Goal: Information Seeking & Learning: Learn about a topic

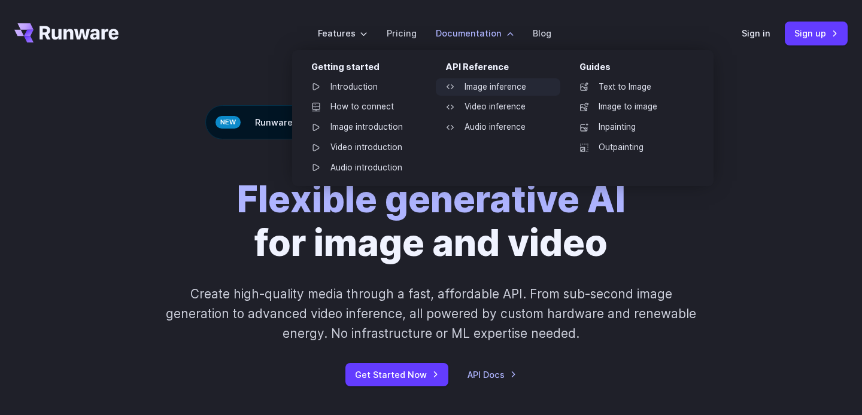
click at [476, 87] on link "Image inference" at bounding box center [498, 87] width 124 height 18
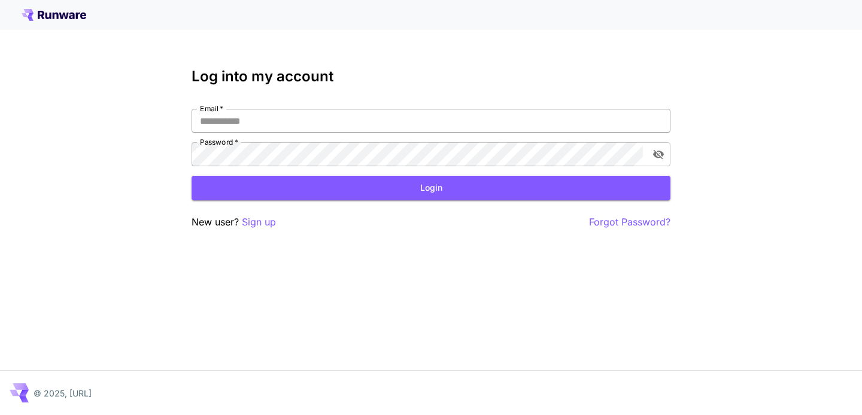
click at [314, 123] on input "Email   *" at bounding box center [430, 121] width 479 height 24
type input "**********"
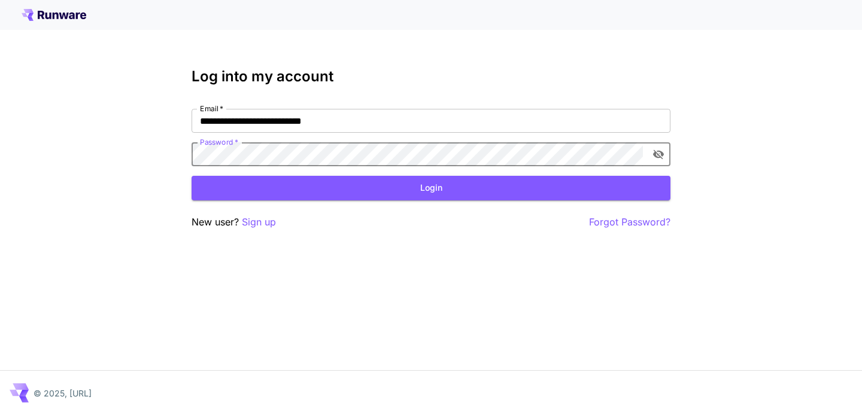
click at [664, 147] on button "toggle password visibility" at bounding box center [658, 155] width 22 height 22
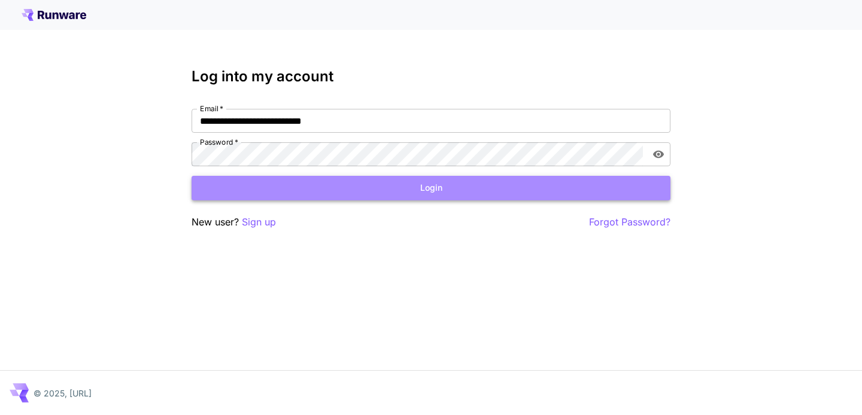
click at [477, 184] on button "Login" at bounding box center [430, 188] width 479 height 25
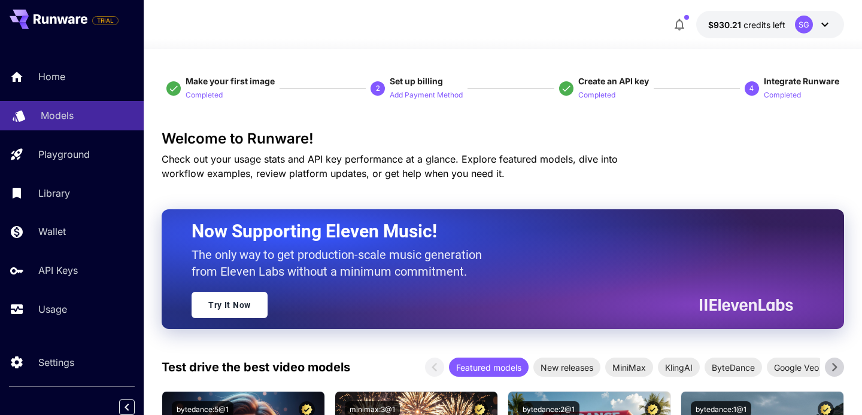
click at [72, 116] on div "Models" at bounding box center [87, 115] width 93 height 14
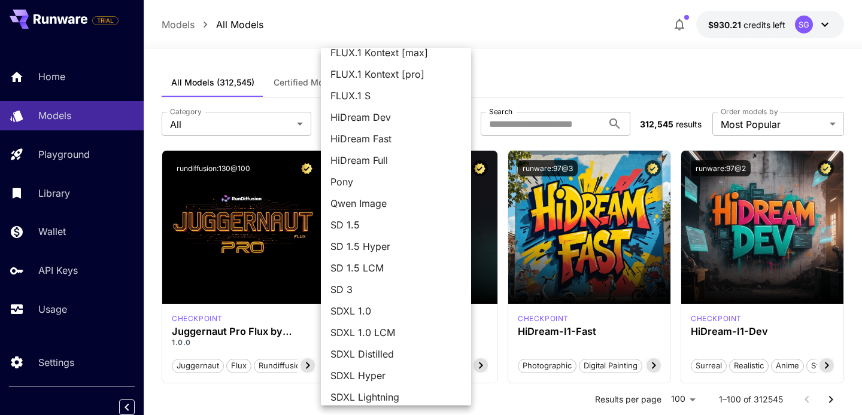
scroll to position [104, 0]
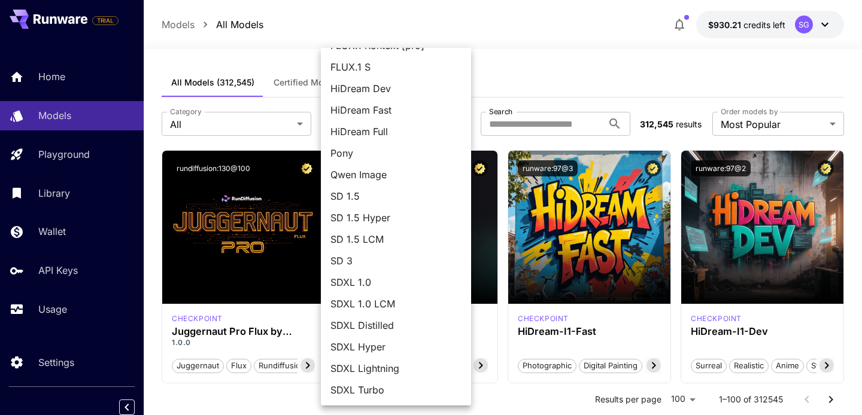
click at [298, 59] on div at bounding box center [431, 207] width 862 height 415
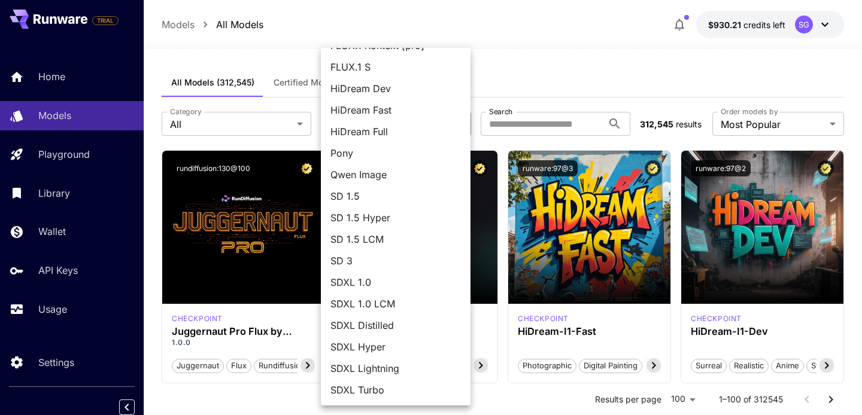
scroll to position [0, 0]
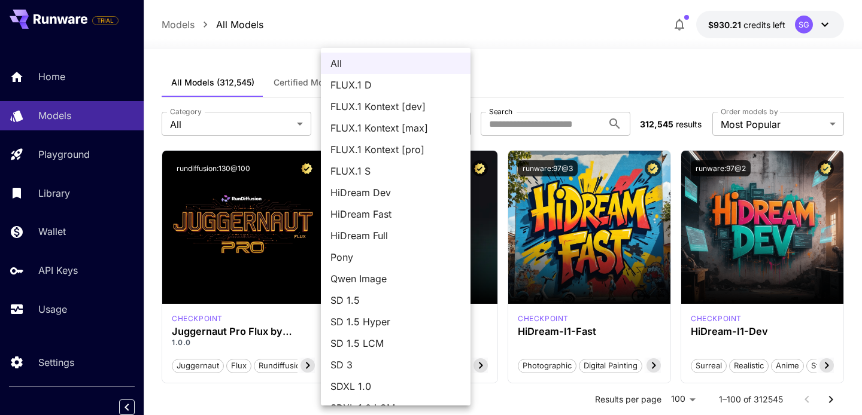
click at [302, 80] on div at bounding box center [431, 207] width 862 height 415
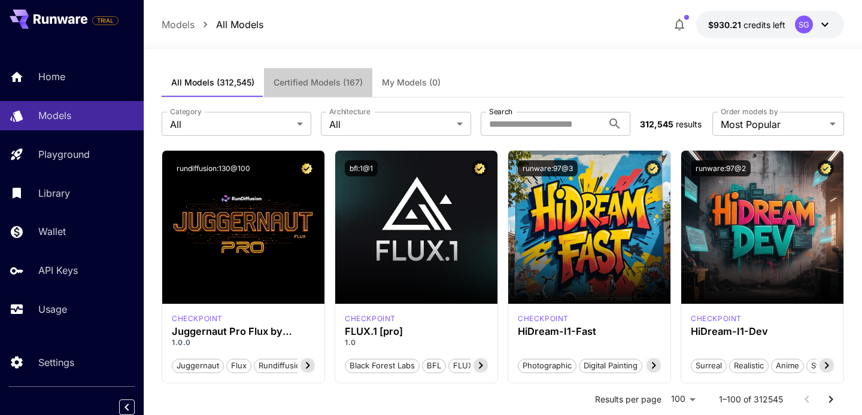
click at [289, 80] on span "Certified Models (167)" at bounding box center [317, 82] width 89 height 11
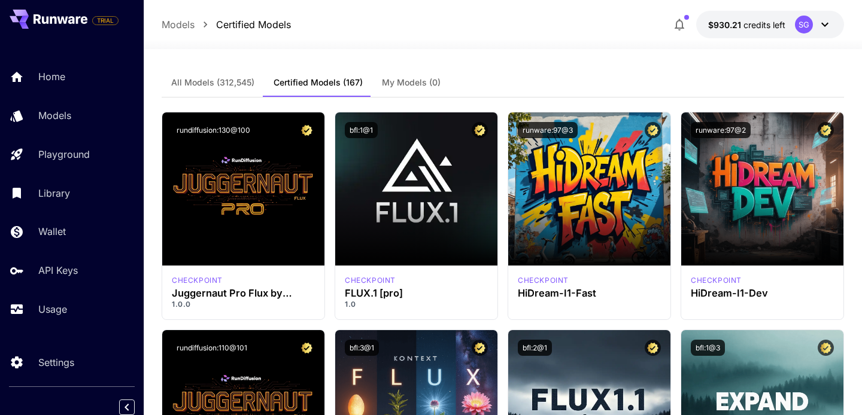
click at [213, 88] on button "All Models (312,545)" at bounding box center [213, 82] width 102 height 29
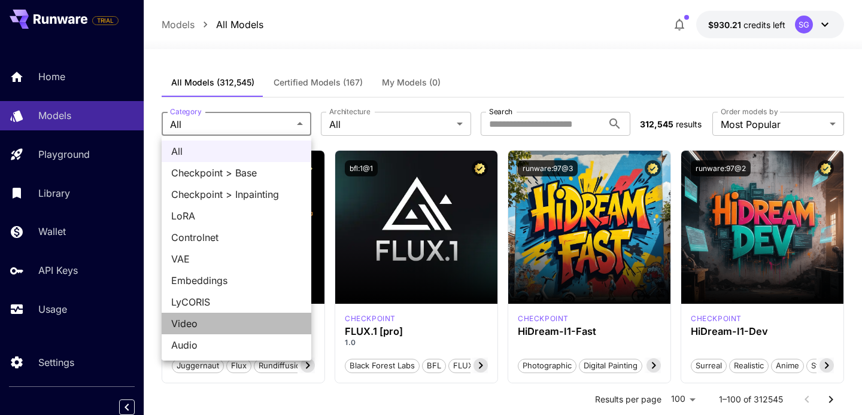
click at [229, 325] on span "Video" at bounding box center [236, 324] width 130 height 14
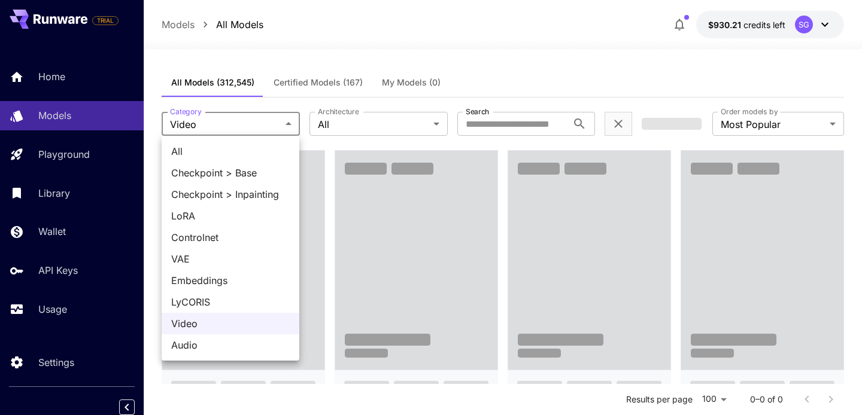
click at [258, 154] on span "All" at bounding box center [230, 151] width 118 height 14
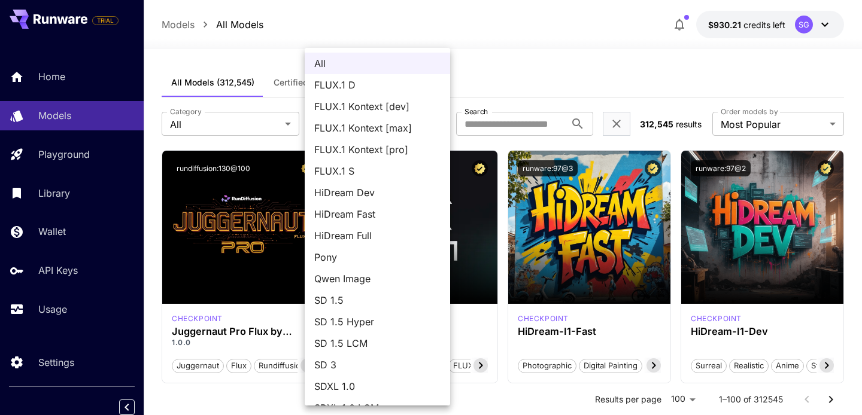
click at [244, 123] on div at bounding box center [431, 207] width 862 height 415
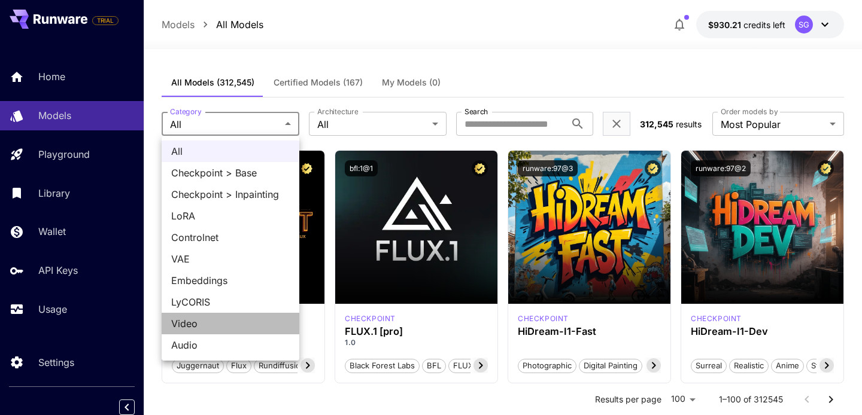
click at [209, 321] on span "Video" at bounding box center [230, 324] width 118 height 14
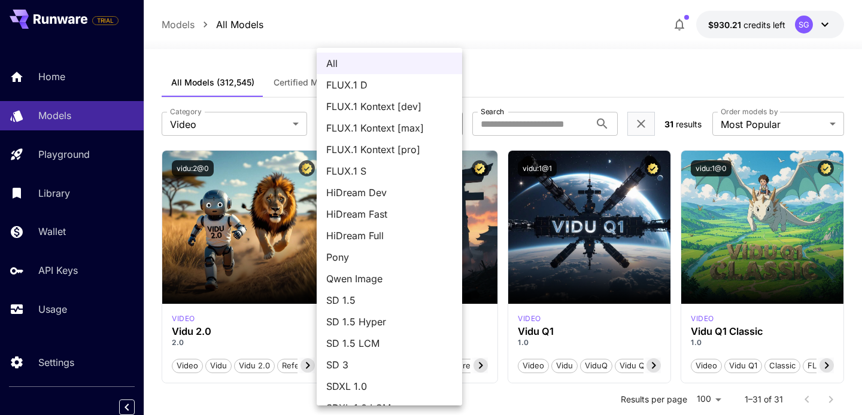
click at [288, 55] on div at bounding box center [431, 207] width 862 height 415
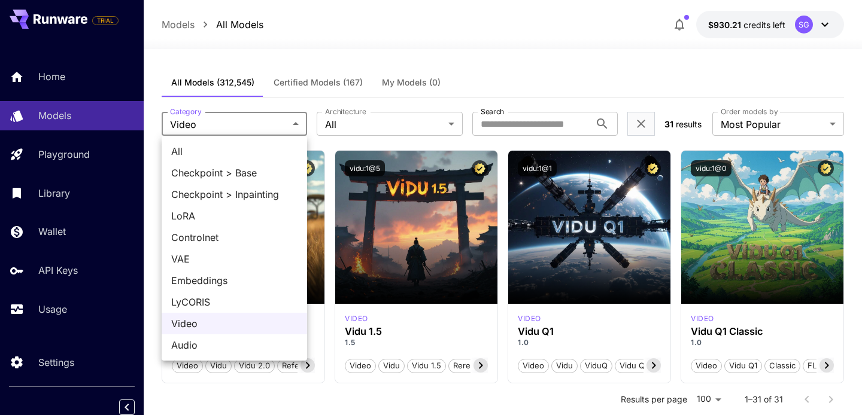
click at [226, 155] on span "All" at bounding box center [234, 151] width 126 height 14
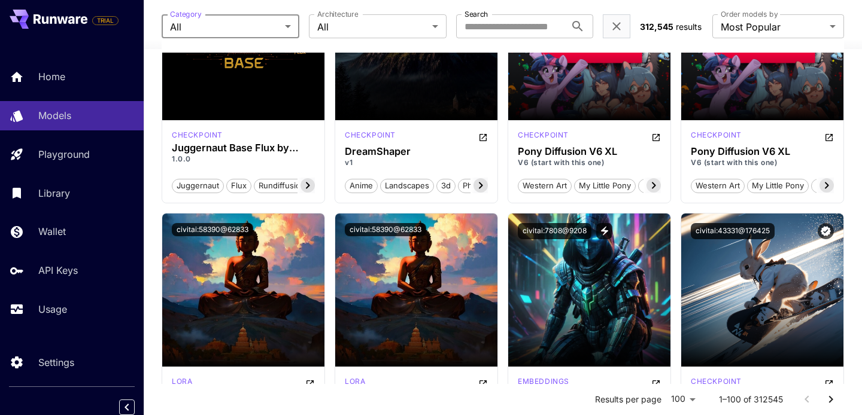
scroll to position [1008, 0]
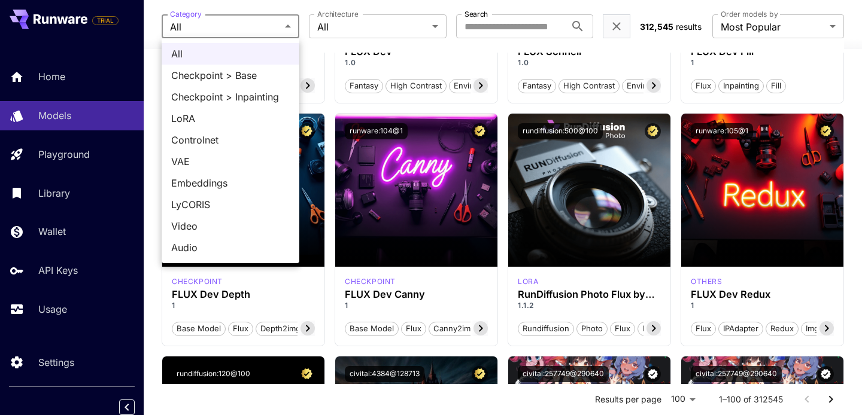
click at [226, 230] on span "Video" at bounding box center [230, 226] width 118 height 14
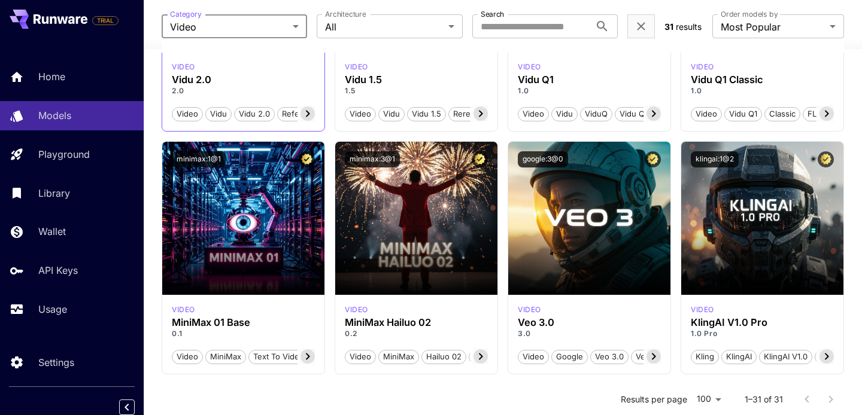
scroll to position [0, 0]
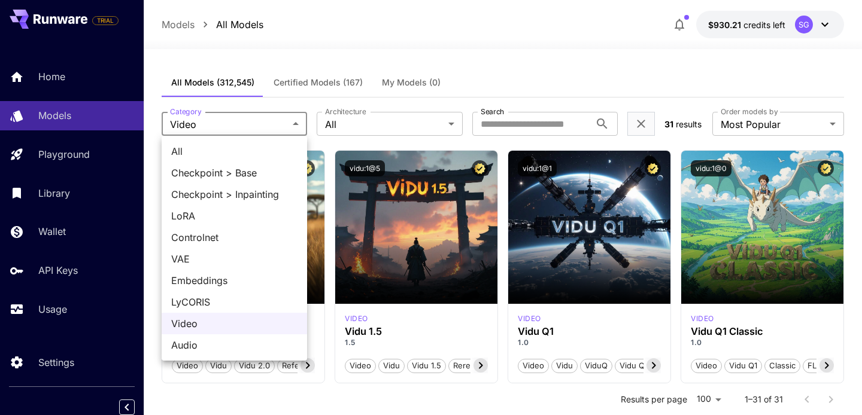
click at [229, 156] on span "All" at bounding box center [234, 151] width 126 height 14
type input "***"
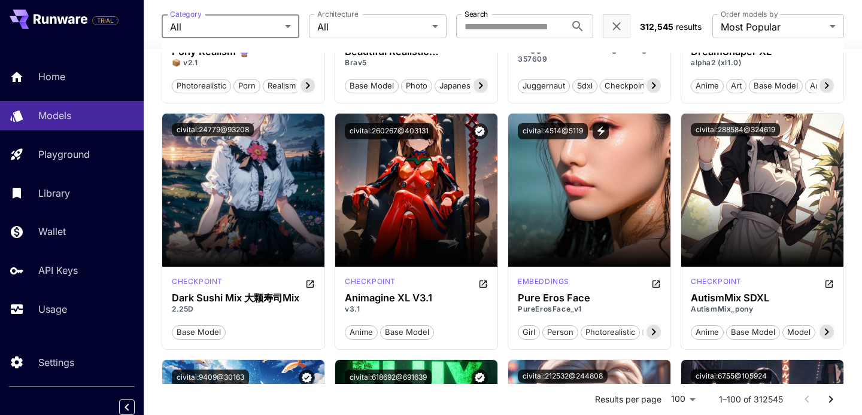
scroll to position [4214, 0]
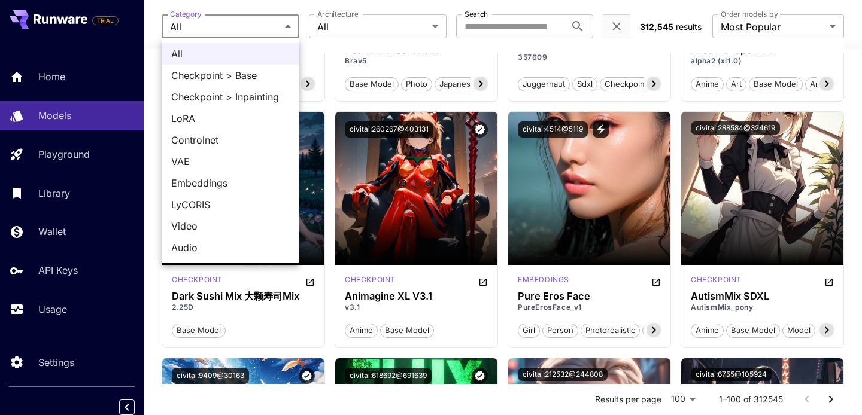
click at [360, 29] on div at bounding box center [431, 207] width 862 height 415
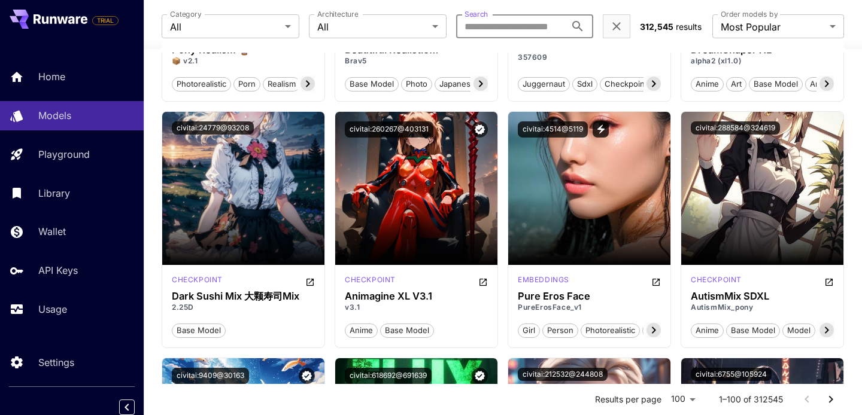
click at [488, 25] on input "Search" at bounding box center [511, 26] width 110 height 24
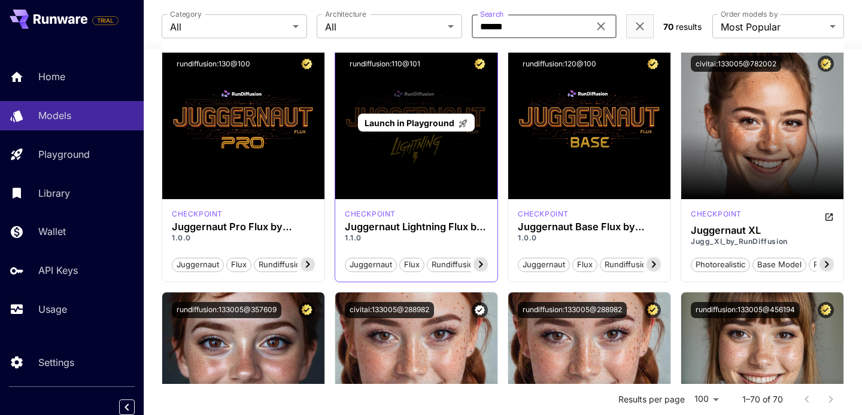
scroll to position [108, 0]
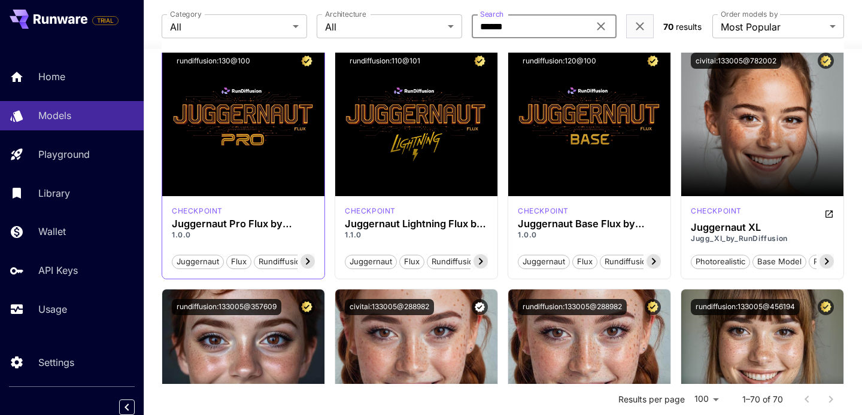
type input "******"
click at [297, 239] on p "1.0.0" at bounding box center [243, 235] width 143 height 11
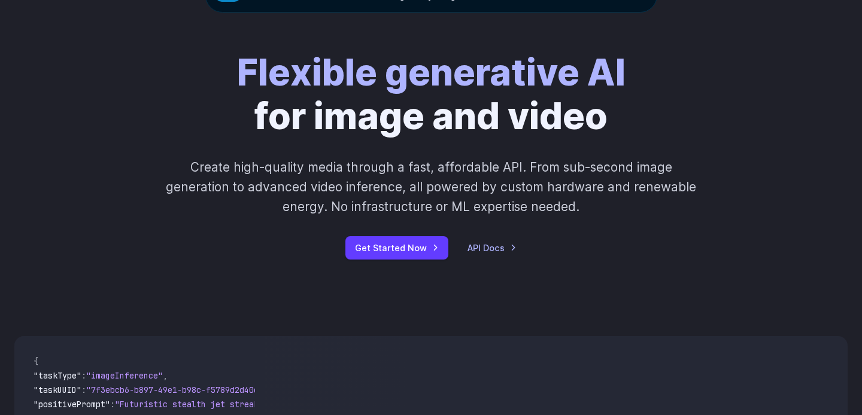
scroll to position [134, 0]
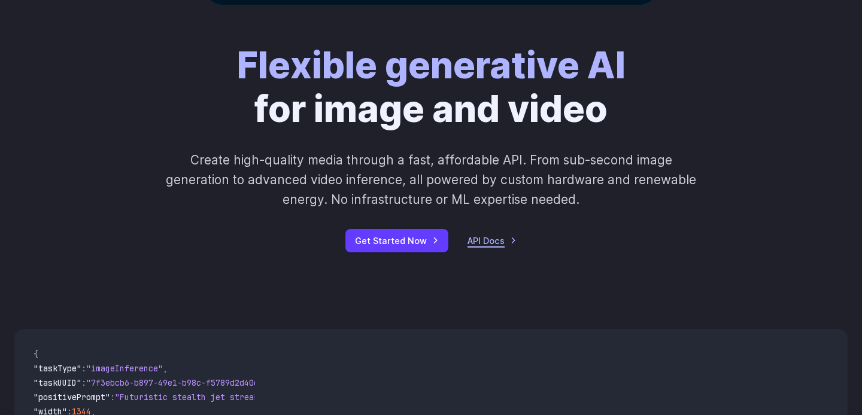
click at [480, 234] on link "API Docs" at bounding box center [491, 241] width 49 height 14
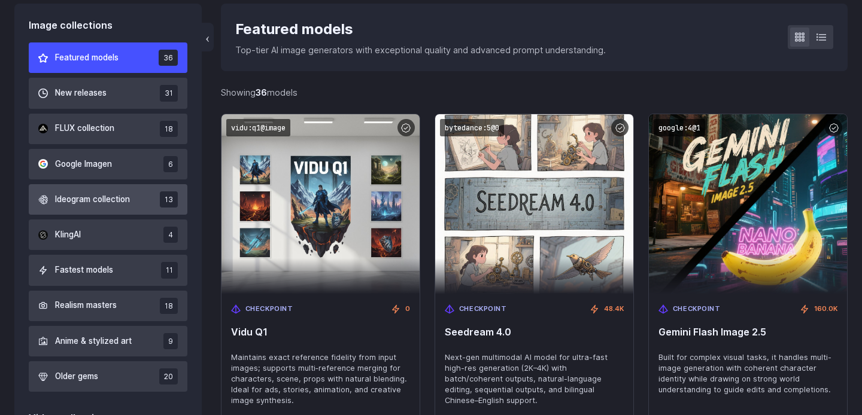
scroll to position [343, 0]
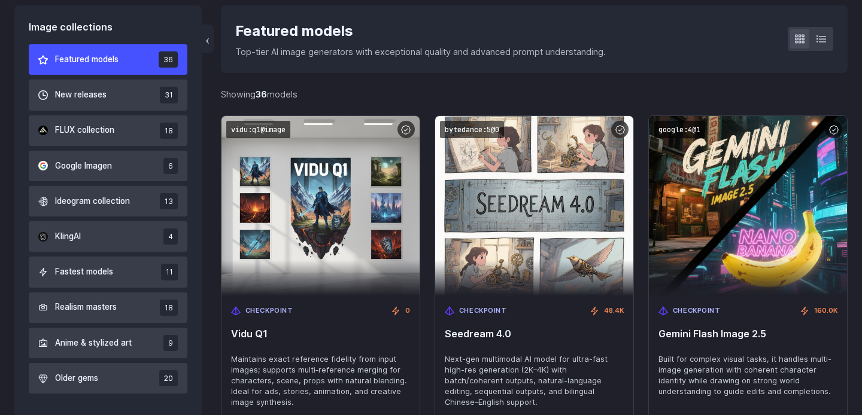
click at [340, 86] on div "Showing 36 models Searching models... Previous Page 1 of 1 Next" at bounding box center [534, 94] width 626 height 42
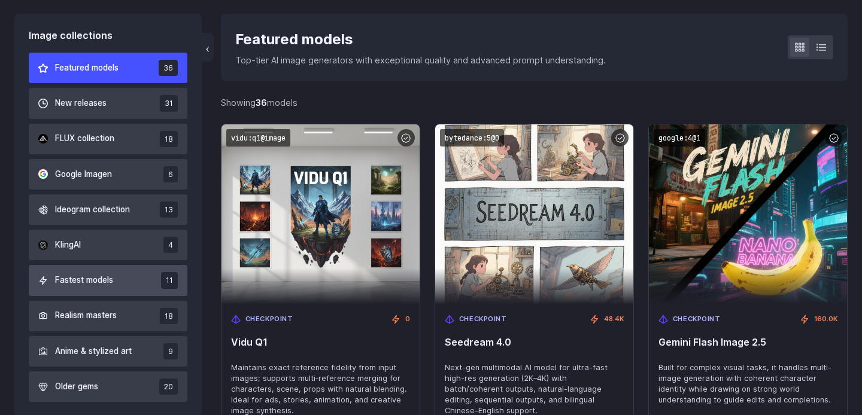
scroll to position [373, 0]
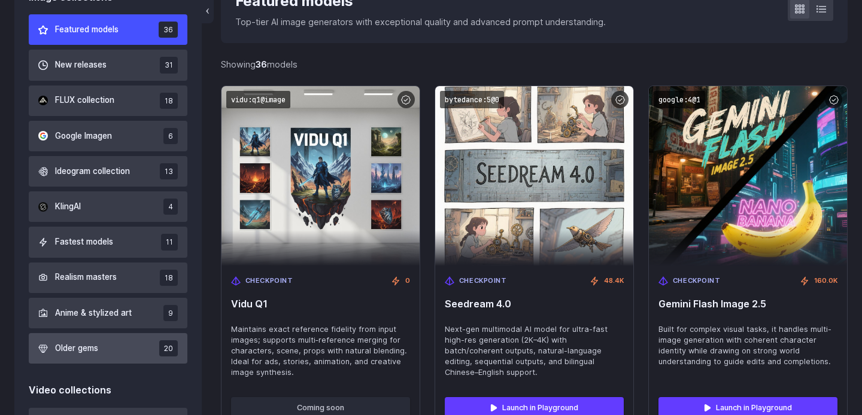
click at [106, 346] on button "Older gems 20" at bounding box center [108, 348] width 159 height 31
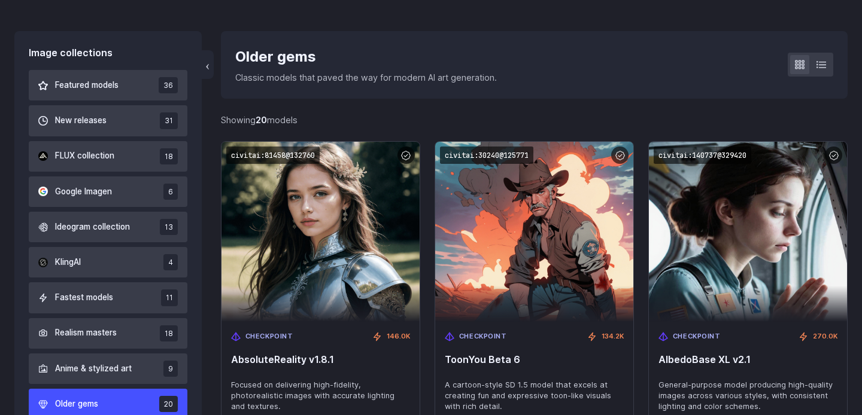
scroll to position [314, 0]
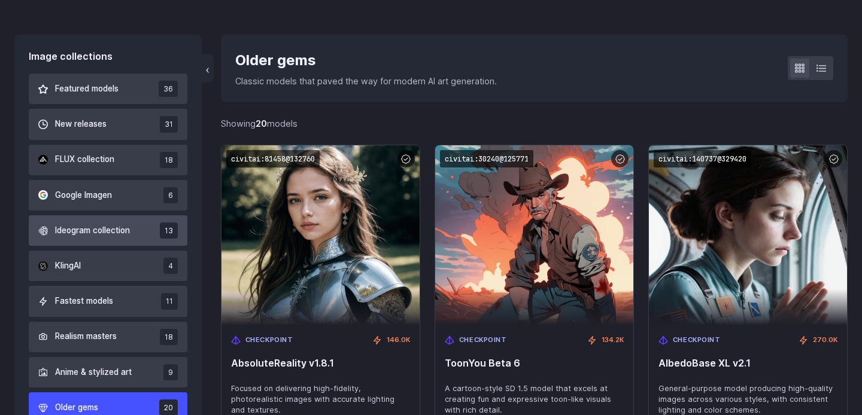
click at [128, 242] on button "Ideogram collection 13" at bounding box center [108, 230] width 159 height 31
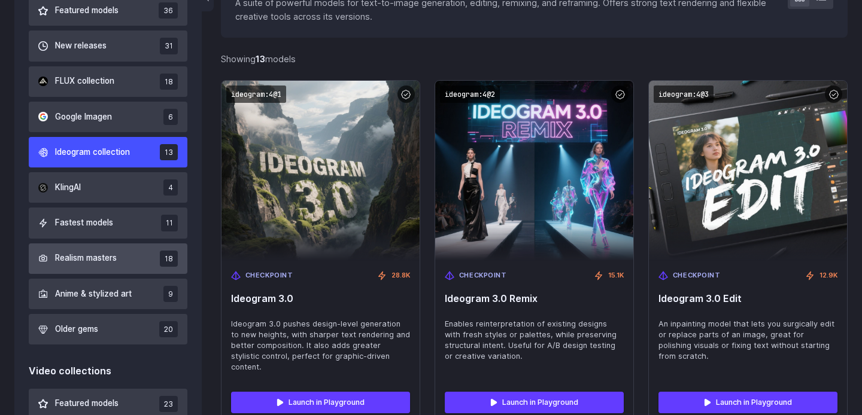
scroll to position [387, 0]
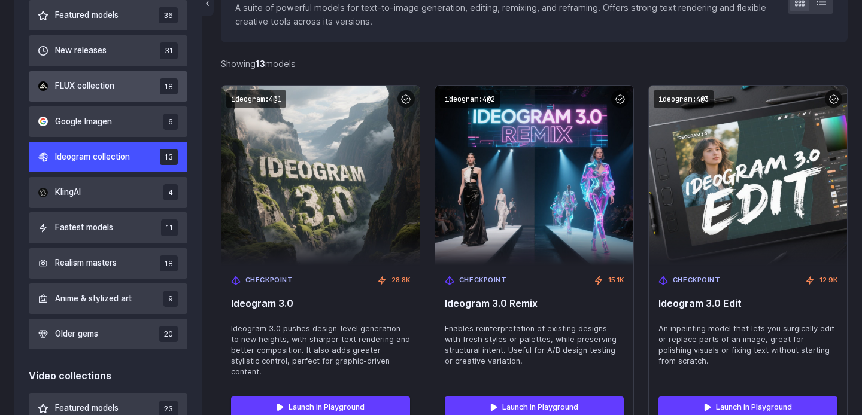
click at [125, 96] on button "FLUX collection 18" at bounding box center [108, 86] width 159 height 31
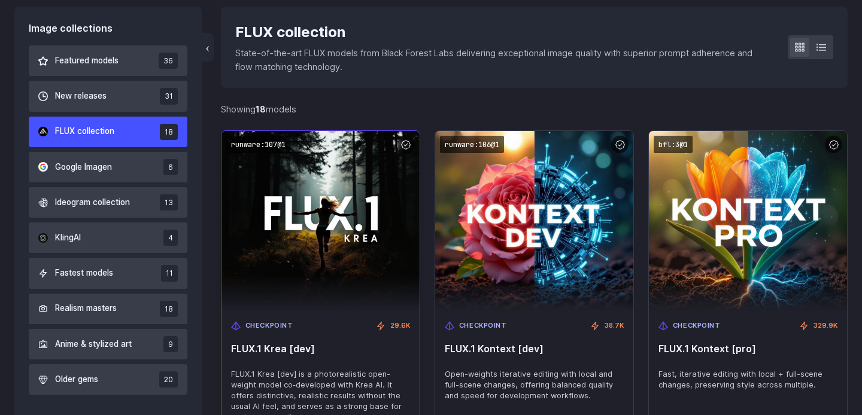
scroll to position [342, 0]
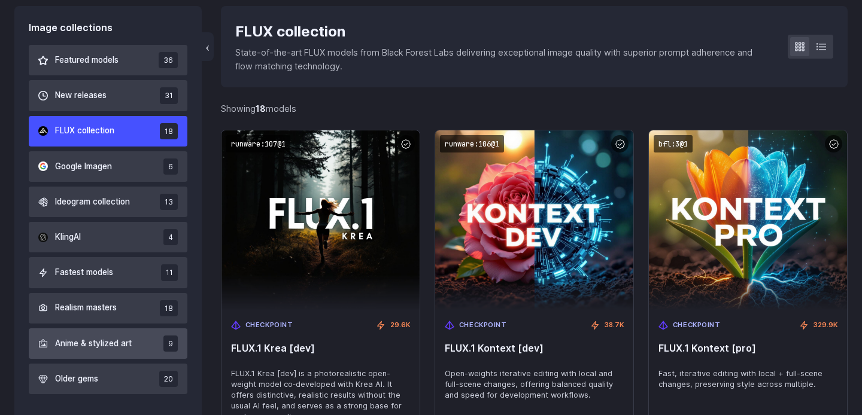
click at [102, 340] on span "Anime & stylized art" at bounding box center [93, 343] width 77 height 13
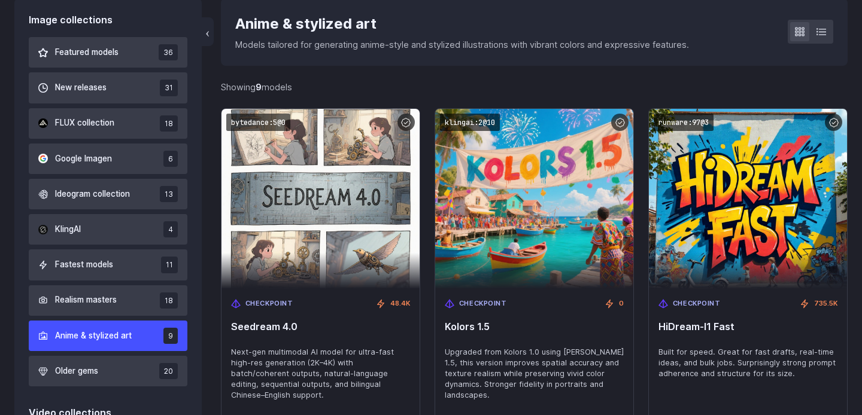
scroll to position [418, 0]
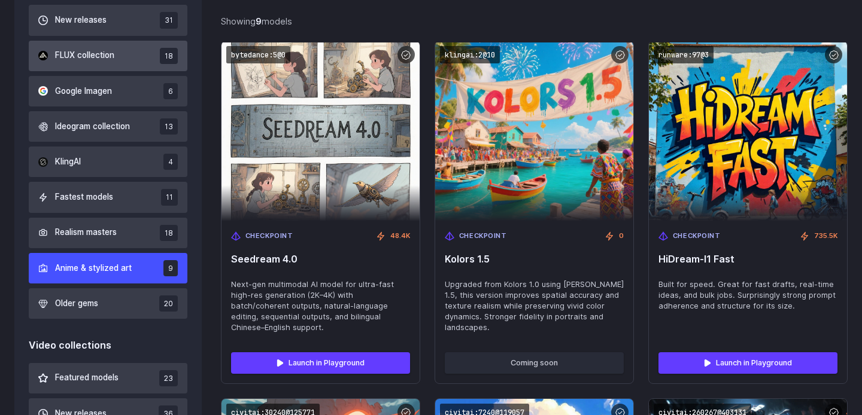
click at [125, 60] on button "FLUX collection 18" at bounding box center [108, 56] width 159 height 31
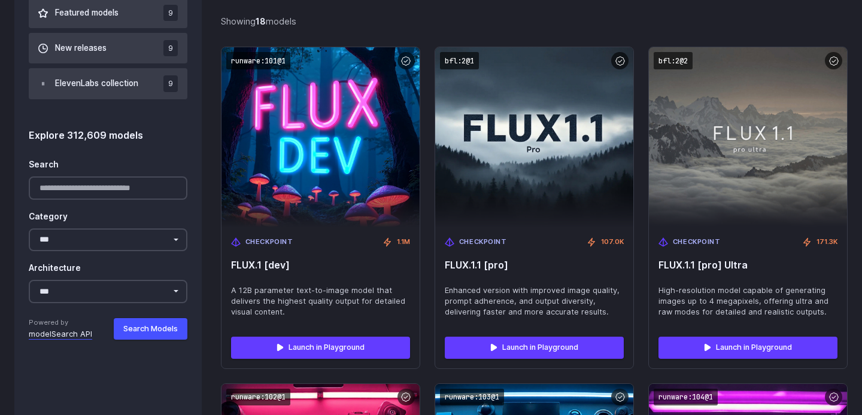
scroll to position [1148, 0]
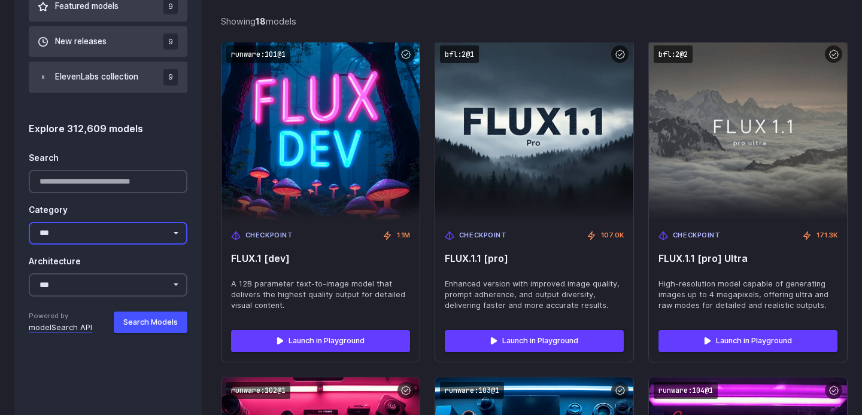
click at [120, 227] on select "**********" at bounding box center [108, 233] width 159 height 23
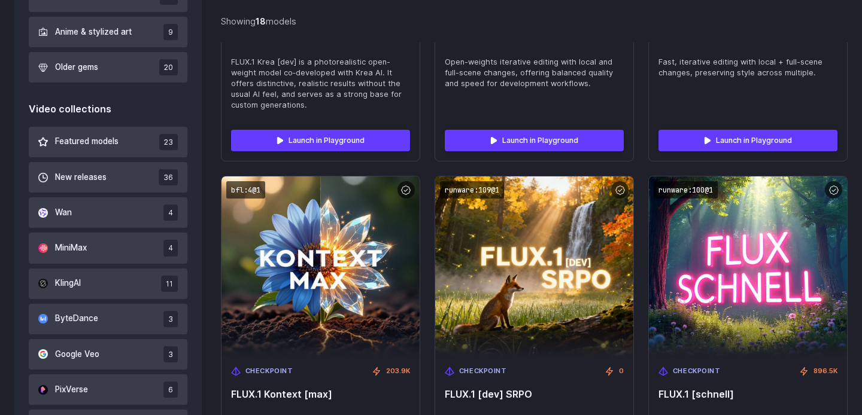
scroll to position [650, 0]
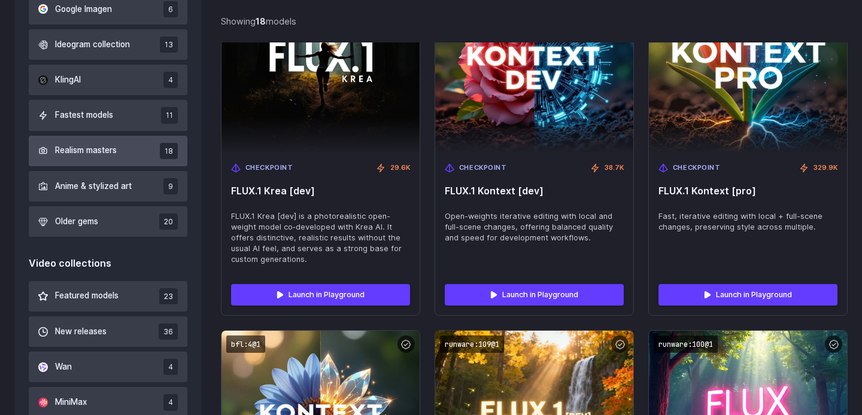
click at [121, 153] on button "Realism masters 18" at bounding box center [108, 151] width 159 height 31
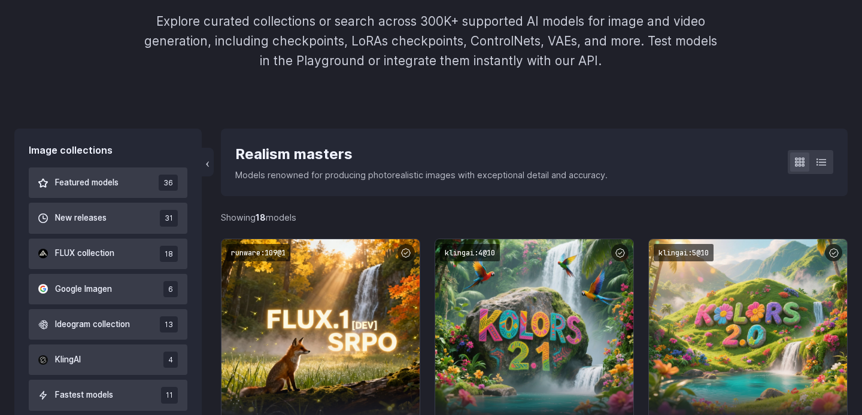
scroll to position [221, 0]
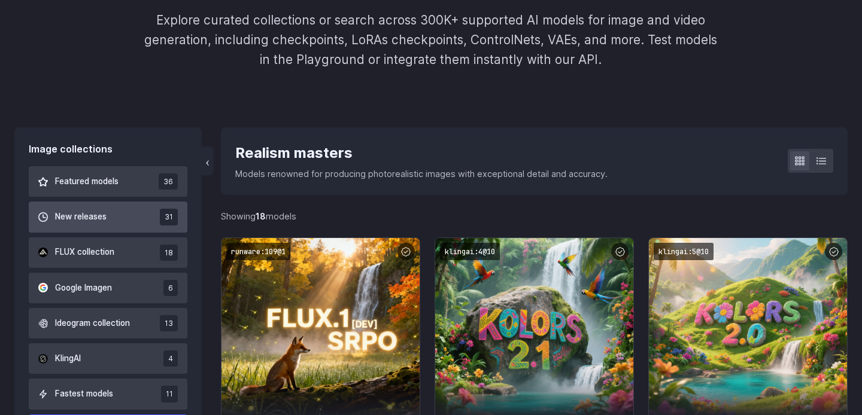
click at [118, 218] on button "New releases 31" at bounding box center [108, 217] width 159 height 31
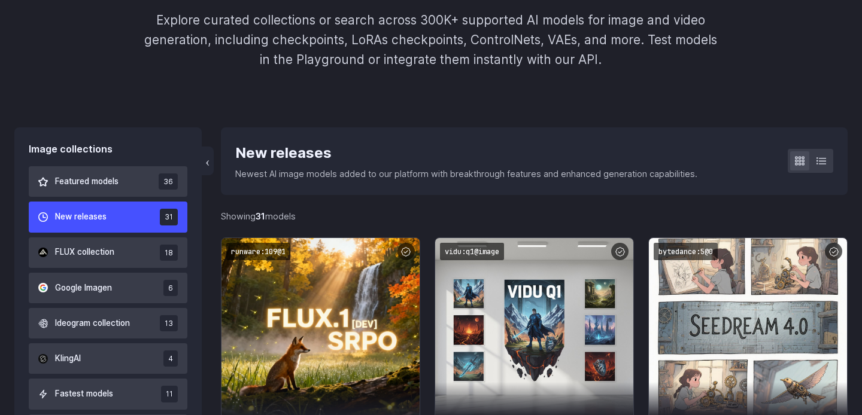
scroll to position [271, 0]
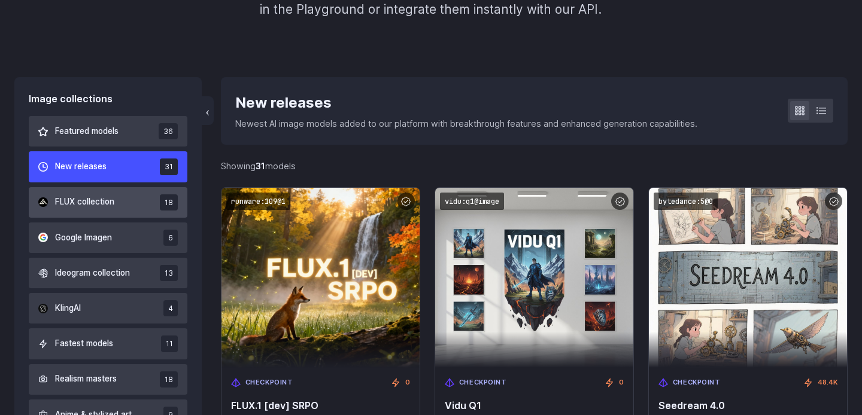
click at [114, 208] on span "FLUX collection" at bounding box center [84, 202] width 59 height 13
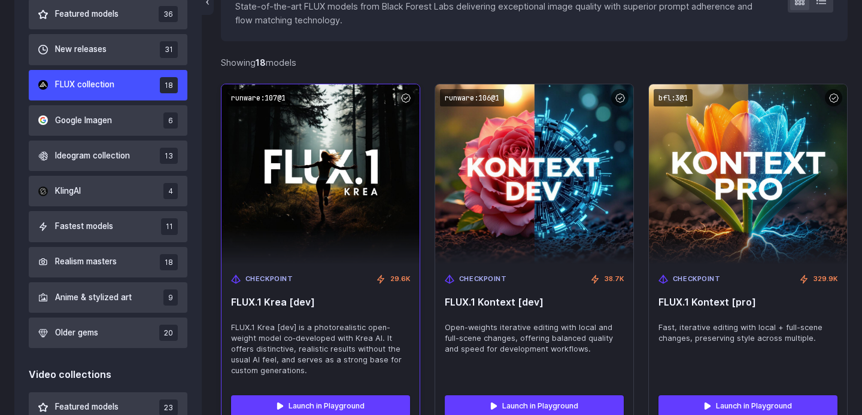
scroll to position [397, 0]
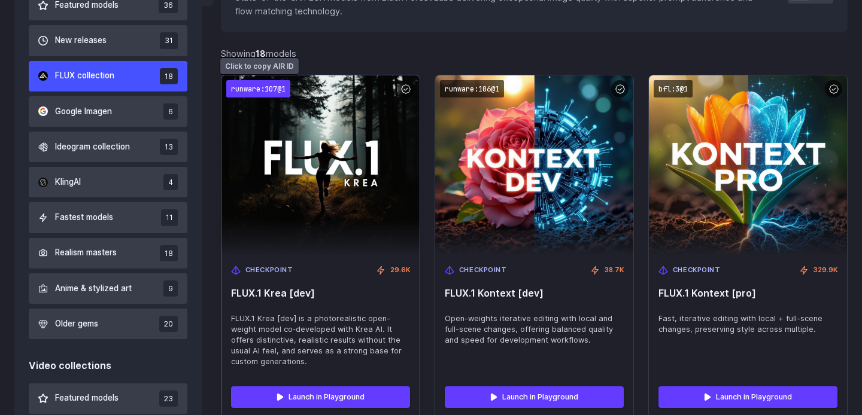
click at [269, 87] on code "runware:107@1" at bounding box center [258, 88] width 64 height 17
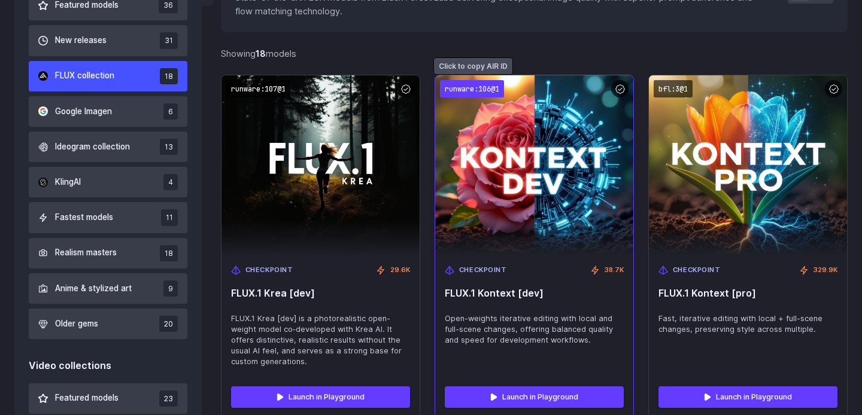
click at [473, 85] on code "runware:106@1" at bounding box center [472, 88] width 64 height 17
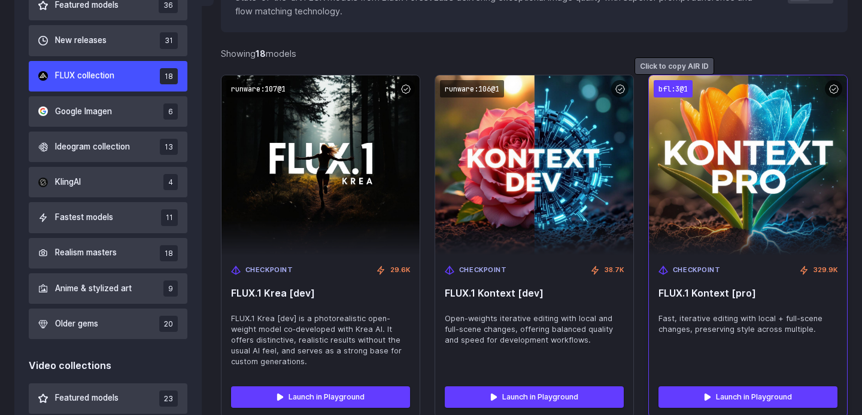
click at [671, 84] on code "bfl:3@1" at bounding box center [672, 88] width 39 height 17
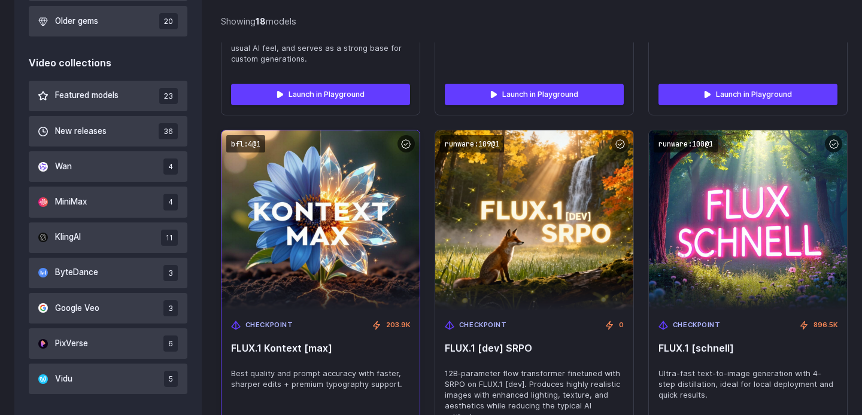
scroll to position [708, 0]
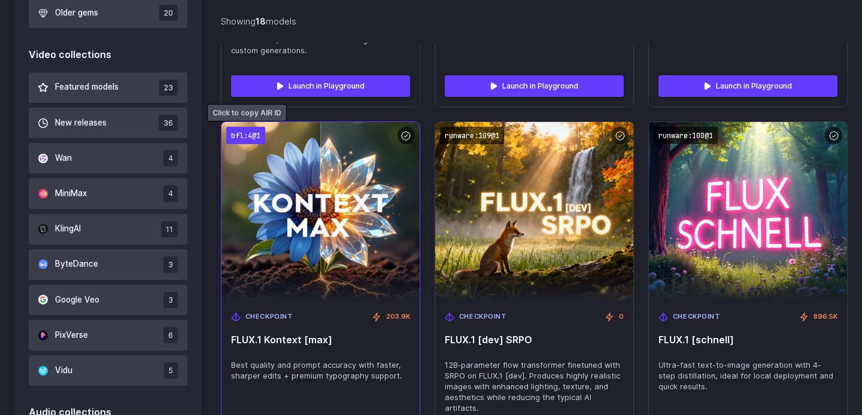
click at [247, 133] on code "bfl:4@1" at bounding box center [245, 135] width 39 height 17
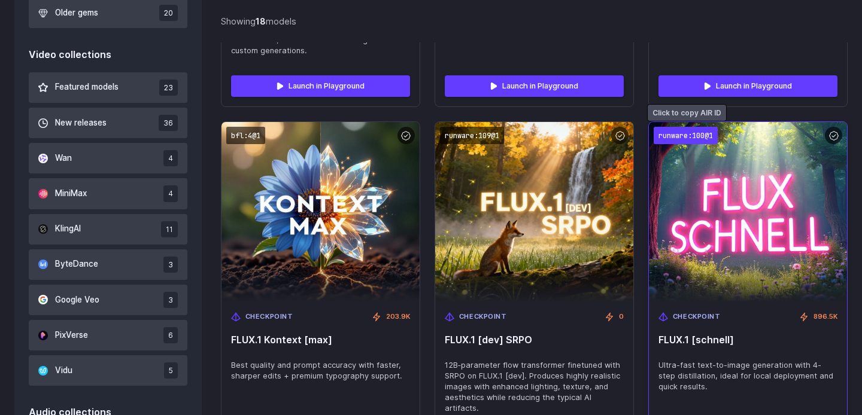
click at [661, 133] on code "runware:100@1" at bounding box center [685, 135] width 64 height 17
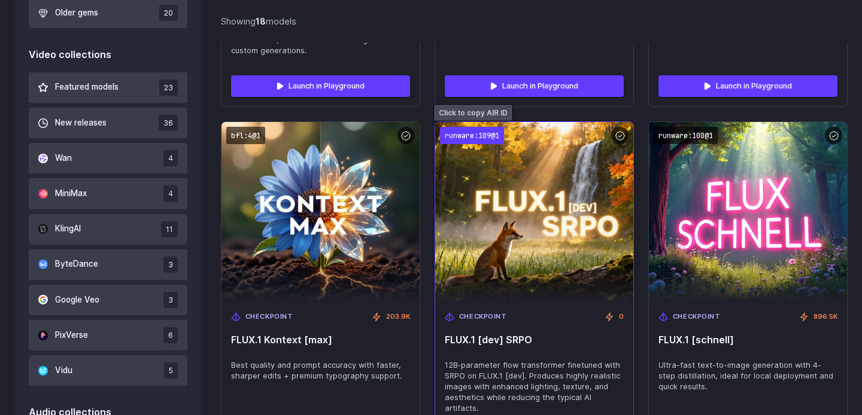
click at [448, 137] on code "runware:109@1" at bounding box center [472, 135] width 64 height 17
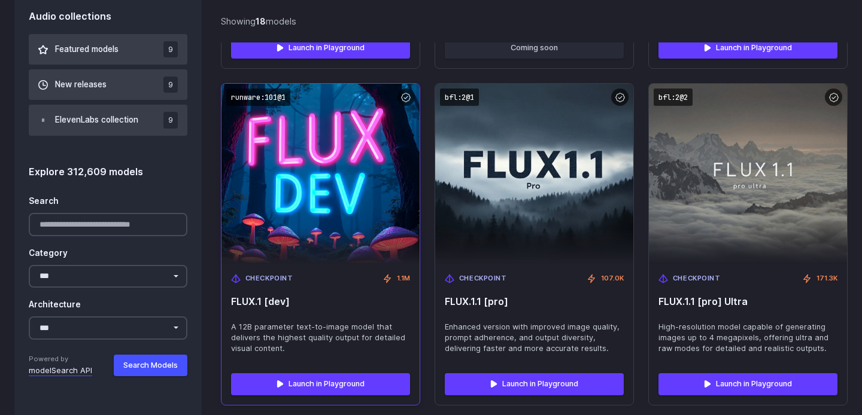
scroll to position [1116, 0]
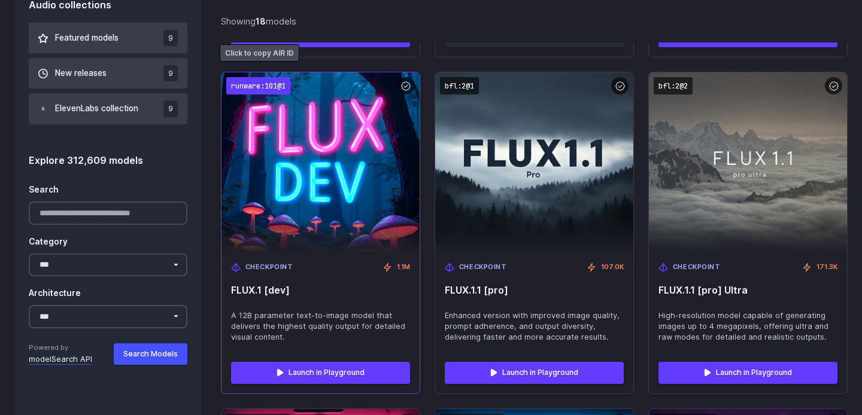
click at [274, 77] on code "runware:101@1" at bounding box center [258, 85] width 64 height 17
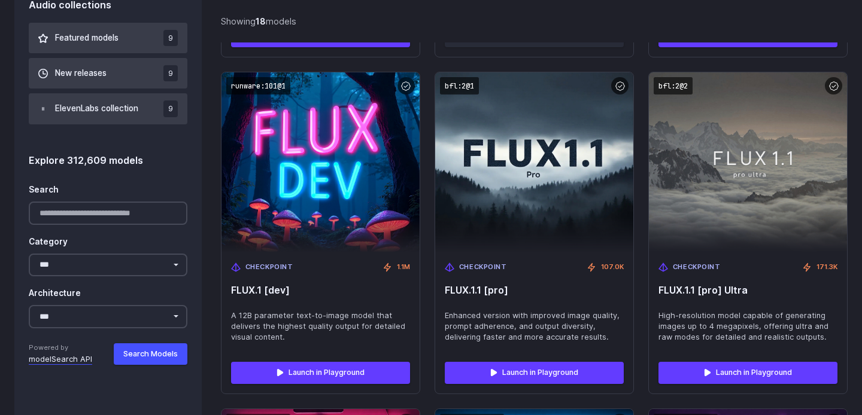
click at [540, 38] on div "Showing 18 models Searching models... Previous Page 1 of 1 Next" at bounding box center [534, 21] width 626 height 42
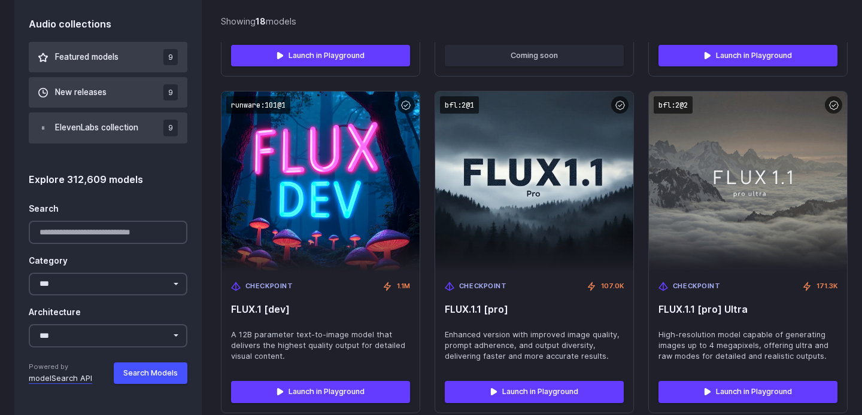
scroll to position [1085, 0]
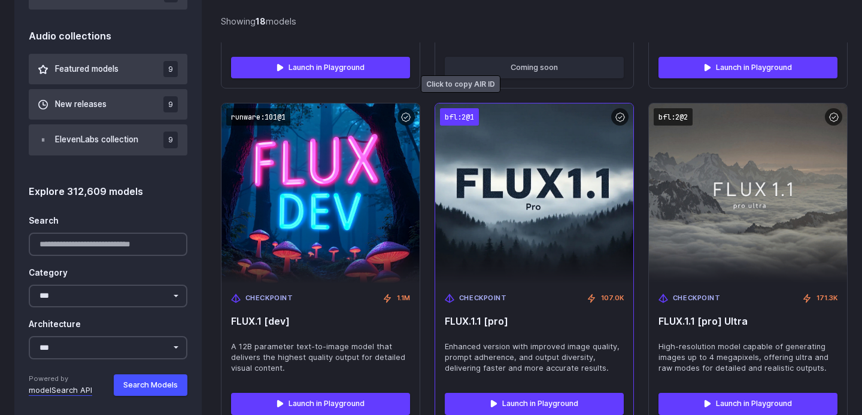
click at [465, 108] on code "bfl:2@1" at bounding box center [459, 116] width 39 height 17
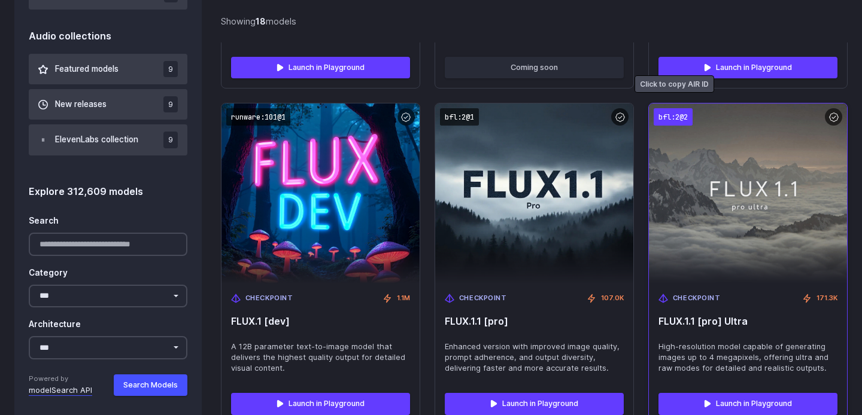
click at [670, 108] on code "bfl:2@2" at bounding box center [672, 116] width 39 height 17
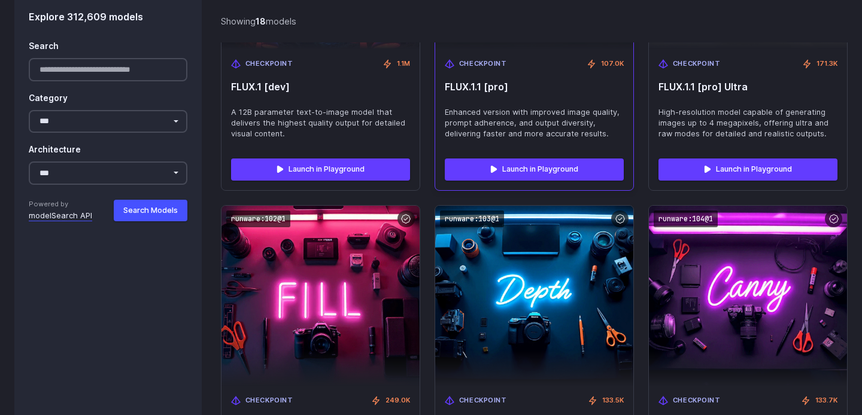
scroll to position [1325, 0]
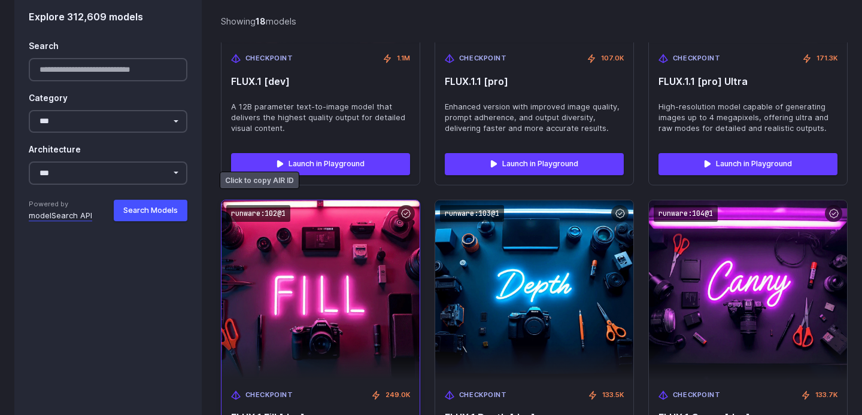
click at [246, 213] on img at bounding box center [320, 290] width 218 height 198
click at [252, 205] on code "runware:102@1" at bounding box center [258, 213] width 64 height 17
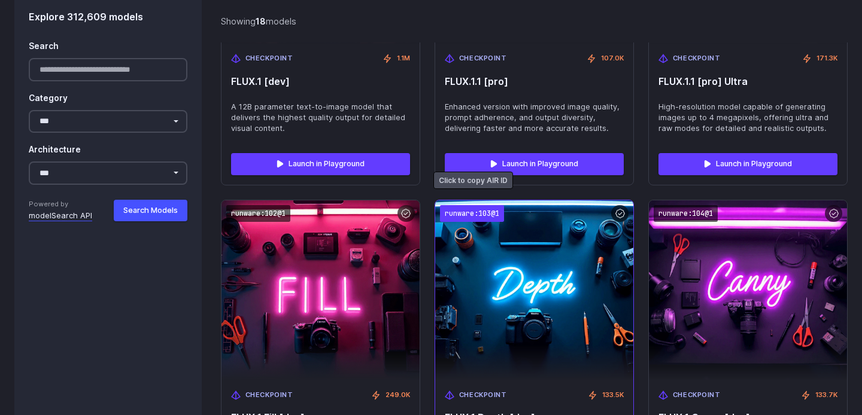
click at [483, 205] on code "runware:103@1" at bounding box center [472, 213] width 64 height 17
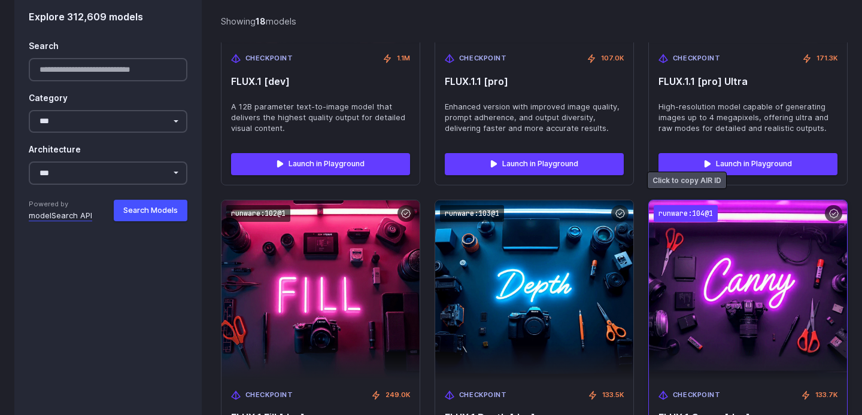
click at [690, 205] on code "runware:104@1" at bounding box center [685, 213] width 64 height 17
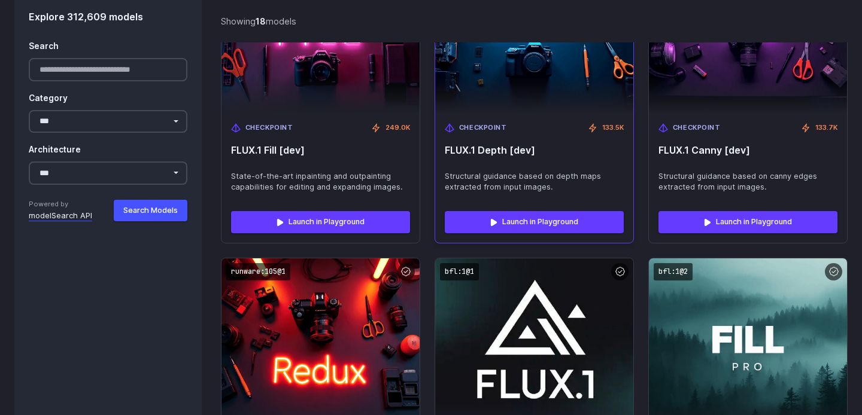
scroll to position [1633, 0]
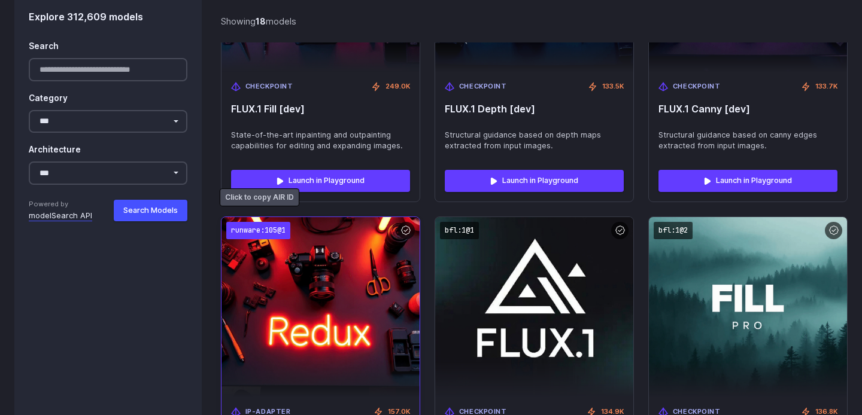
click at [269, 223] on code "runware:105@1" at bounding box center [258, 230] width 64 height 17
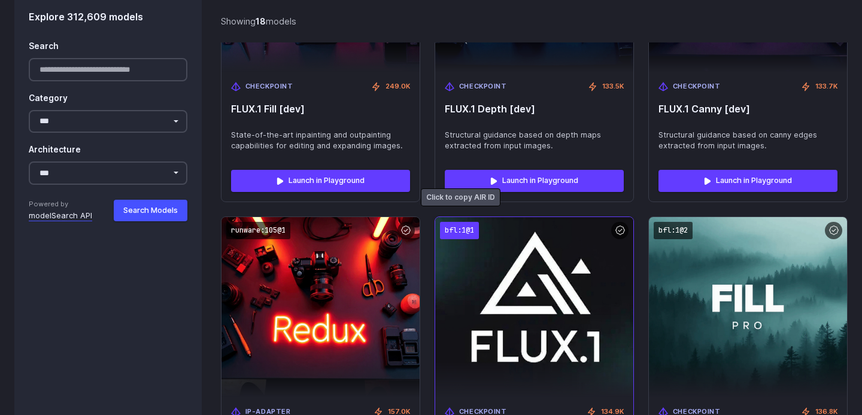
click at [450, 222] on code "bfl:1@1" at bounding box center [459, 230] width 39 height 17
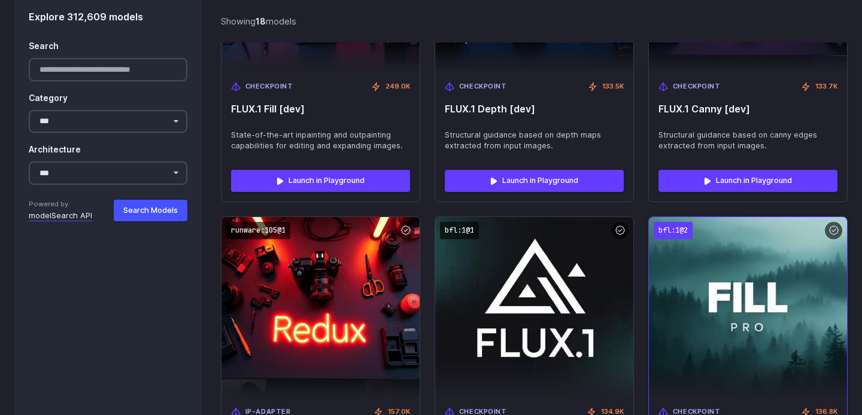
click at [672, 222] on code "bfl:1@2" at bounding box center [672, 230] width 39 height 17
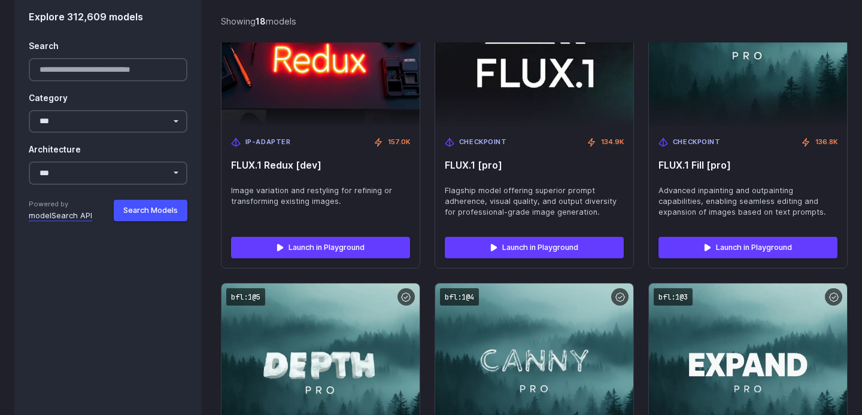
scroll to position [1913, 0]
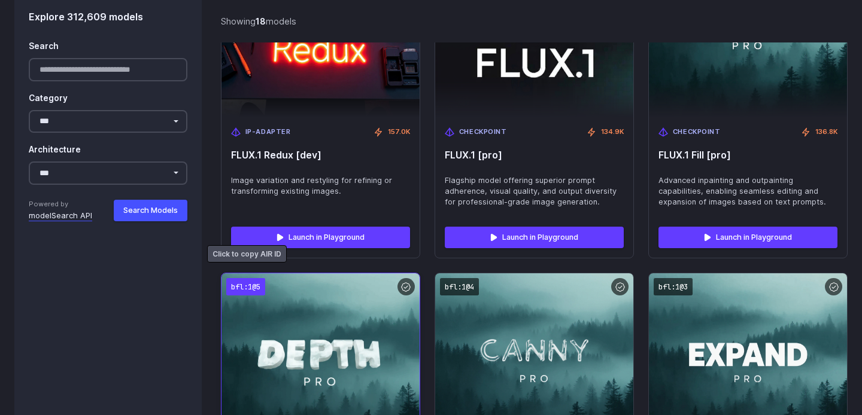
click at [255, 278] on code "bfl:1@5" at bounding box center [245, 286] width 39 height 17
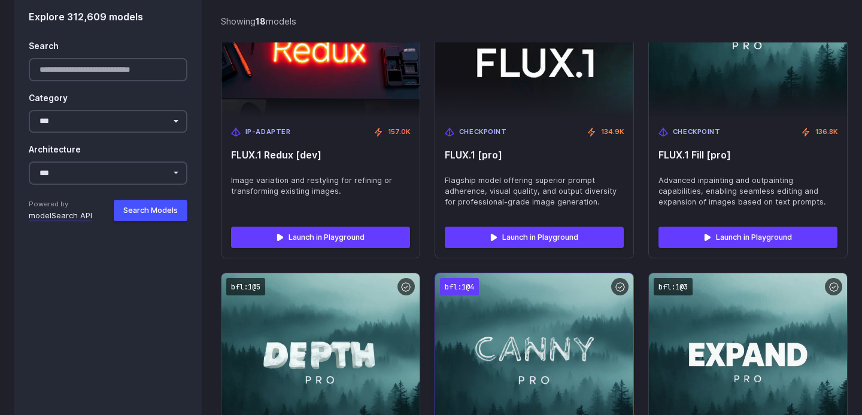
click at [460, 278] on code "bfl:1@4" at bounding box center [459, 286] width 39 height 17
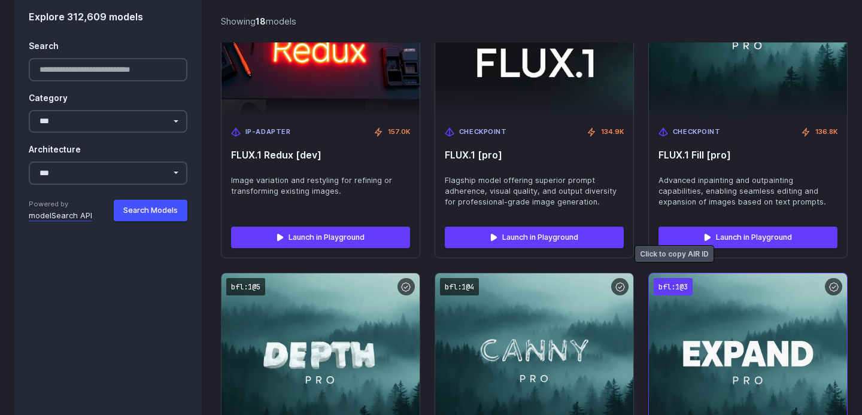
click at [670, 278] on code "bfl:1@3" at bounding box center [672, 286] width 39 height 17
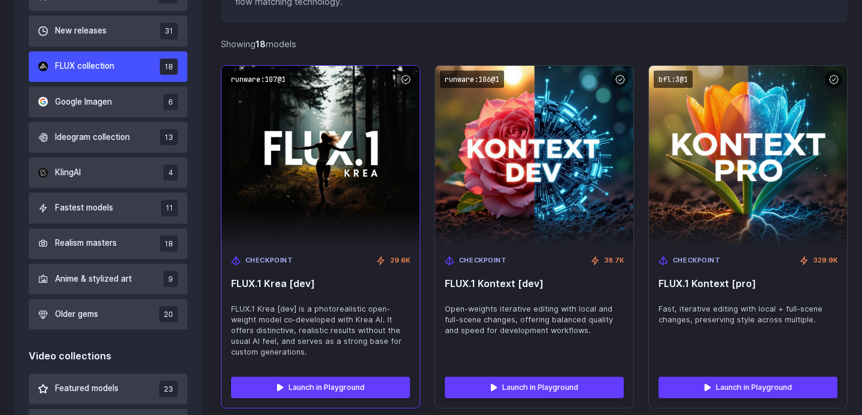
scroll to position [410, 0]
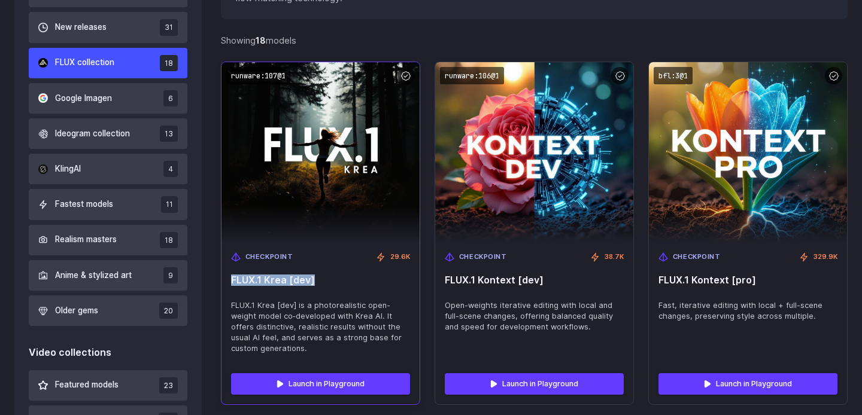
drag, startPoint x: 321, startPoint y: 280, endPoint x: 232, endPoint y: 278, distance: 89.2
click at [232, 278] on span "FLUX.1 Krea [dev]" at bounding box center [320, 280] width 179 height 11
copy span "FLUX.1 Krea [dev]"
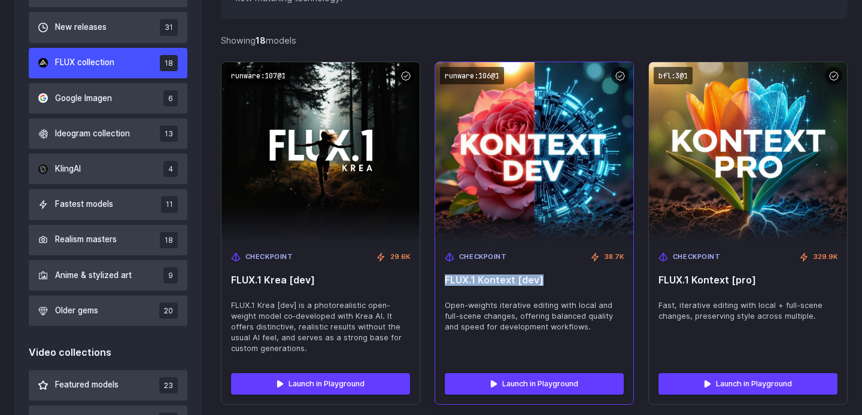
drag, startPoint x: 550, startPoint y: 281, endPoint x: 445, endPoint y: 279, distance: 104.7
click at [445, 279] on span "FLUX.1 Kontext [dev]" at bounding box center [534, 280] width 179 height 11
copy span "FLUX.1 Kontext [dev]"
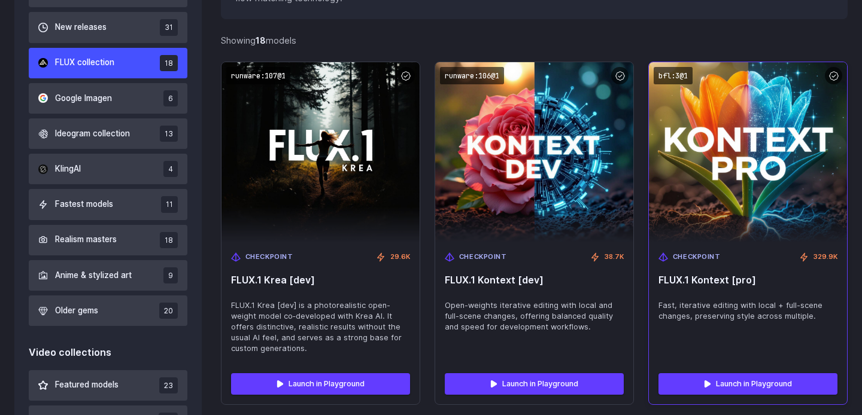
click at [765, 271] on div "Checkpoint 329.9K FLUX.1 Kontext [pro] Fast, iterative editing with local + ful…" at bounding box center [748, 302] width 198 height 121
drag, startPoint x: 767, startPoint y: 279, endPoint x: 659, endPoint y: 279, distance: 108.3
click at [659, 279] on span "FLUX.1 Kontext [pro]" at bounding box center [747, 280] width 179 height 11
copy span "FLUX.1 Kontext [pro]"
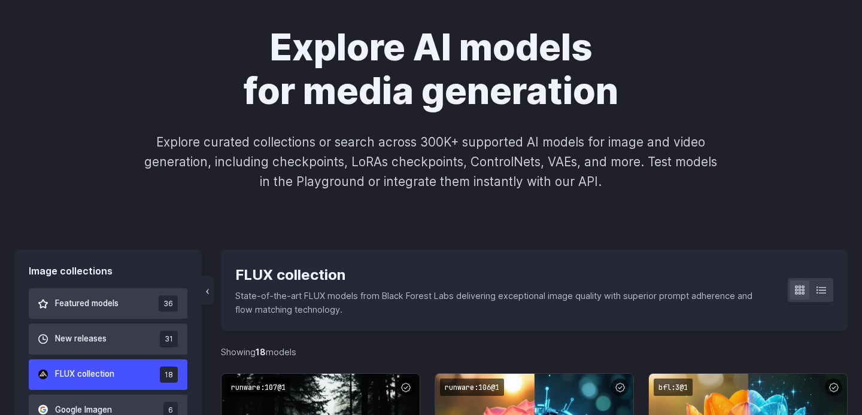
scroll to position [336, 0]
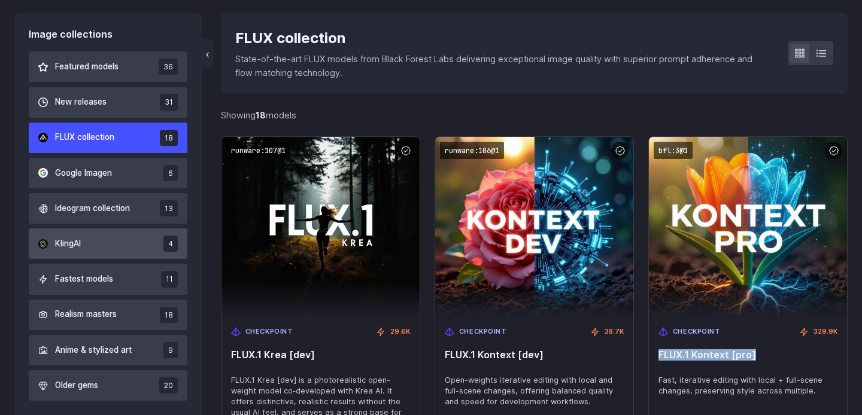
click at [104, 241] on button "KlingAI 4" at bounding box center [108, 244] width 159 height 31
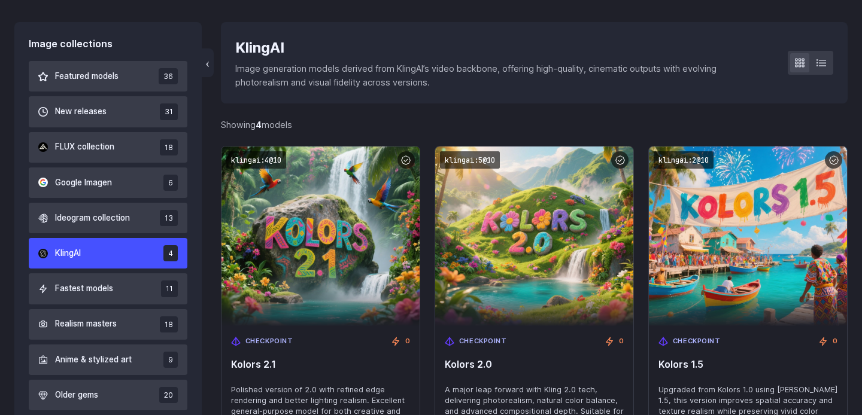
scroll to position [325, 0]
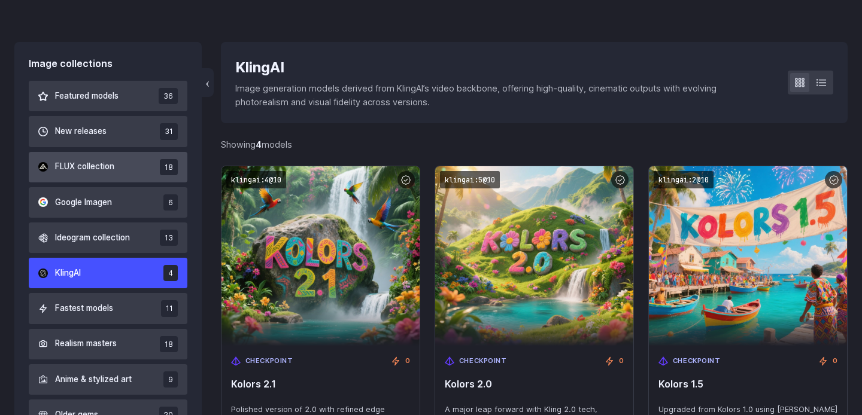
click at [95, 157] on button "FLUX collection 18" at bounding box center [108, 167] width 159 height 31
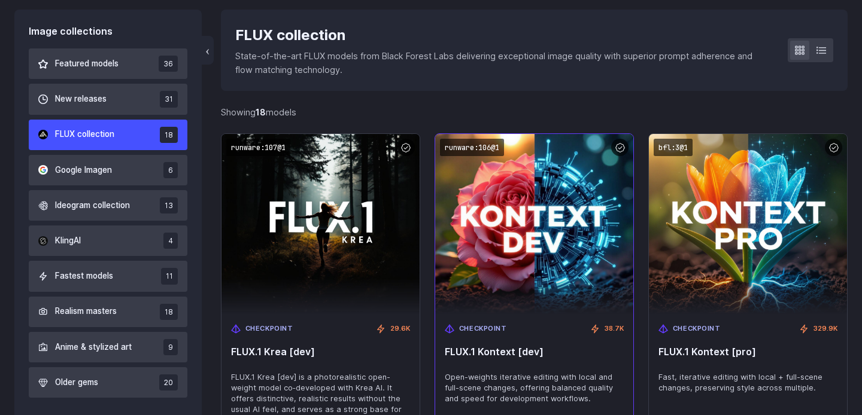
scroll to position [340, 0]
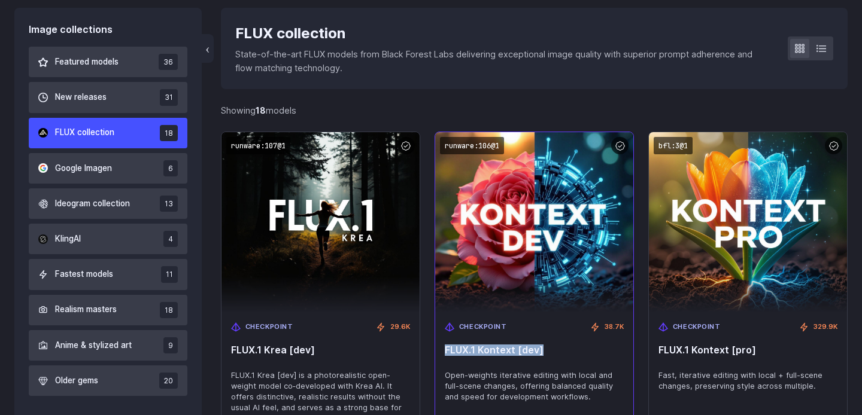
drag, startPoint x: 460, startPoint y: 349, endPoint x: 565, endPoint y: 349, distance: 105.9
click at [566, 349] on span "FLUX.1 Kontext [dev]" at bounding box center [534, 350] width 179 height 11
copy span "FLUX.1 Kontext [dev]"
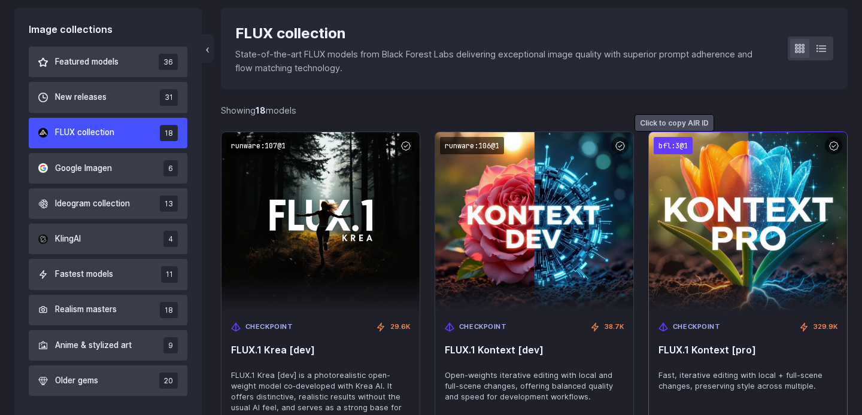
click at [668, 145] on code "bfl:3@1" at bounding box center [672, 145] width 39 height 17
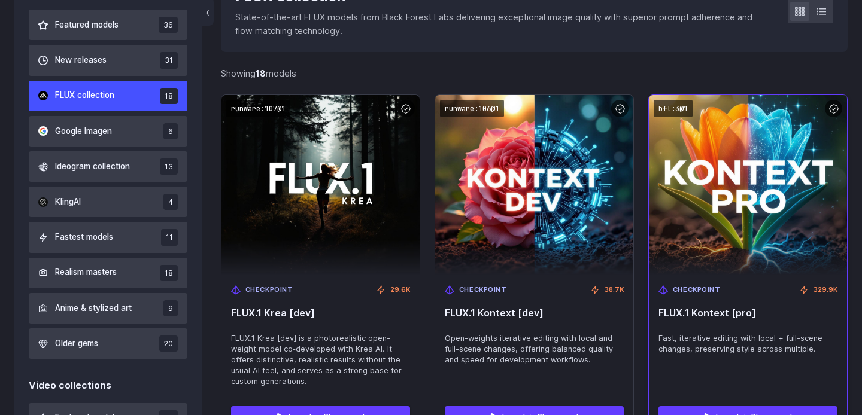
scroll to position [399, 0]
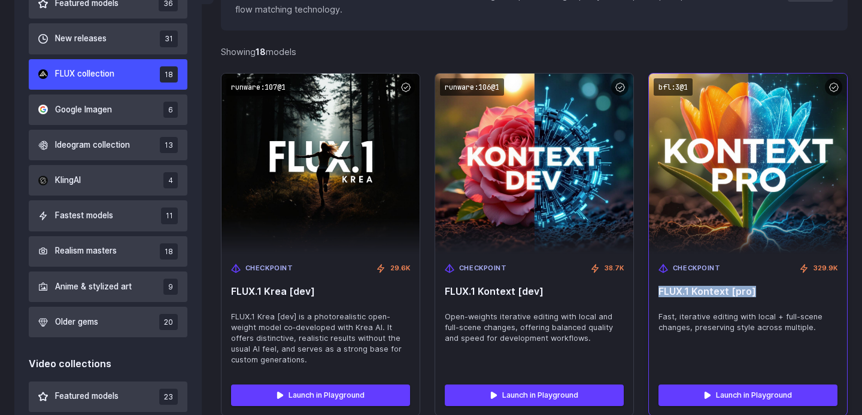
drag, startPoint x: 657, startPoint y: 288, endPoint x: 760, endPoint y: 288, distance: 103.5
click at [762, 288] on div "Checkpoint 329.9K FLUX.1 Kontext [pro] Fast, iterative editing with local + ful…" at bounding box center [748, 314] width 198 height 121
copy span "FLUX.1 Kontext [pro]"
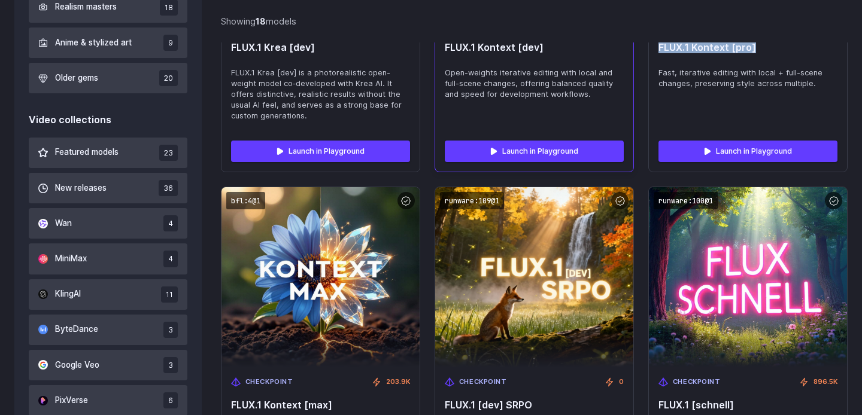
scroll to position [659, 0]
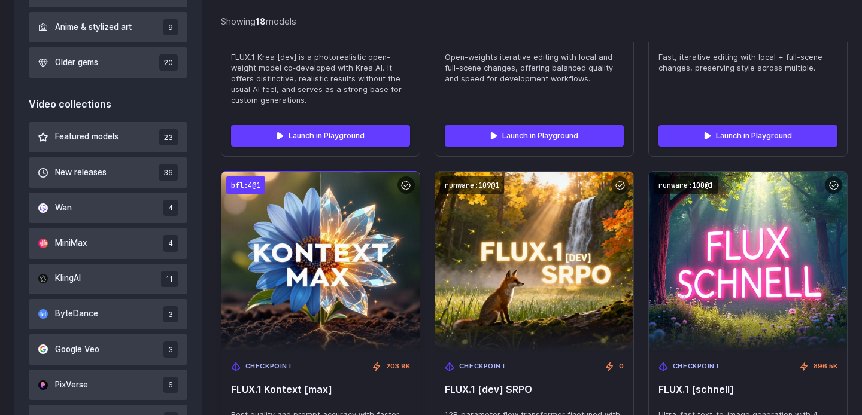
click at [259, 185] on code "bfl:4@1" at bounding box center [245, 185] width 39 height 17
drag, startPoint x: 340, startPoint y: 386, endPoint x: 229, endPoint y: 386, distance: 111.3
click at [229, 386] on div "Checkpoint 203.9K FLUX.1 Kontext [max] Best quality and prompt accuracy with fa…" at bounding box center [320, 412] width 198 height 121
copy span "FLUX.1 Kontext [max]"
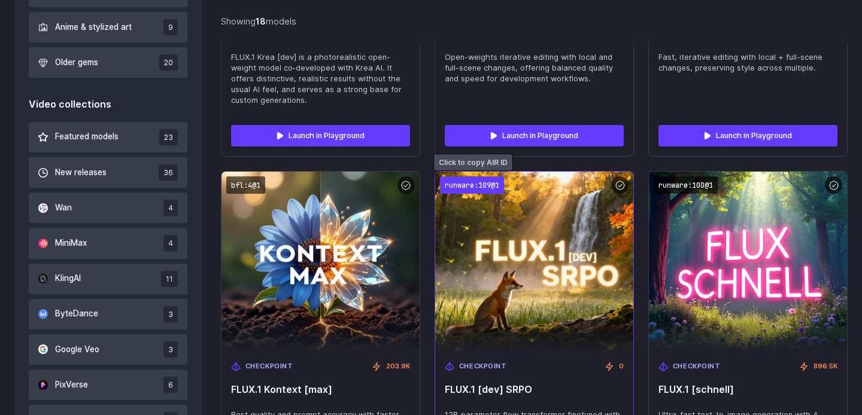
click at [488, 179] on code "runware:109@1" at bounding box center [472, 185] width 64 height 17
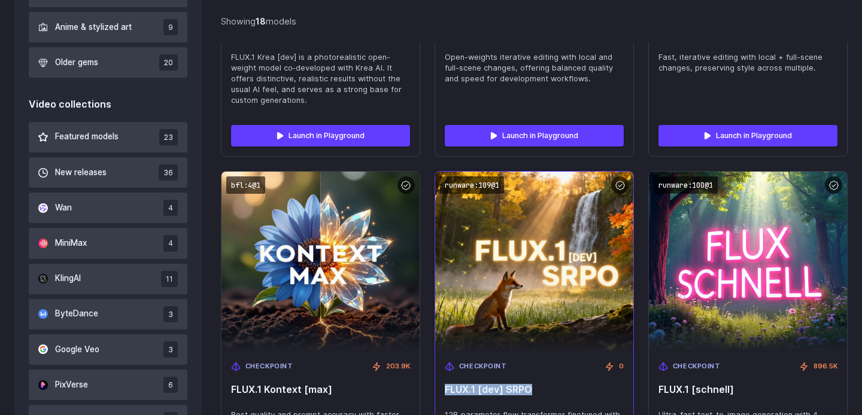
drag, startPoint x: 471, startPoint y: 388, endPoint x: 553, endPoint y: 388, distance: 82.6
click at [554, 388] on span "FLUX.1 [dev] SRPO" at bounding box center [534, 389] width 179 height 11
copy span "FLUX.1 [dev] SRPO"
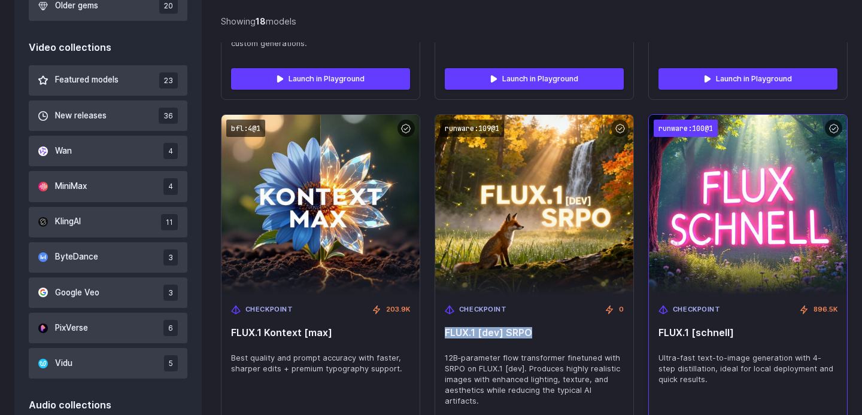
scroll to position [720, 0]
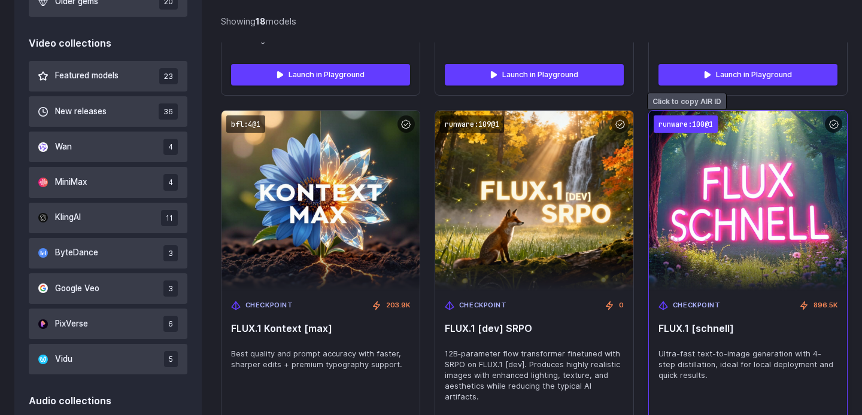
click at [691, 123] on code "runware:100@1" at bounding box center [685, 123] width 64 height 17
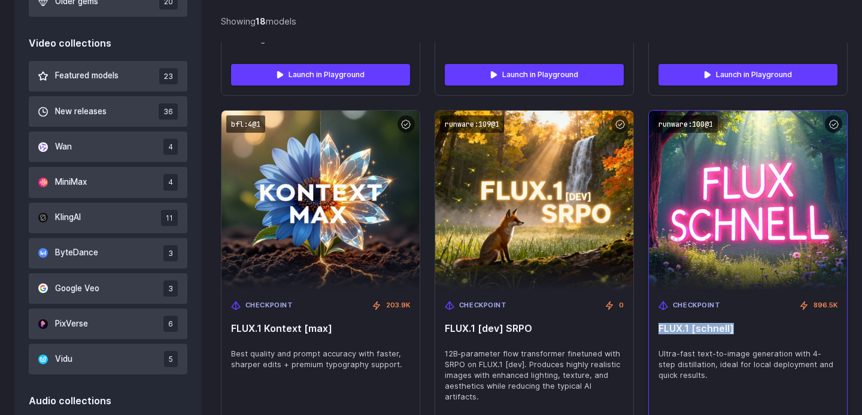
drag, startPoint x: 741, startPoint y: 327, endPoint x: 658, endPoint y: 326, distance: 83.8
click at [658, 326] on div "Checkpoint 896.5K FLUX.1 [schnell] Ultra-fast text-to-image generation with 4-s…" at bounding box center [748, 351] width 198 height 121
copy span "FLUX.1 [schnell]"
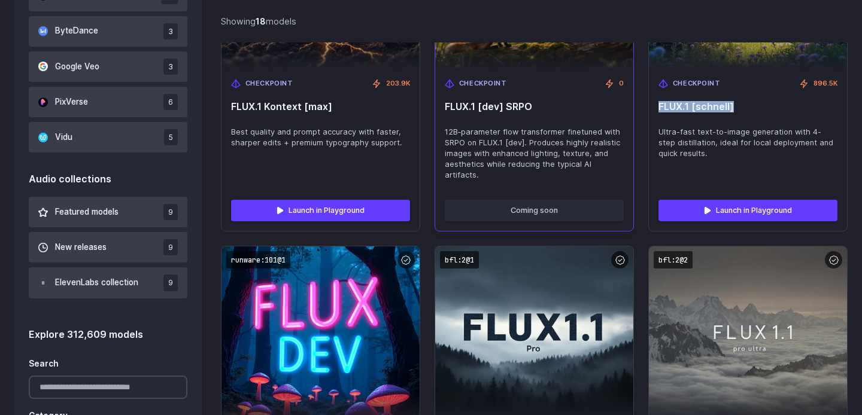
scroll to position [951, 0]
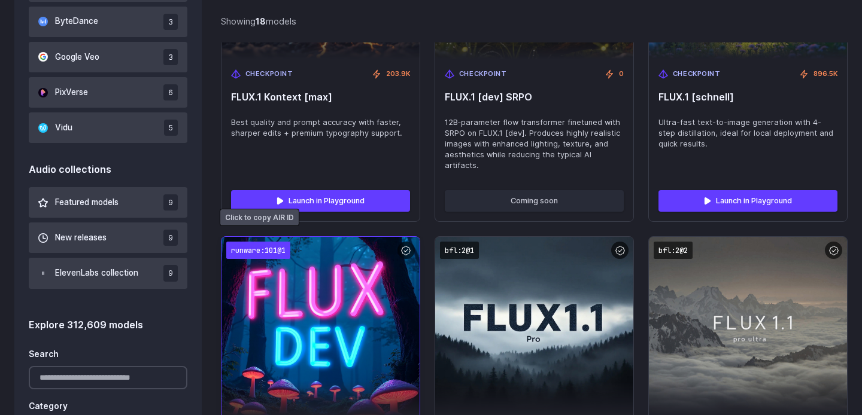
click at [276, 244] on code "runware:101@1" at bounding box center [258, 250] width 64 height 17
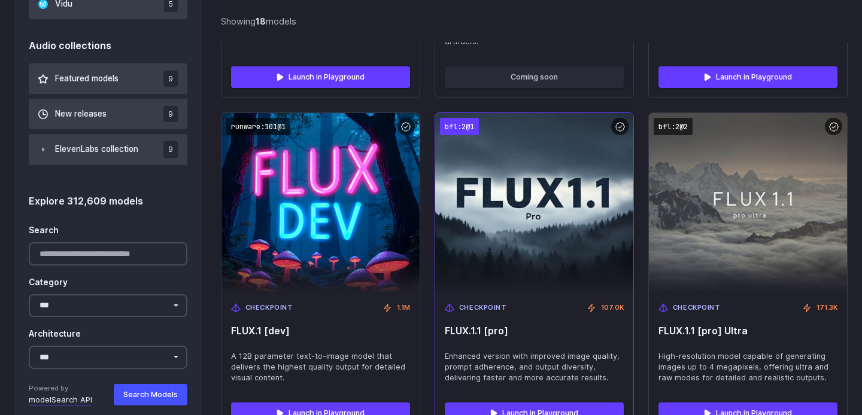
scroll to position [1076, 0]
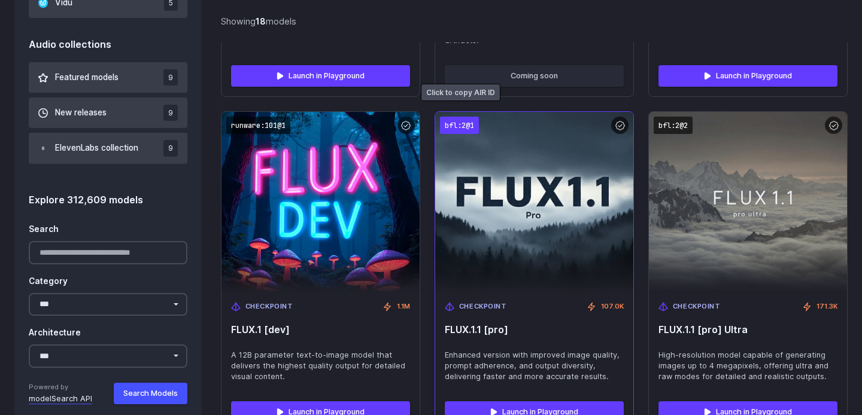
click at [457, 117] on code "bfl:2@1" at bounding box center [459, 125] width 39 height 17
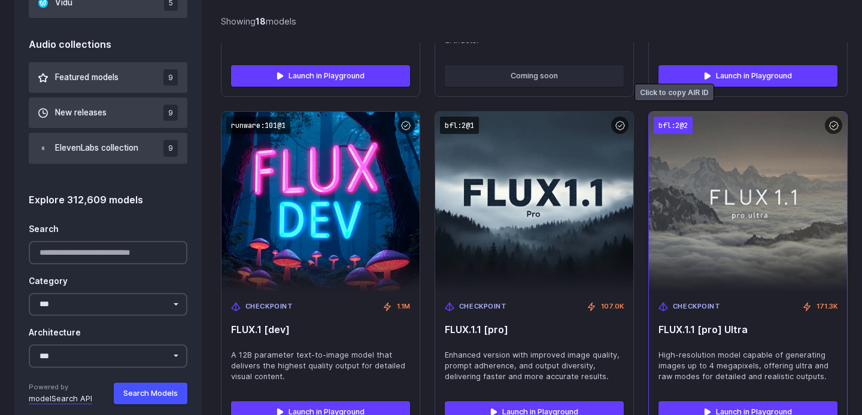
click at [674, 117] on code "bfl:2@2" at bounding box center [672, 125] width 39 height 17
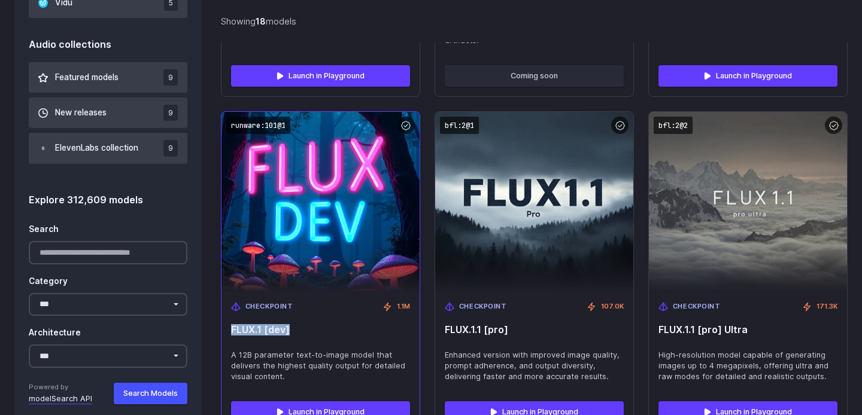
drag, startPoint x: 230, startPoint y: 317, endPoint x: 322, endPoint y: 317, distance: 92.1
click at [324, 317] on div "Checkpoint 1.1M FLUX.1 [dev] A 12B parameter text-to-image model that delivers …" at bounding box center [320, 342] width 198 height 100
copy span "FLUX.1 [dev]"
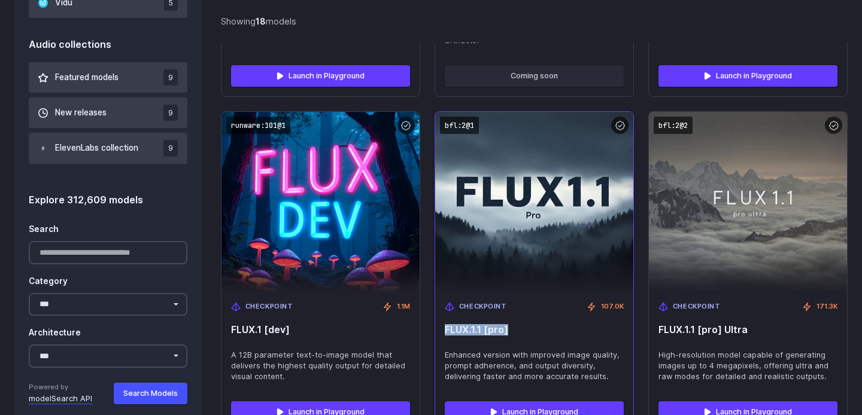
drag, startPoint x: 525, startPoint y: 315, endPoint x: 443, endPoint y: 315, distance: 82.0
click at [443, 315] on div "Checkpoint 107.0K FLUX.1.1 [pro] Enhanced version with improved image quality, …" at bounding box center [534, 342] width 198 height 100
copy span "FLUX.1.1 [pro]"
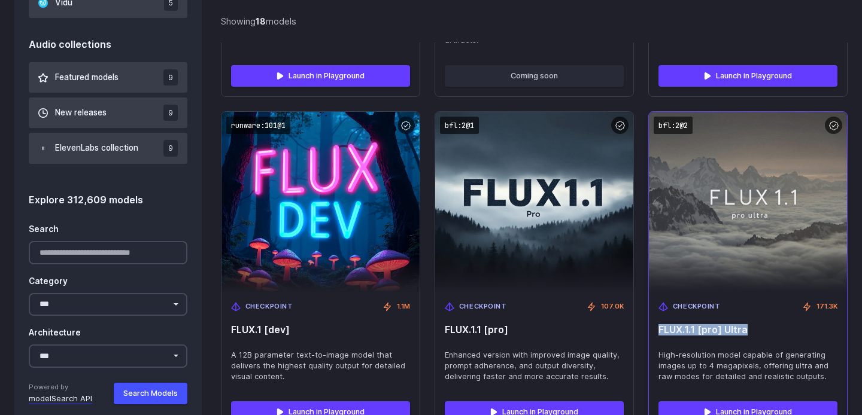
drag, startPoint x: 657, startPoint y: 320, endPoint x: 762, endPoint y: 320, distance: 104.7
click at [762, 320] on div "Checkpoint 171.3K FLUX.1.1 [pro] Ultra High-resolution model capable of generat…" at bounding box center [748, 342] width 198 height 100
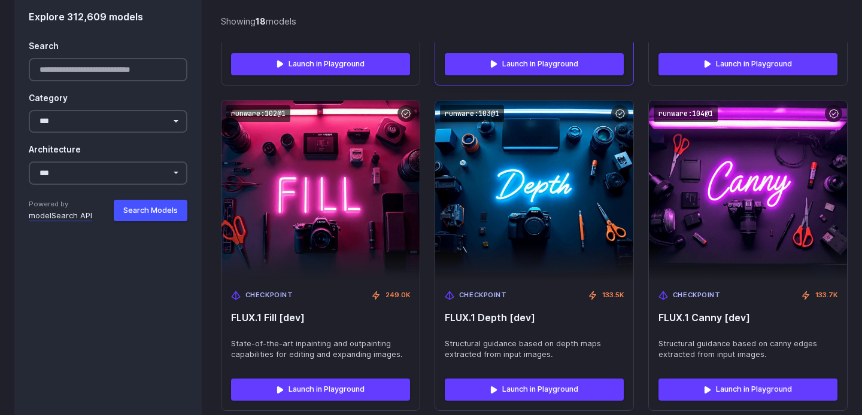
scroll to position [1423, 0]
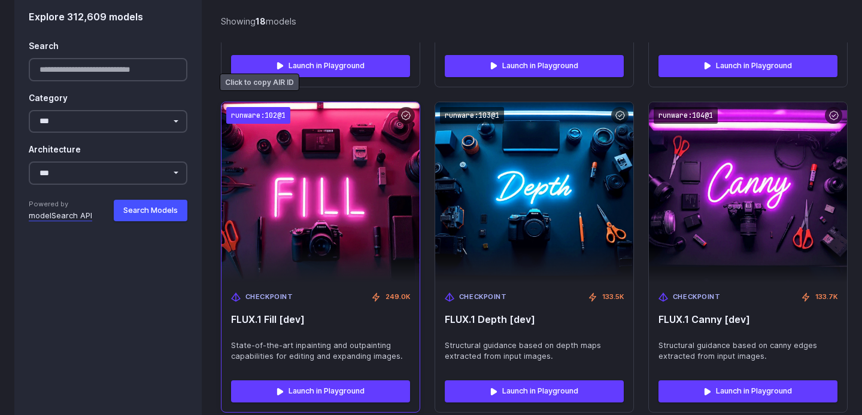
click at [263, 107] on code "runware:102@1" at bounding box center [258, 115] width 64 height 17
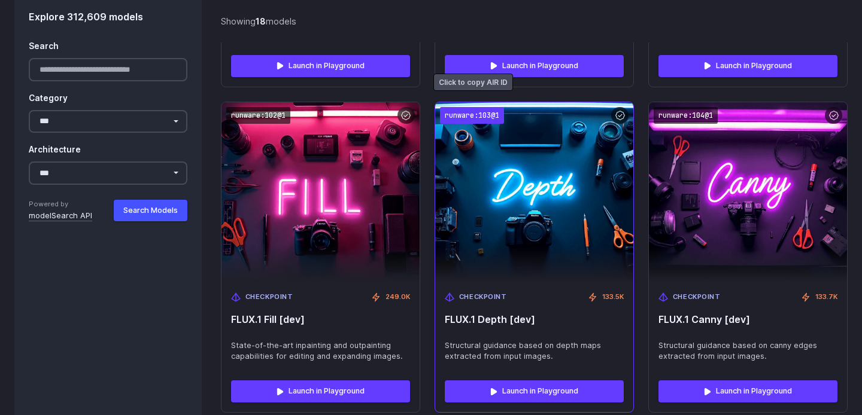
click at [471, 109] on code "runware:103@1" at bounding box center [472, 115] width 64 height 17
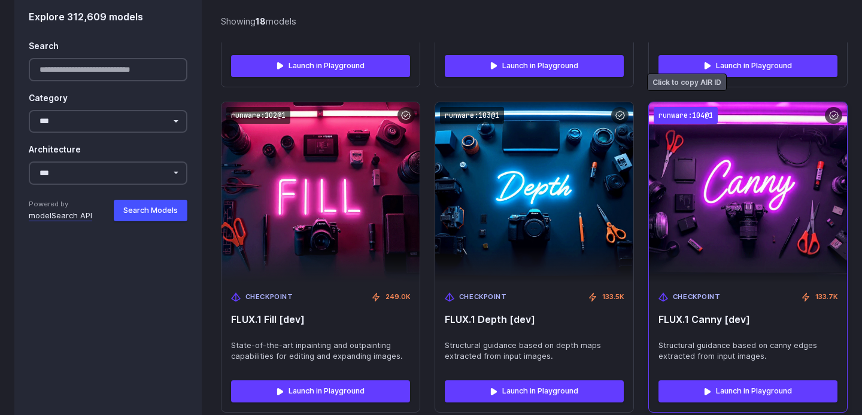
click at [688, 107] on code "runware:104@1" at bounding box center [685, 115] width 64 height 17
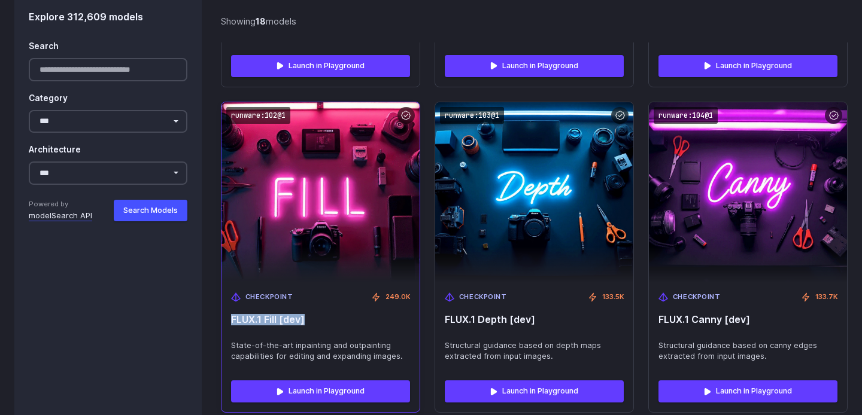
drag, startPoint x: 227, startPoint y: 308, endPoint x: 342, endPoint y: 308, distance: 114.9
click at [342, 308] on div "Checkpoint 249.0K FLUX.1 Fill [dev] State-of-the-art inpainting and outpainting…" at bounding box center [320, 326] width 198 height 89
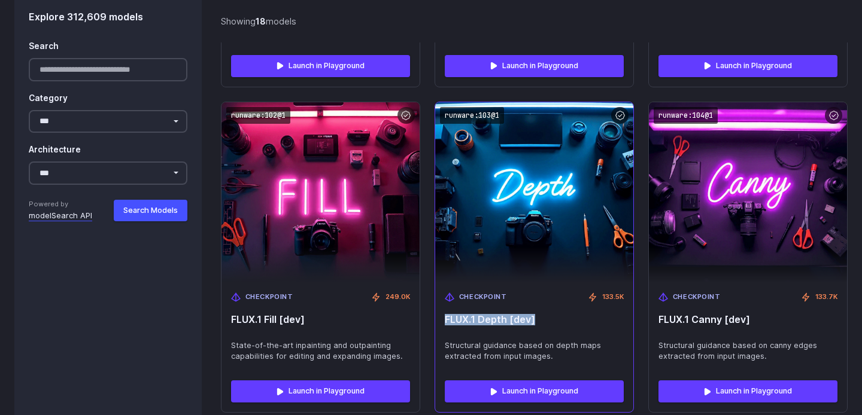
drag, startPoint x: 445, startPoint y: 308, endPoint x: 564, endPoint y: 308, distance: 118.5
click at [565, 314] on span "FLUX.1 Depth [dev]" at bounding box center [534, 319] width 179 height 11
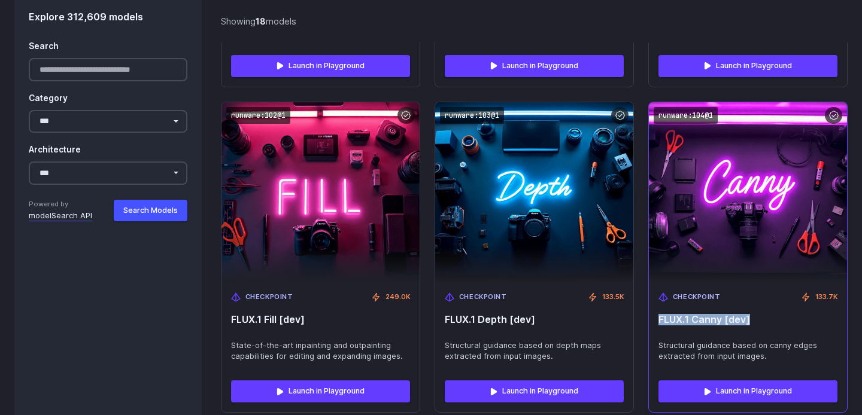
drag, startPoint x: 657, startPoint y: 305, endPoint x: 766, endPoint y: 304, distance: 108.9
click at [766, 305] on div "Checkpoint 133.7K FLUX.1 Canny [dev] Structural guidance based on canny edges e…" at bounding box center [748, 326] width 198 height 89
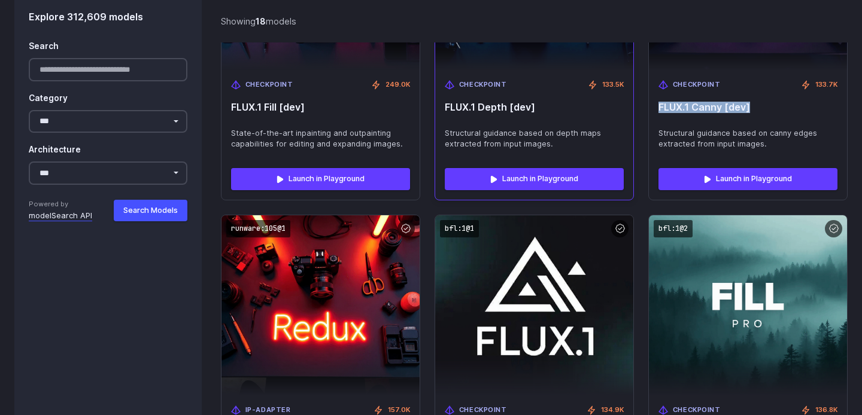
scroll to position [1647, 0]
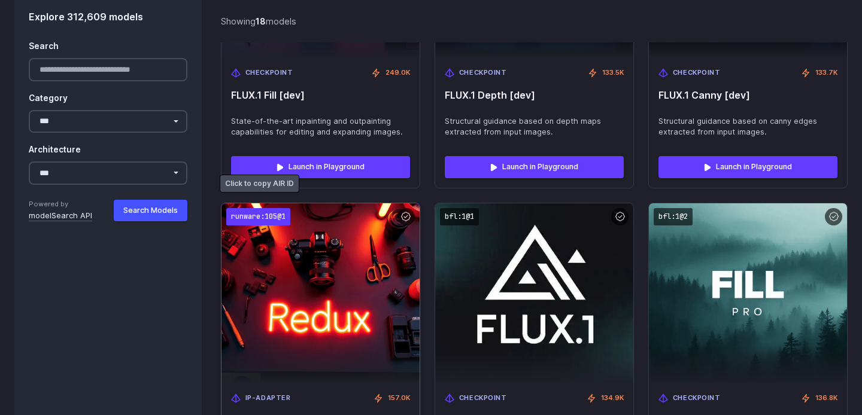
click at [260, 208] on code "runware:105@1" at bounding box center [258, 216] width 64 height 17
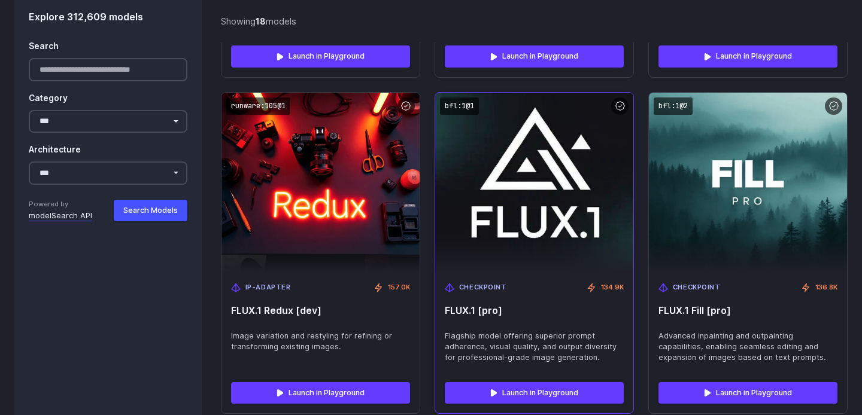
scroll to position [1785, 0]
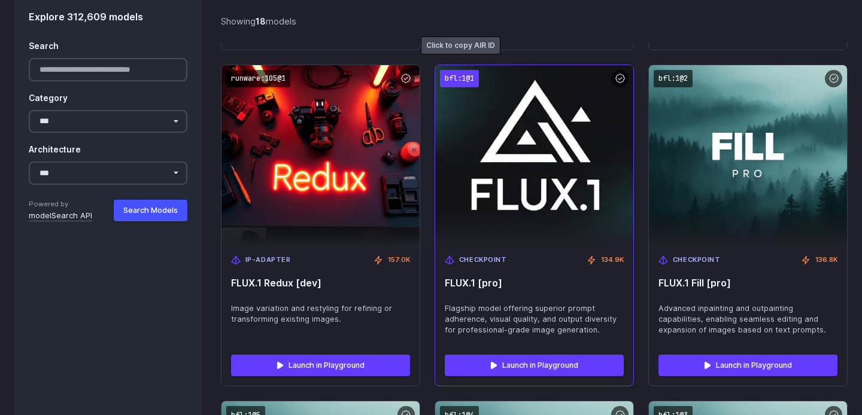
click at [463, 70] on code "bfl:1@1" at bounding box center [459, 78] width 39 height 17
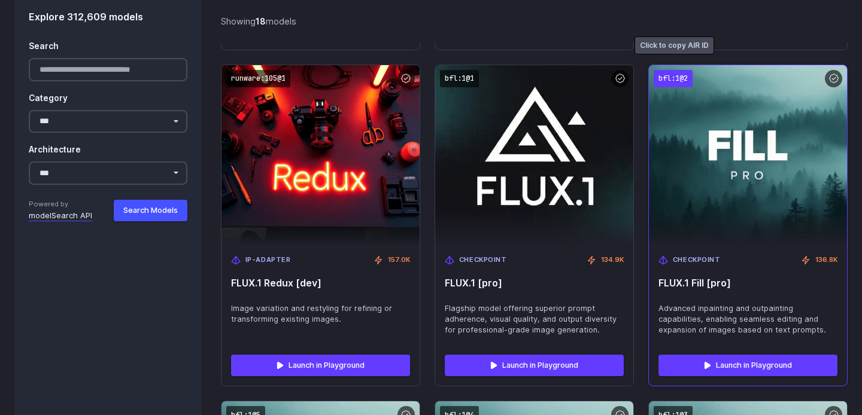
click at [675, 70] on code "bfl:1@2" at bounding box center [672, 78] width 39 height 17
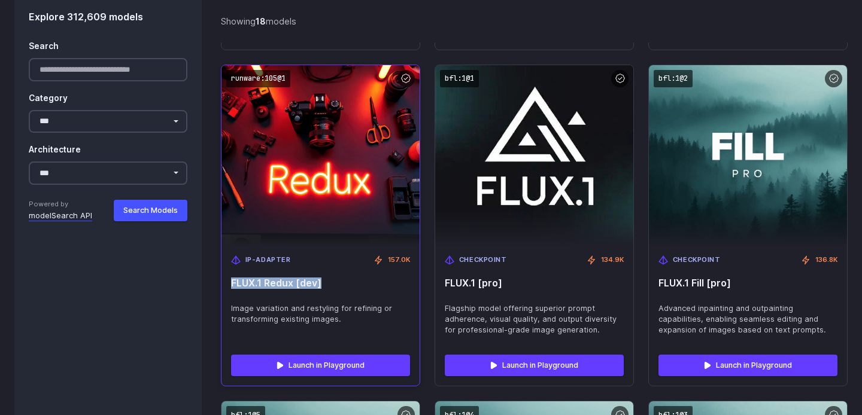
drag, startPoint x: 230, startPoint y: 271, endPoint x: 348, endPoint y: 270, distance: 117.3
click at [349, 270] on div "IP-Adapter 157.0K FLUX.1 Redux [dev] Image variation and restyling for refining…" at bounding box center [320, 295] width 198 height 100
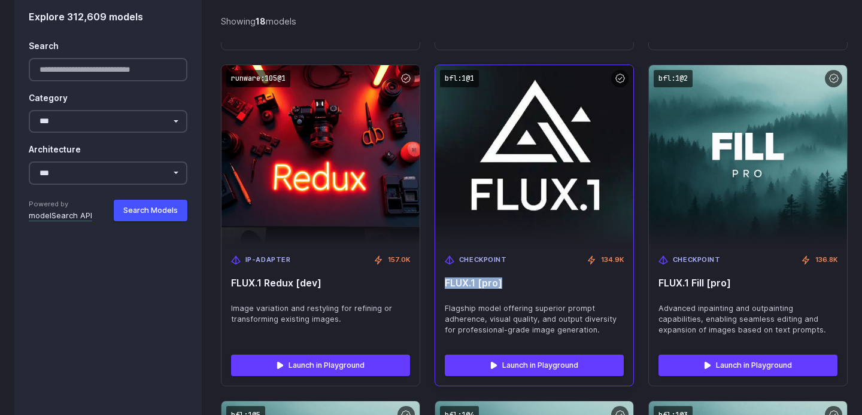
drag, startPoint x: 447, startPoint y: 271, endPoint x: 557, endPoint y: 271, distance: 110.1
click at [558, 278] on span "FLUX.1 [pro]" at bounding box center [534, 283] width 179 height 11
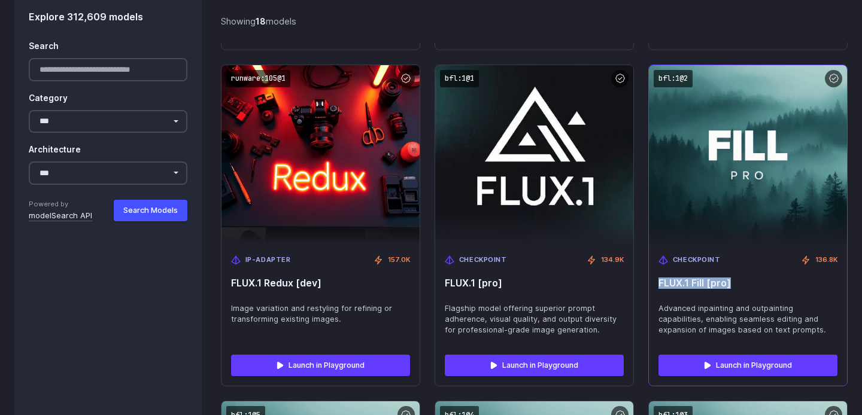
drag, startPoint x: 658, startPoint y: 270, endPoint x: 778, endPoint y: 270, distance: 120.3
click at [778, 278] on span "FLUX.1 Fill [pro]" at bounding box center [747, 283] width 179 height 11
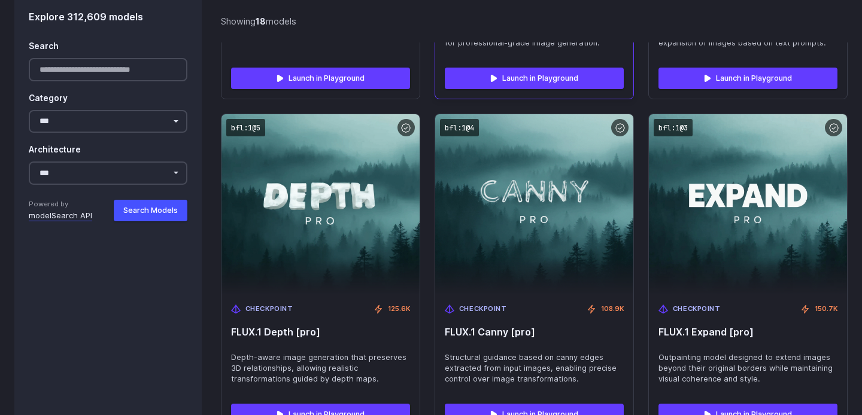
scroll to position [2076, 0]
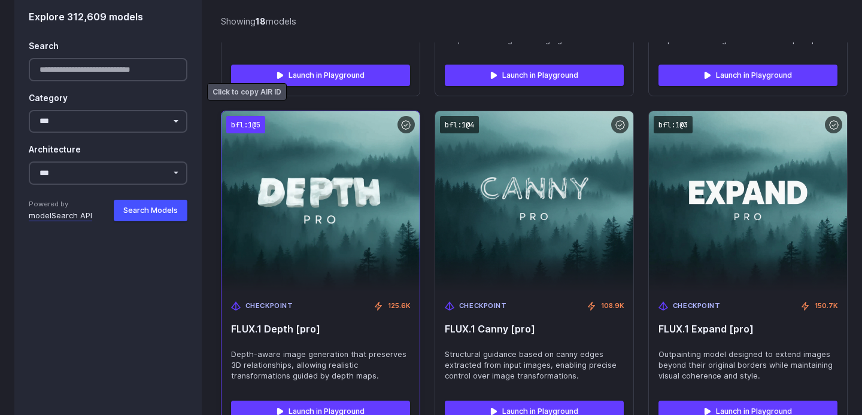
click at [241, 116] on code "bfl:1@5" at bounding box center [245, 124] width 39 height 17
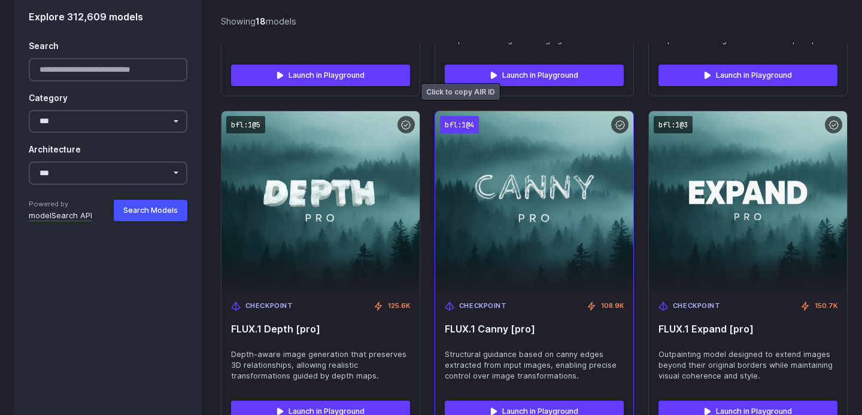
click at [471, 118] on code "bfl:1@4" at bounding box center [459, 124] width 39 height 17
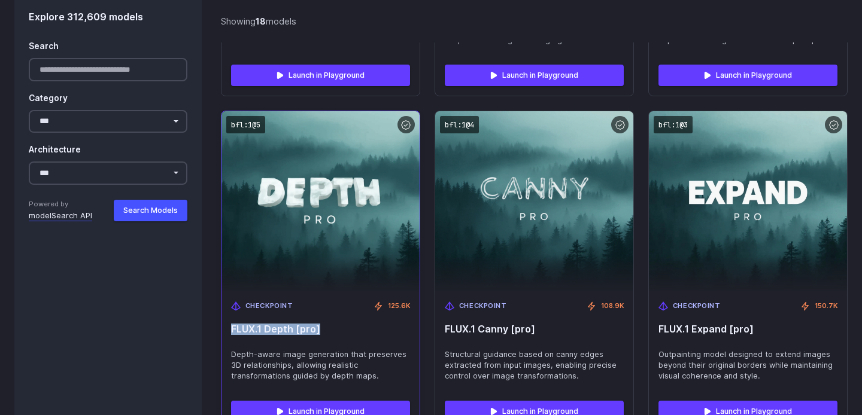
drag, startPoint x: 233, startPoint y: 318, endPoint x: 372, endPoint y: 317, distance: 138.8
click at [372, 324] on span "FLUX.1 Depth [pro]" at bounding box center [320, 329] width 179 height 11
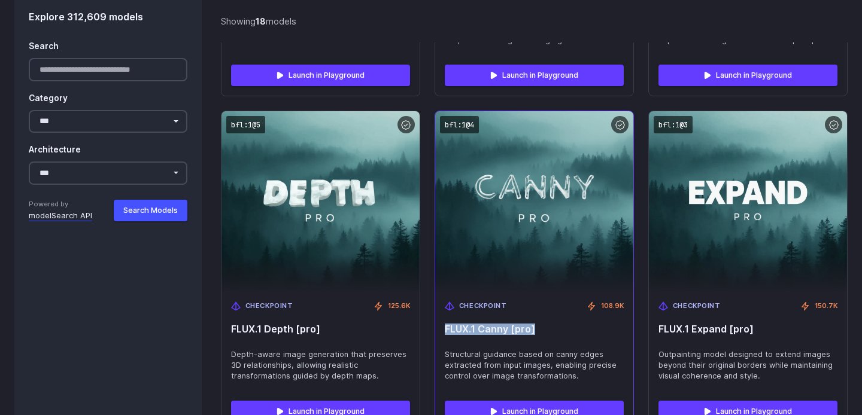
drag, startPoint x: 445, startPoint y: 317, endPoint x: 582, endPoint y: 317, distance: 137.6
click at [583, 324] on span "FLUX.1 Canny [pro]" at bounding box center [534, 329] width 179 height 11
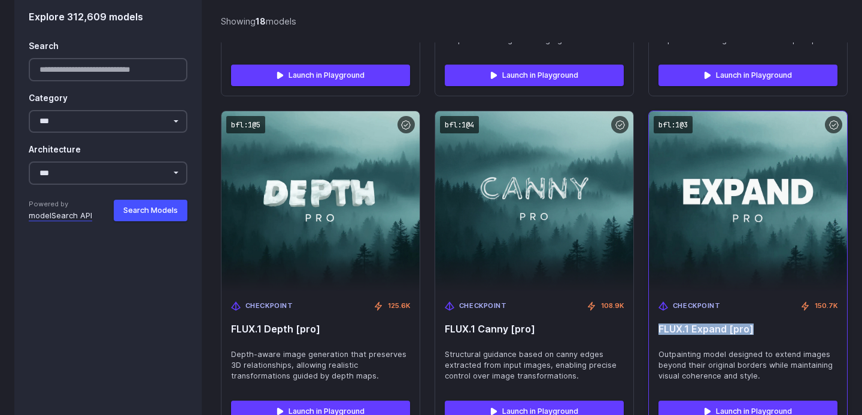
drag, startPoint x: 659, startPoint y: 317, endPoint x: 792, endPoint y: 318, distance: 132.8
click at [793, 324] on span "FLUX.1 Expand [pro]" at bounding box center [747, 329] width 179 height 11
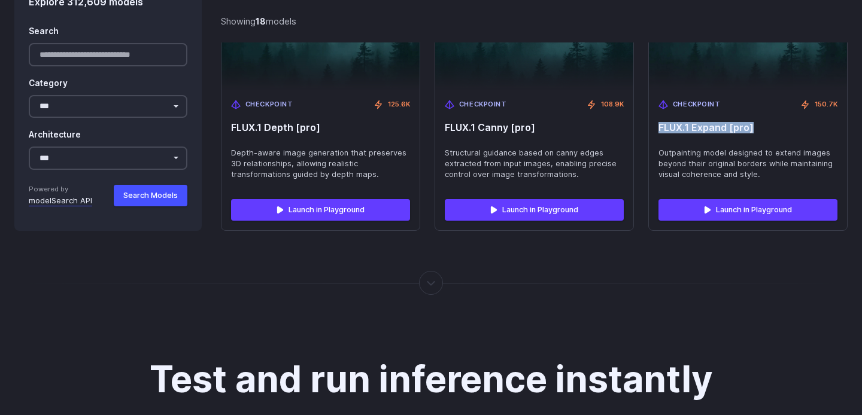
scroll to position [2279, 0]
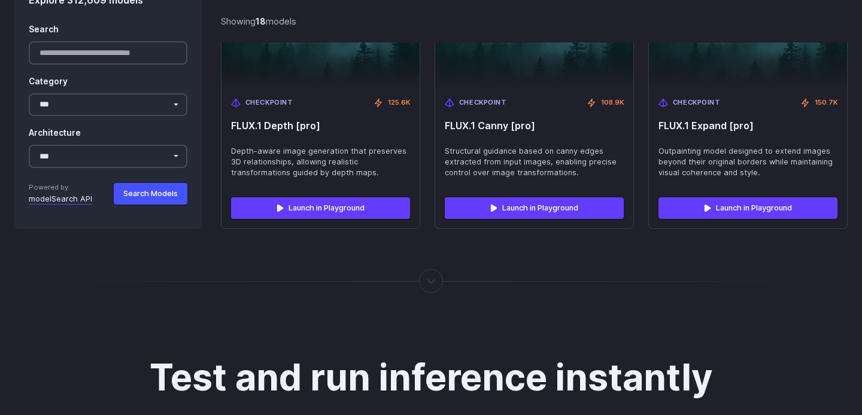
click at [430, 281] on div at bounding box center [430, 281] width 1 height 0
click at [431, 281] on div at bounding box center [430, 281] width 1 height 0
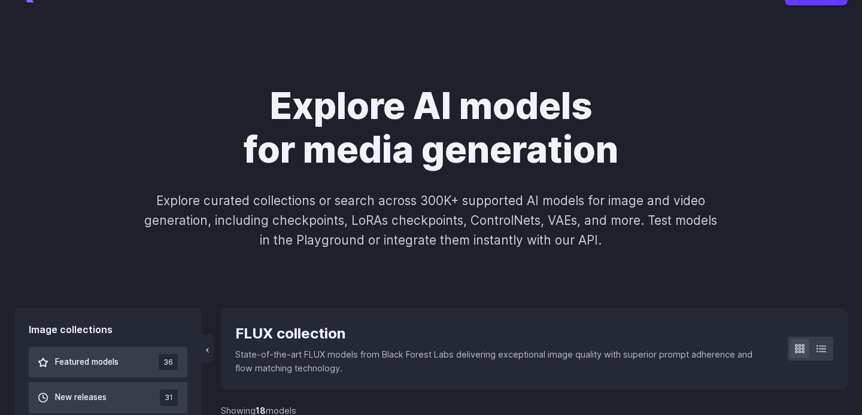
scroll to position [89, 0]
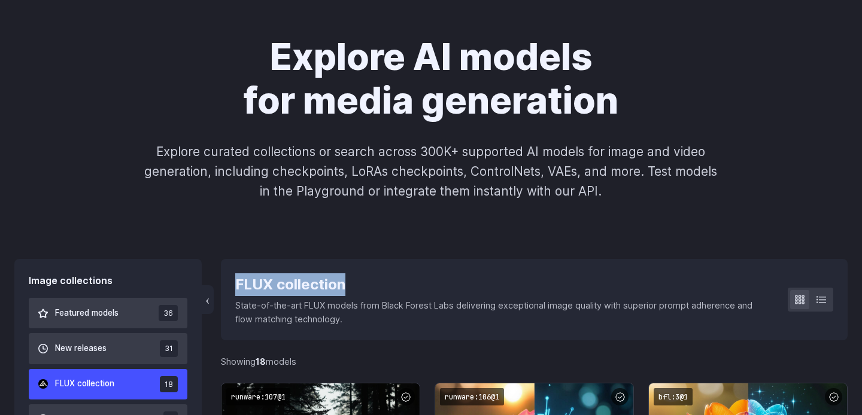
drag, startPoint x: 236, startPoint y: 282, endPoint x: 388, endPoint y: 280, distance: 152.6
click at [389, 279] on div "FLUX collection" at bounding box center [501, 284] width 533 height 23
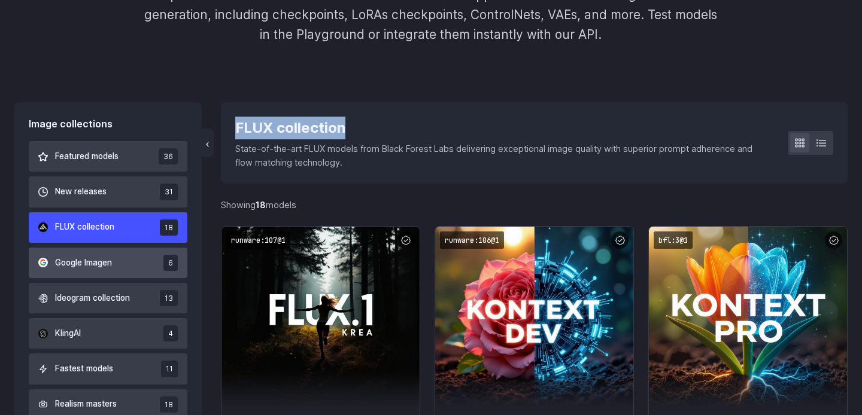
click at [100, 257] on span "Google Imagen" at bounding box center [83, 263] width 57 height 13
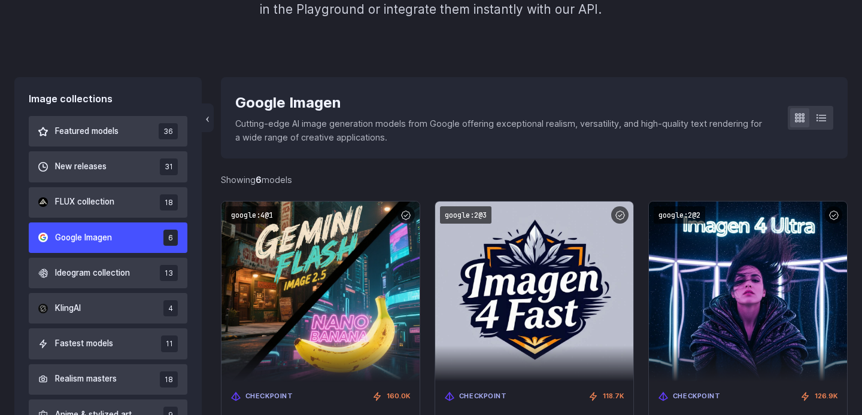
scroll to position [271, 0]
click at [241, 104] on div "Google Imagen" at bounding box center [501, 103] width 533 height 23
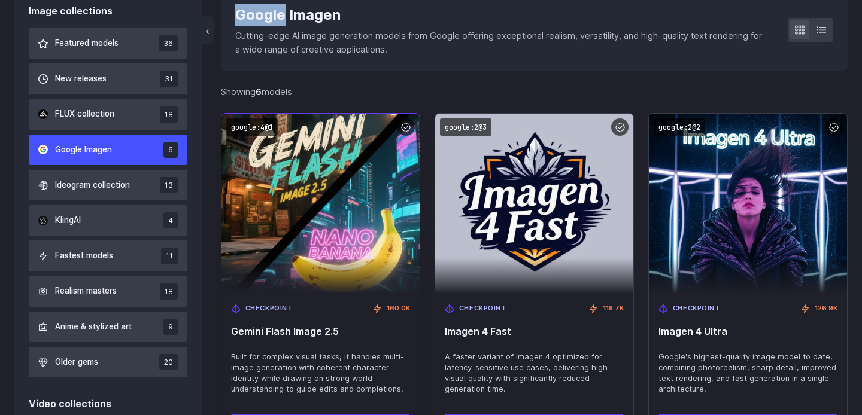
scroll to position [331, 0]
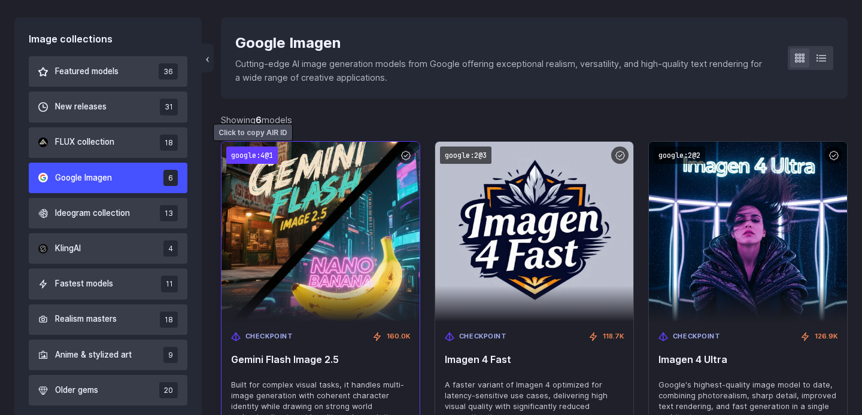
click at [250, 157] on code "google:4@1" at bounding box center [251, 155] width 51 height 17
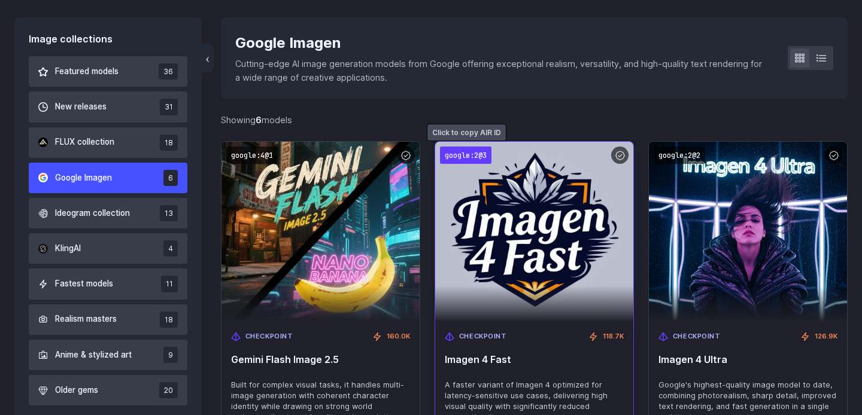
click at [468, 149] on code "google:2@3" at bounding box center [465, 155] width 51 height 17
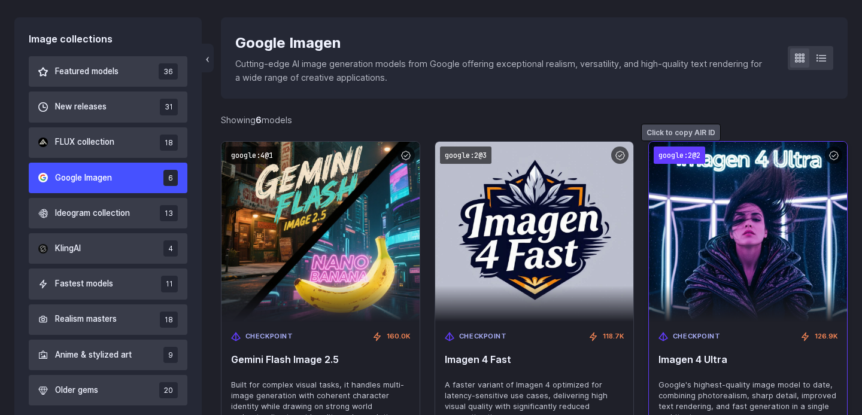
click at [673, 158] on code "google:2@2" at bounding box center [678, 155] width 51 height 17
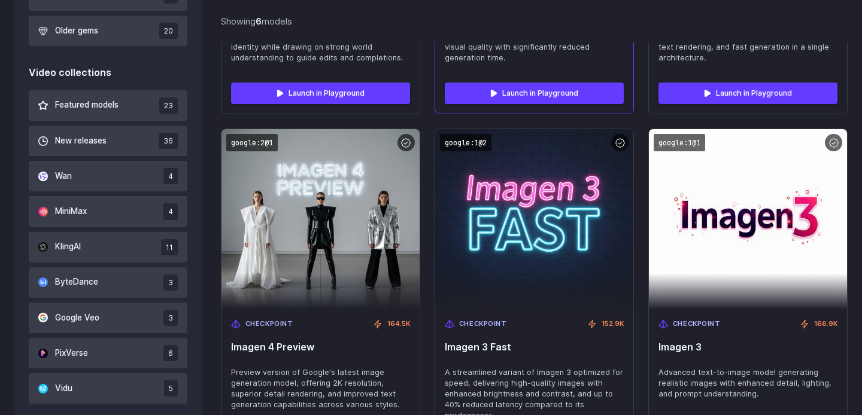
scroll to position [680, 0]
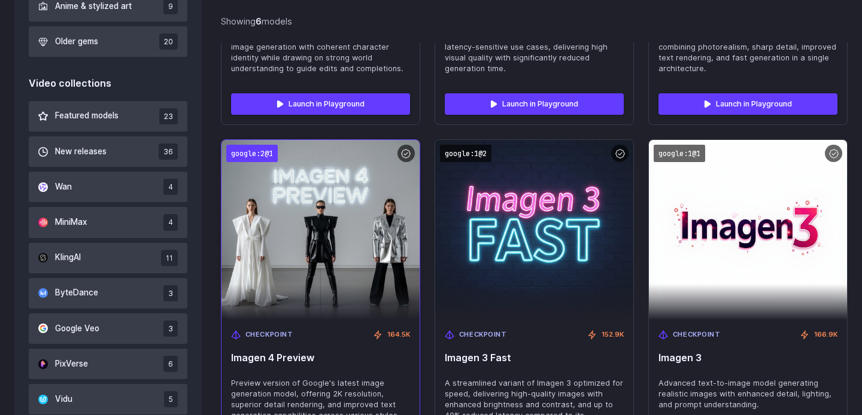
click at [251, 161] on code "google:2@1" at bounding box center [251, 153] width 51 height 17
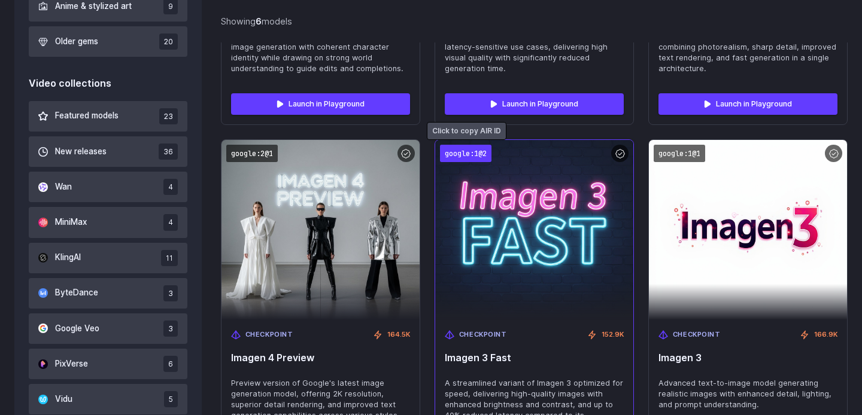
click at [465, 148] on code "google:1@2" at bounding box center [465, 153] width 51 height 17
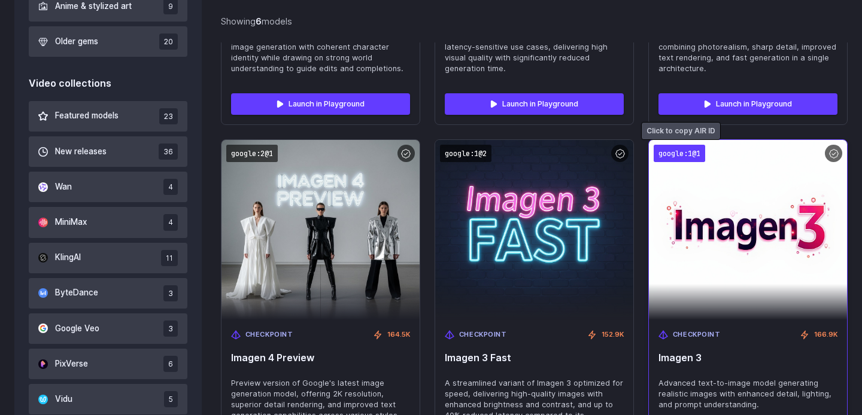
click at [674, 147] on code "google:1@1" at bounding box center [678, 153] width 51 height 17
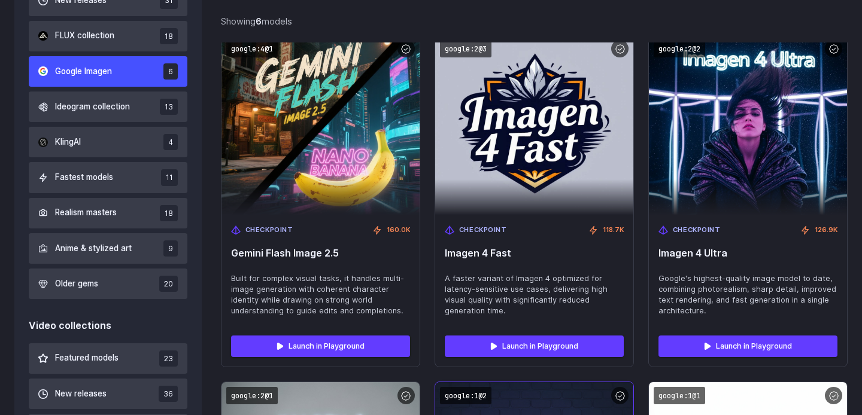
scroll to position [436, 0]
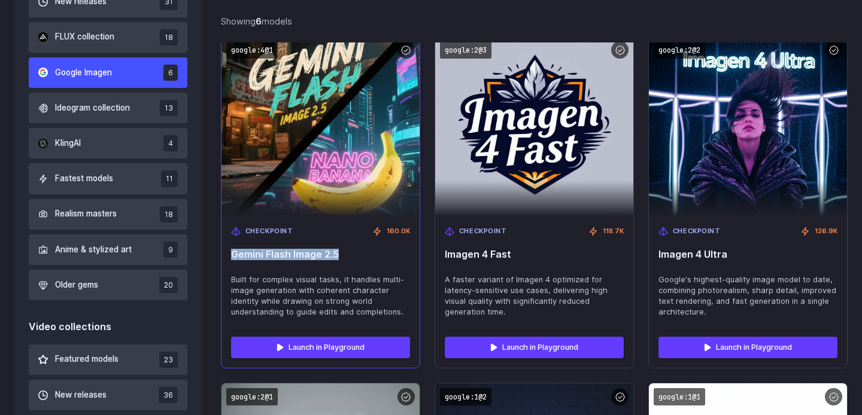
drag, startPoint x: 230, startPoint y: 249, endPoint x: 386, endPoint y: 249, distance: 156.2
click at [386, 249] on div "Checkpoint 160.0K Gemini Flash Image 2.5 Built for complex visual tasks, it han…" at bounding box center [320, 272] width 198 height 111
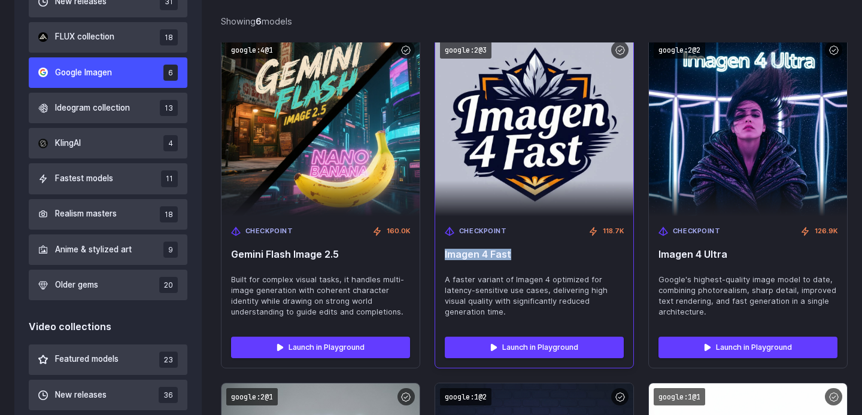
drag, startPoint x: 443, startPoint y: 256, endPoint x: 536, endPoint y: 256, distance: 92.7
click at [536, 256] on div "Checkpoint 118.7K Imagen 4 Fast A faster variant of Imagen 4 optimized for late…" at bounding box center [534, 272] width 198 height 111
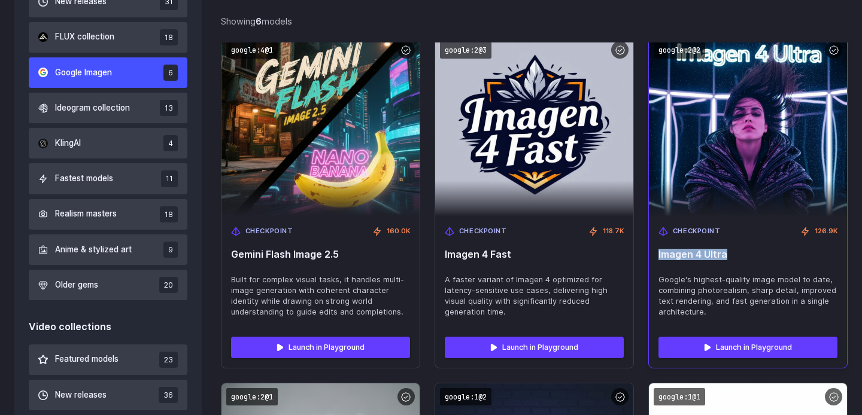
drag, startPoint x: 659, startPoint y: 257, endPoint x: 751, endPoint y: 255, distance: 92.7
click at [753, 256] on span "Imagen 4 Ultra" at bounding box center [747, 254] width 179 height 11
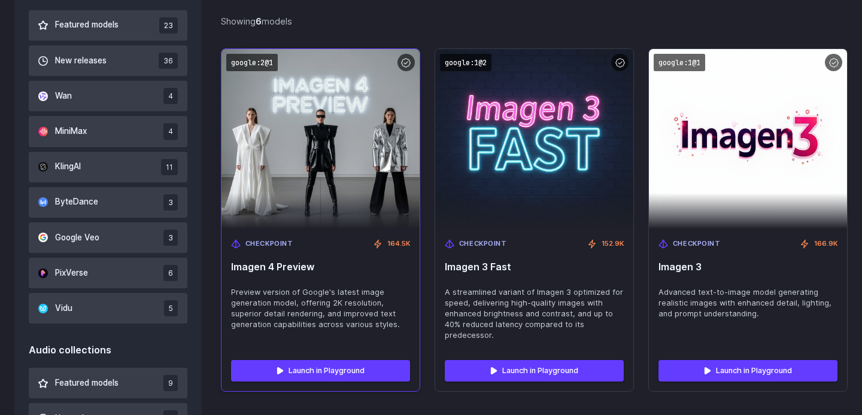
scroll to position [807, 0]
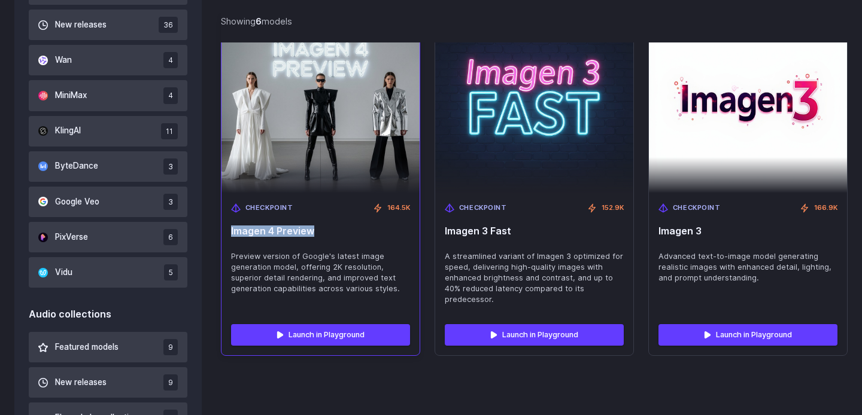
drag, startPoint x: 252, startPoint y: 232, endPoint x: 354, endPoint y: 232, distance: 101.1
click at [355, 232] on div "Checkpoint 164.5K Imagen 4 Preview Preview version of Google's latest image gen…" at bounding box center [320, 253] width 198 height 121
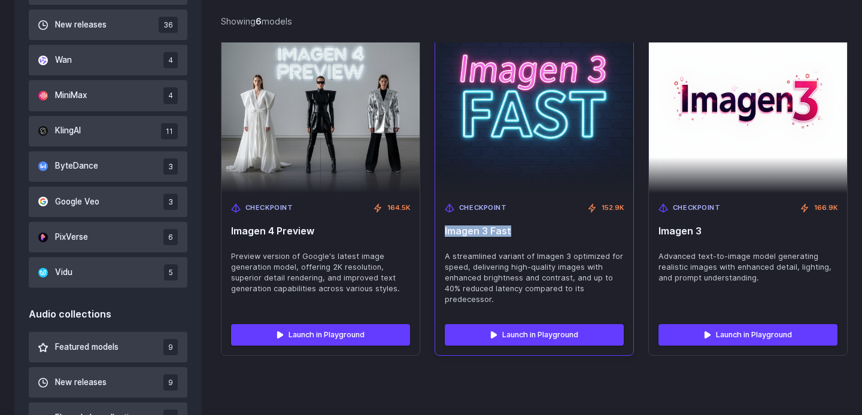
drag, startPoint x: 445, startPoint y: 229, endPoint x: 579, endPoint y: 229, distance: 133.4
click at [579, 229] on span "Imagen 3 Fast" at bounding box center [534, 231] width 179 height 11
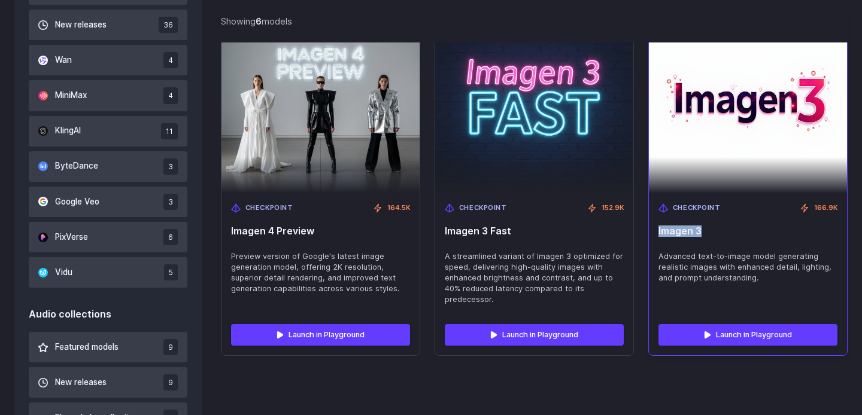
drag, startPoint x: 662, startPoint y: 229, endPoint x: 737, endPoint y: 228, distance: 74.8
click at [740, 229] on span "Imagen 3" at bounding box center [747, 231] width 179 height 11
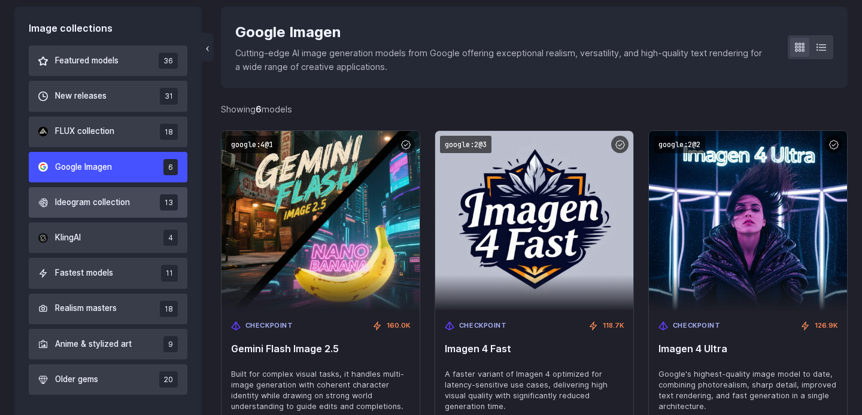
click at [121, 199] on span "Ideogram collection" at bounding box center [92, 202] width 75 height 13
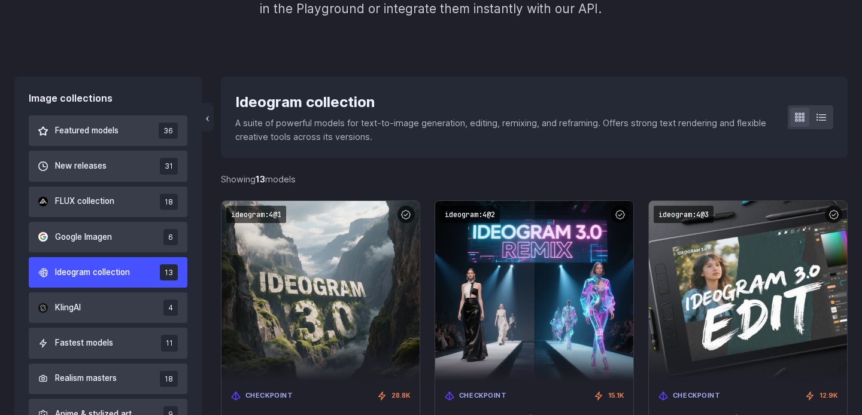
scroll to position [271, 0]
click at [258, 93] on div "Ideogram collection" at bounding box center [501, 103] width 533 height 23
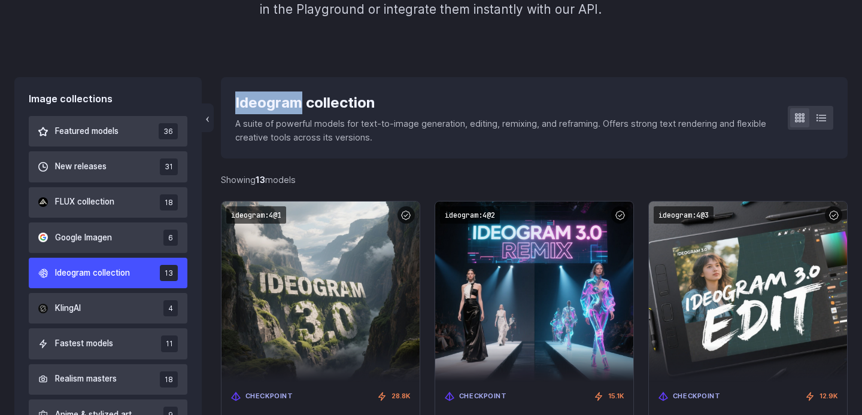
click at [258, 93] on div "Ideogram collection" at bounding box center [501, 103] width 533 height 23
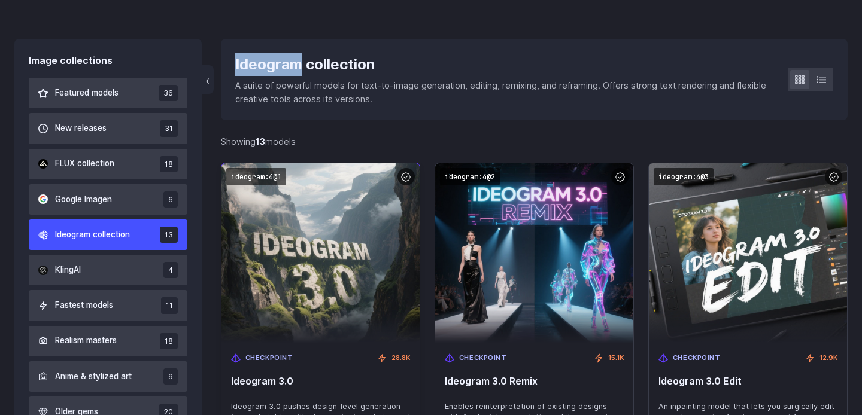
scroll to position [264, 0]
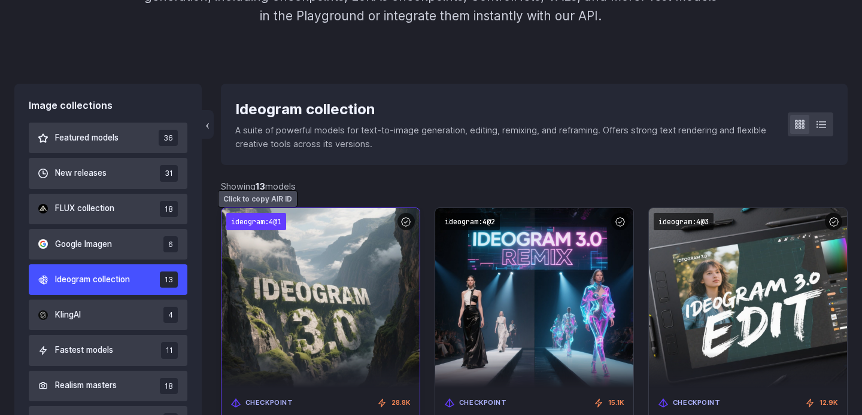
click at [261, 222] on code "ideogram:4@1" at bounding box center [256, 221] width 60 height 17
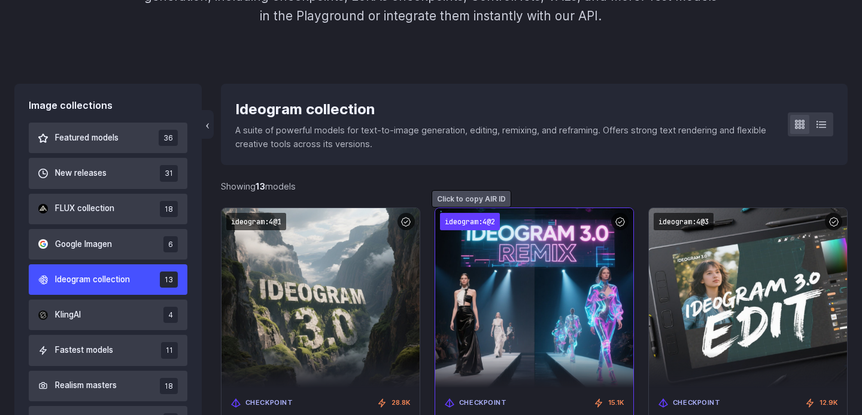
click at [482, 226] on code "ideogram:4@2" at bounding box center [470, 221] width 60 height 17
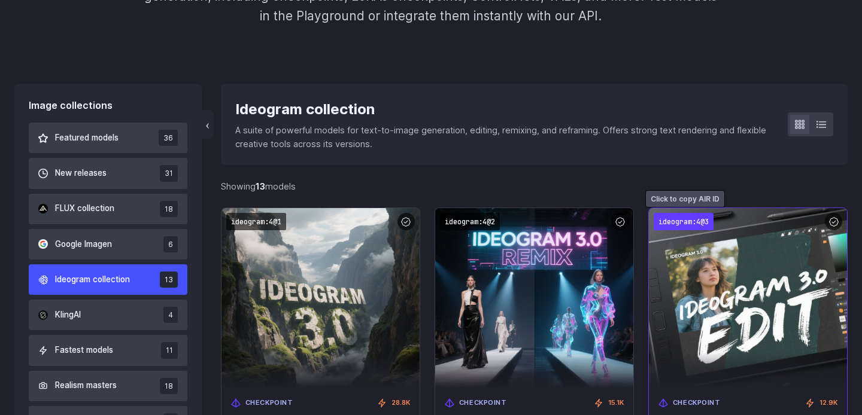
click at [680, 223] on code "ideogram:4@3" at bounding box center [683, 221] width 60 height 17
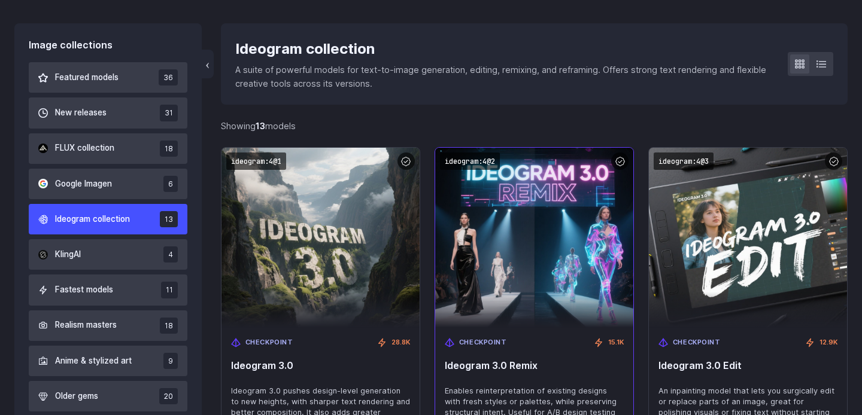
scroll to position [452, 0]
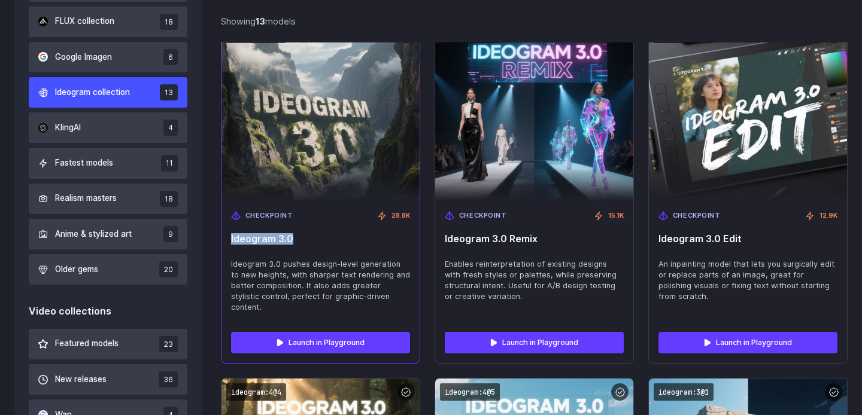
drag, startPoint x: 306, startPoint y: 237, endPoint x: 223, endPoint y: 237, distance: 83.2
click at [223, 237] on div "Checkpoint 28.8K Ideogram 3.0 Ideogram 3.0 pushes design-level generation to ne…" at bounding box center [320, 261] width 198 height 121
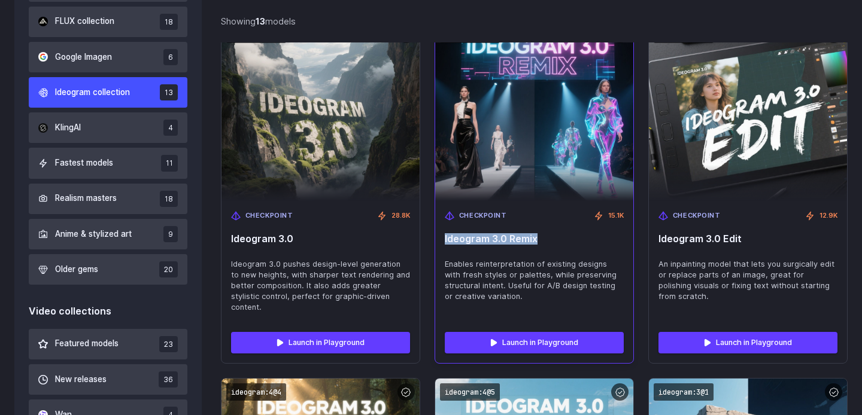
drag, startPoint x: 445, startPoint y: 238, endPoint x: 580, endPoint y: 238, distance: 135.8
click at [582, 238] on span "Ideogram 3.0 Remix" at bounding box center [534, 238] width 179 height 11
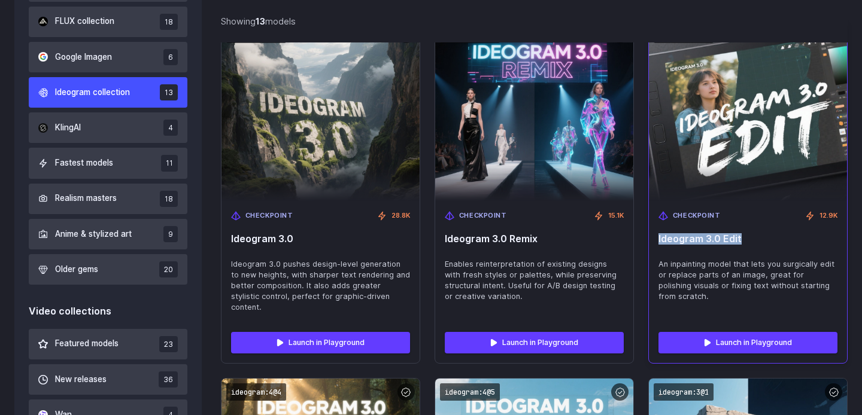
drag, startPoint x: 658, startPoint y: 235, endPoint x: 781, endPoint y: 235, distance: 123.3
click at [781, 235] on span "Ideogram 3.0 Edit" at bounding box center [747, 238] width 179 height 11
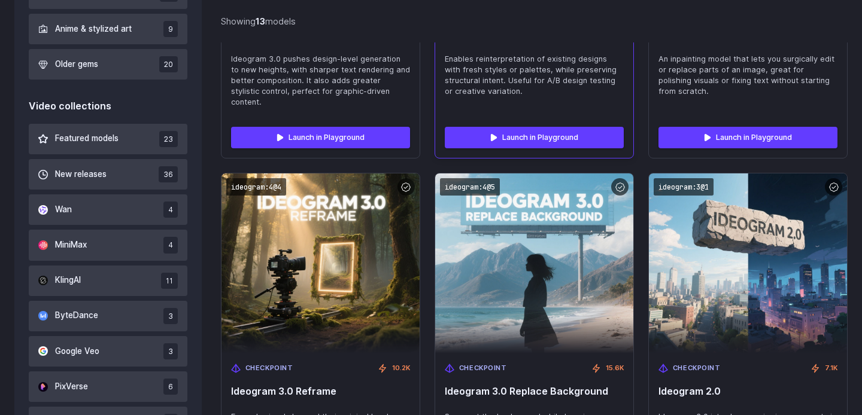
scroll to position [697, 0]
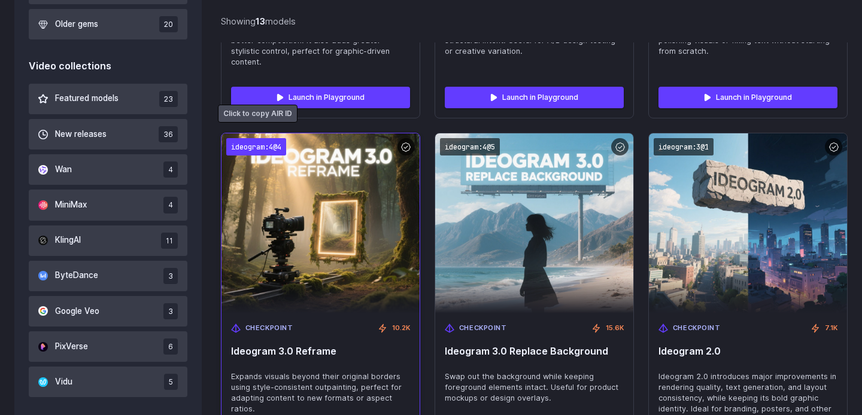
click at [268, 138] on code "ideogram:4@4" at bounding box center [256, 146] width 60 height 17
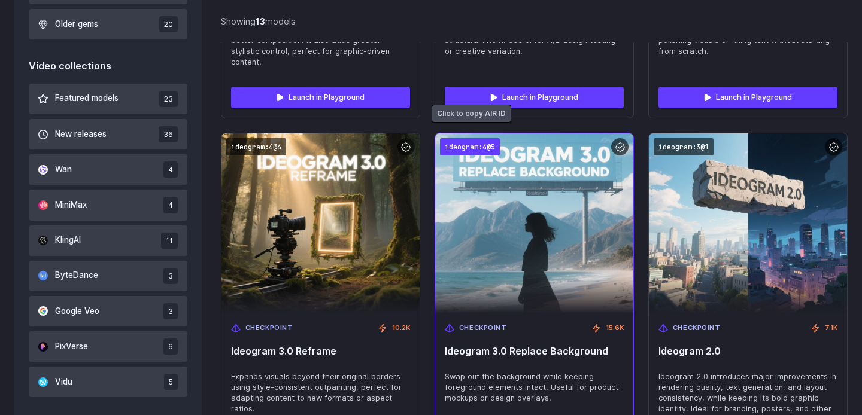
click at [476, 138] on code "ideogram:4@5" at bounding box center [470, 146] width 60 height 17
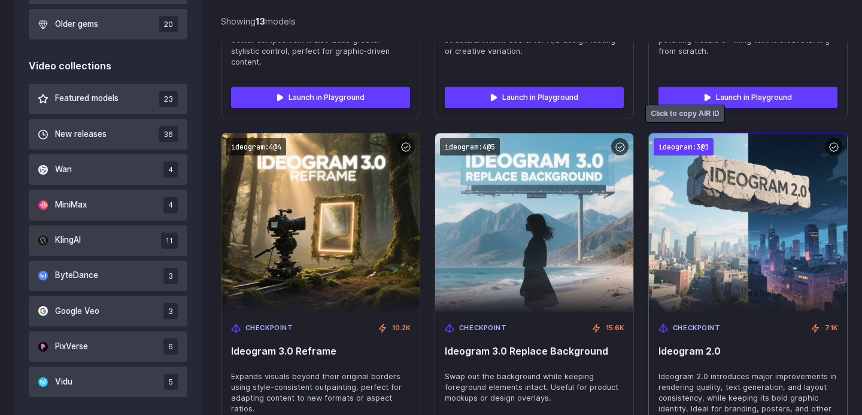
click at [695, 138] on code "ideogram:3@1" at bounding box center [683, 146] width 60 height 17
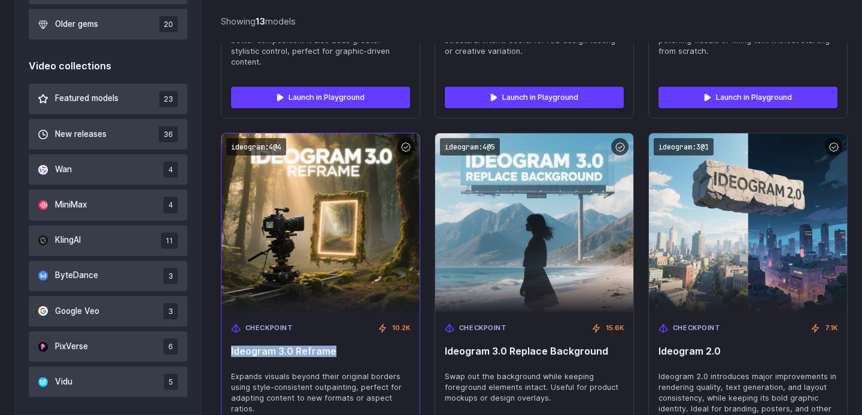
drag, startPoint x: 346, startPoint y: 337, endPoint x: 232, endPoint y: 337, distance: 114.3
click at [232, 346] on span "Ideogram 3.0 Reframe" at bounding box center [320, 351] width 179 height 11
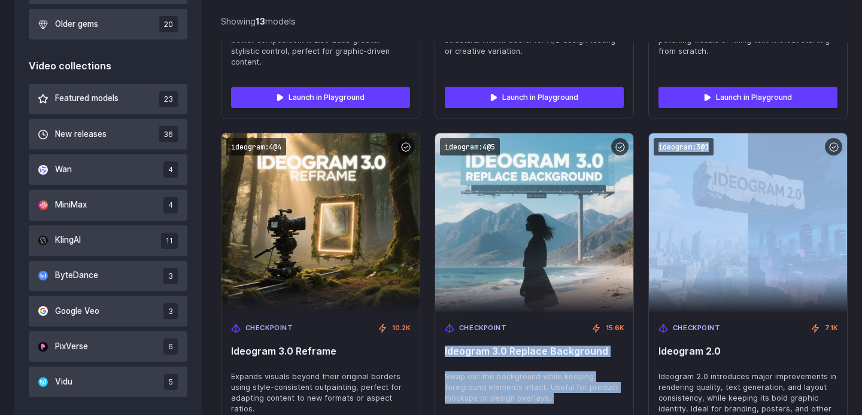
drag, startPoint x: 444, startPoint y: 338, endPoint x: 643, endPoint y: 338, distance: 199.2
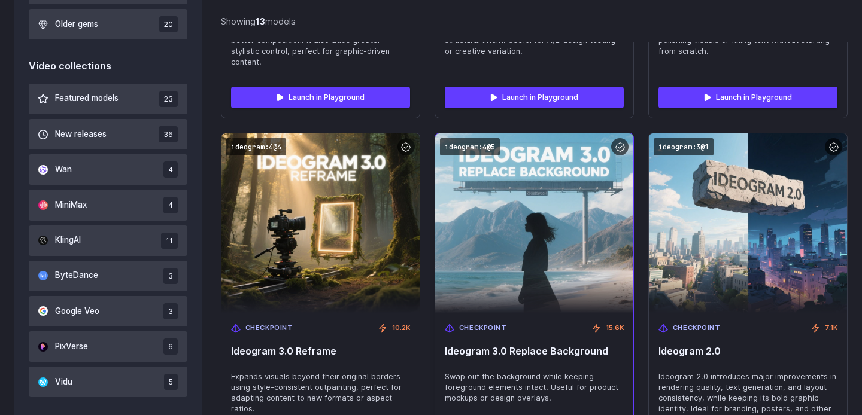
click at [613, 346] on span "Ideogram 3.0 Replace Background" at bounding box center [534, 351] width 179 height 11
drag, startPoint x: 444, startPoint y: 341, endPoint x: 604, endPoint y: 341, distance: 159.7
click at [604, 341] on div "Checkpoint 15.6K Ideogram 3.0 Replace Background Swap out the background while …" at bounding box center [534, 374] width 198 height 121
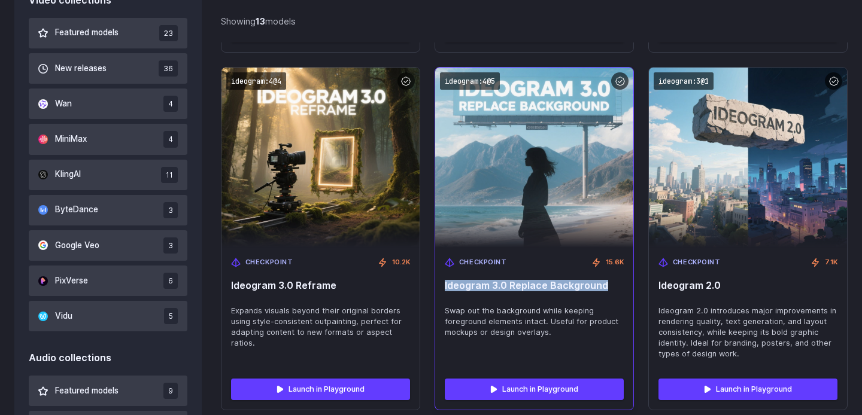
scroll to position [848, 0]
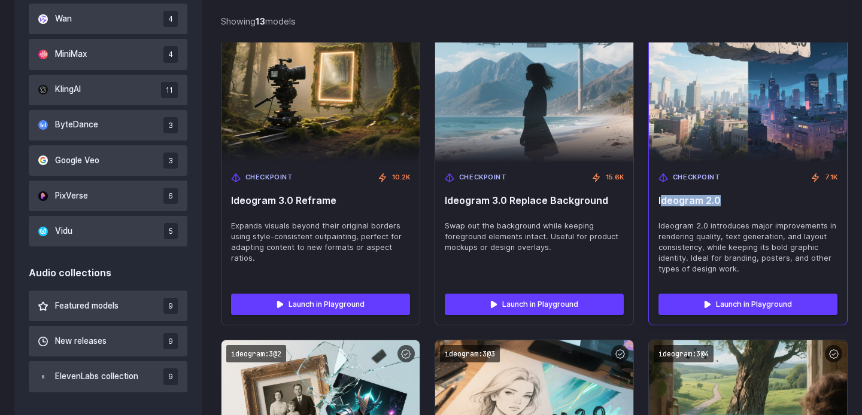
drag, startPoint x: 661, startPoint y: 187, endPoint x: 731, endPoint y: 187, distance: 70.6
click at [731, 195] on span "Ideogram 2.0" at bounding box center [747, 200] width 179 height 11
drag, startPoint x: 684, startPoint y: 188, endPoint x: 743, endPoint y: 188, distance: 58.6
click at [743, 188] on div "Checkpoint 7.1K Ideogram 2.0 Ideogram 2.0 introduces major improvements in rend…" at bounding box center [748, 223] width 198 height 121
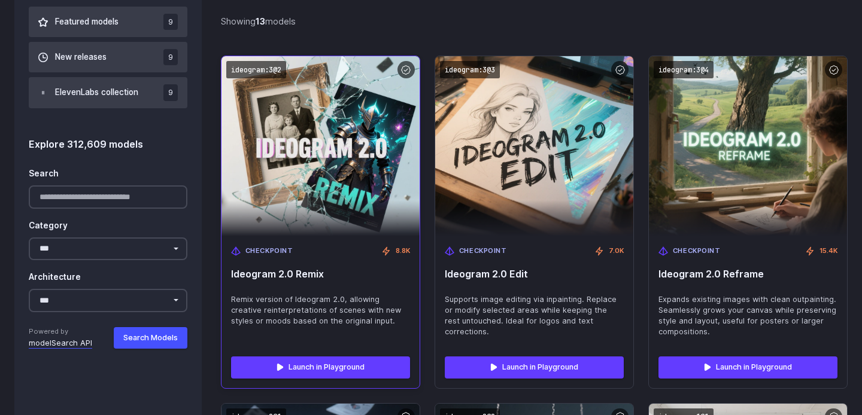
scroll to position [1135, 0]
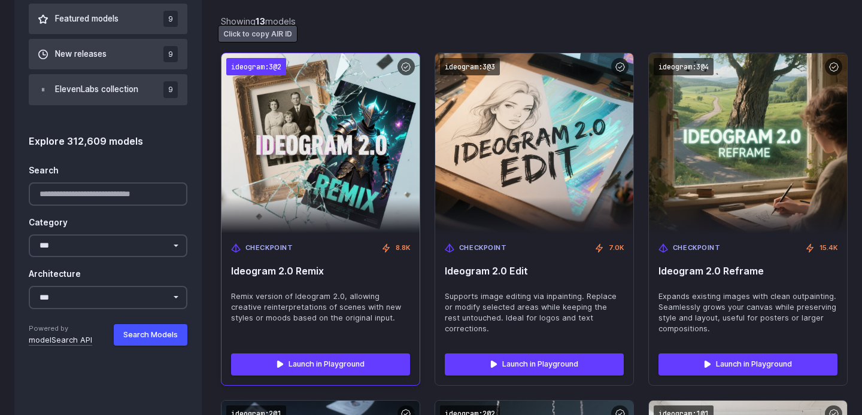
click at [255, 58] on code "ideogram:3@2" at bounding box center [256, 66] width 60 height 17
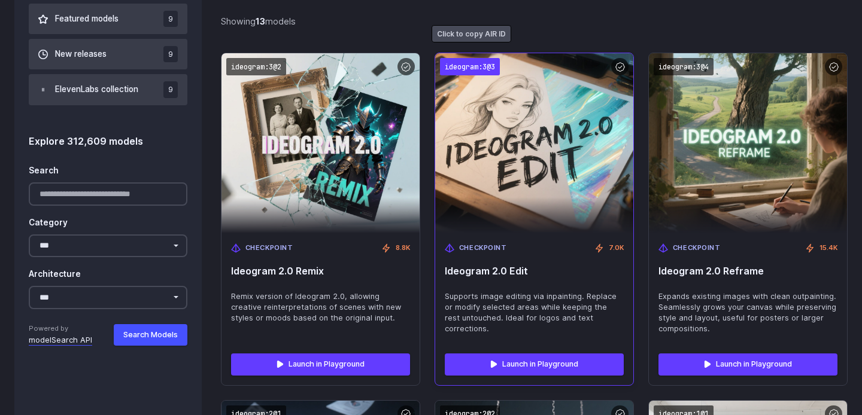
click at [476, 58] on code "ideogram:3@3" at bounding box center [470, 66] width 60 height 17
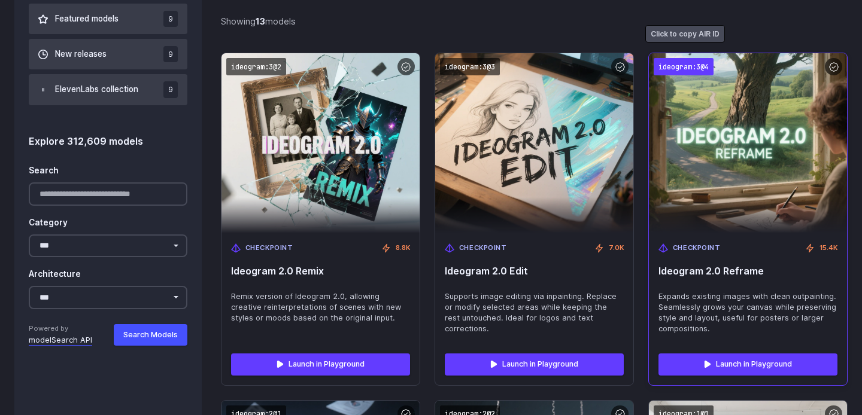
click at [674, 58] on code "ideogram:3@4" at bounding box center [683, 66] width 60 height 17
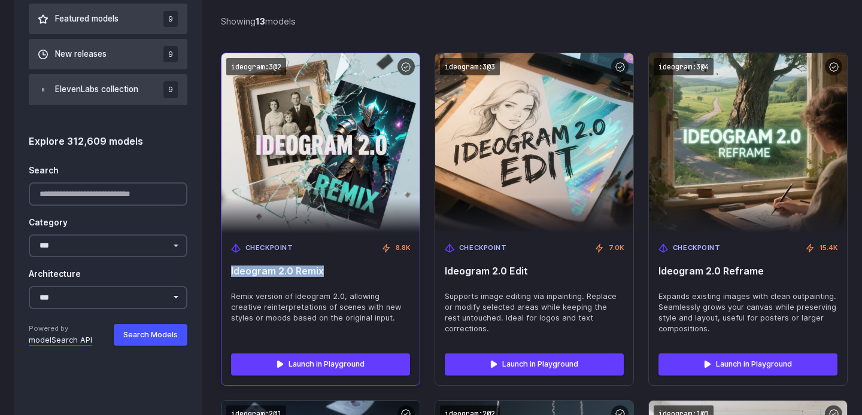
drag, startPoint x: 231, startPoint y: 260, endPoint x: 371, endPoint y: 257, distance: 140.1
click at [372, 266] on span "Ideogram 2.0 Remix" at bounding box center [320, 271] width 179 height 11
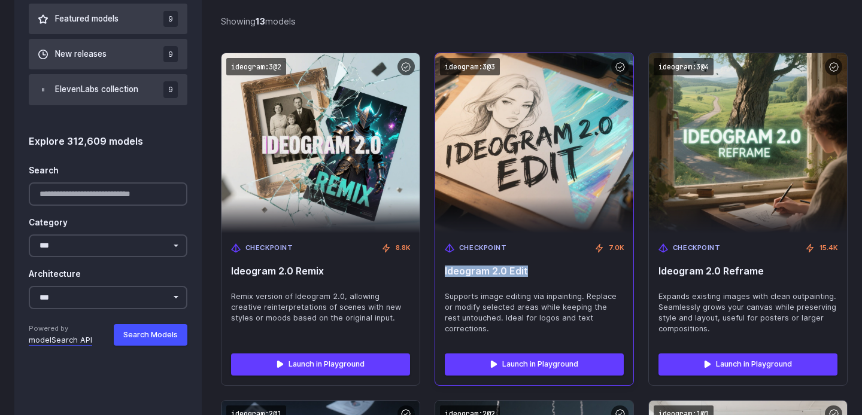
drag, startPoint x: 443, startPoint y: 261, endPoint x: 545, endPoint y: 261, distance: 102.3
click at [546, 261] on div "Checkpoint 7.0K Ideogram 2.0 Edit Supports image editing via inpainting. Replac…" at bounding box center [534, 288] width 198 height 111
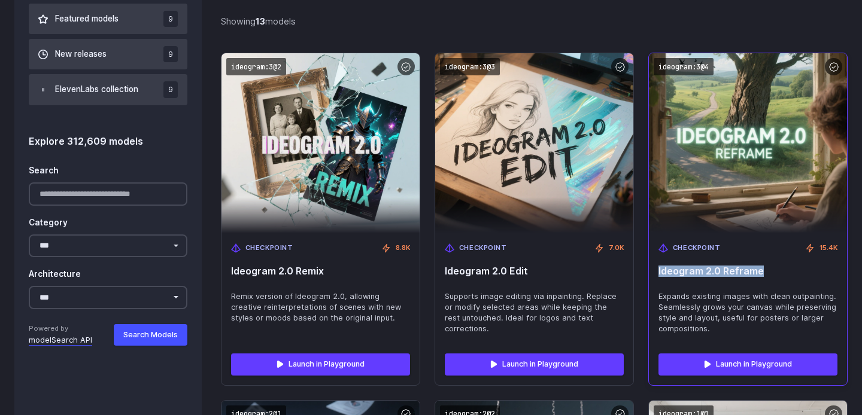
drag, startPoint x: 657, startPoint y: 260, endPoint x: 789, endPoint y: 260, distance: 131.6
click at [790, 260] on div "Checkpoint 15.4K Ideogram 2.0 Reframe Expands existing images with clean outpai…" at bounding box center [748, 288] width 198 height 111
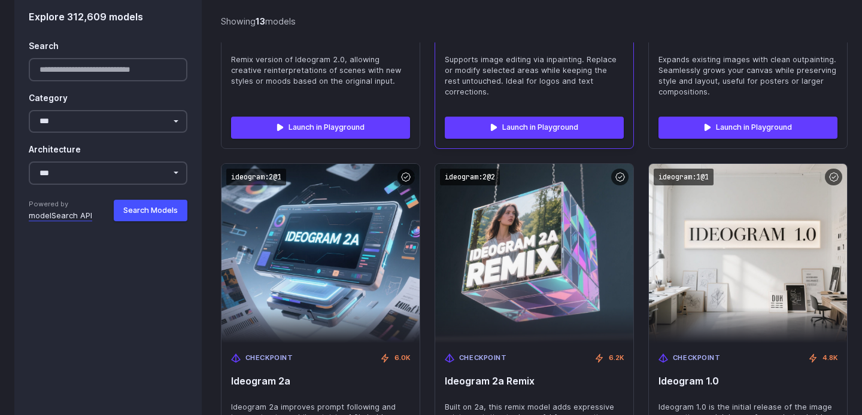
scroll to position [1393, 0]
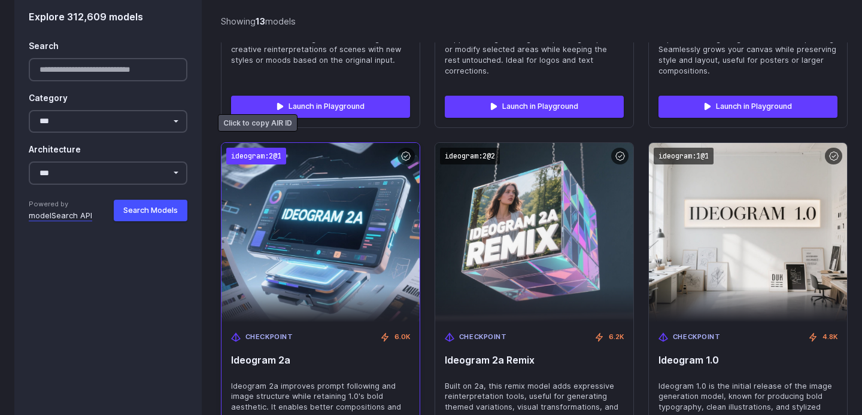
click at [267, 148] on code "ideogram:2@1" at bounding box center [256, 156] width 60 height 17
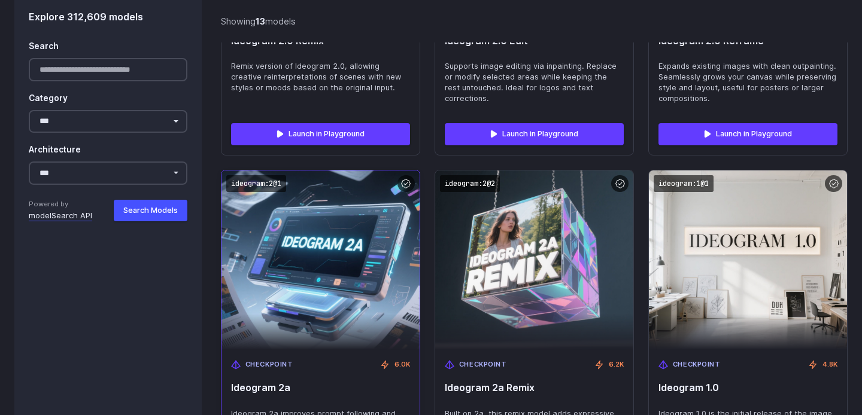
scroll to position [1381, 0]
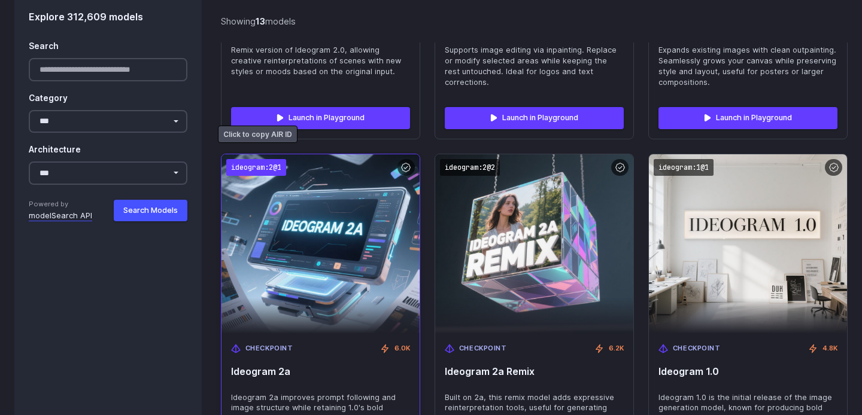
click at [251, 159] on code "ideogram:2@1" at bounding box center [256, 167] width 60 height 17
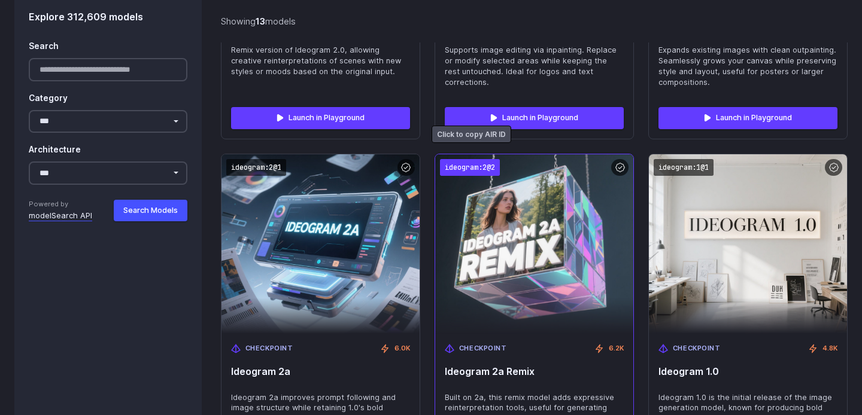
click at [479, 159] on code "ideogram:2@2" at bounding box center [470, 167] width 60 height 17
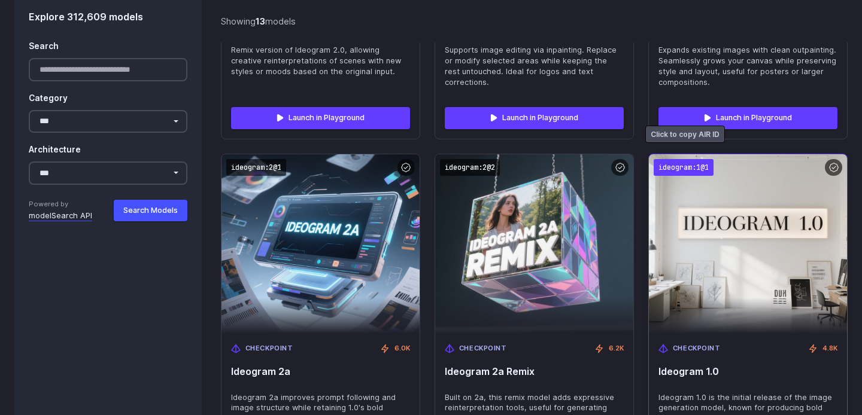
click at [679, 159] on code "ideogram:1@1" at bounding box center [683, 167] width 60 height 17
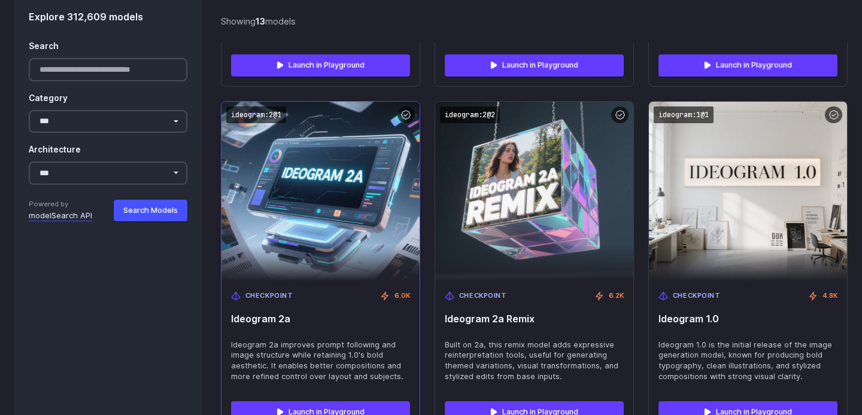
scroll to position [1443, 0]
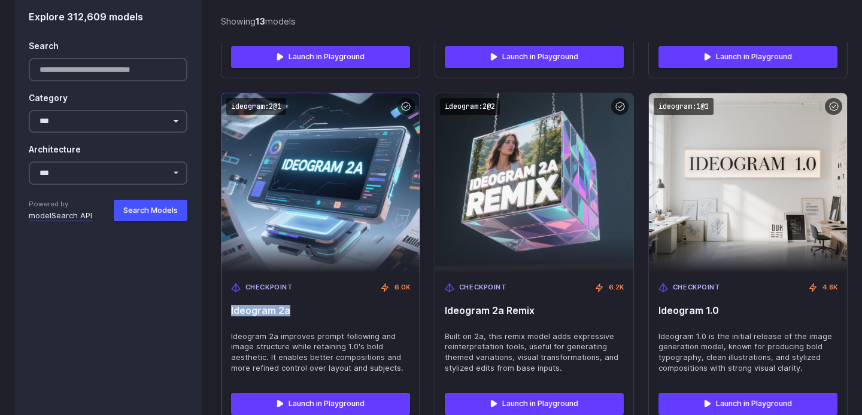
drag, startPoint x: 230, startPoint y: 299, endPoint x: 336, endPoint y: 299, distance: 105.9
click at [337, 299] on div "Checkpoint 6.0K Ideogram 2a Ideogram 2a improves prompt following and image str…" at bounding box center [320, 328] width 198 height 111
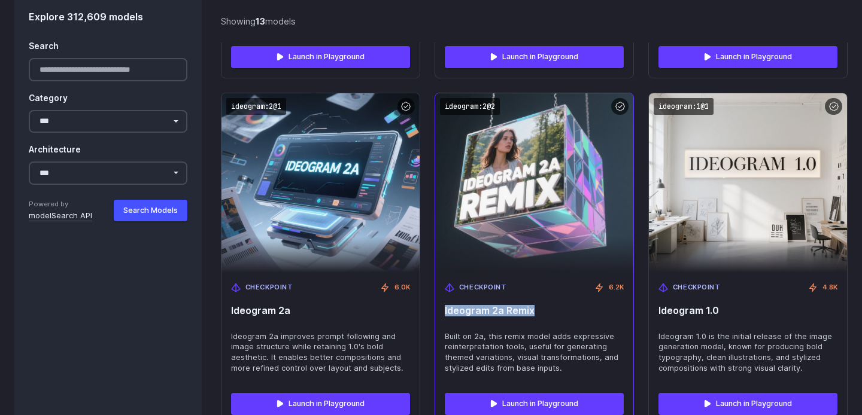
drag, startPoint x: 445, startPoint y: 300, endPoint x: 608, endPoint y: 299, distance: 163.3
click at [611, 305] on span "Ideogram 2a Remix" at bounding box center [534, 310] width 179 height 11
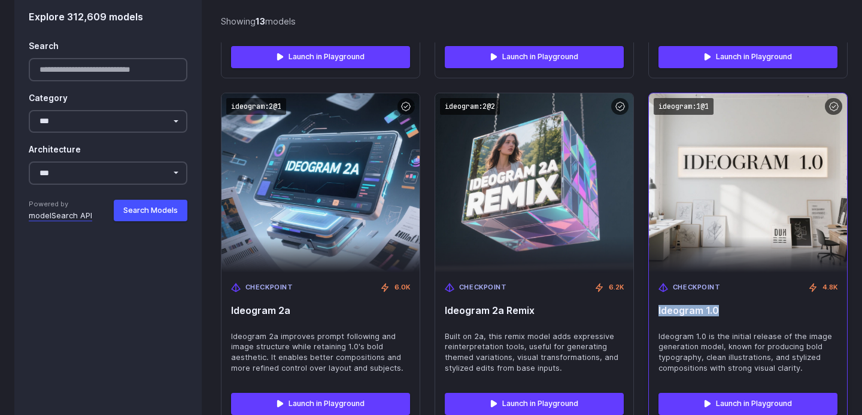
drag, startPoint x: 658, startPoint y: 299, endPoint x: 774, endPoint y: 299, distance: 116.1
click at [774, 305] on span "Ideogram 1.0" at bounding box center [747, 310] width 179 height 11
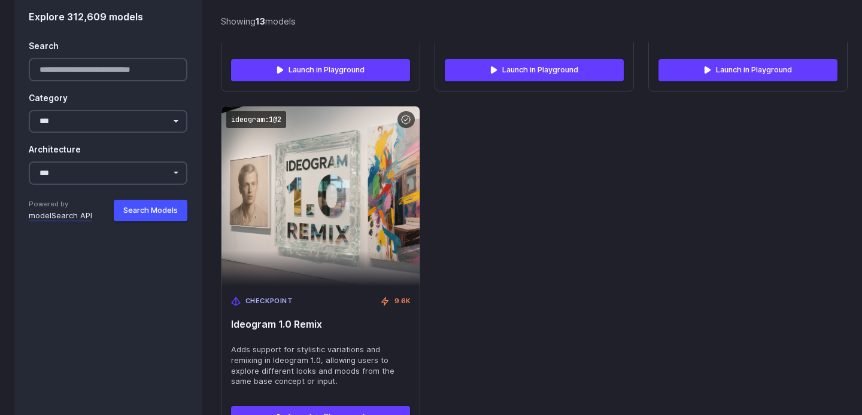
scroll to position [1790, 0]
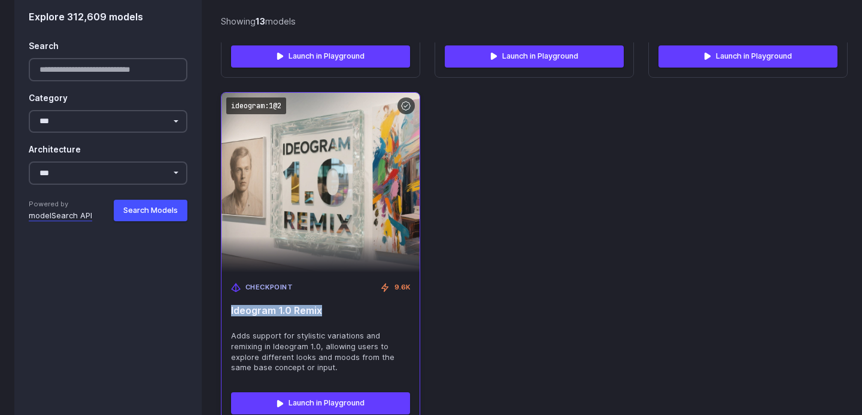
drag, startPoint x: 230, startPoint y: 300, endPoint x: 356, endPoint y: 299, distance: 126.3
click at [357, 299] on div "Checkpoint 9.6K Ideogram 1.0 Remix Adds support for stylistic variations and re…" at bounding box center [320, 328] width 198 height 111
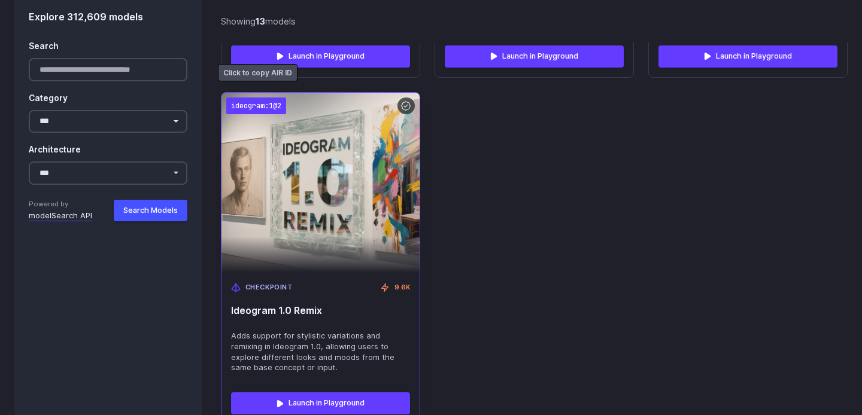
click at [265, 98] on code "ideogram:1@2" at bounding box center [256, 106] width 60 height 17
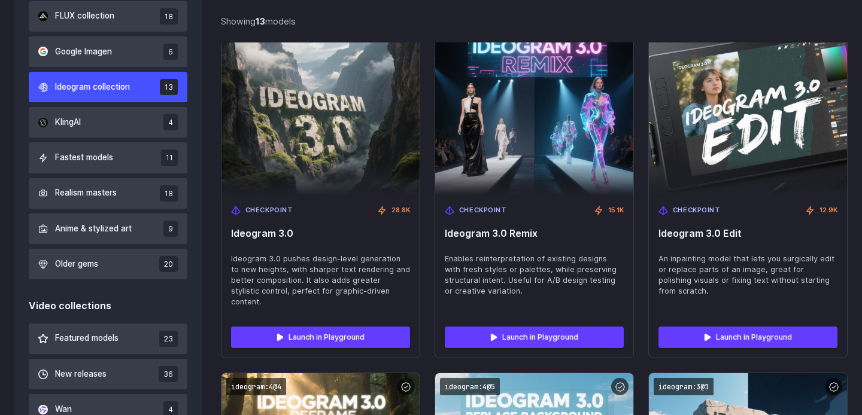
scroll to position [395, 0]
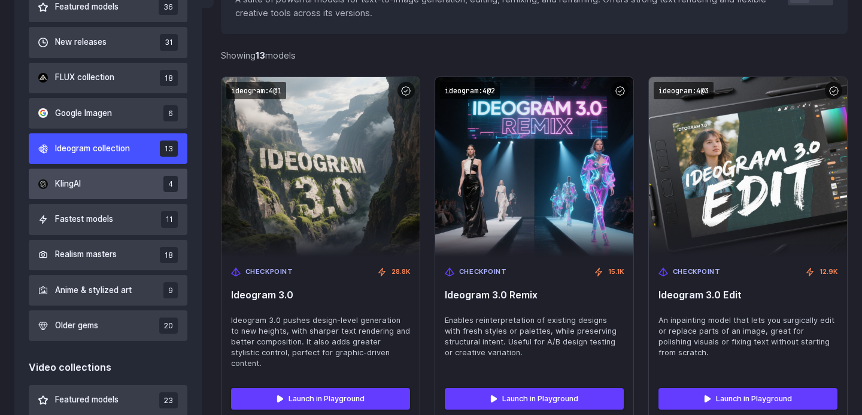
click at [130, 182] on button "KlingAI 4" at bounding box center [108, 184] width 159 height 31
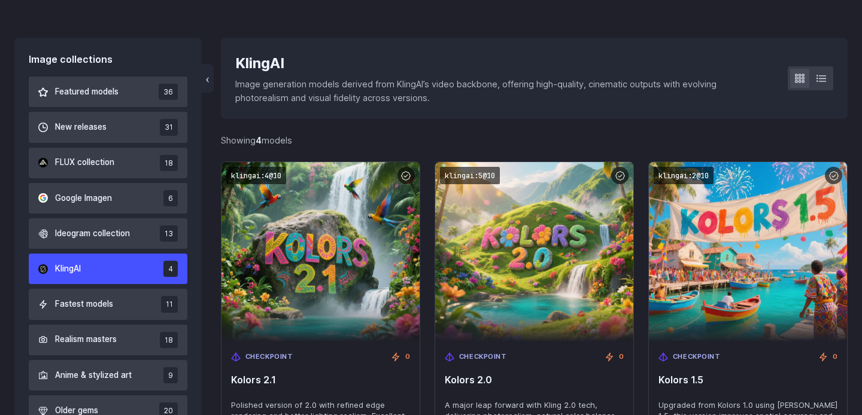
scroll to position [347, 0]
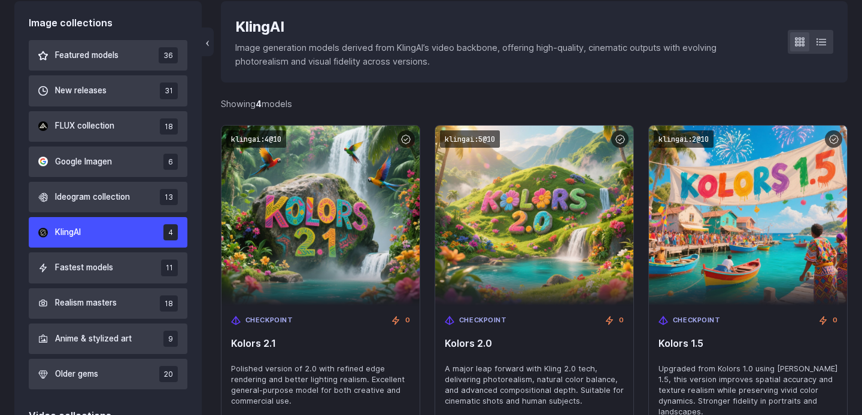
click at [256, 23] on div "KlingAI" at bounding box center [501, 27] width 533 height 23
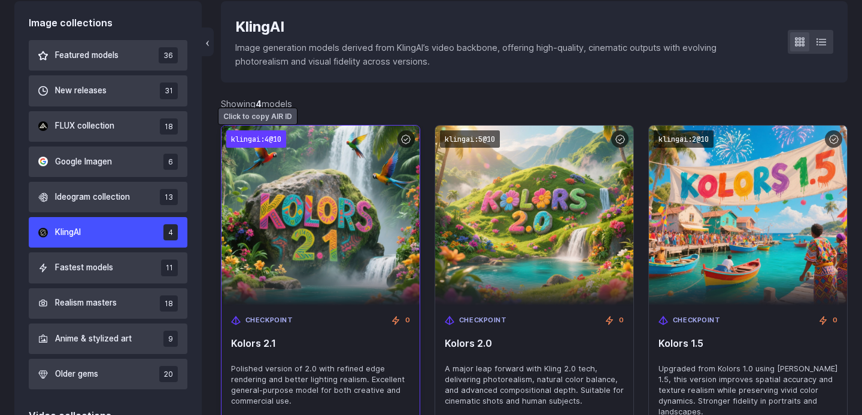
click at [269, 132] on code "klingai:4@10" at bounding box center [256, 138] width 60 height 17
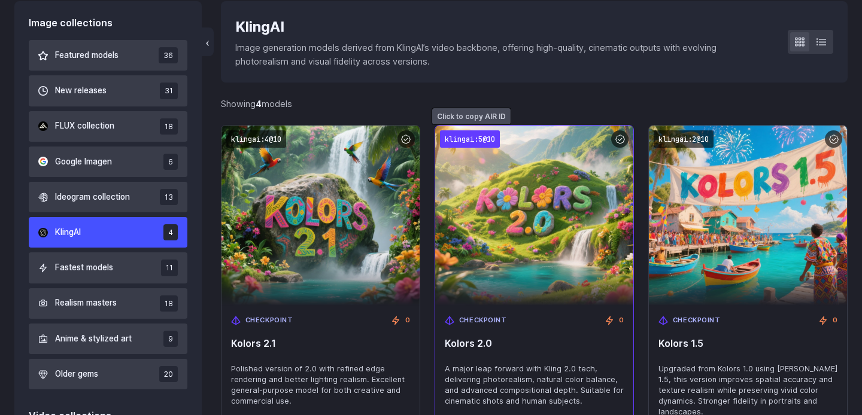
click at [482, 134] on code "klingai:5@10" at bounding box center [470, 138] width 60 height 17
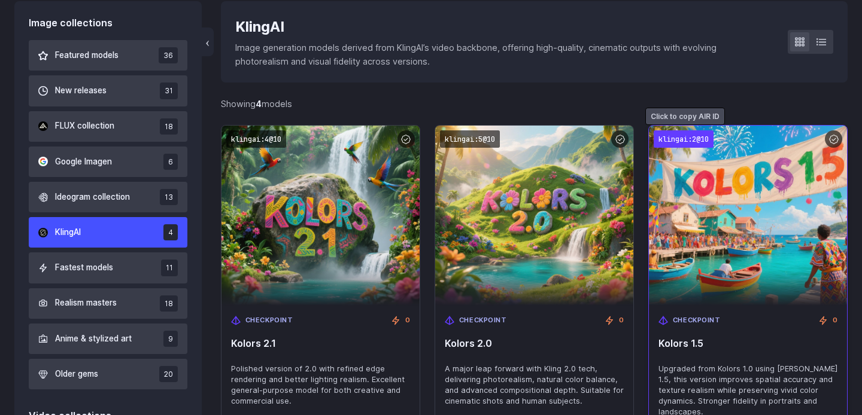
click at [678, 131] on code "klingai:2@10" at bounding box center [683, 138] width 60 height 17
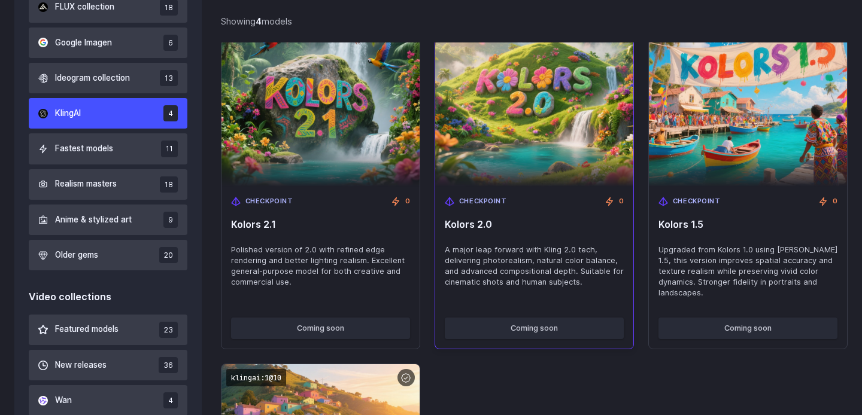
scroll to position [521, 0]
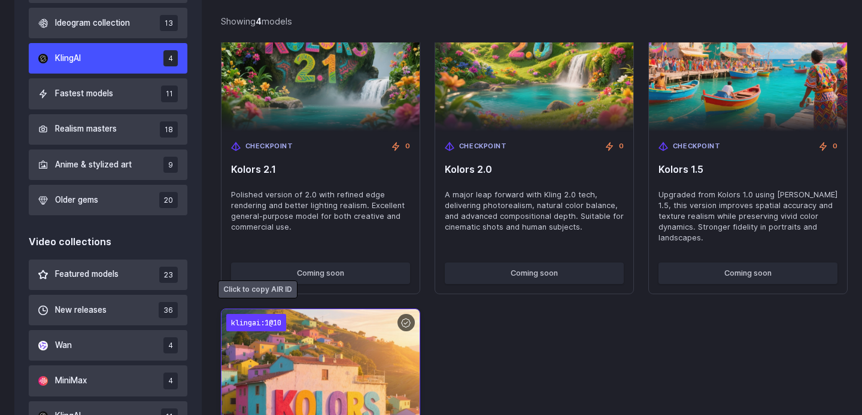
click at [268, 314] on code "klingai:1@10" at bounding box center [256, 322] width 60 height 17
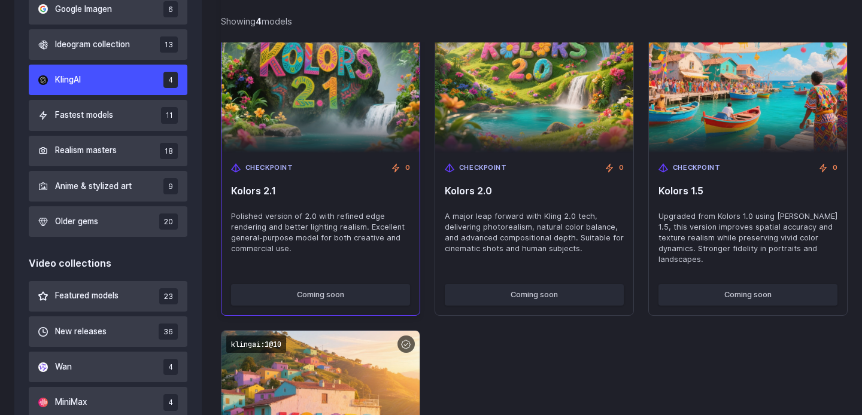
scroll to position [467, 0]
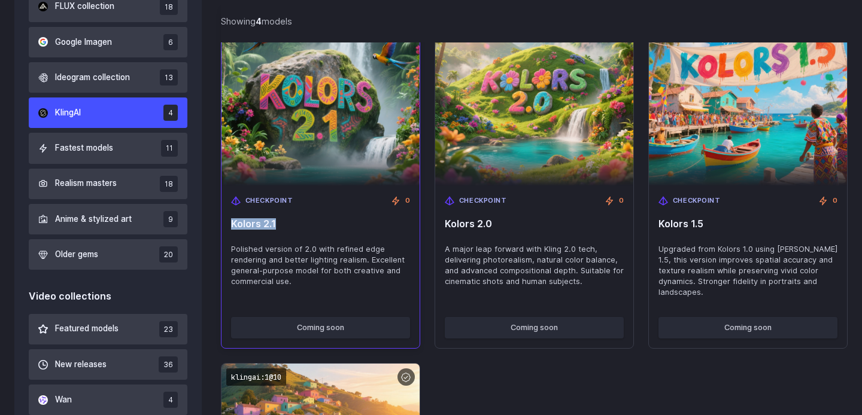
drag, startPoint x: 233, startPoint y: 221, endPoint x: 331, endPoint y: 220, distance: 98.1
click at [331, 220] on span "Kolors 2.1" at bounding box center [320, 223] width 179 height 11
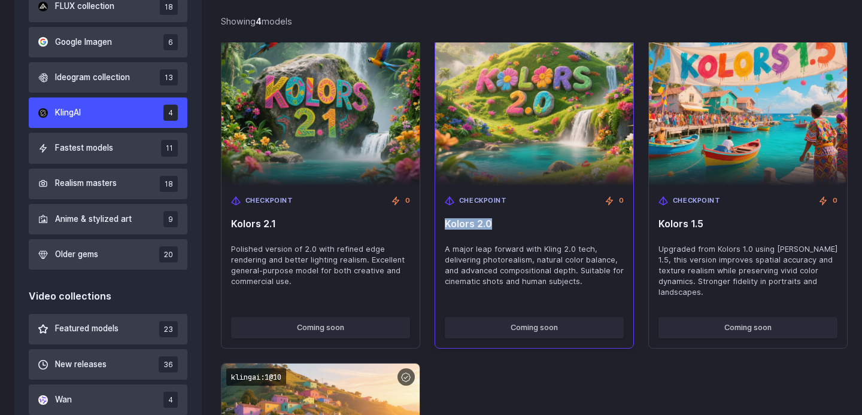
drag, startPoint x: 443, startPoint y: 224, endPoint x: 541, endPoint y: 223, distance: 98.1
click at [541, 224] on div "Checkpoint 0 Kolors 2.0 A major leap forward with Kling 2.0 tech, delivering ph…" at bounding box center [534, 246] width 198 height 121
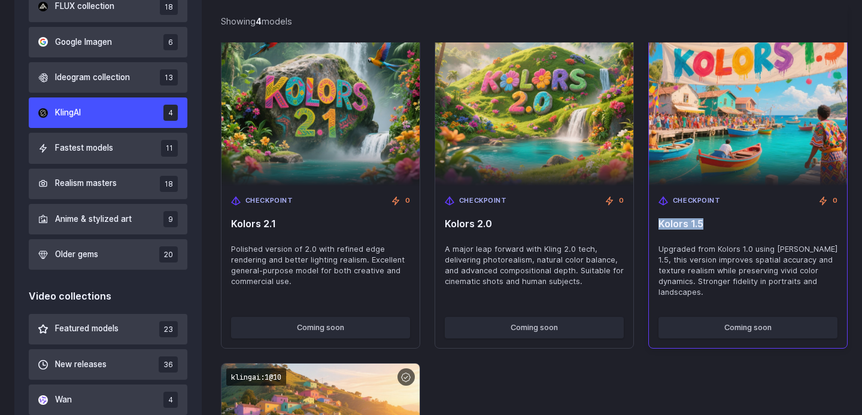
drag, startPoint x: 659, startPoint y: 223, endPoint x: 732, endPoint y: 223, distance: 73.6
click at [734, 223] on span "Kolors 1.5" at bounding box center [747, 223] width 179 height 11
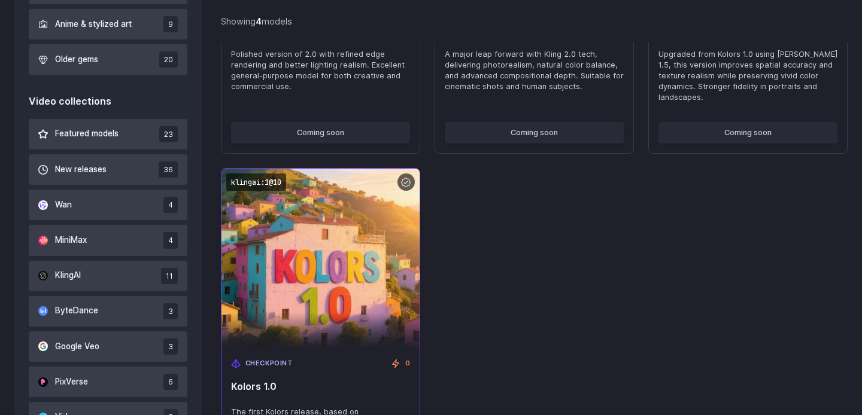
scroll to position [734, 0]
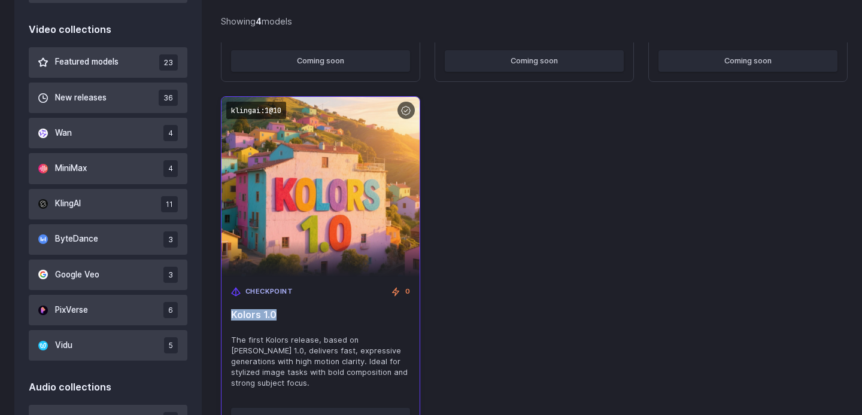
drag, startPoint x: 231, startPoint y: 303, endPoint x: 294, endPoint y: 303, distance: 62.8
click at [295, 309] on span "Kolors 1.0" at bounding box center [320, 314] width 179 height 11
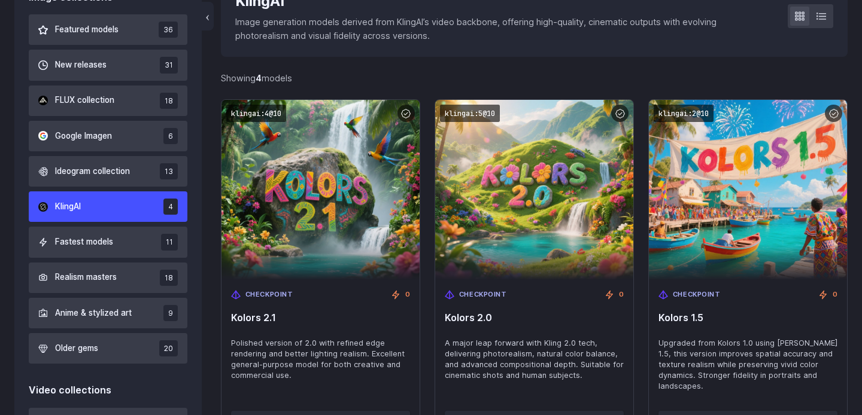
scroll to position [361, 0]
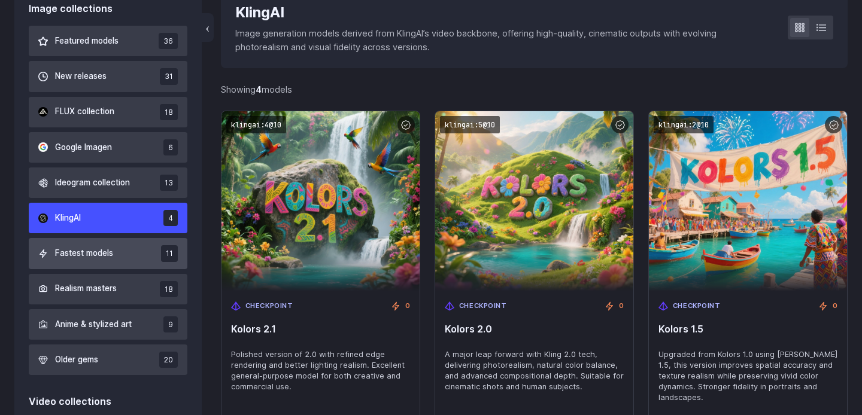
click at [99, 249] on span "Fastest models" at bounding box center [84, 253] width 58 height 13
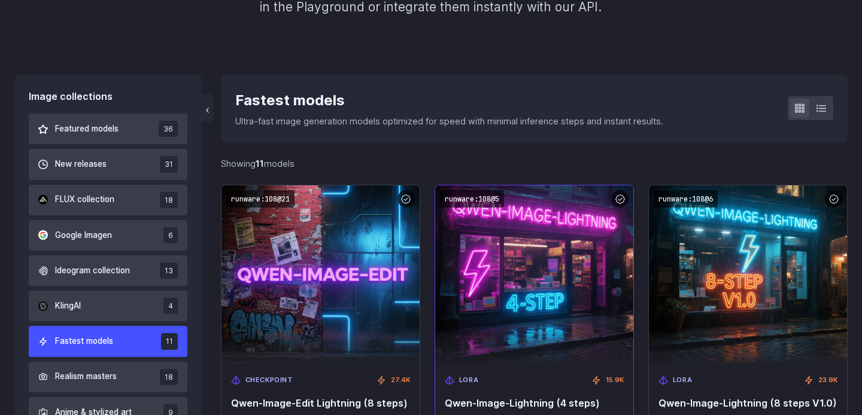
scroll to position [236, 0]
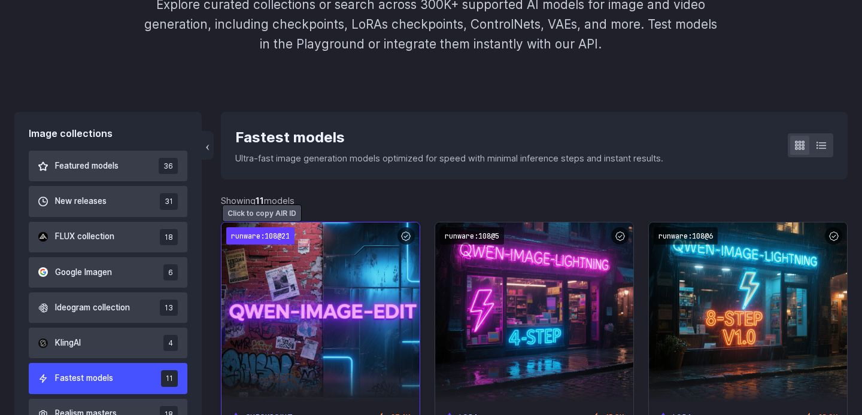
click at [259, 234] on code "runware:108@21" at bounding box center [260, 235] width 68 height 17
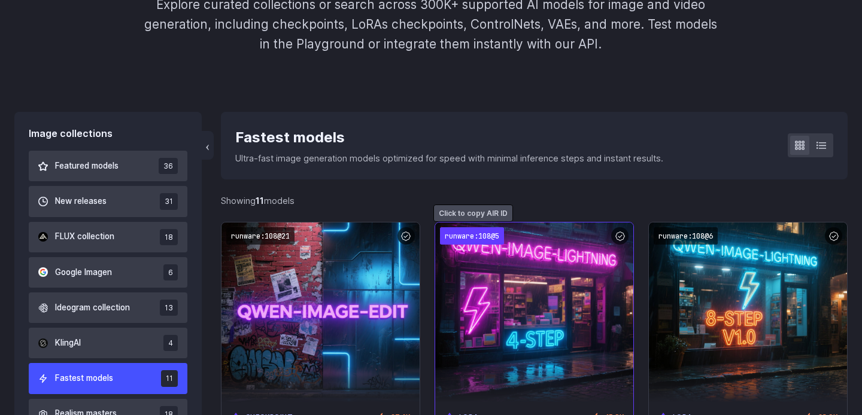
click at [462, 240] on code "runware:108@5" at bounding box center [472, 235] width 64 height 17
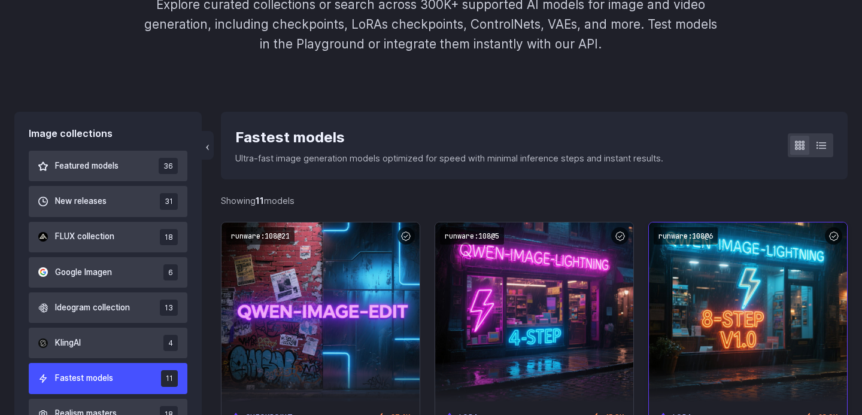
click at [681, 227] on img at bounding box center [747, 313] width 218 height 198
click at [681, 230] on code "runware:108@6" at bounding box center [685, 235] width 64 height 17
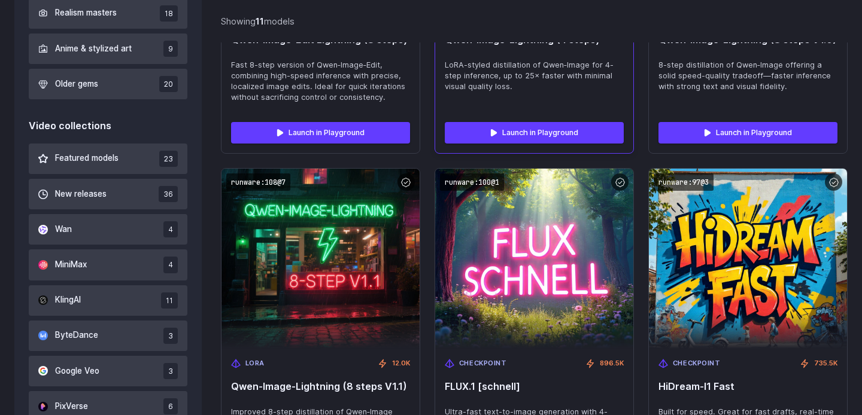
scroll to position [653, 0]
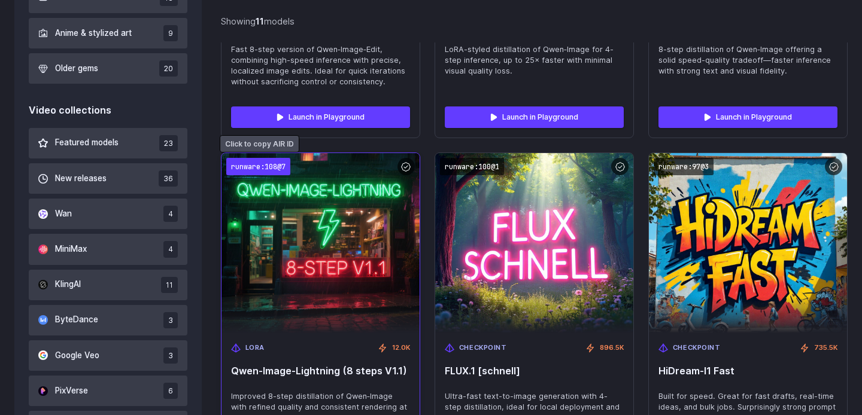
click at [272, 166] on code "runware:108@7" at bounding box center [258, 166] width 64 height 17
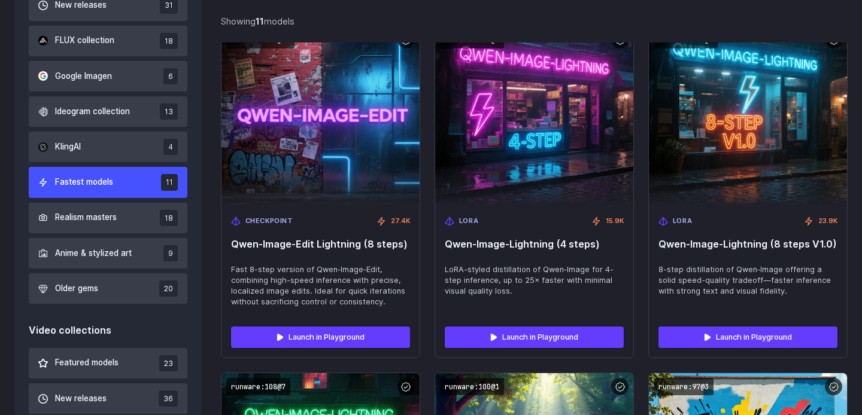
scroll to position [419, 0]
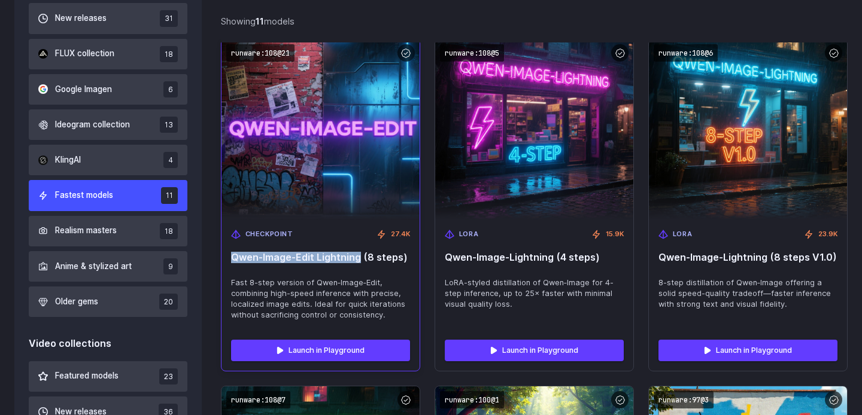
drag, startPoint x: 233, startPoint y: 257, endPoint x: 358, endPoint y: 260, distance: 125.7
click at [358, 260] on span "Qwen‑Image‑Edit Lightning (8 steps)" at bounding box center [320, 257] width 179 height 11
click at [365, 269] on div "Checkpoint 27.4K Qwen‑Image‑Edit Lightning (8 steps) Fast 8-step version of Qwe…" at bounding box center [320, 275] width 198 height 111
drag, startPoint x: 408, startPoint y: 254, endPoint x: 233, endPoint y: 256, distance: 174.7
click at [233, 256] on span "Qwen‑Image‑Edit Lightning (8 steps)" at bounding box center [320, 257] width 179 height 11
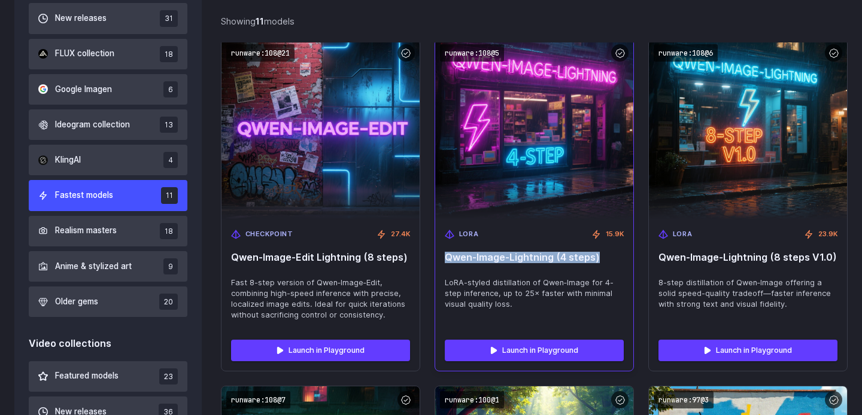
drag, startPoint x: 445, startPoint y: 257, endPoint x: 604, endPoint y: 257, distance: 159.2
click at [604, 257] on span "Qwen‑Image-Lightning (4 steps)" at bounding box center [534, 257] width 179 height 11
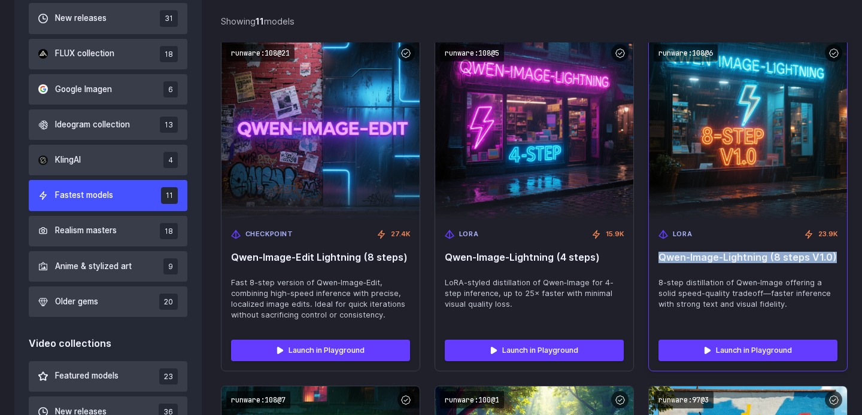
drag, startPoint x: 660, startPoint y: 257, endPoint x: 838, endPoint y: 256, distance: 178.3
click at [838, 256] on div "LoRA 23.9K Qwen‑Image-Lightning (8 steps V1.0) 8-step distillation of Qwen‑Imag…" at bounding box center [748, 275] width 198 height 111
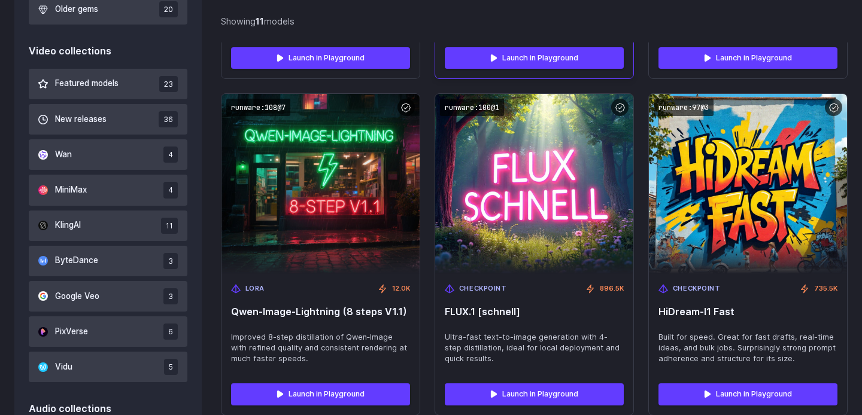
scroll to position [728, 0]
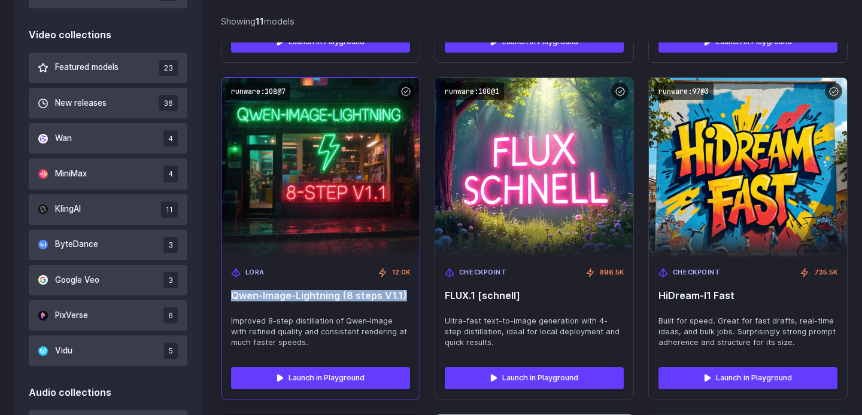
drag, startPoint x: 231, startPoint y: 293, endPoint x: 406, endPoint y: 293, distance: 175.3
click at [406, 293] on span "Qwen‑Image-Lightning (8 steps V1.1)" at bounding box center [320, 295] width 179 height 11
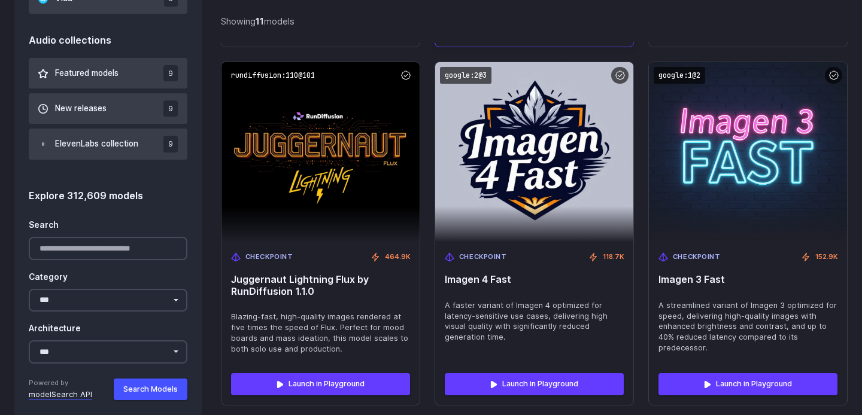
scroll to position [1079, 0]
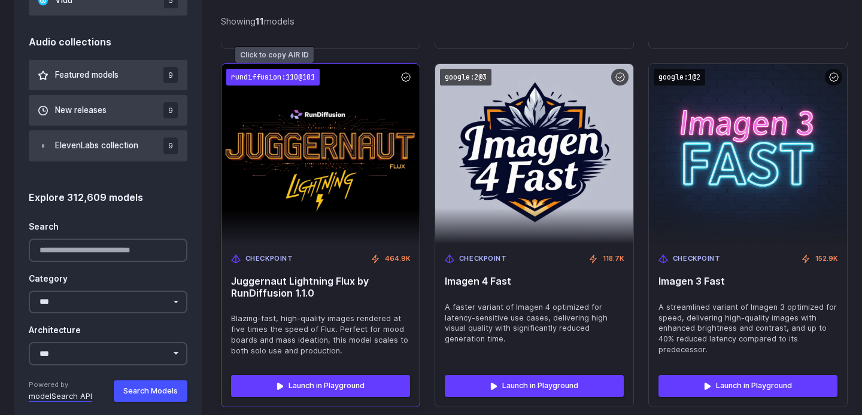
click at [296, 77] on code "rundiffusion:110@101" at bounding box center [272, 77] width 93 height 17
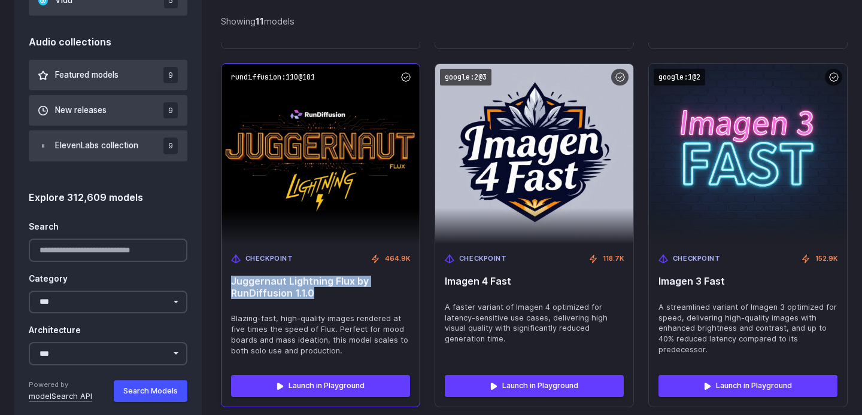
drag, startPoint x: 322, startPoint y: 293, endPoint x: 231, endPoint y: 284, distance: 91.3
click at [231, 284] on span "Juggernaut Lightning Flux by RunDiffusion 1.1.0" at bounding box center [320, 287] width 179 height 23
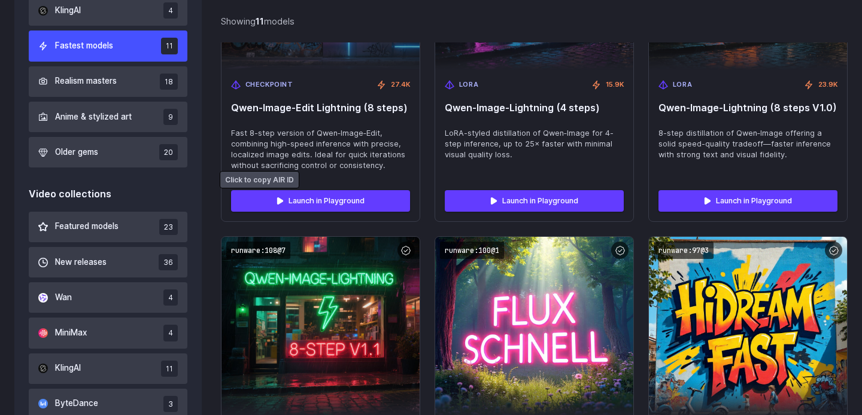
scroll to position [491, 0]
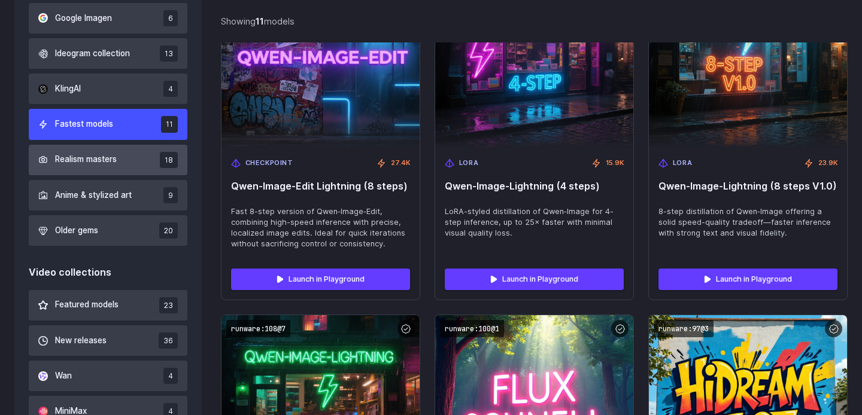
click at [111, 159] on span "Realism masters" at bounding box center [86, 159] width 62 height 13
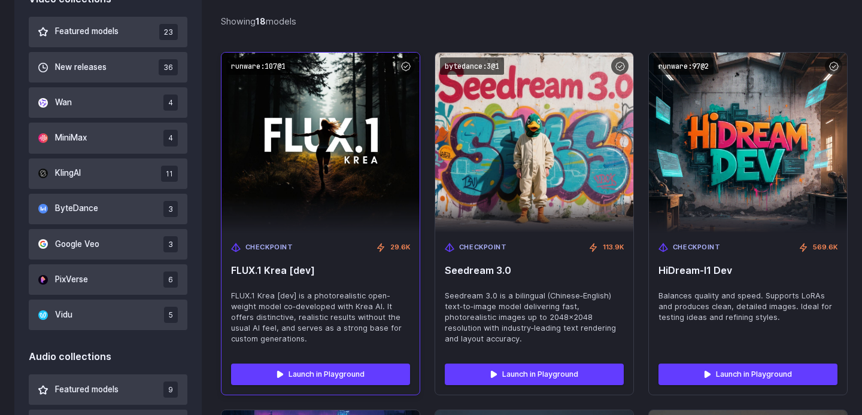
scroll to position [773, 0]
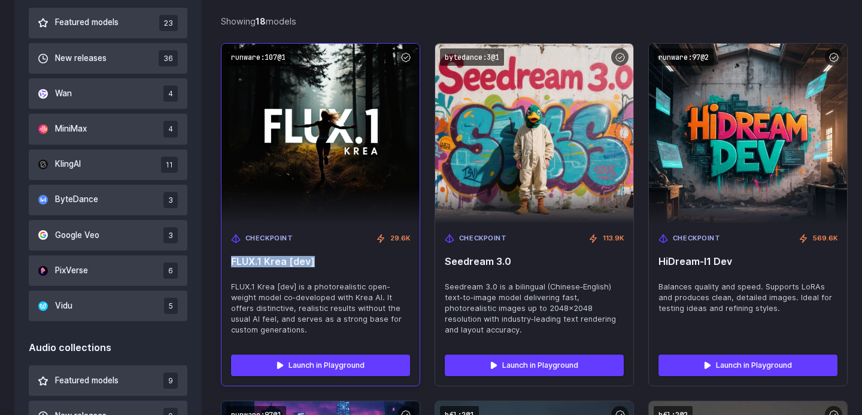
drag, startPoint x: 325, startPoint y: 255, endPoint x: 232, endPoint y: 255, distance: 93.9
click at [232, 256] on span "FLUX.1 Krea [dev]" at bounding box center [320, 261] width 179 height 11
click at [266, 48] on code "runware:107@1" at bounding box center [258, 56] width 64 height 17
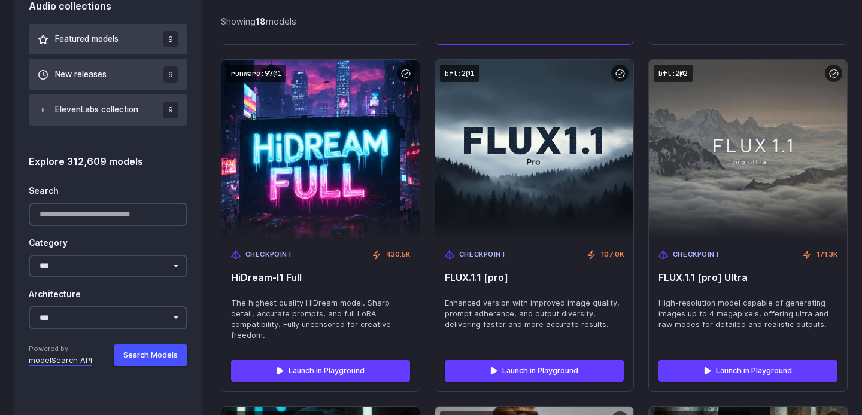
scroll to position [1102, 0]
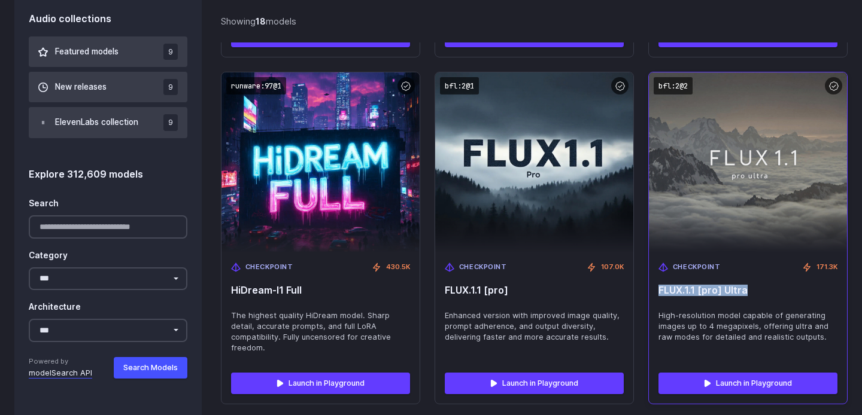
drag, startPoint x: 658, startPoint y: 279, endPoint x: 792, endPoint y: 279, distance: 134.0
click at [792, 285] on span "FLUX.1.1 [pro] Ultra" at bounding box center [747, 290] width 179 height 11
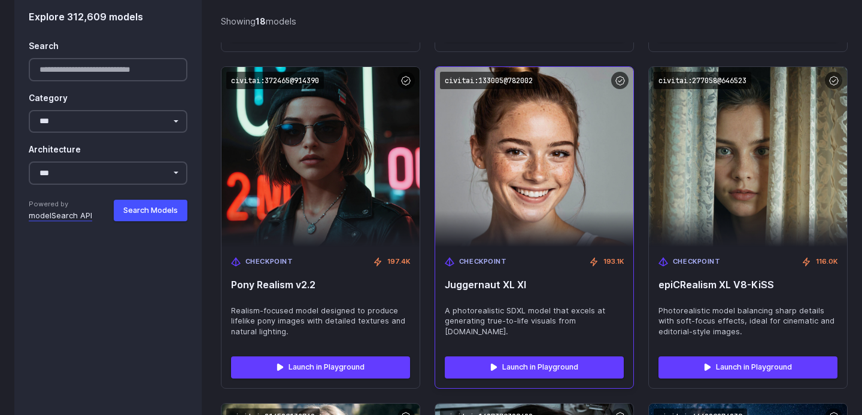
scroll to position [1451, 0]
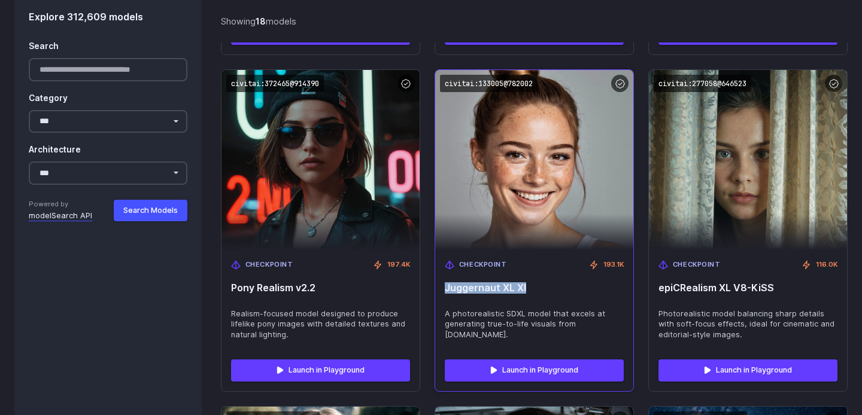
drag, startPoint x: 531, startPoint y: 265, endPoint x: 447, endPoint y: 265, distance: 84.4
click at [447, 282] on span "Juggernaut XL XI" at bounding box center [534, 287] width 179 height 11
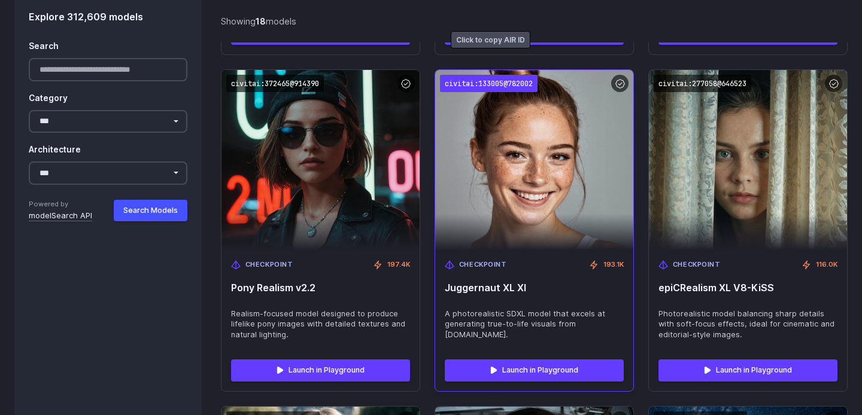
click at [485, 75] on code "civitai:133005@782002" at bounding box center [489, 83] width 98 height 17
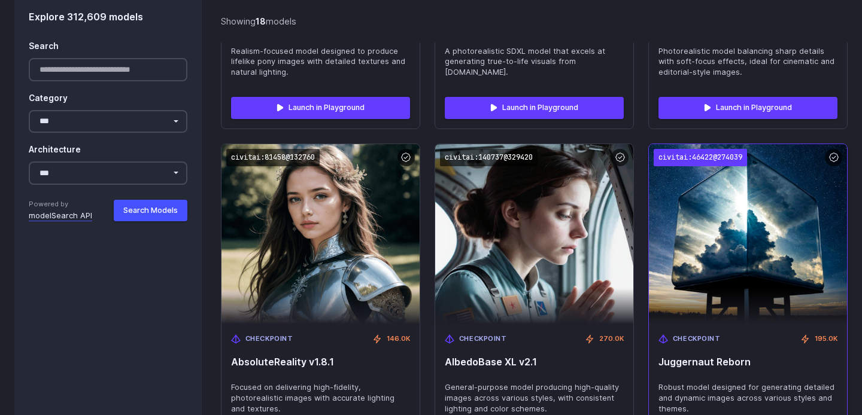
scroll to position [1709, 0]
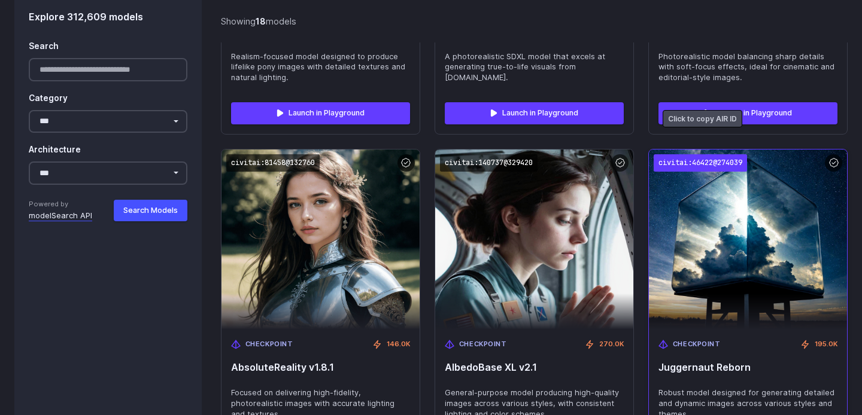
click at [701, 154] on code "civitai:46422@274039" at bounding box center [699, 162] width 93 height 17
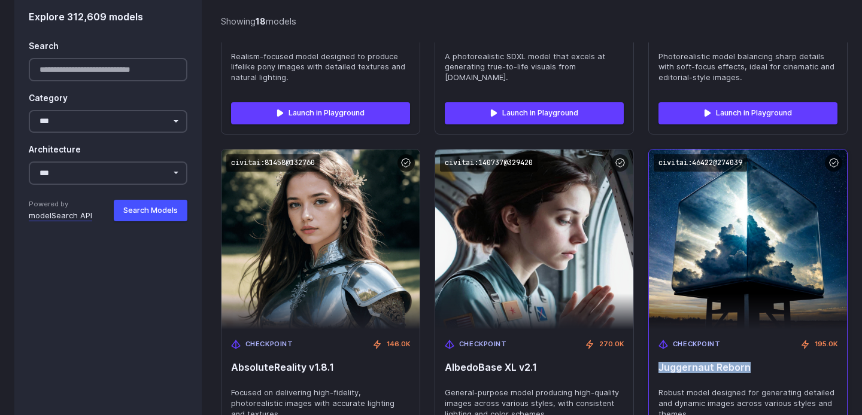
drag, startPoint x: 659, startPoint y: 346, endPoint x: 762, endPoint y: 346, distance: 103.5
click at [764, 362] on span "Juggernaut Reborn" at bounding box center [747, 367] width 179 height 11
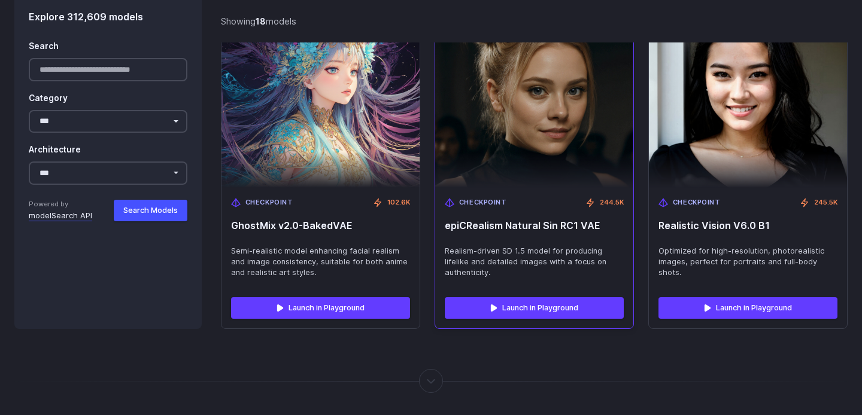
scroll to position [2193, 0]
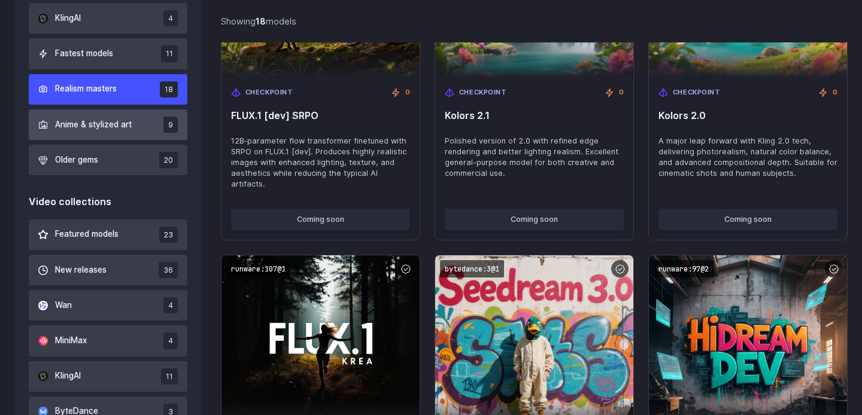
click at [116, 123] on span "Anime & stylized art" at bounding box center [93, 124] width 77 height 13
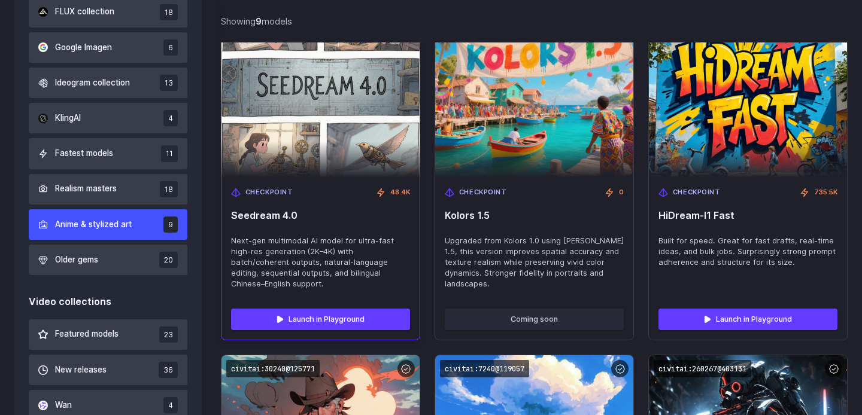
scroll to position [466, 0]
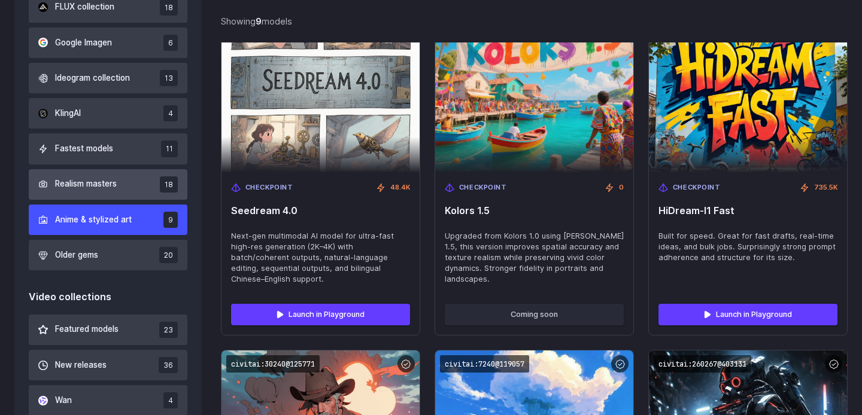
click at [114, 178] on span "Realism masters" at bounding box center [86, 184] width 62 height 13
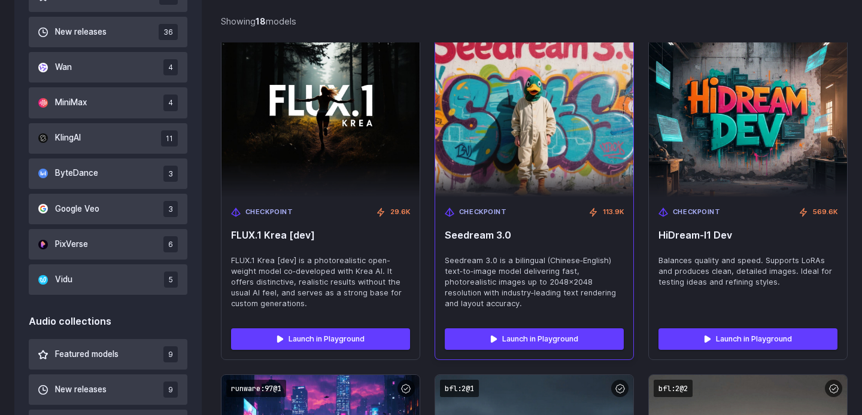
scroll to position [799, 0]
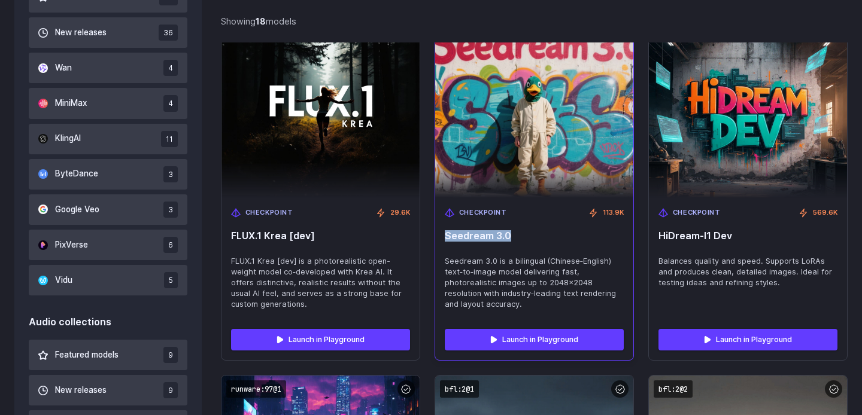
drag, startPoint x: 445, startPoint y: 223, endPoint x: 538, endPoint y: 221, distance: 92.7
click at [538, 230] on span "Seedream 3.0" at bounding box center [534, 235] width 179 height 11
click at [526, 230] on span "Seedream 3.0" at bounding box center [534, 235] width 179 height 11
drag, startPoint x: 521, startPoint y: 226, endPoint x: 440, endPoint y: 225, distance: 80.2
click at [440, 225] on div "Checkpoint 113.9K Seedream 3.0 Seedream 3.0 is a bilingual (Chinese‑English) te…" at bounding box center [534, 258] width 198 height 121
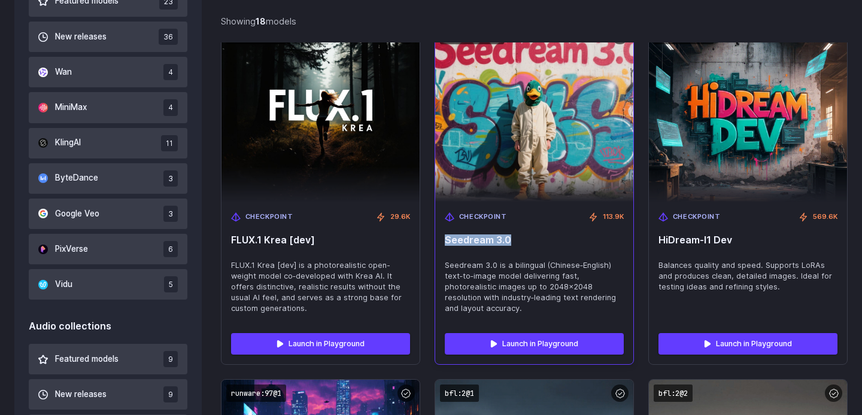
scroll to position [671, 0]
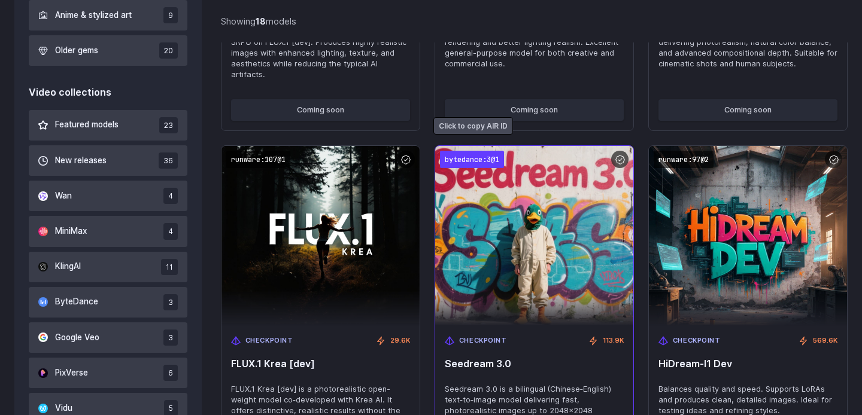
click at [477, 151] on code "bytedance:3@1" at bounding box center [472, 159] width 64 height 17
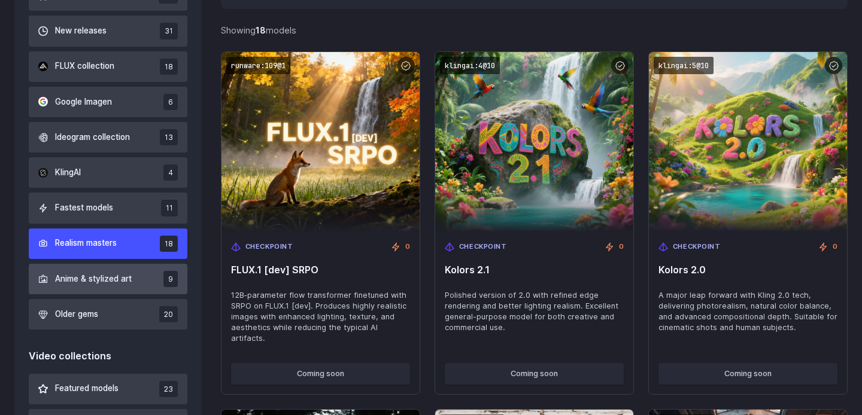
click at [103, 289] on button "Anime & stylized art 9" at bounding box center [108, 279] width 159 height 31
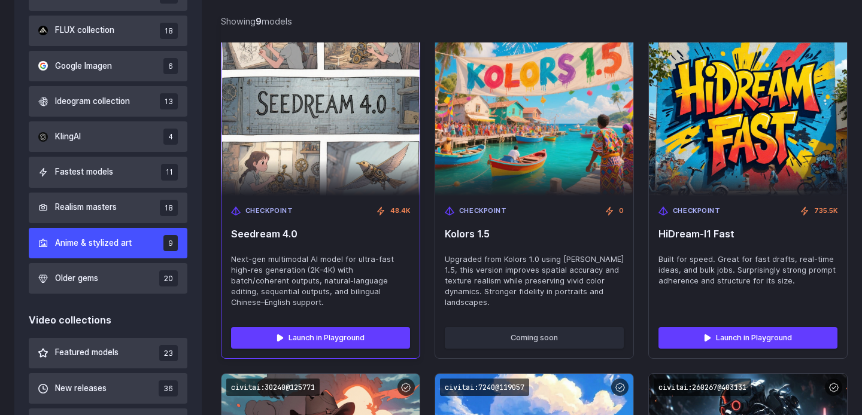
scroll to position [378, 0]
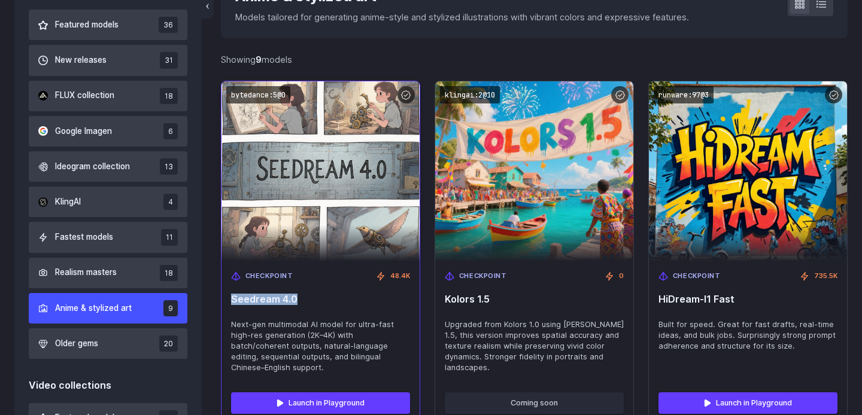
drag, startPoint x: 305, startPoint y: 296, endPoint x: 230, endPoint y: 295, distance: 75.4
click at [230, 295] on div "Checkpoint 48.4K Seedream 4.0 Next-gen multimodal AI model for ultra-fast high-…" at bounding box center [320, 321] width 198 height 121
click at [273, 95] on code "bytedance:5@0" at bounding box center [258, 94] width 64 height 17
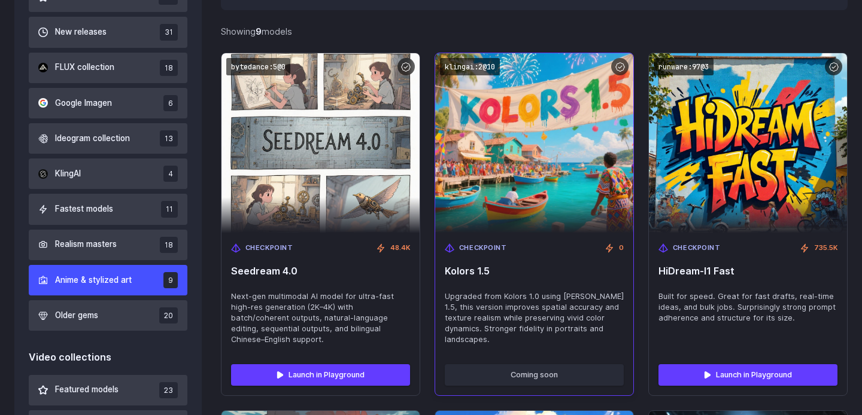
scroll to position [415, 0]
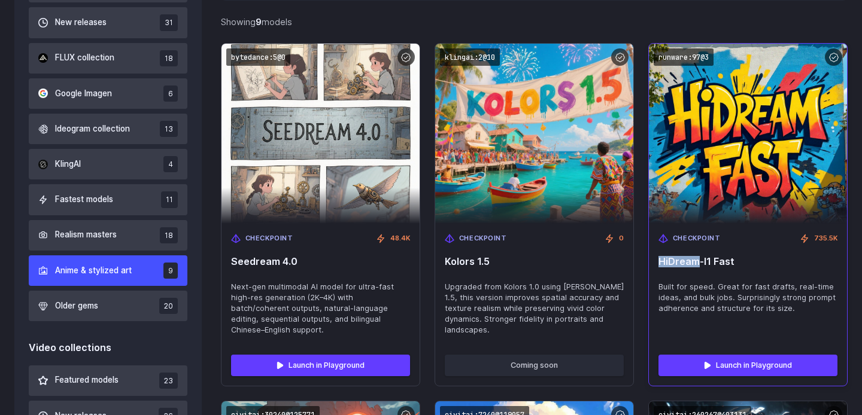
drag, startPoint x: 657, startPoint y: 263, endPoint x: 698, endPoint y: 263, distance: 40.7
click at [698, 263] on div "Checkpoint 735.5K HiDream-I1 Fast Built for speed. Great for fast drafts, real-…" at bounding box center [748, 284] width 198 height 121
drag, startPoint x: 742, startPoint y: 258, endPoint x: 658, endPoint y: 258, distance: 84.4
click at [658, 258] on div "Checkpoint 735.5K HiDream-I1 Fast Built for speed. Great for fast drafts, real-…" at bounding box center [748, 284] width 198 height 121
click at [680, 55] on code "runware:97@3" at bounding box center [683, 56] width 60 height 17
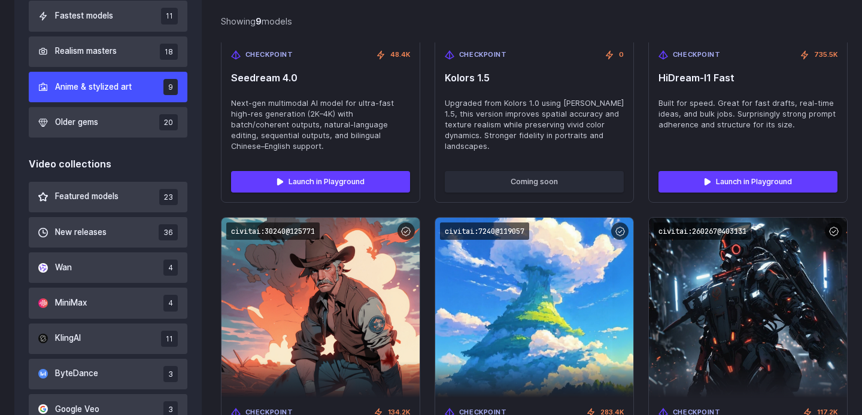
scroll to position [492, 0]
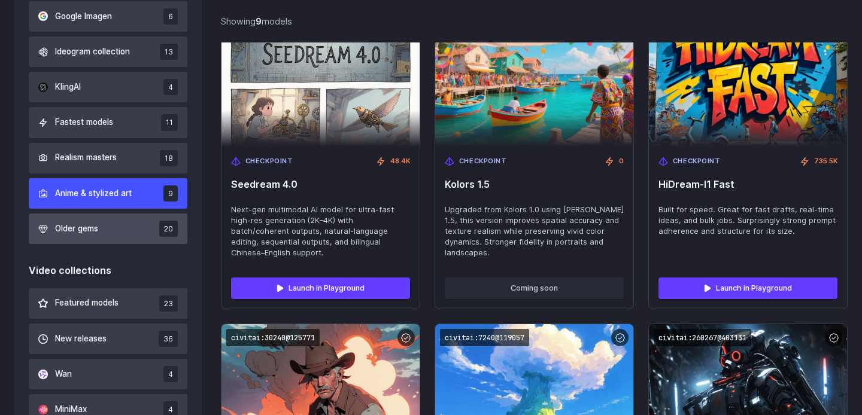
click at [84, 232] on span "Older gems" at bounding box center [76, 229] width 43 height 13
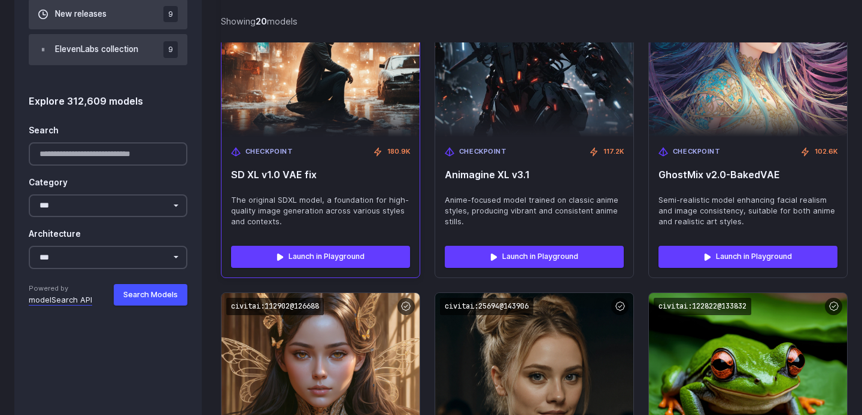
scroll to position [1176, 0]
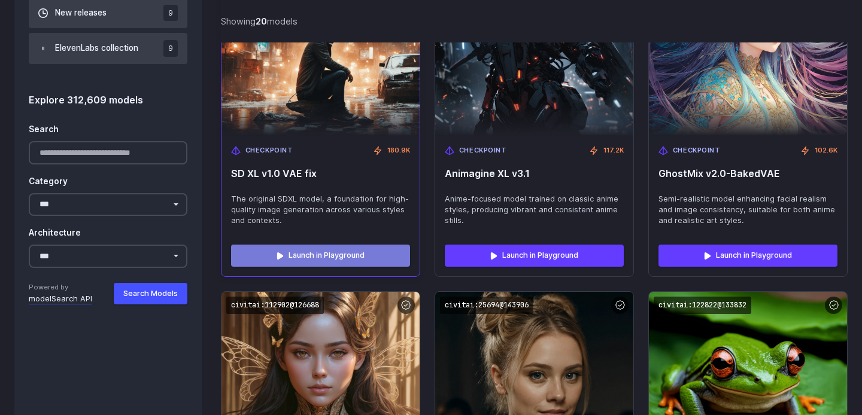
click at [318, 257] on link "Launch in Playground" at bounding box center [320, 256] width 179 height 22
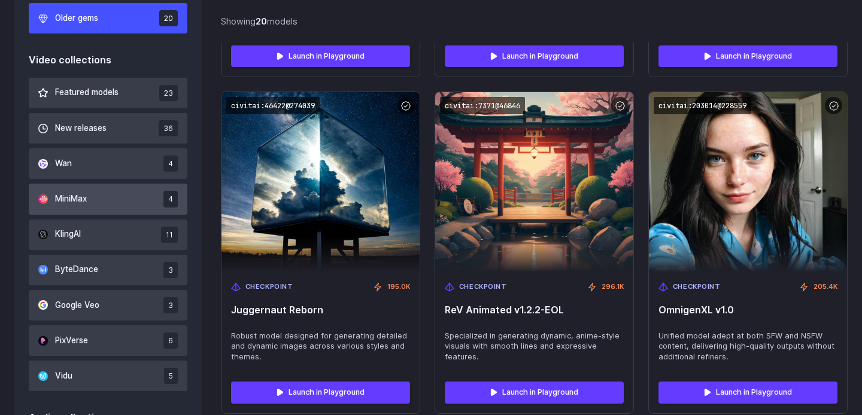
scroll to position [711, 0]
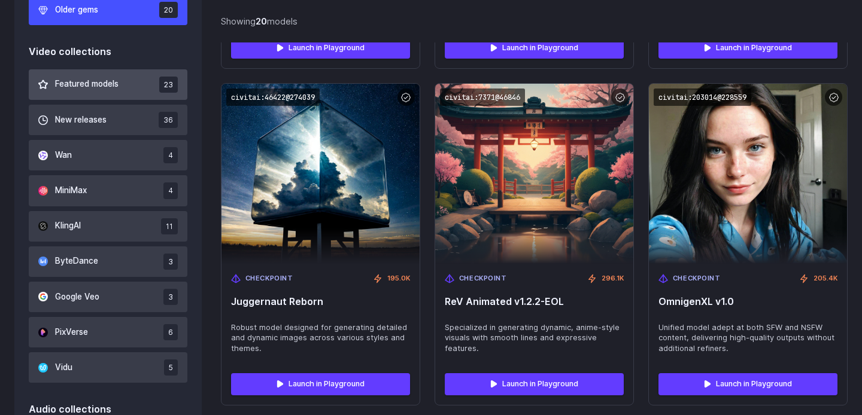
click at [121, 83] on button "Featured models 23" at bounding box center [108, 84] width 159 height 31
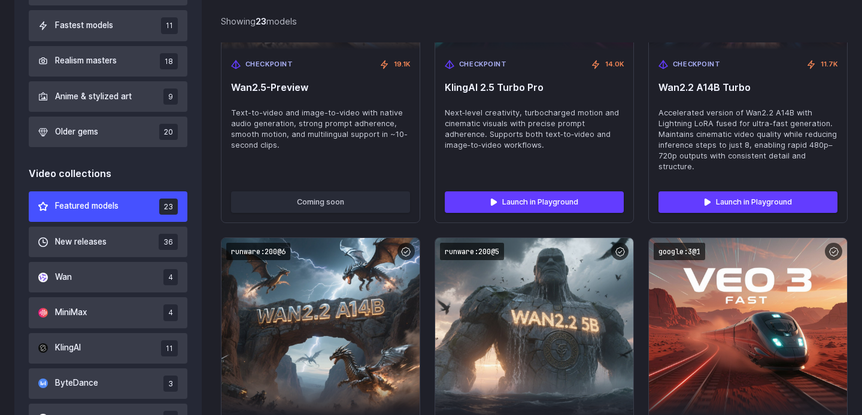
scroll to position [603, 0]
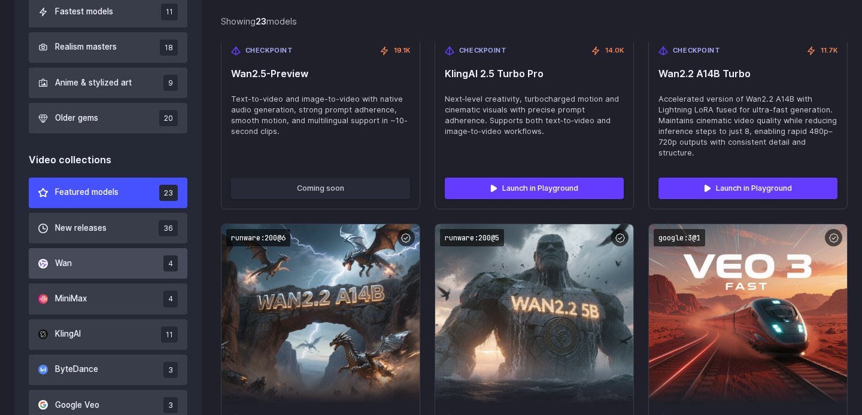
click at [112, 264] on button "Wan 4" at bounding box center [108, 263] width 159 height 31
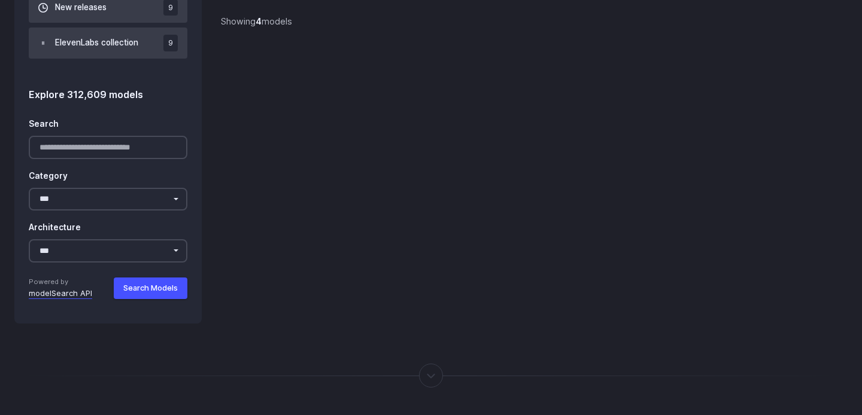
scroll to position [1174, 0]
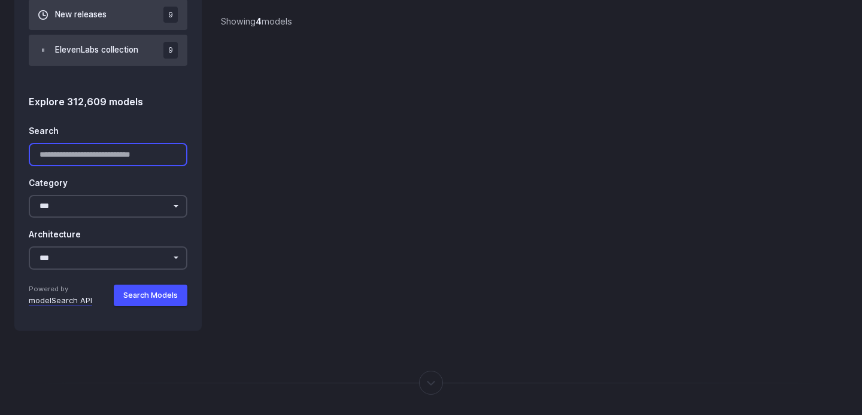
click at [116, 159] on input "Search" at bounding box center [108, 154] width 159 height 23
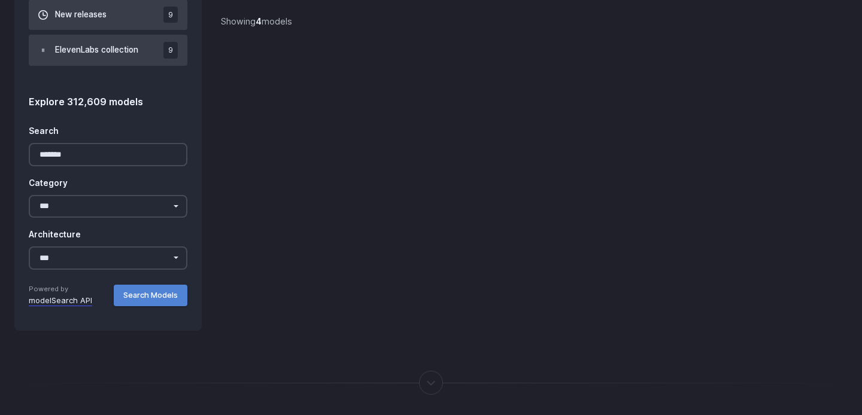
click at [154, 298] on button "Search Models" at bounding box center [151, 296] width 74 height 22
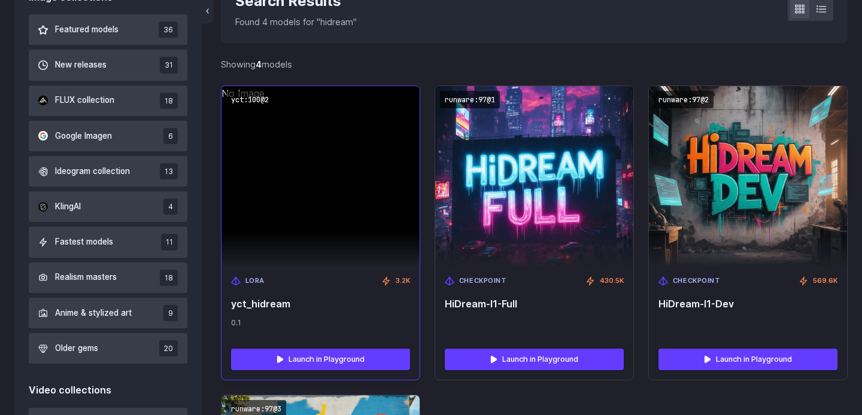
scroll to position [372, 0]
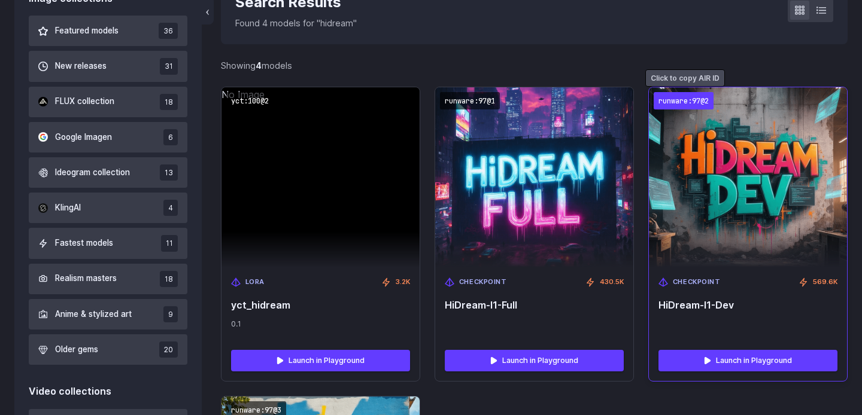
click at [694, 99] on code "runware:97@2" at bounding box center [683, 100] width 60 height 17
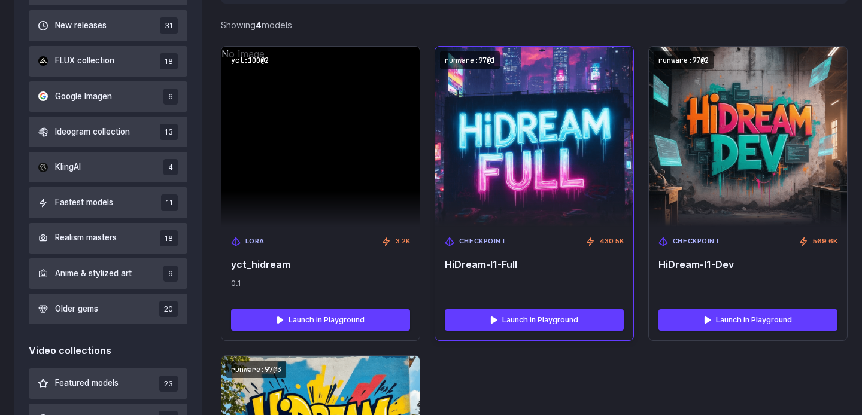
scroll to position [378, 0]
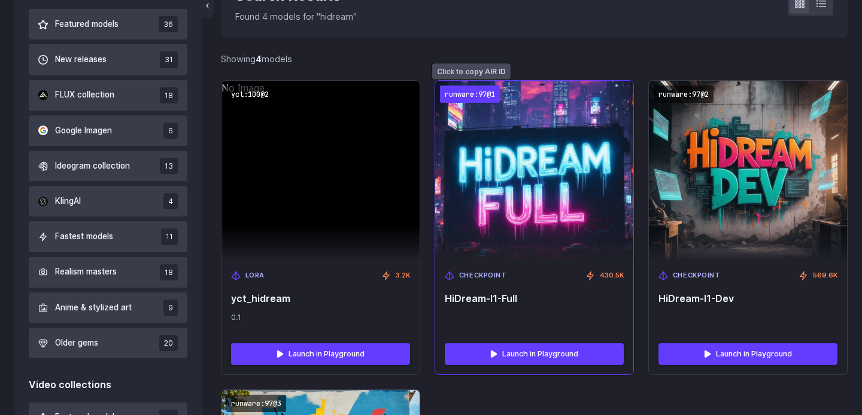
click at [487, 99] on code "runware:97@1" at bounding box center [470, 94] width 60 height 17
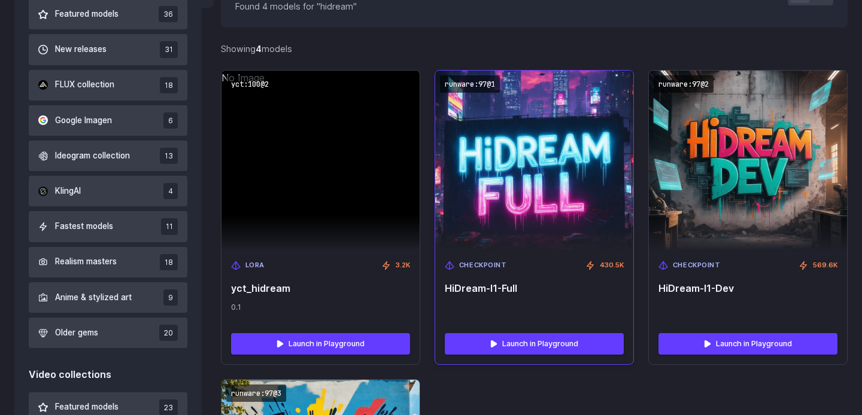
scroll to position [393, 0]
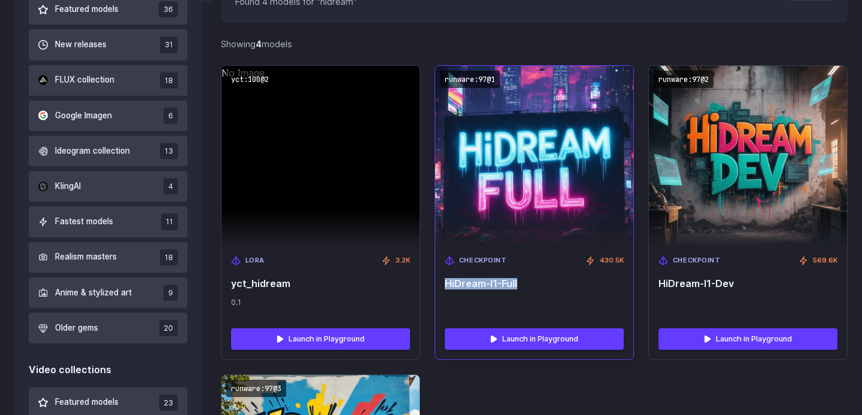
drag, startPoint x: 534, startPoint y: 284, endPoint x: 445, endPoint y: 284, distance: 88.5
click at [445, 284] on span "HiDream-I1-Full" at bounding box center [534, 283] width 179 height 11
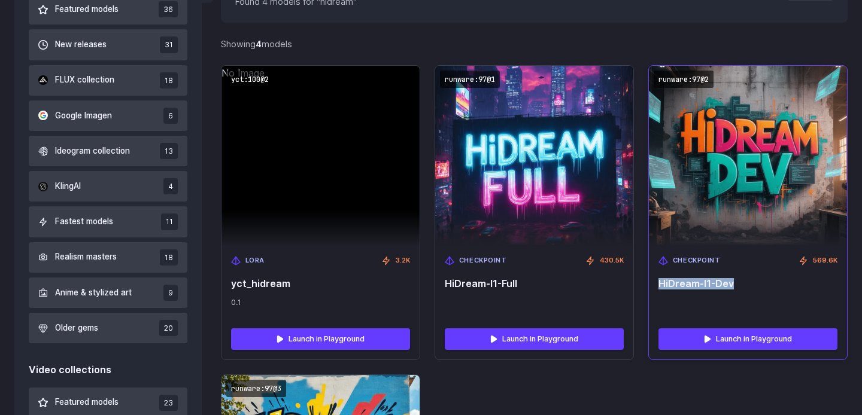
drag, startPoint x: 659, startPoint y: 281, endPoint x: 771, endPoint y: 281, distance: 111.9
click at [773, 281] on span "HiDream-I1-Dev" at bounding box center [747, 283] width 179 height 11
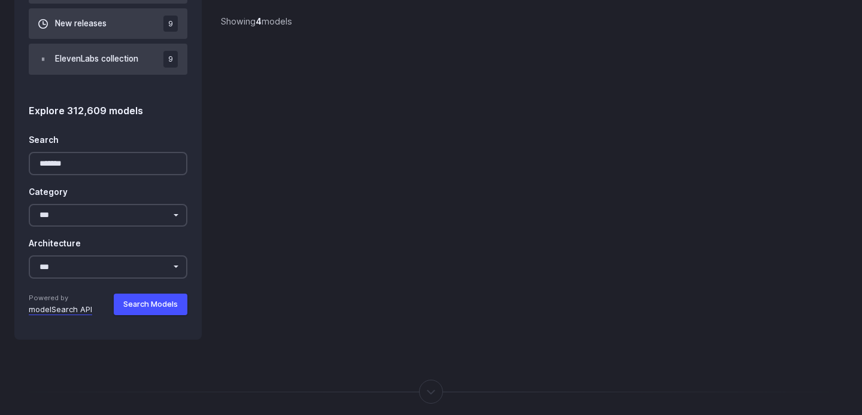
scroll to position [1168, 0]
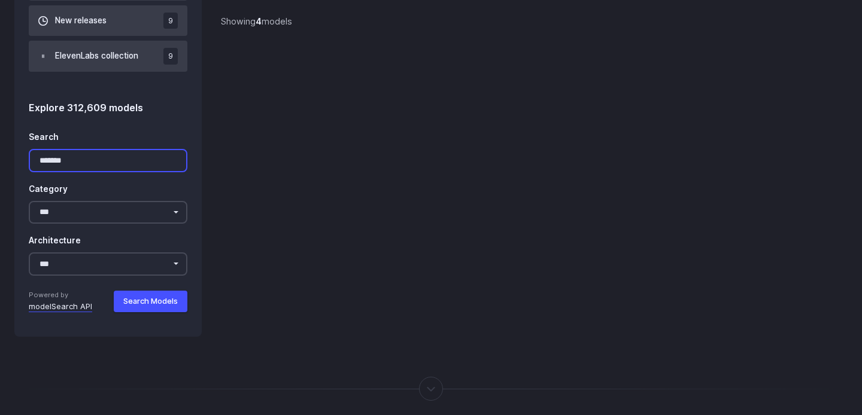
click at [107, 161] on input "*******" at bounding box center [108, 160] width 159 height 23
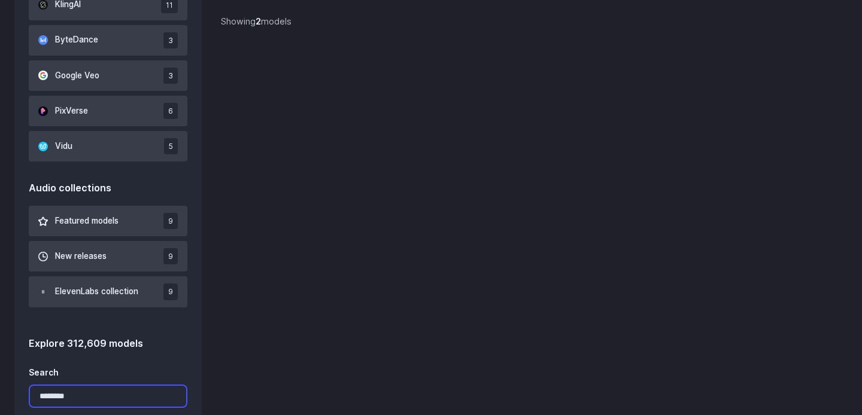
scroll to position [1098, 0]
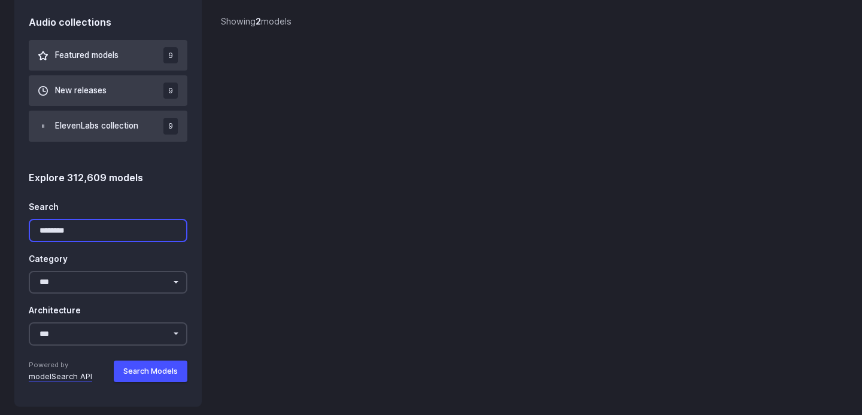
click at [62, 238] on input "********" at bounding box center [108, 230] width 159 height 23
type input "**********"
click at [154, 373] on button "Search Models" at bounding box center [151, 372] width 74 height 22
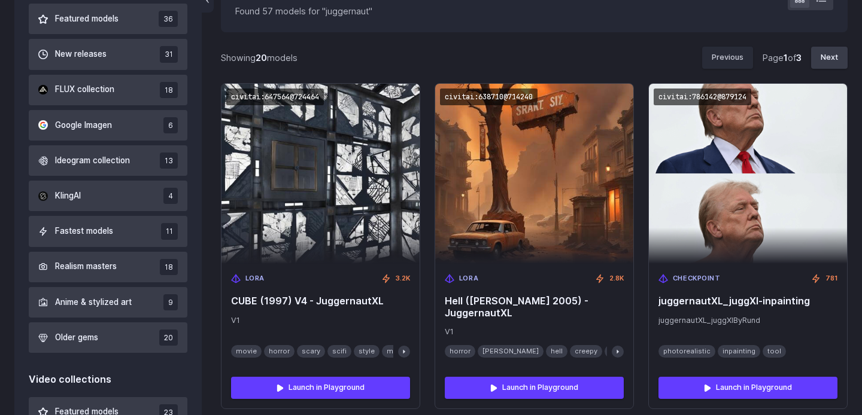
scroll to position [394, 0]
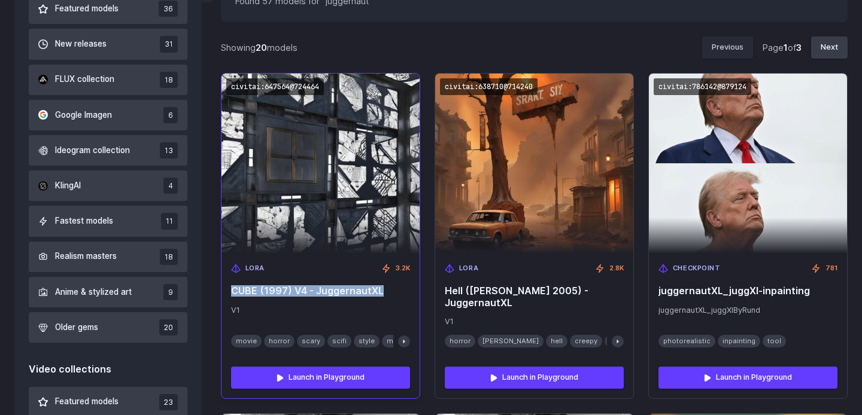
drag, startPoint x: 360, startPoint y: 289, endPoint x: 232, endPoint y: 290, distance: 128.0
click at [232, 290] on span "CUBE (1997) V4 - JuggernautXL" at bounding box center [320, 290] width 179 height 11
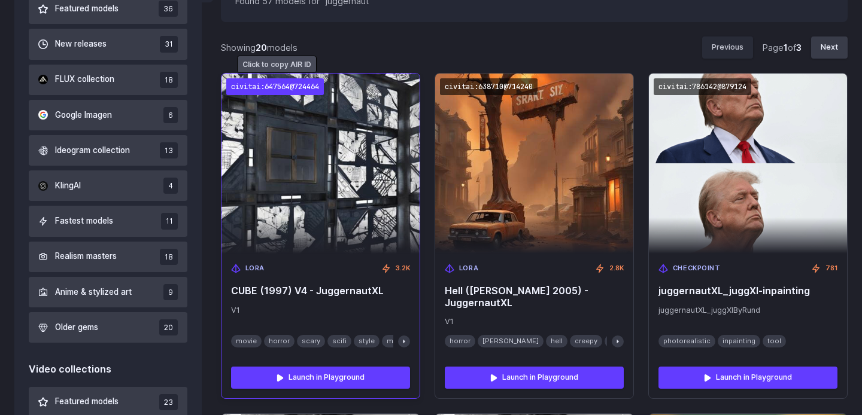
click at [296, 83] on code "civitai:647564@724464" at bounding box center [275, 86] width 98 height 17
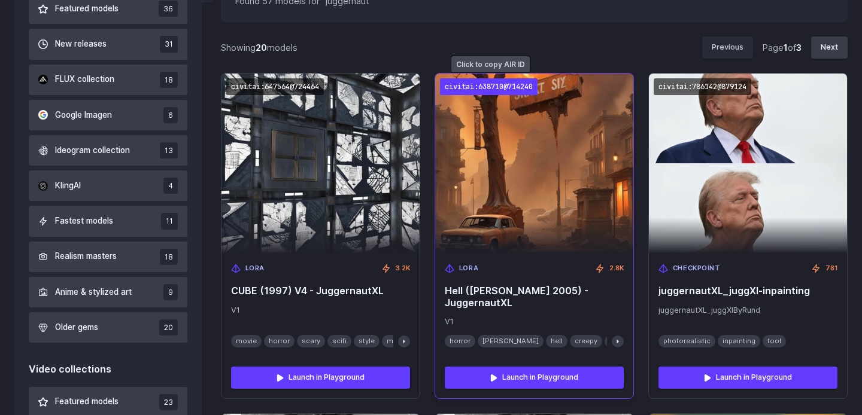
click at [504, 86] on code "civitai:638710@714240" at bounding box center [489, 86] width 98 height 17
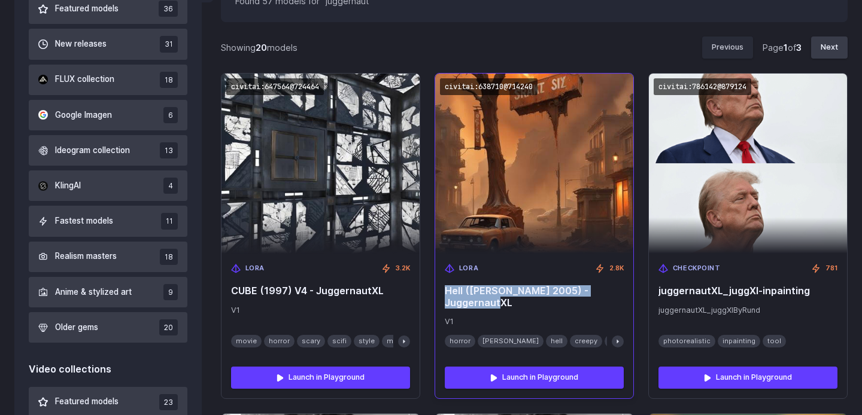
drag, startPoint x: 525, startPoint y: 303, endPoint x: 442, endPoint y: 291, distance: 84.0
click at [442, 291] on div "LoRA 2.8K Hell (Constantine 2005) - JuggernautXL V1 horror keanu reeves hell cr…" at bounding box center [534, 306] width 198 height 104
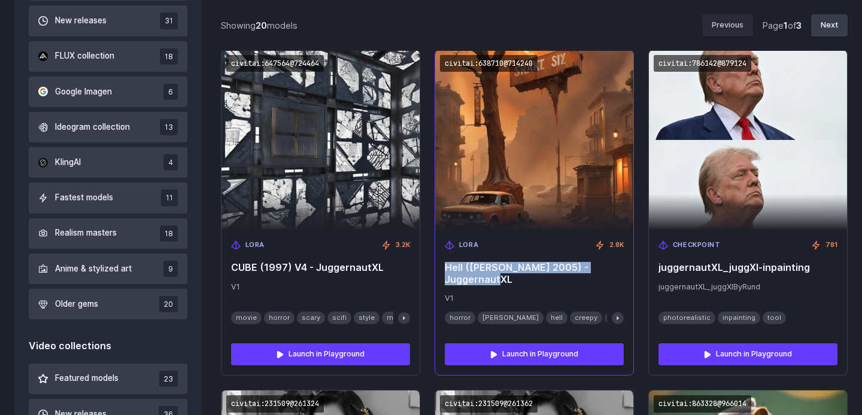
scroll to position [421, 0]
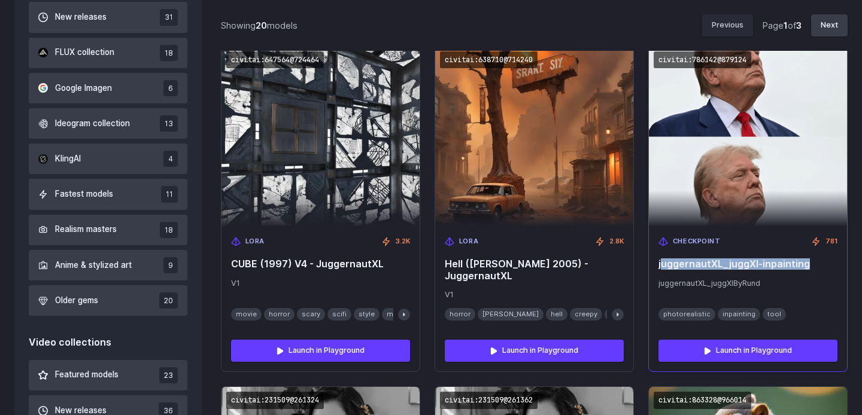
drag, startPoint x: 661, startPoint y: 261, endPoint x: 823, endPoint y: 262, distance: 162.7
click at [824, 261] on span "juggernautXL_juggXI-inpainting" at bounding box center [747, 263] width 179 height 11
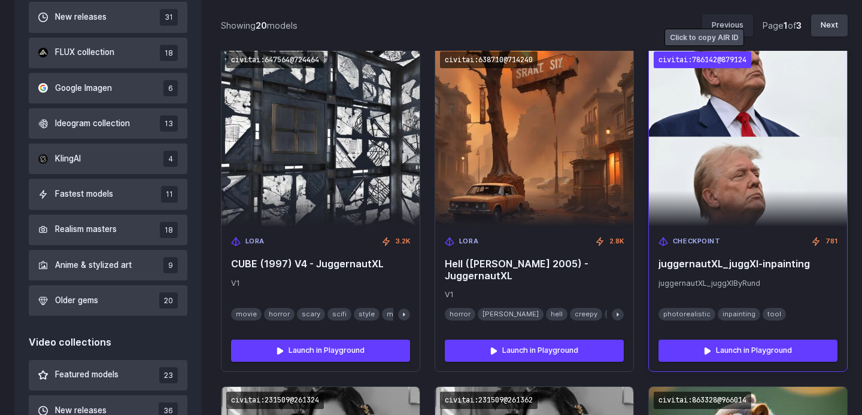
click at [684, 54] on code "civitai:786142@879124" at bounding box center [702, 59] width 98 height 17
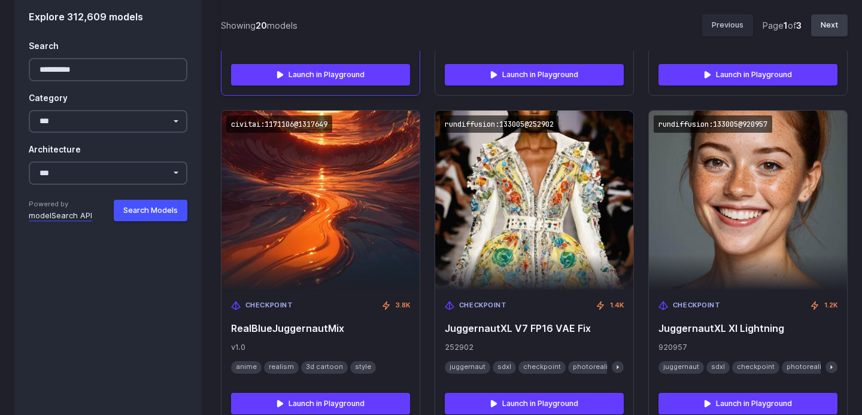
scroll to position [1356, 0]
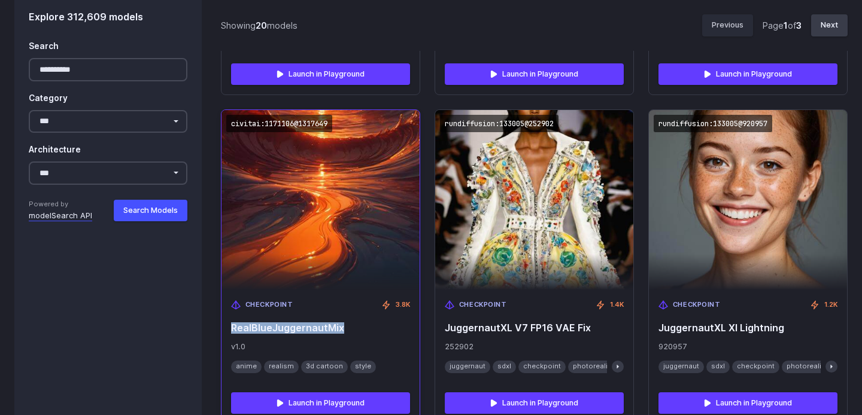
drag, startPoint x: 357, startPoint y: 328, endPoint x: 226, endPoint y: 325, distance: 131.7
click at [226, 325] on div "Checkpoint 3.8K RealBlueJuggernautMix v1.0 anime realism 3d cartoon style" at bounding box center [320, 336] width 198 height 93
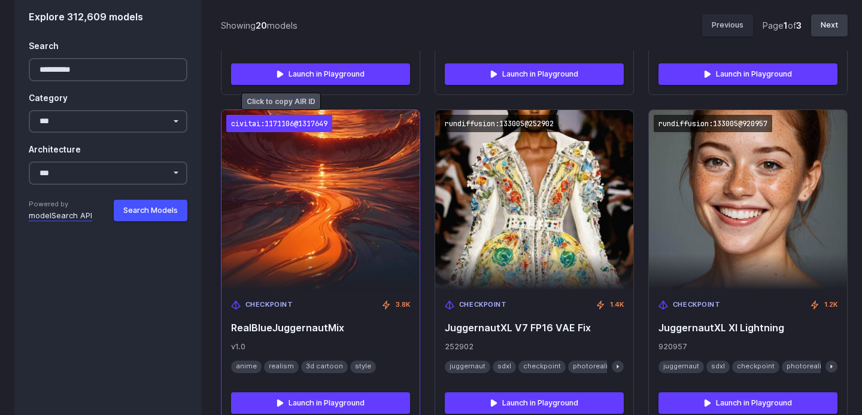
click at [297, 125] on code "civitai:1171106@1317649" at bounding box center [279, 123] width 106 height 17
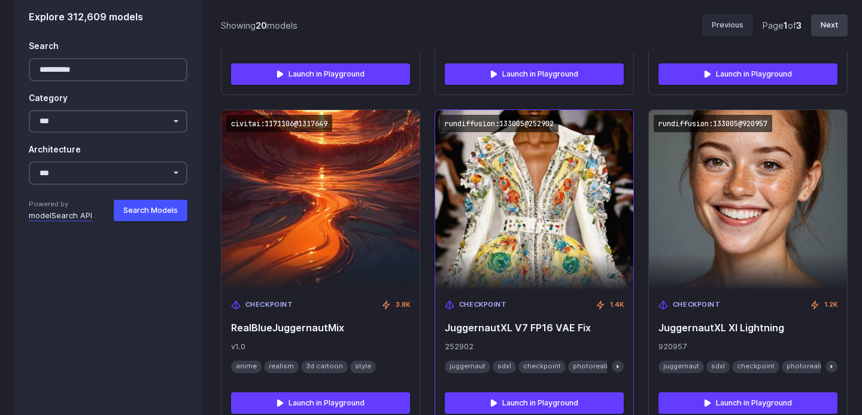
scroll to position [1366, 0]
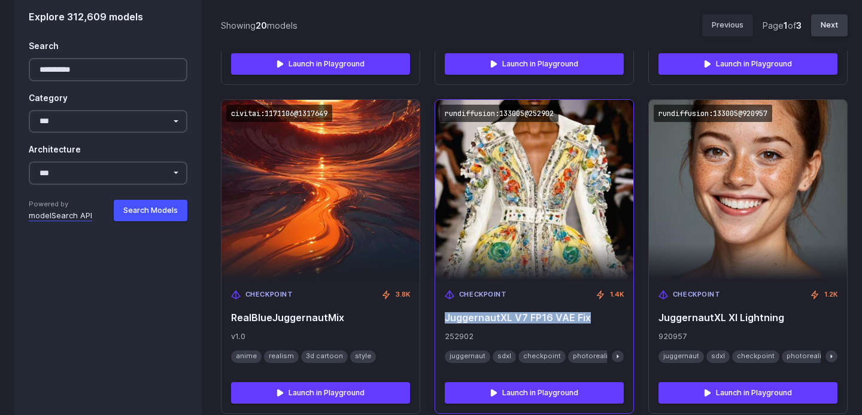
drag, startPoint x: 541, startPoint y: 317, endPoint x: 445, endPoint y: 317, distance: 95.7
click at [445, 317] on span "JuggernautXL V7 FP16 VAE Fix" at bounding box center [534, 317] width 179 height 11
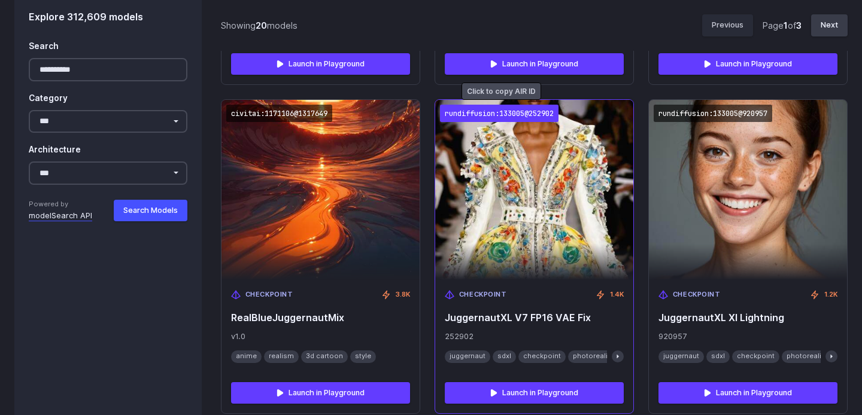
click at [500, 111] on code "rundiffusion:133005@252902" at bounding box center [499, 113] width 118 height 17
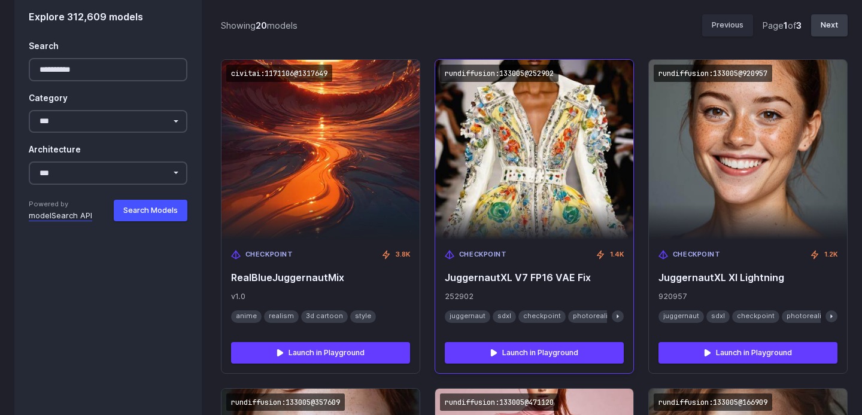
scroll to position [1426, 0]
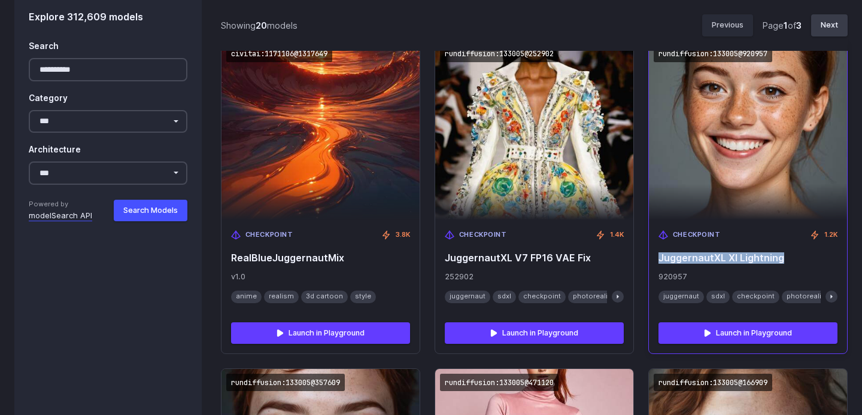
drag, startPoint x: 789, startPoint y: 259, endPoint x: 659, endPoint y: 255, distance: 130.5
click at [659, 256] on span "JuggernautXL XI Lightning" at bounding box center [747, 257] width 179 height 11
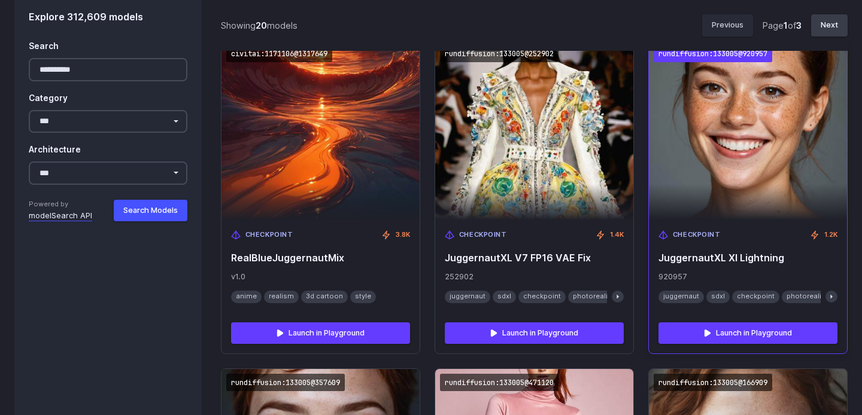
click at [697, 57] on code "rundiffusion:133005@920957" at bounding box center [712, 53] width 118 height 17
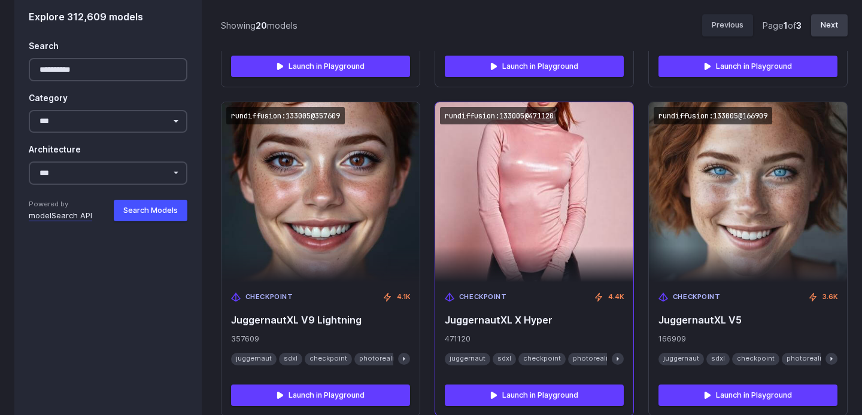
scroll to position [1708, 0]
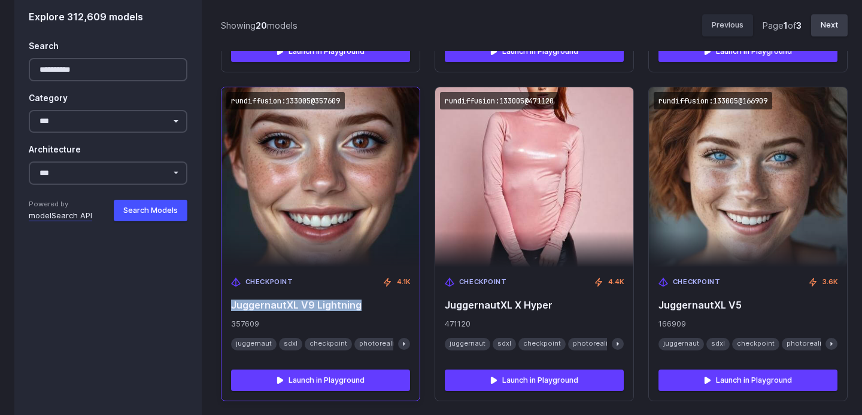
drag, startPoint x: 370, startPoint y: 306, endPoint x: 226, endPoint y: 306, distance: 143.6
click at [226, 306] on div "Checkpoint 4.1K JuggernautXL V9 Lightning 357609 juggernaut sdxl checkpoint pho…" at bounding box center [320, 313] width 198 height 93
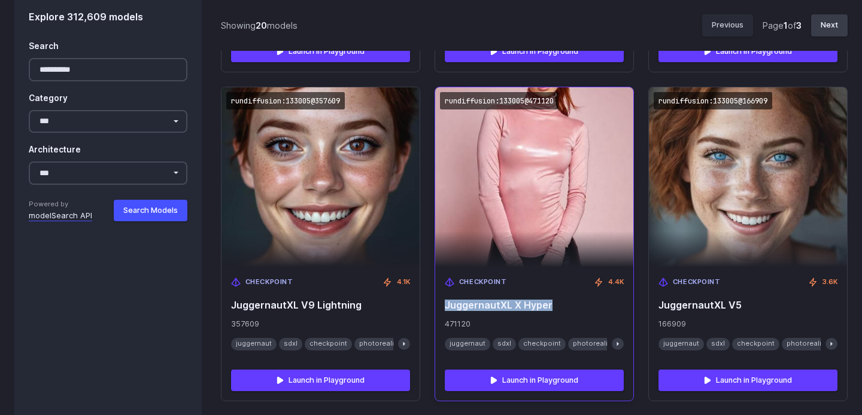
drag, startPoint x: 446, startPoint y: 305, endPoint x: 602, endPoint y: 305, distance: 156.2
click at [603, 305] on span "JuggernautXL X Hyper" at bounding box center [534, 305] width 179 height 11
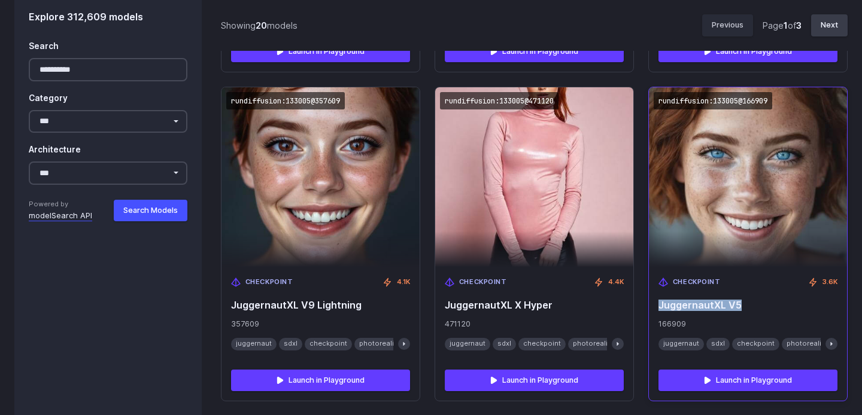
drag, startPoint x: 660, startPoint y: 309, endPoint x: 779, endPoint y: 309, distance: 119.1
click at [781, 309] on span "JuggernautXL V5" at bounding box center [747, 305] width 179 height 11
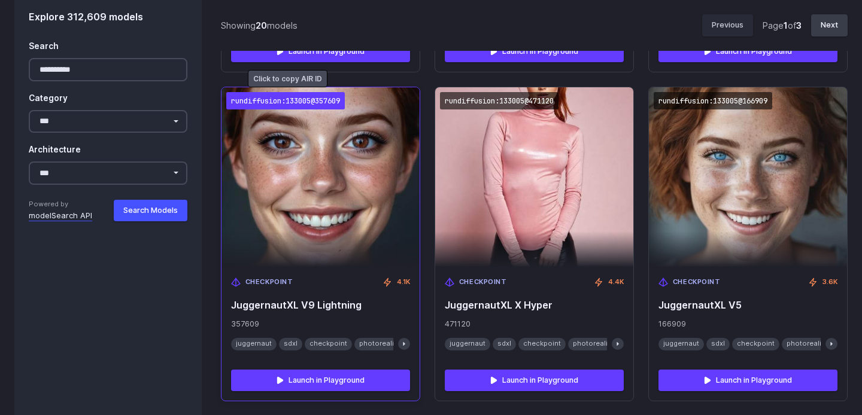
click at [328, 95] on code "rundiffusion:133005@357609" at bounding box center [285, 100] width 118 height 17
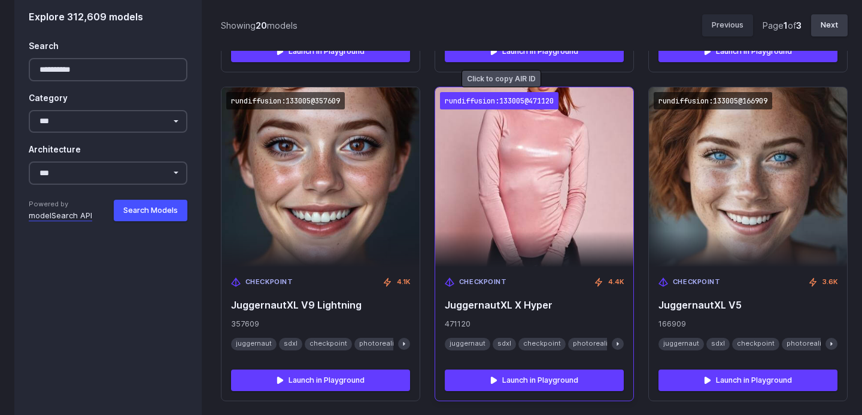
click at [541, 101] on code "rundiffusion:133005@471120" at bounding box center [499, 100] width 118 height 17
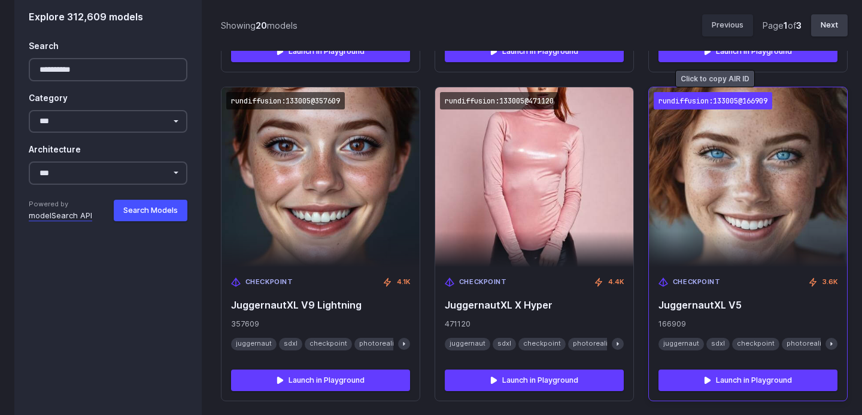
click at [707, 102] on code "rundiffusion:133005@166909" at bounding box center [712, 100] width 118 height 17
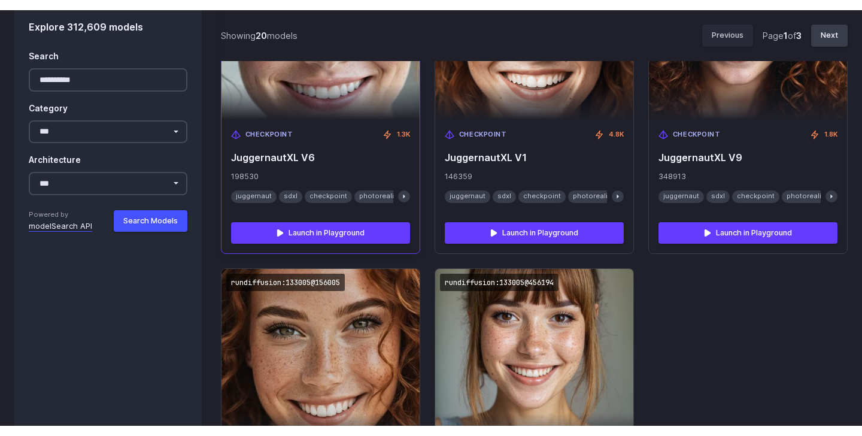
scroll to position [2199, 0]
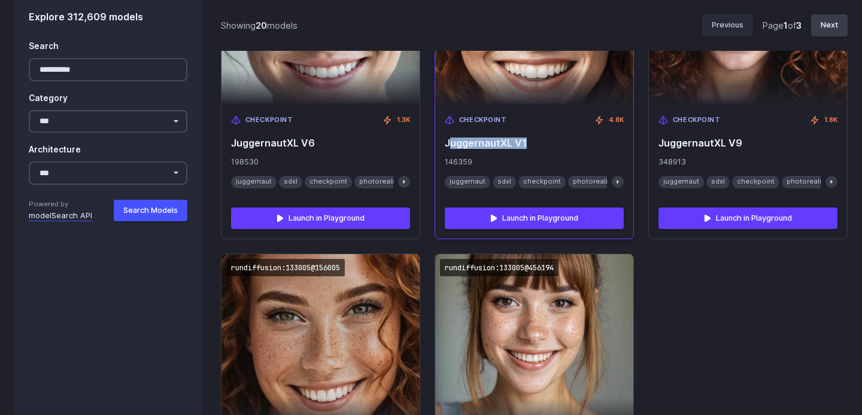
drag, startPoint x: 538, startPoint y: 148, endPoint x: 448, endPoint y: 145, distance: 90.4
click at [448, 145] on span "JuggernautXL V1" at bounding box center [534, 143] width 179 height 11
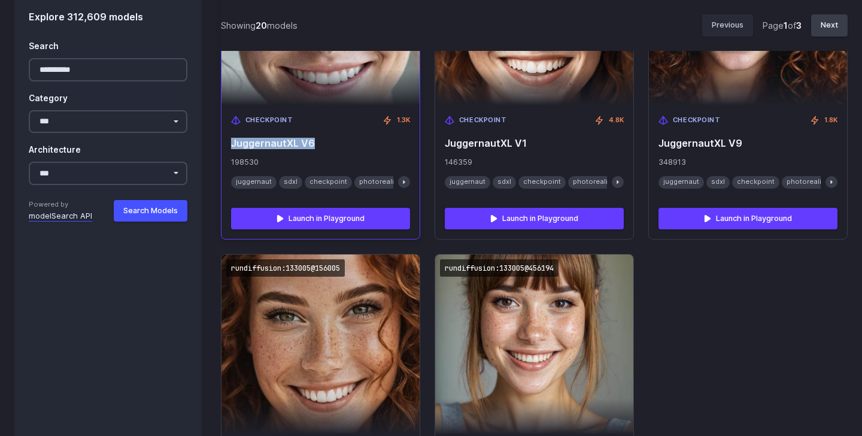
drag, startPoint x: 233, startPoint y: 143, endPoint x: 371, endPoint y: 143, distance: 138.2
click at [373, 143] on span "JuggernautXL V6" at bounding box center [320, 143] width 179 height 11
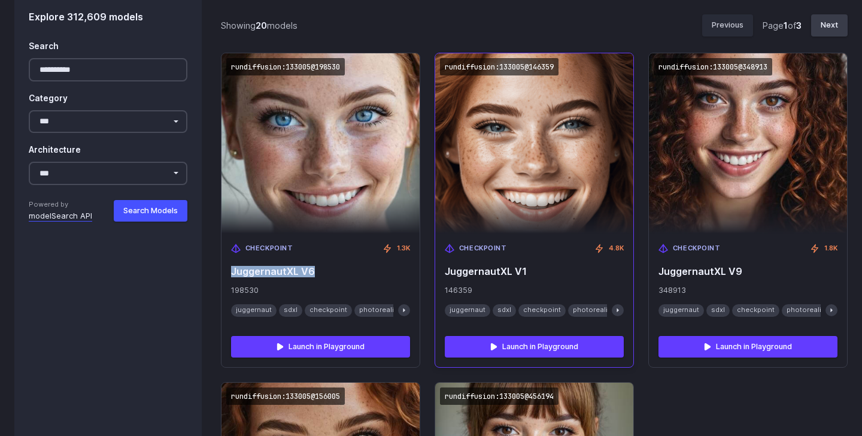
scroll to position [2042, 0]
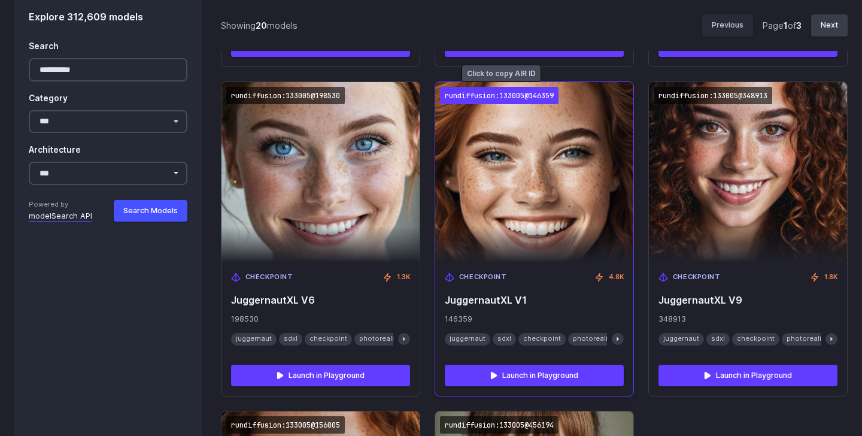
click at [508, 96] on code "rundiffusion:133005@146359" at bounding box center [499, 95] width 118 height 17
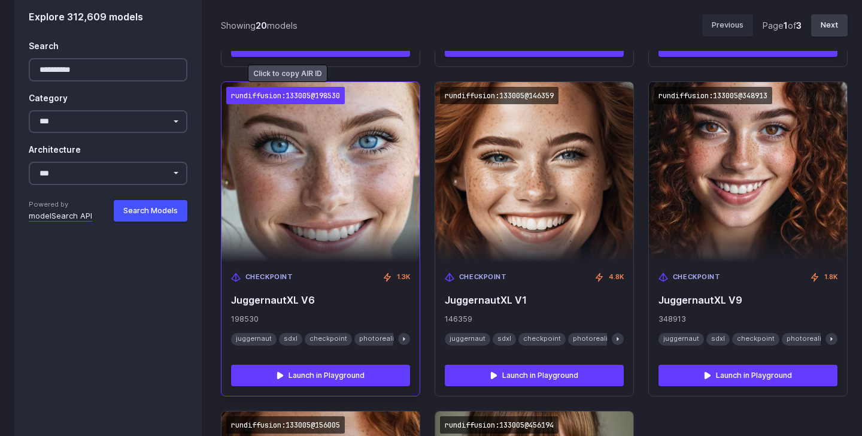
click at [340, 96] on code "rundiffusion:133005@198530" at bounding box center [285, 95] width 118 height 17
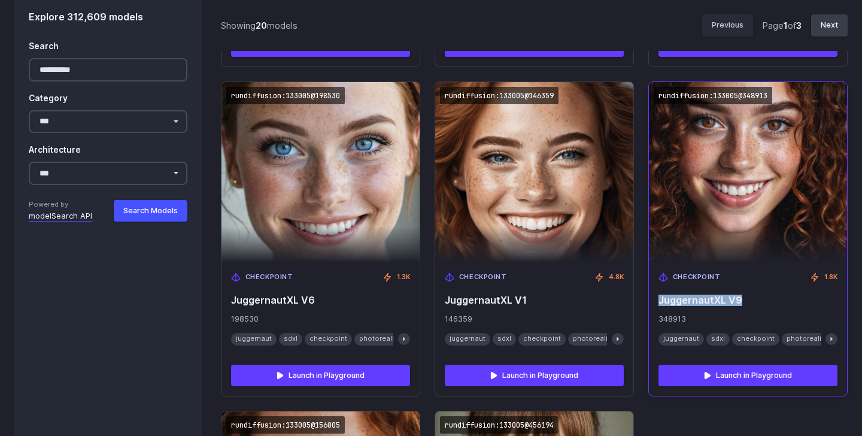
drag, startPoint x: 748, startPoint y: 301, endPoint x: 656, endPoint y: 301, distance: 92.1
click at [656, 301] on div "Checkpoint 1.8K JuggernautXL V9 348913 juggernaut sdxl checkpoint photorealisti…" at bounding box center [748, 308] width 198 height 93
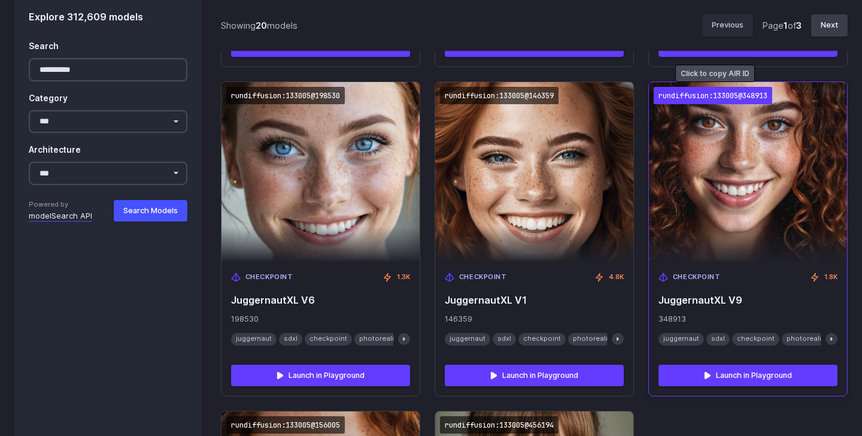
click at [693, 97] on code "rundiffusion:133005@348913" at bounding box center [712, 95] width 118 height 17
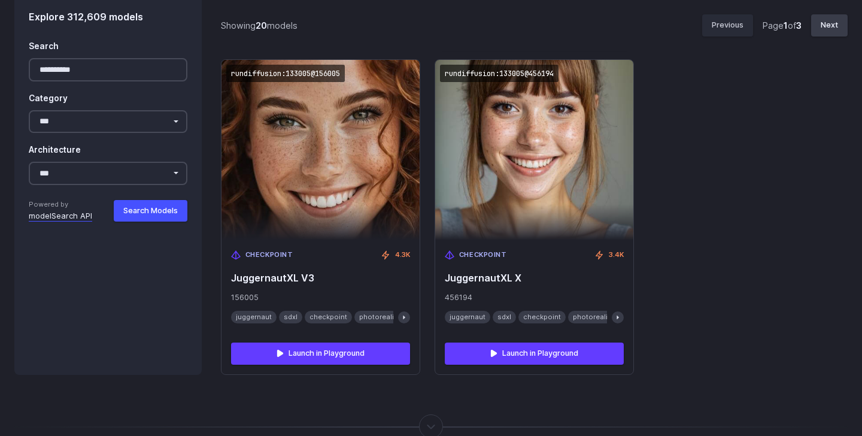
scroll to position [2399, 0]
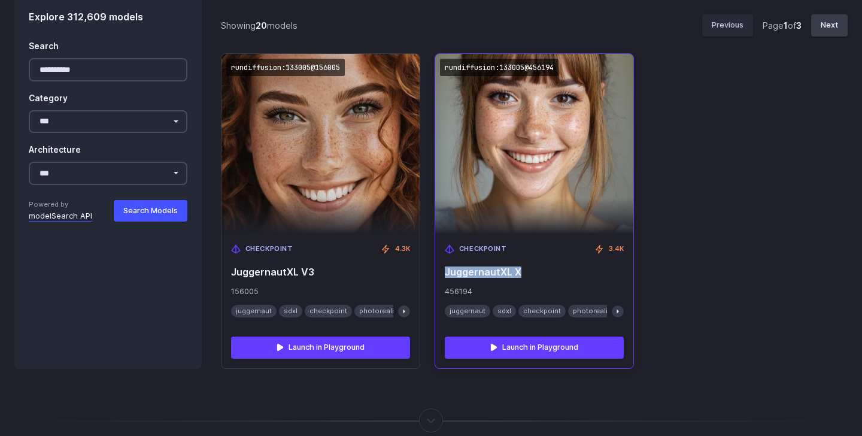
drag, startPoint x: 446, startPoint y: 269, endPoint x: 580, endPoint y: 269, distance: 134.6
click at [580, 269] on span "JuggernautXL X" at bounding box center [534, 271] width 179 height 11
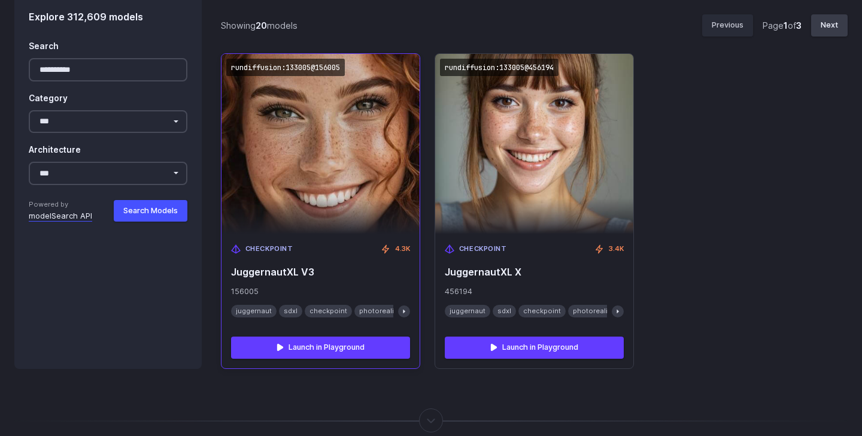
drag, startPoint x: 233, startPoint y: 269, endPoint x: 352, endPoint y: 266, distance: 118.5
click at [353, 266] on div "Checkpoint 4.3K JuggernautXL V3 156005 juggernaut sdxl checkpoint photorealisti…" at bounding box center [320, 280] width 198 height 93
drag, startPoint x: 338, startPoint y: 275, endPoint x: 234, endPoint y: 274, distance: 104.1
click at [234, 274] on span "JuggernautXL V3" at bounding box center [320, 271] width 179 height 11
click at [314, 255] on div "Checkpoint 4.3K JuggernautXL V3 156005 juggernaut sdxl checkpoint photorealisti…" at bounding box center [320, 280] width 198 height 93
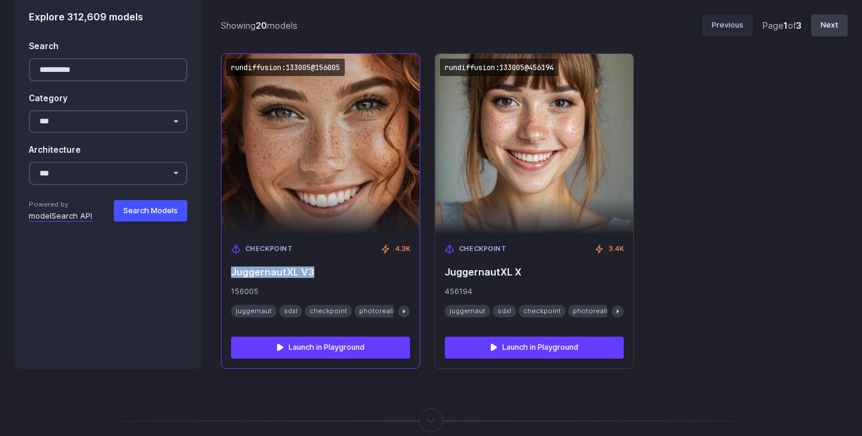
drag, startPoint x: 318, startPoint y: 272, endPoint x: 230, endPoint y: 272, distance: 88.0
click at [230, 272] on div "Checkpoint 4.3K JuggernautXL V3 156005 juggernaut sdxl checkpoint photorealisti…" at bounding box center [320, 280] width 198 height 93
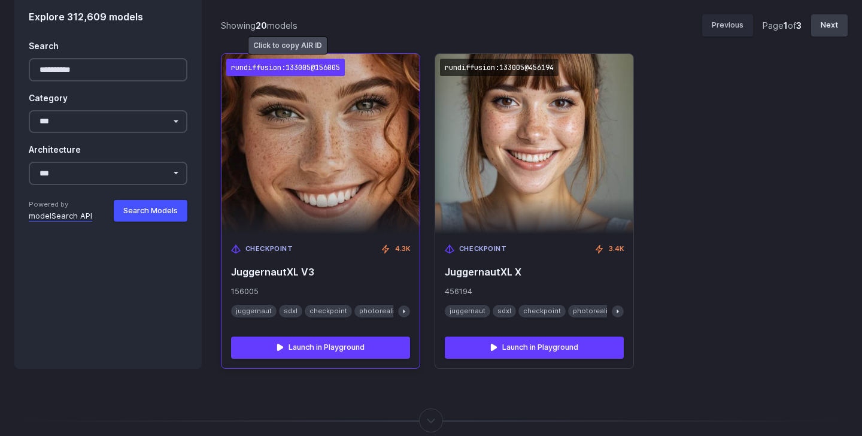
click at [322, 63] on code "rundiffusion:133005@156005" at bounding box center [285, 67] width 118 height 17
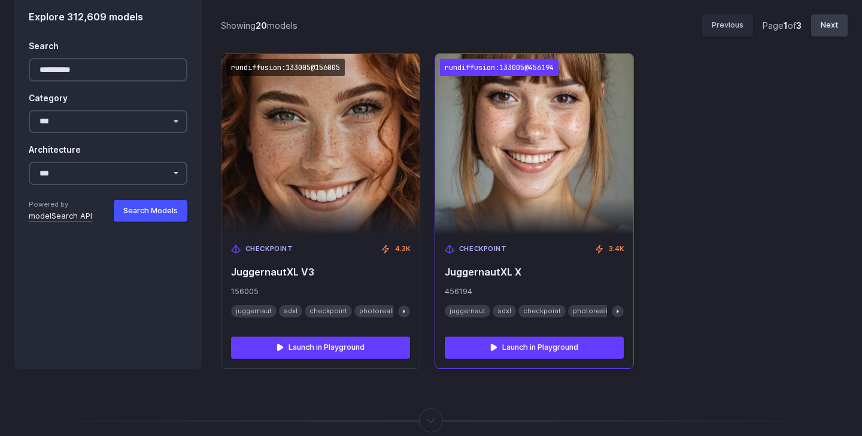
click at [488, 66] on code "rundiffusion:133005@456194" at bounding box center [499, 67] width 118 height 17
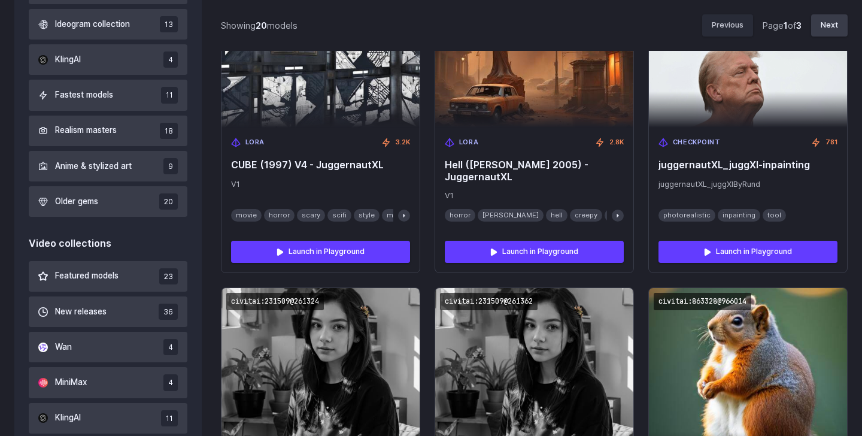
scroll to position [515, 0]
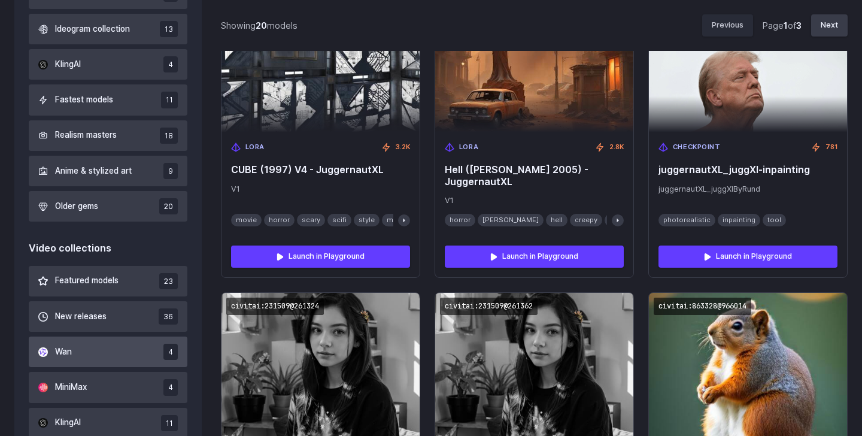
click at [99, 352] on button "Wan 4" at bounding box center [108, 351] width 159 height 31
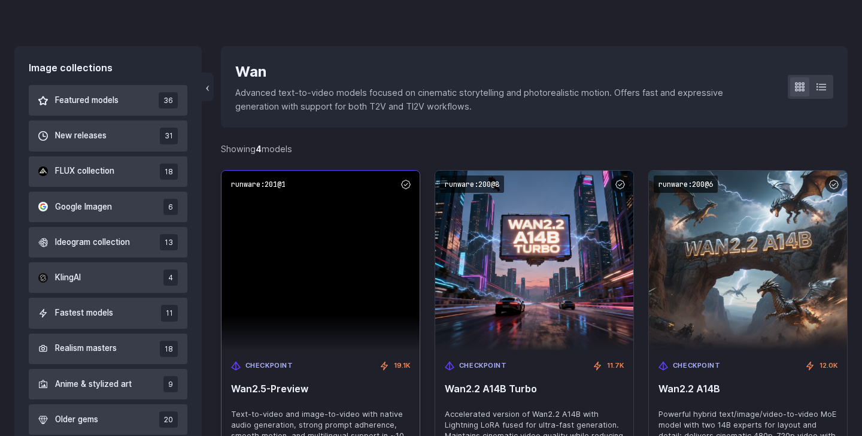
scroll to position [381, 0]
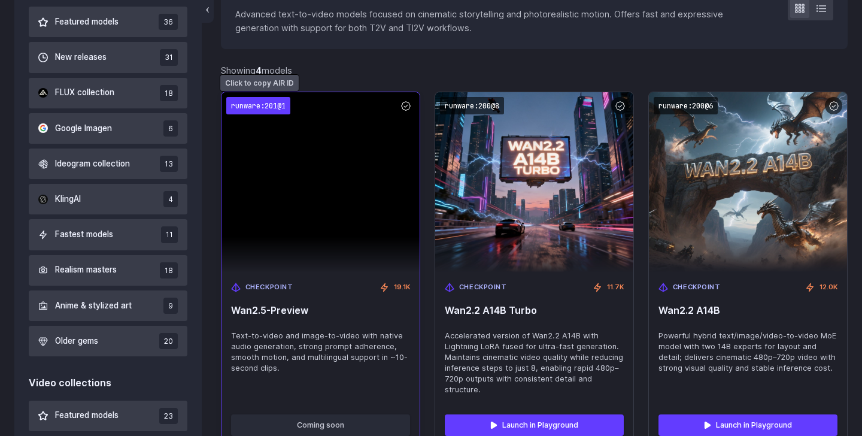
click at [267, 105] on code "runware:201@1" at bounding box center [258, 105] width 64 height 17
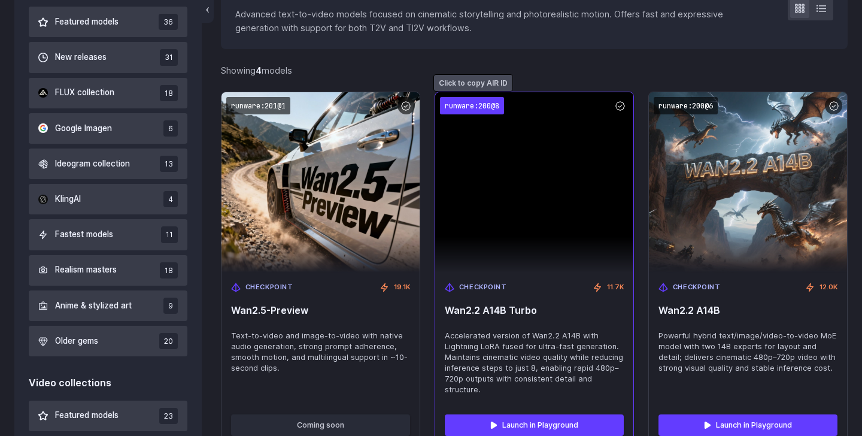
click at [488, 111] on code "runware:200@8" at bounding box center [472, 105] width 64 height 17
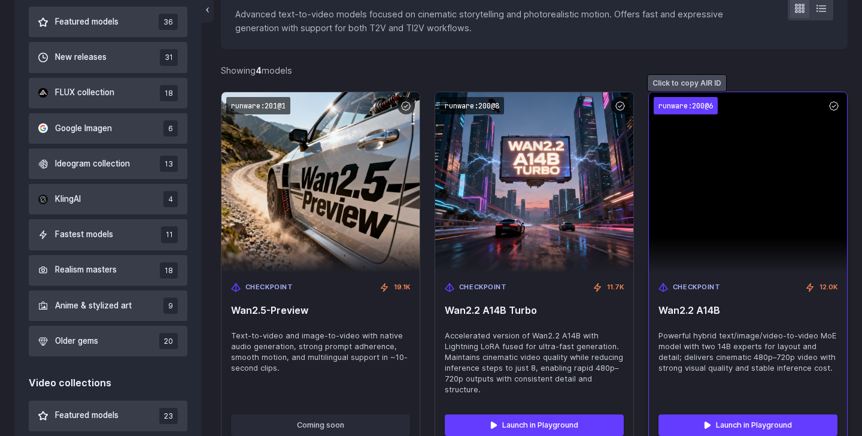
click at [683, 111] on code "runware:200@6" at bounding box center [685, 105] width 64 height 17
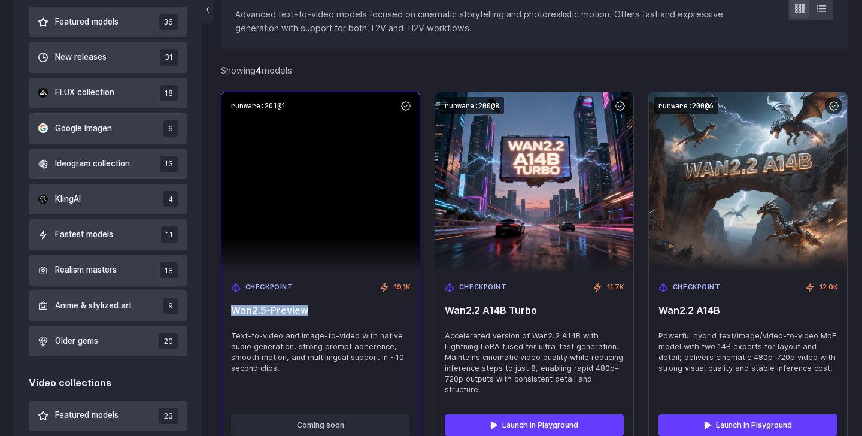
drag, startPoint x: 233, startPoint y: 307, endPoint x: 339, endPoint y: 307, distance: 105.3
click at [340, 307] on span "Wan2.5-Preview" at bounding box center [320, 310] width 179 height 11
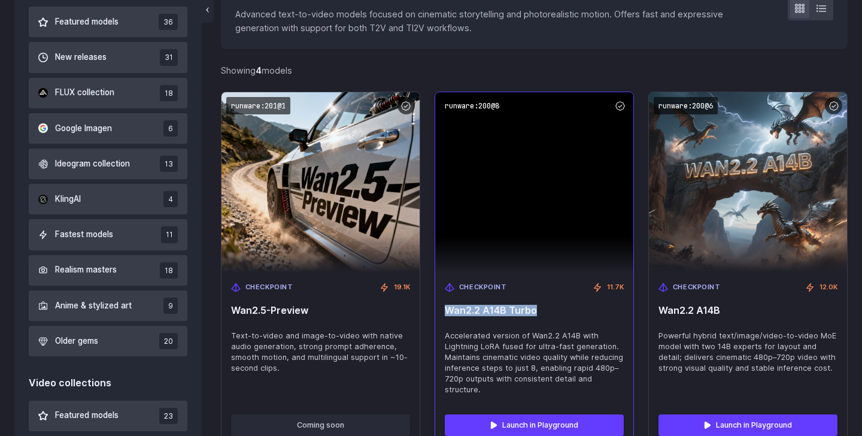
drag, startPoint x: 444, startPoint y: 309, endPoint x: 553, endPoint y: 308, distance: 109.5
click at [554, 309] on div "Checkpoint 11.7K Wan2.2 A14B Turbo Accelerated version of Wan2.2 A14B with Ligh…" at bounding box center [534, 338] width 198 height 132
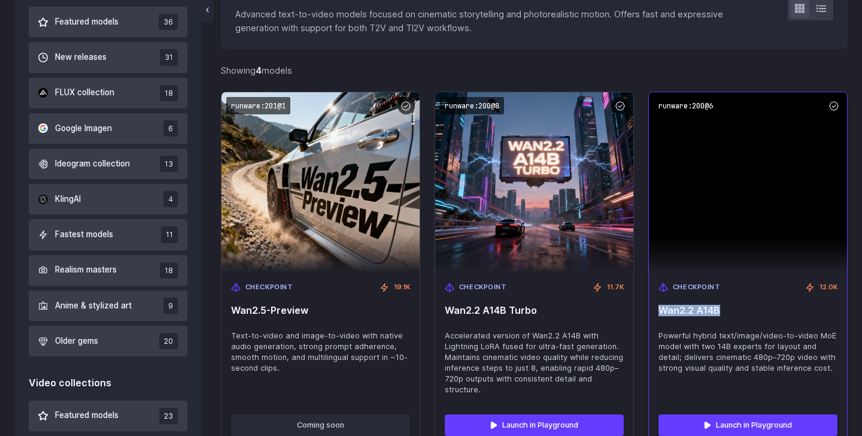
drag, startPoint x: 655, startPoint y: 308, endPoint x: 720, endPoint y: 308, distance: 65.2
click at [720, 308] on div "Checkpoint 12.0K Wan2.2 A14B Powerful hybrid text/image/video-to-video MoE mode…" at bounding box center [748, 338] width 198 height 132
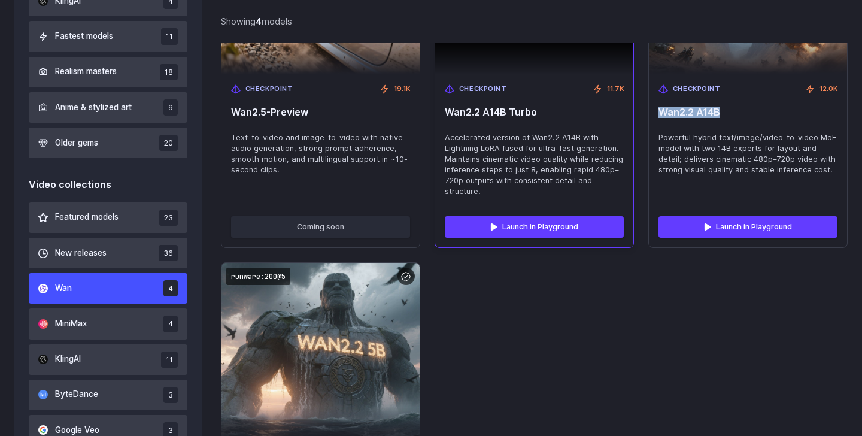
scroll to position [634, 0]
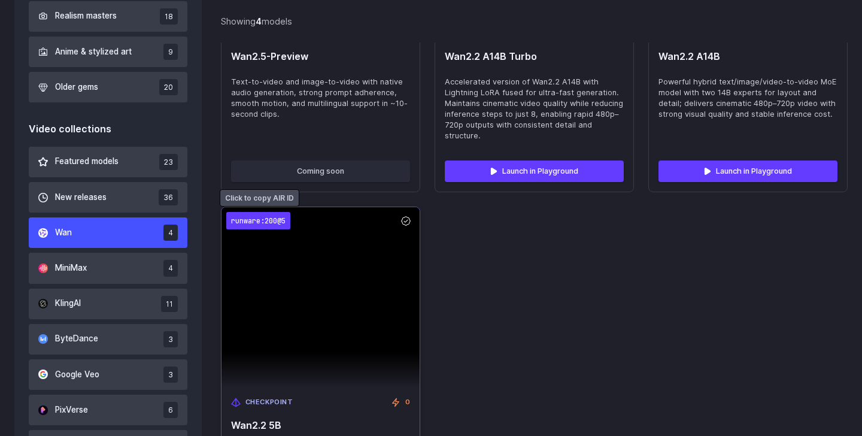
click at [263, 217] on code "runware:200@5" at bounding box center [258, 220] width 64 height 17
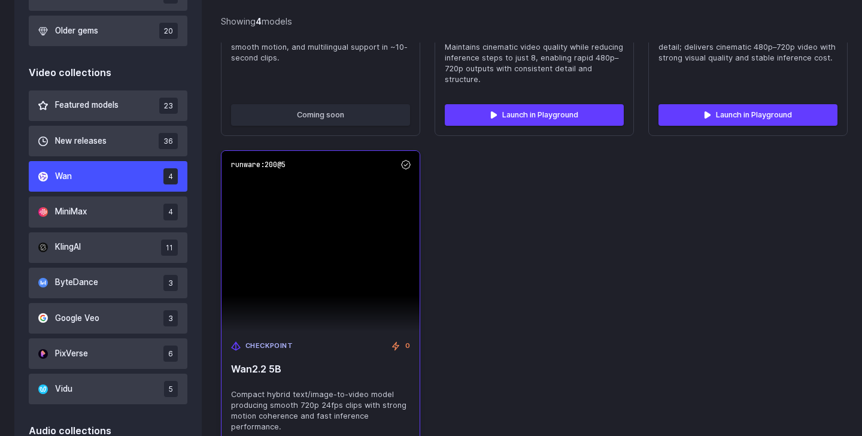
scroll to position [699, 0]
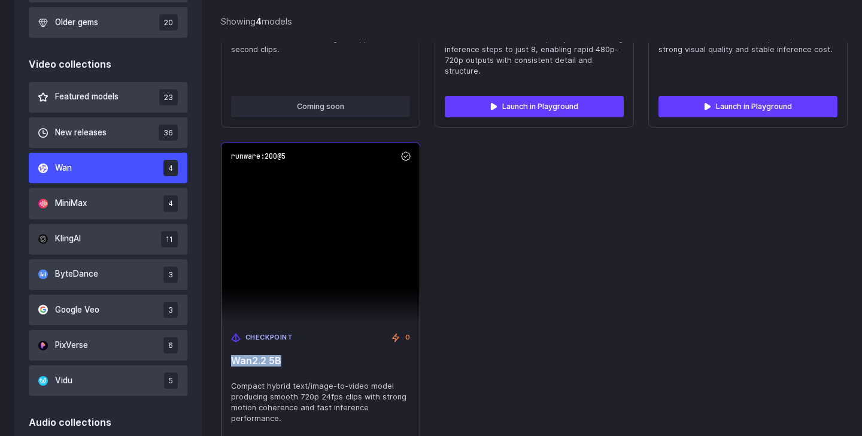
drag, startPoint x: 291, startPoint y: 359, endPoint x: 230, endPoint y: 359, distance: 60.4
click at [231, 359] on span "Wan2.2 5B" at bounding box center [320, 360] width 179 height 11
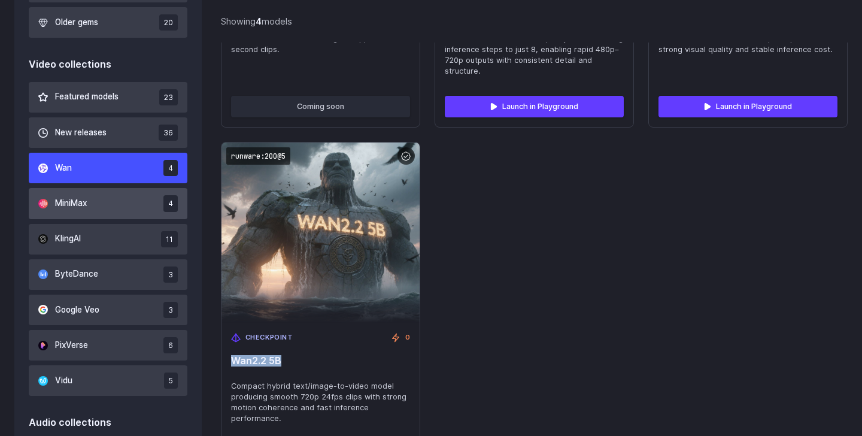
click at [99, 200] on button "MiniMax 4" at bounding box center [108, 203] width 159 height 31
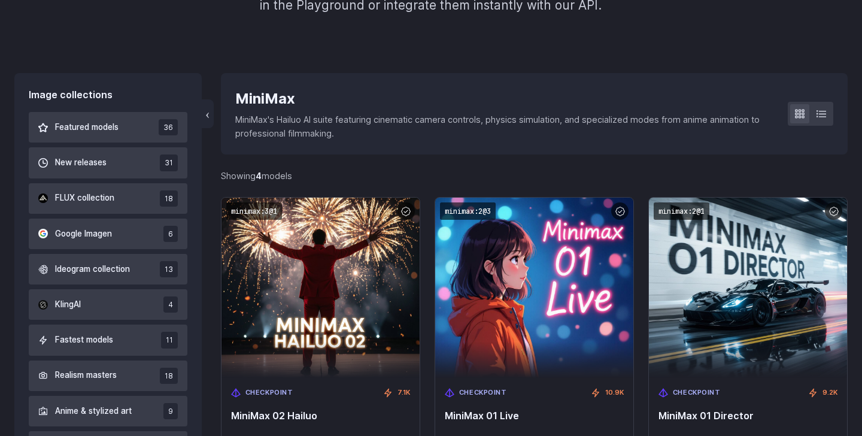
scroll to position [271, 0]
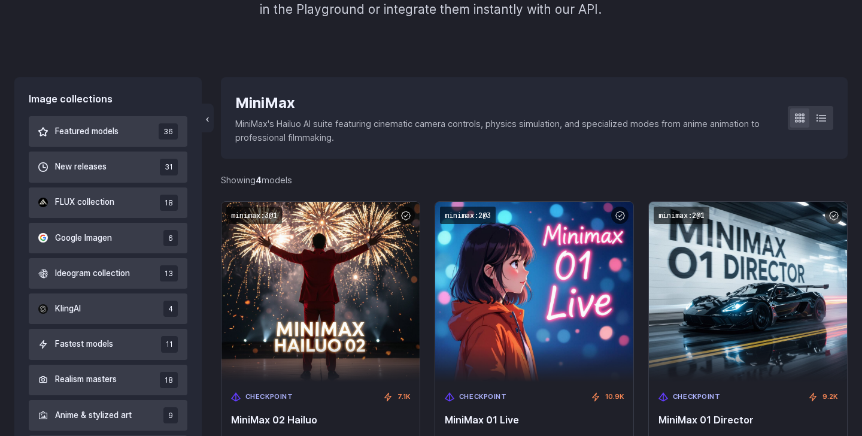
click at [257, 105] on div "MiniMax" at bounding box center [501, 103] width 533 height 23
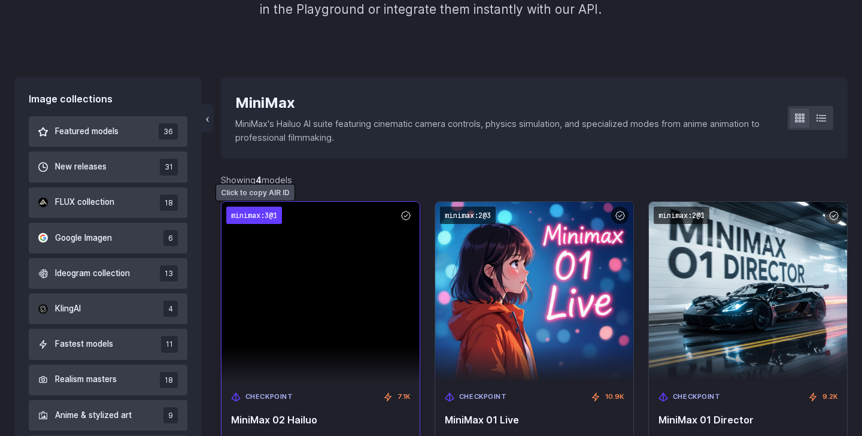
click at [249, 214] on code "minimax:3@1" at bounding box center [254, 214] width 56 height 17
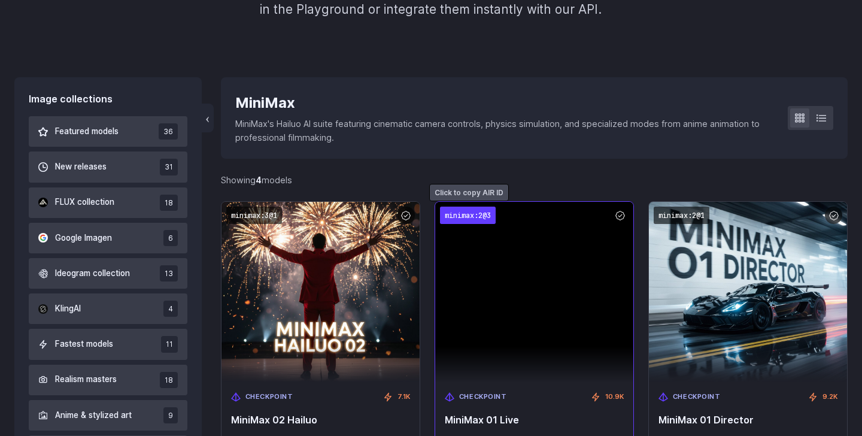
click at [460, 214] on code "minimax:2@3" at bounding box center [468, 214] width 56 height 17
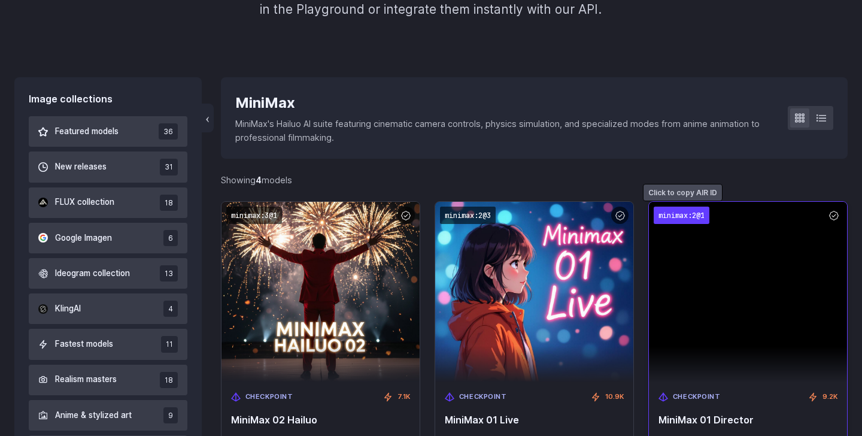
click at [671, 216] on code "minimax:2@1" at bounding box center [681, 214] width 56 height 17
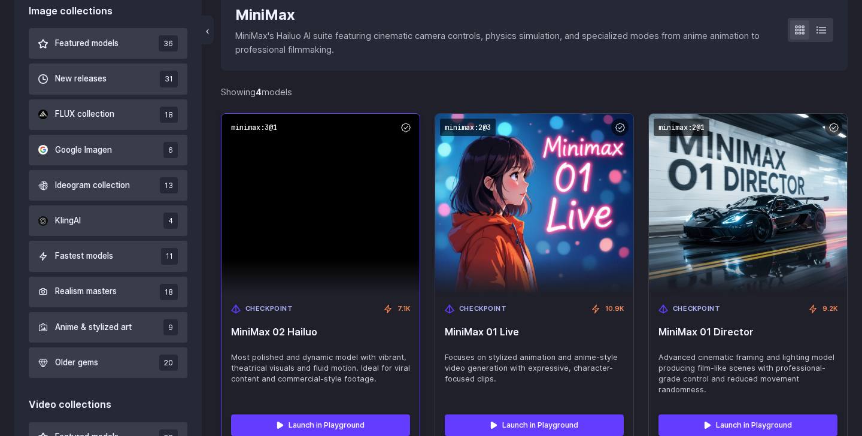
scroll to position [389, 0]
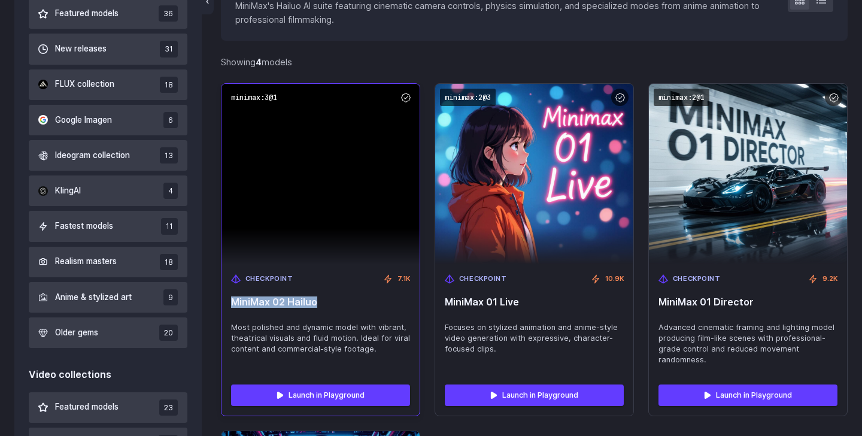
drag, startPoint x: 232, startPoint y: 298, endPoint x: 349, endPoint y: 298, distance: 117.3
click at [349, 298] on span "MiniMax 02 Hailuo" at bounding box center [320, 301] width 179 height 11
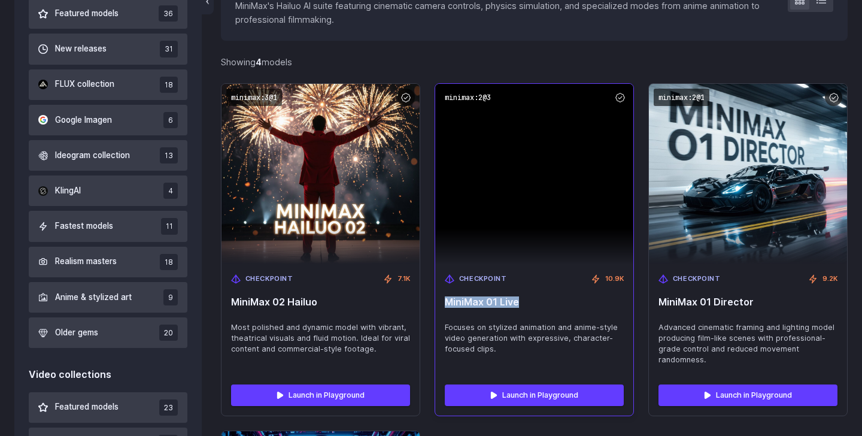
drag, startPoint x: 445, startPoint y: 297, endPoint x: 577, endPoint y: 297, distance: 132.8
click at [579, 297] on span "MiniMax 01 Live" at bounding box center [534, 301] width 179 height 11
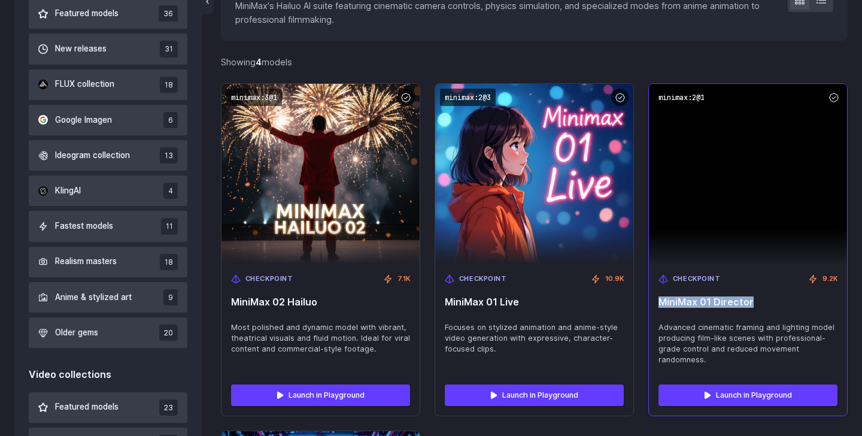
drag, startPoint x: 656, startPoint y: 296, endPoint x: 765, endPoint y: 296, distance: 108.3
click at [765, 296] on div "Checkpoint 9.2K MiniMax 01 Director Advanced cinematic framing and lighting mod…" at bounding box center [748, 319] width 198 height 111
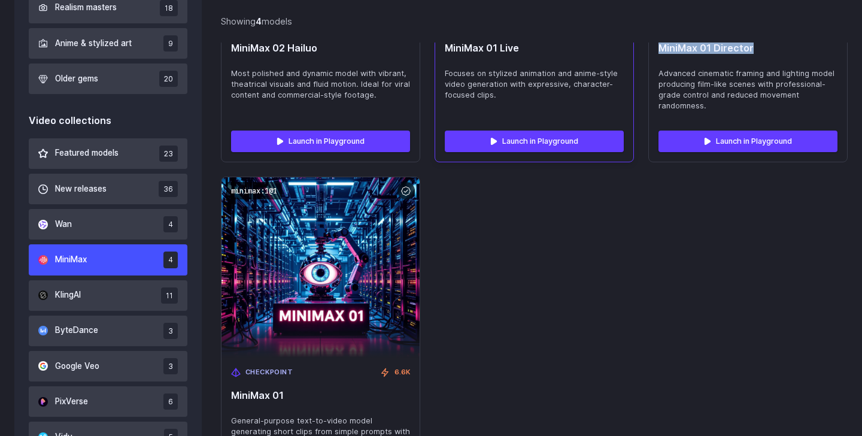
scroll to position [653, 0]
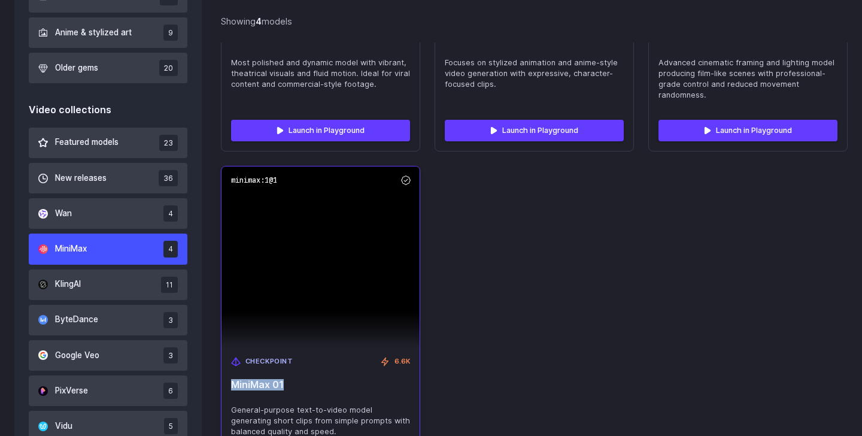
drag, startPoint x: 312, startPoint y: 379, endPoint x: 231, endPoint y: 379, distance: 81.4
click at [231, 379] on span "MiniMax 01" at bounding box center [320, 384] width 179 height 11
click at [244, 184] on code "minimax:1@1" at bounding box center [254, 179] width 56 height 17
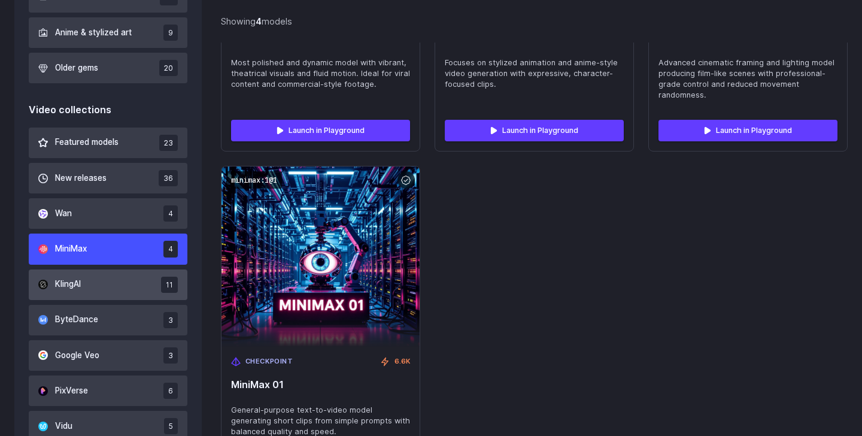
click at [89, 290] on button "KlingAI 11" at bounding box center [108, 284] width 159 height 31
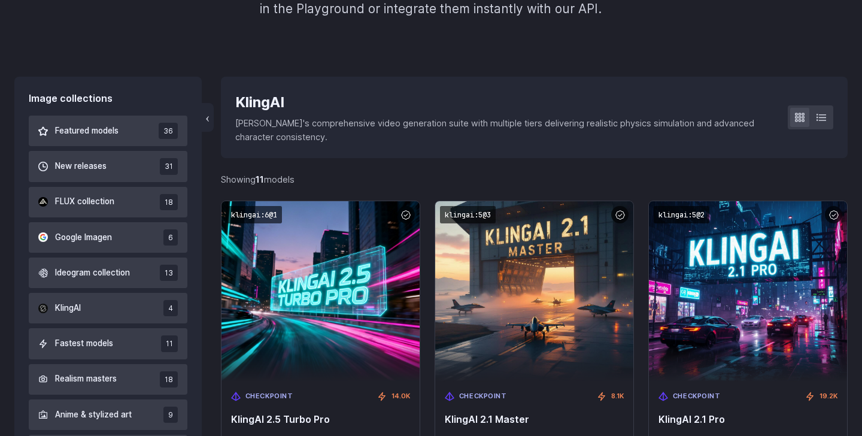
scroll to position [271, 0]
click at [270, 106] on div "KlingAI" at bounding box center [501, 103] width 533 height 23
click at [266, 97] on div "KlingAI" at bounding box center [501, 103] width 533 height 23
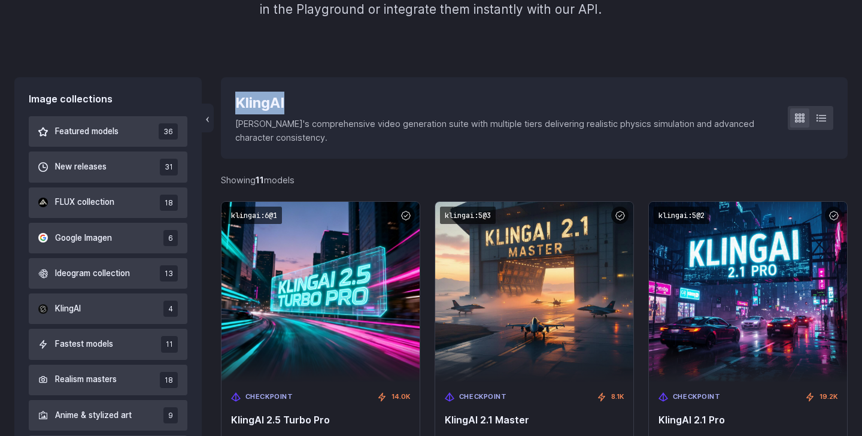
drag, startPoint x: 254, startPoint y: 108, endPoint x: 394, endPoint y: 10, distance: 170.5
click at [254, 108] on div "KlingAI" at bounding box center [501, 103] width 533 height 23
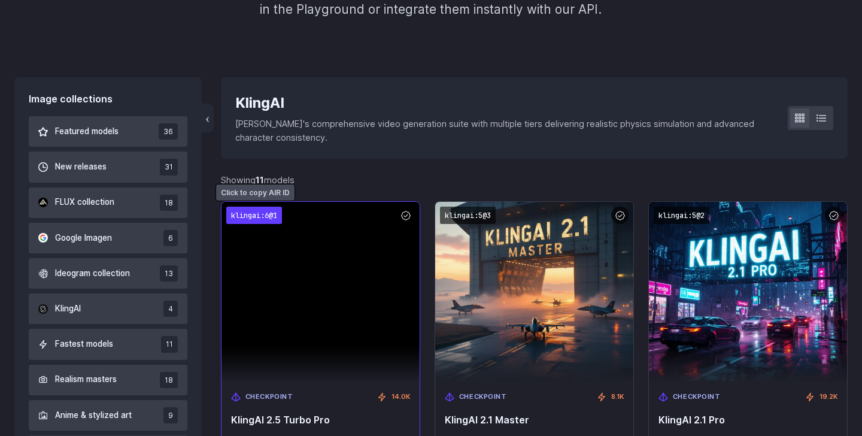
click at [258, 217] on code "klingai:6@1" at bounding box center [254, 214] width 56 height 17
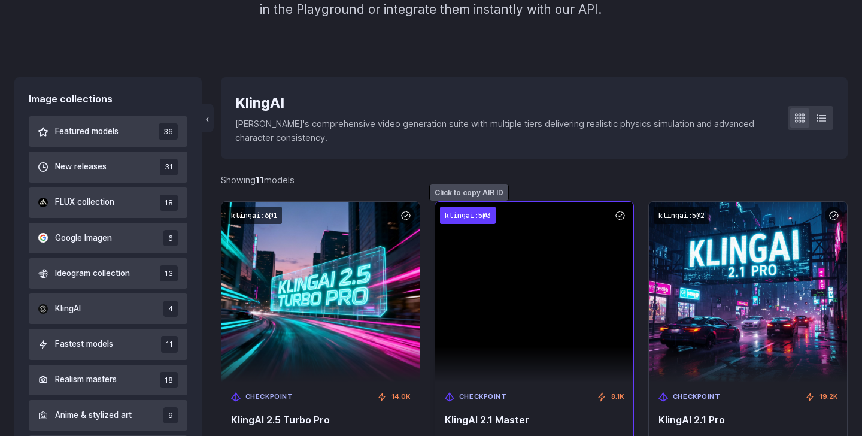
click at [464, 218] on code "klingai:5@3" at bounding box center [468, 214] width 56 height 17
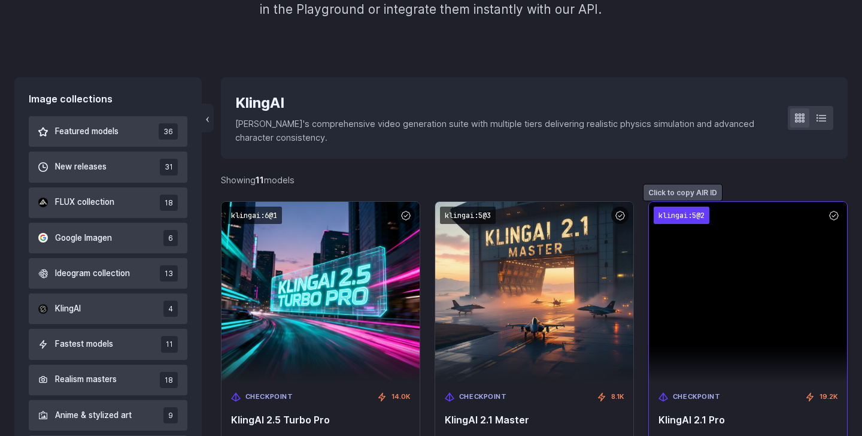
click at [667, 214] on code "klingai:5@2" at bounding box center [681, 214] width 56 height 17
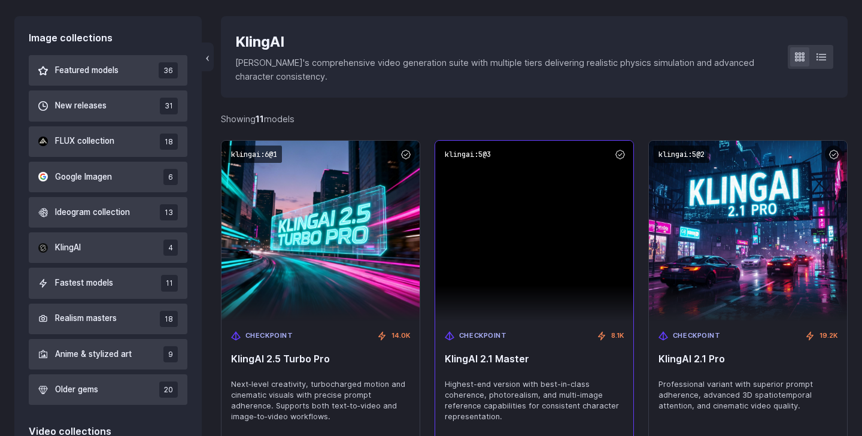
scroll to position [340, 0]
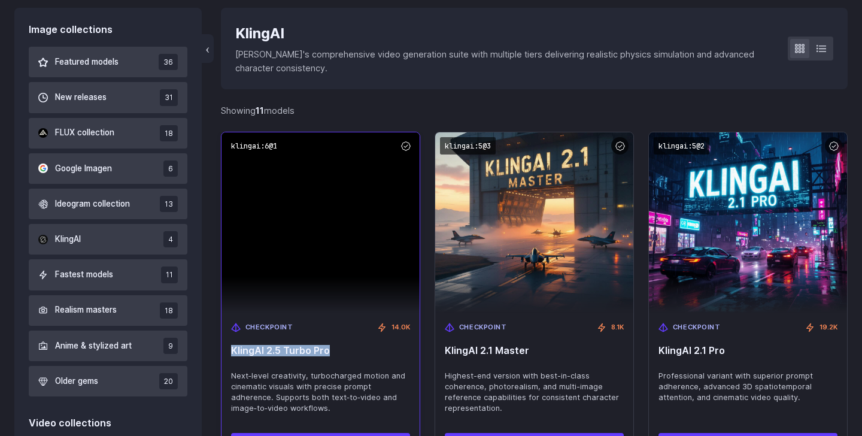
drag, startPoint x: 231, startPoint y: 348, endPoint x: 392, endPoint y: 348, distance: 160.9
click at [392, 348] on div "Checkpoint 14.0K KlingAI 2.5 Turbo Pro Next‑level creativity, turbocharged moti…" at bounding box center [320, 367] width 198 height 111
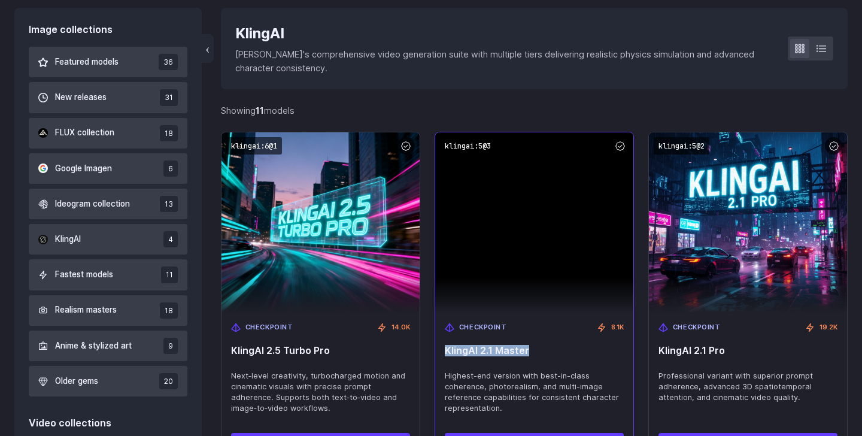
drag, startPoint x: 474, startPoint y: 350, endPoint x: 574, endPoint y: 349, distance: 99.3
click at [576, 350] on div "Checkpoint 8.1K KlingAI 2.1 Master Highest-end version with best-in-class coher…" at bounding box center [534, 367] width 198 height 111
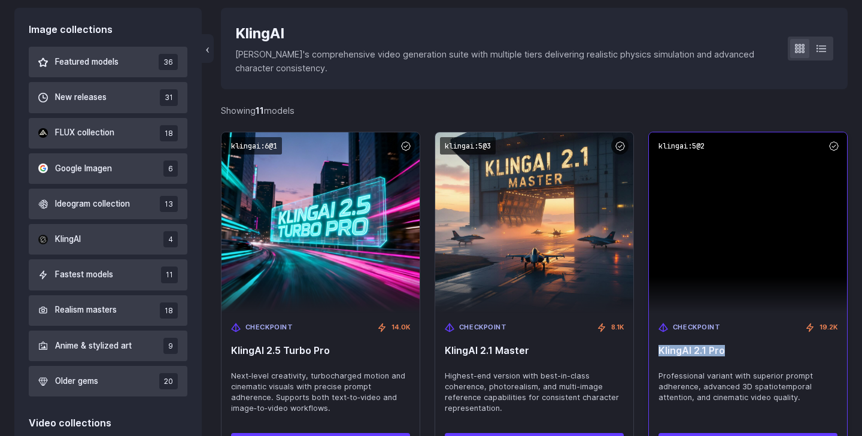
drag, startPoint x: 661, startPoint y: 345, endPoint x: 757, endPoint y: 345, distance: 96.9
click at [759, 345] on span "KlingAI 2.1 Pro" at bounding box center [747, 350] width 179 height 11
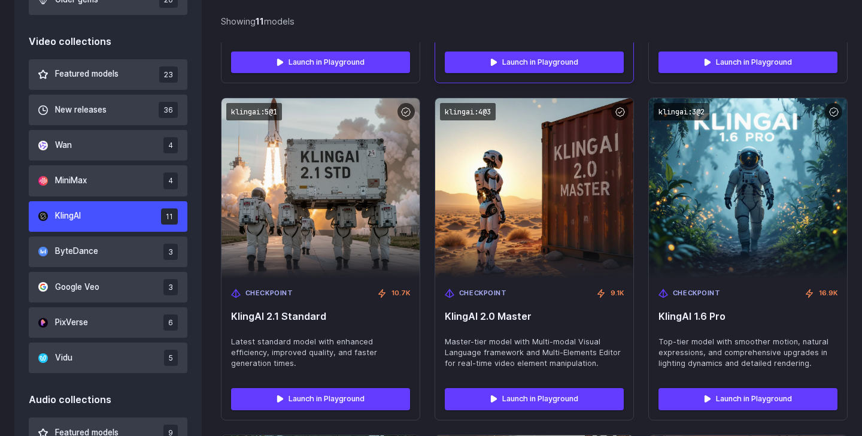
scroll to position [728, 0]
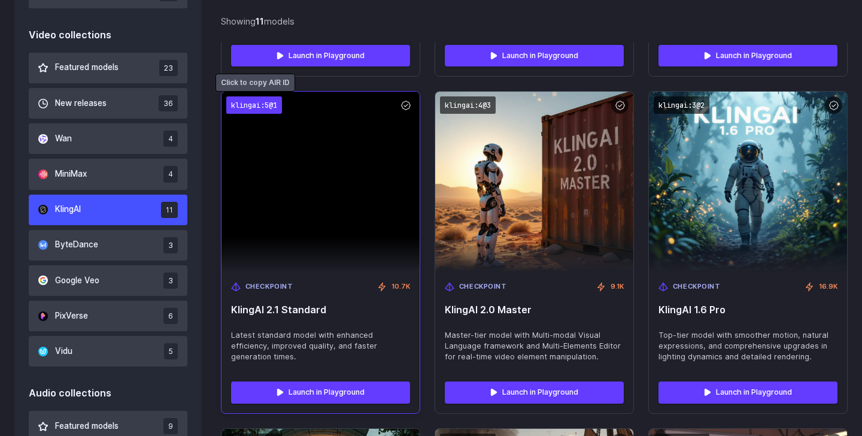
click at [264, 101] on code "klingai:5@1" at bounding box center [254, 104] width 56 height 17
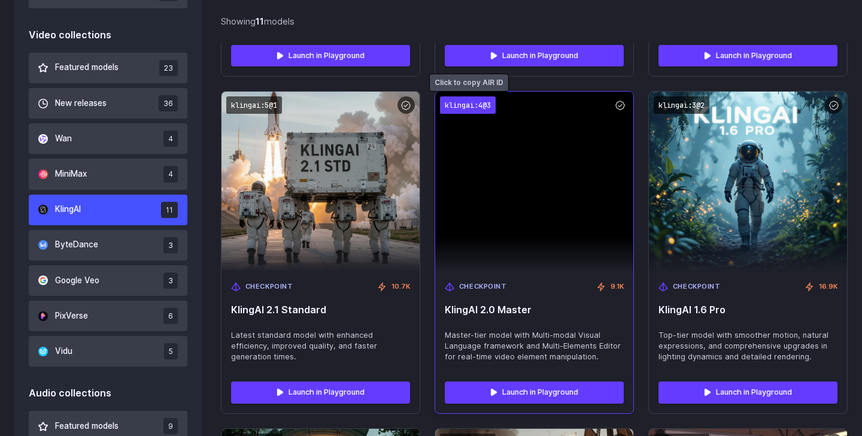
click at [480, 102] on code "klingai:4@3" at bounding box center [468, 104] width 56 height 17
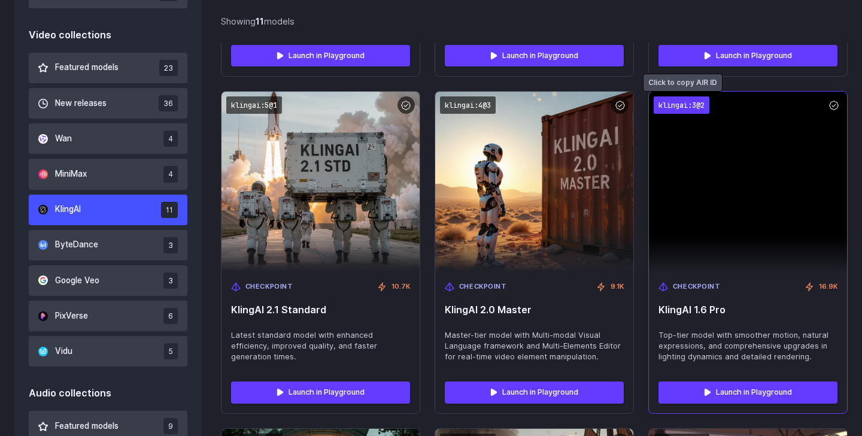
click at [690, 106] on code "klingai:3@2" at bounding box center [681, 104] width 56 height 17
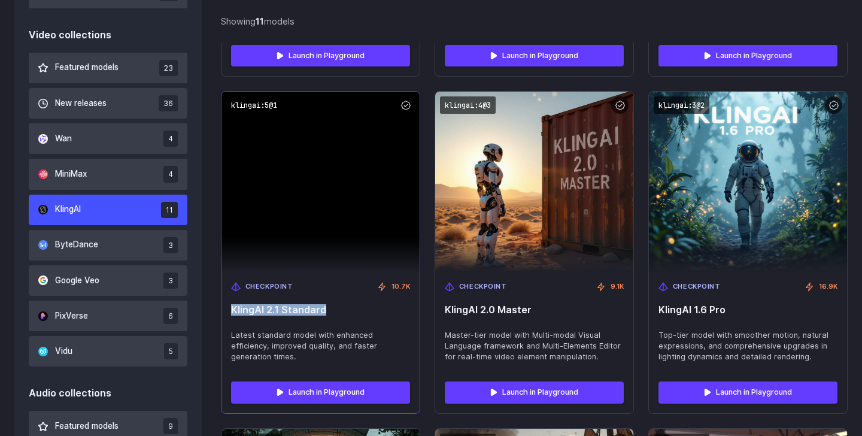
drag, startPoint x: 226, startPoint y: 309, endPoint x: 336, endPoint y: 309, distance: 110.1
click at [336, 309] on div "Checkpoint 10.7K KlingAI 2.1 Standard Latest standard model with enhanced effic…" at bounding box center [320, 322] width 198 height 100
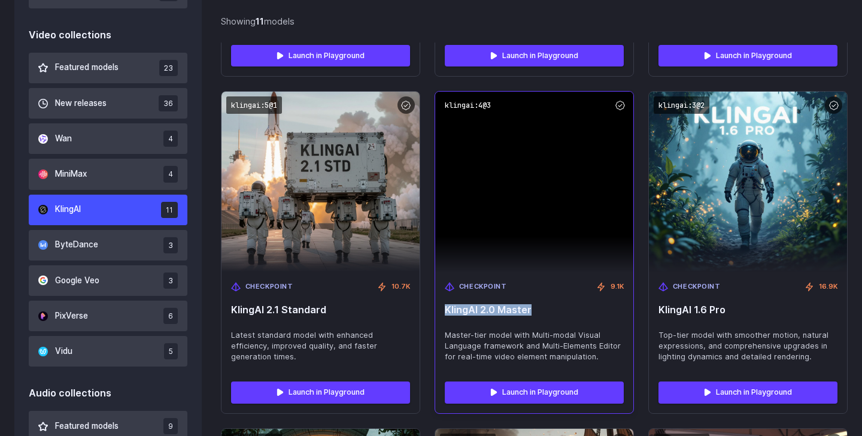
drag, startPoint x: 475, startPoint y: 305, endPoint x: 579, endPoint y: 305, distance: 104.1
click at [580, 305] on span "KlingAI 2.0 Master" at bounding box center [534, 309] width 179 height 11
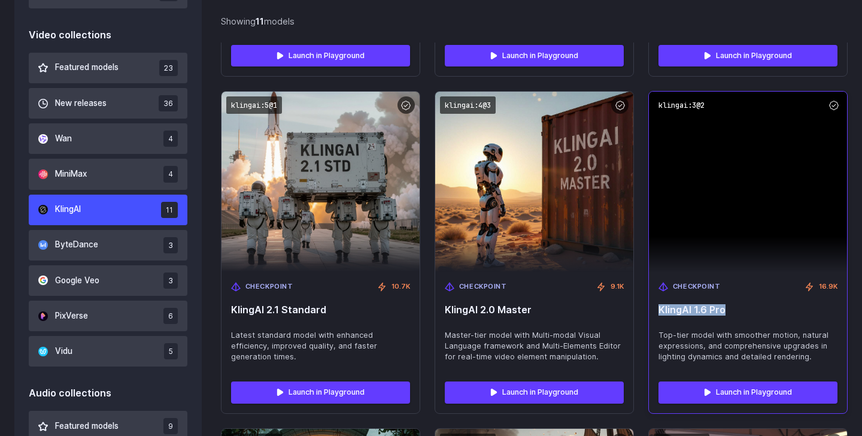
drag, startPoint x: 659, startPoint y: 308, endPoint x: 756, endPoint y: 308, distance: 97.5
click at [757, 308] on span "KlingAI 1.6 Pro" at bounding box center [747, 309] width 179 height 11
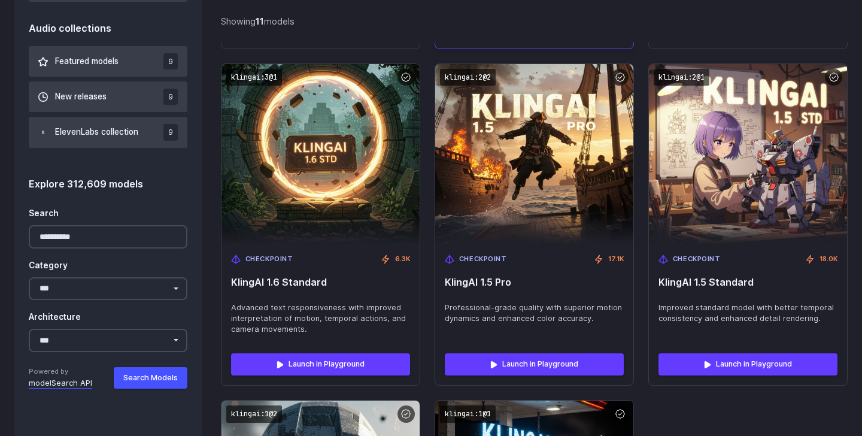
scroll to position [1096, 0]
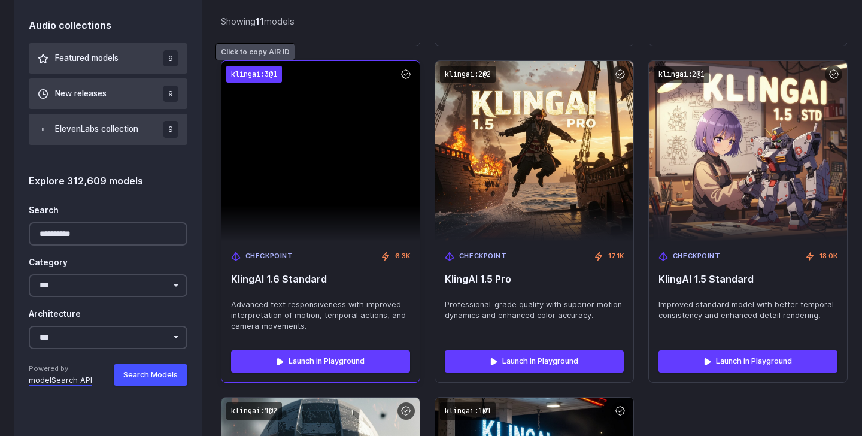
click at [264, 73] on code "klingai:3@1" at bounding box center [254, 74] width 56 height 17
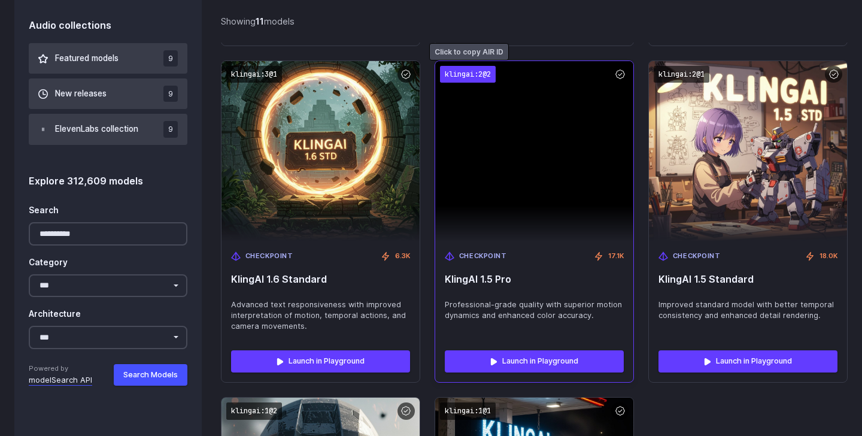
click at [478, 78] on code "klingai:2@2" at bounding box center [468, 74] width 56 height 17
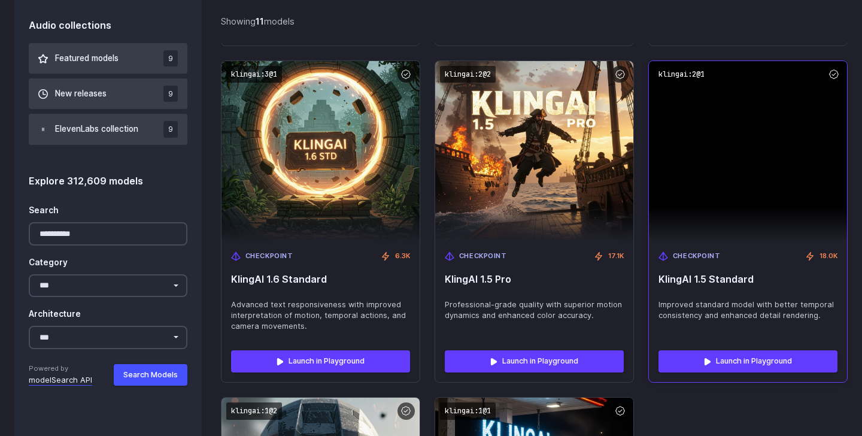
click at [676, 65] on img at bounding box center [748, 151] width 198 height 180
click at [671, 70] on code "klingai:2@1" at bounding box center [681, 74] width 56 height 17
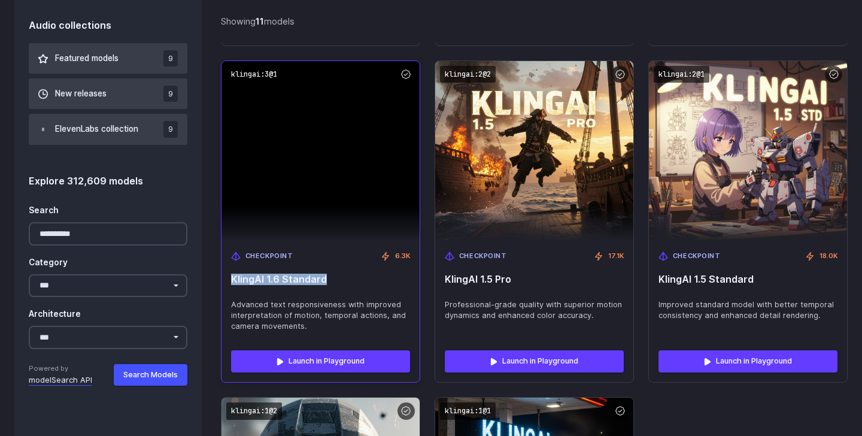
drag, startPoint x: 230, startPoint y: 277, endPoint x: 372, endPoint y: 276, distance: 141.8
click at [372, 276] on div "Checkpoint 6.3K KlingAI 1.6 Standard Advanced text responsiveness with improved…" at bounding box center [320, 291] width 198 height 100
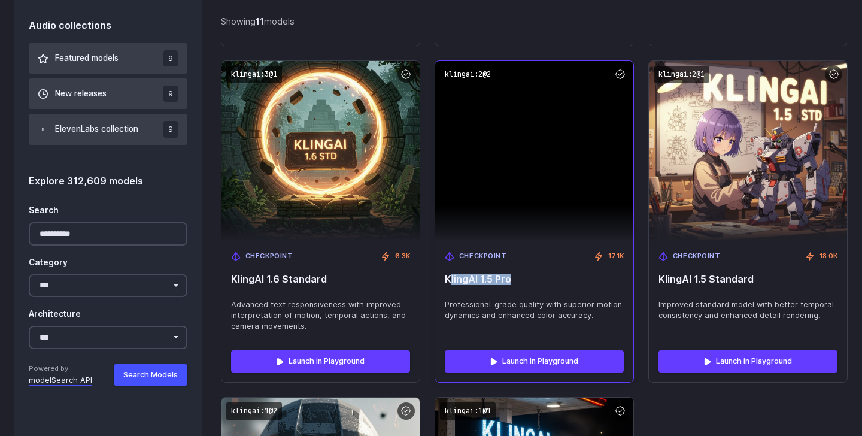
drag, startPoint x: 448, startPoint y: 278, endPoint x: 553, endPoint y: 278, distance: 104.7
click at [553, 278] on span "KlingAI 1.5 Pro" at bounding box center [534, 278] width 179 height 11
click at [474, 279] on span "KlingAI 1.5 Pro" at bounding box center [534, 278] width 179 height 11
drag, startPoint x: 446, startPoint y: 278, endPoint x: 559, endPoint y: 278, distance: 113.7
click at [561, 278] on span "KlingAI 1.5 Pro" at bounding box center [534, 278] width 179 height 11
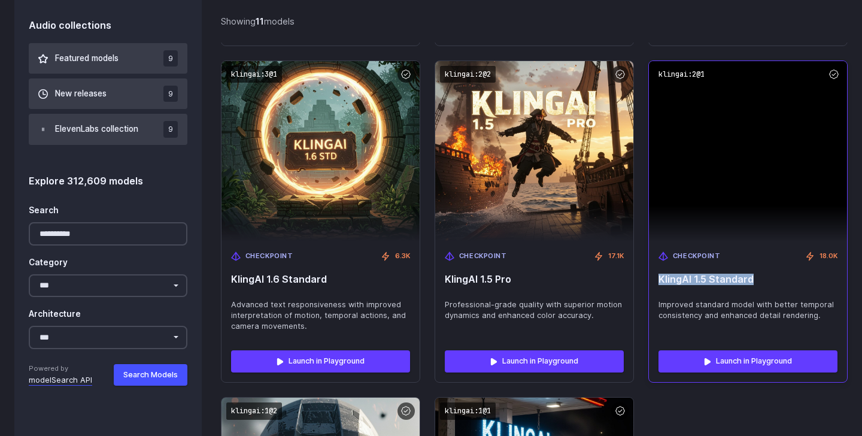
drag, startPoint x: 657, startPoint y: 276, endPoint x: 786, endPoint y: 276, distance: 129.2
click at [787, 276] on div "Checkpoint 18.0K KlingAI 1.5 Standard Improved standard model with better tempo…" at bounding box center [748, 291] width 198 height 100
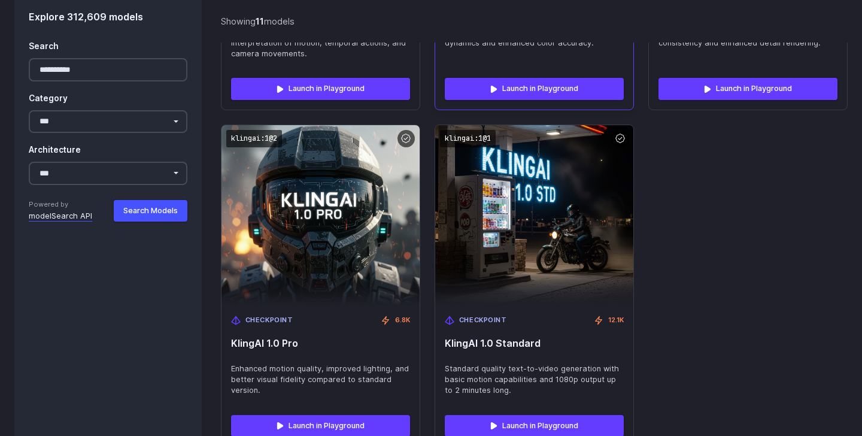
scroll to position [1375, 0]
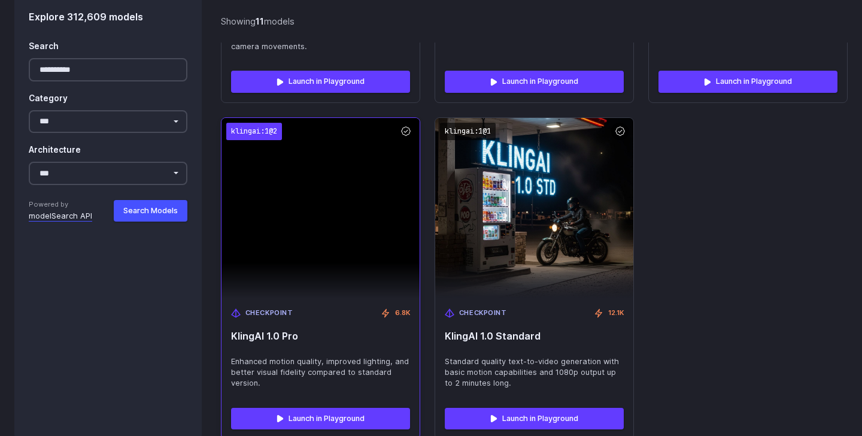
click at [270, 130] on code "klingai:1@2" at bounding box center [254, 131] width 56 height 17
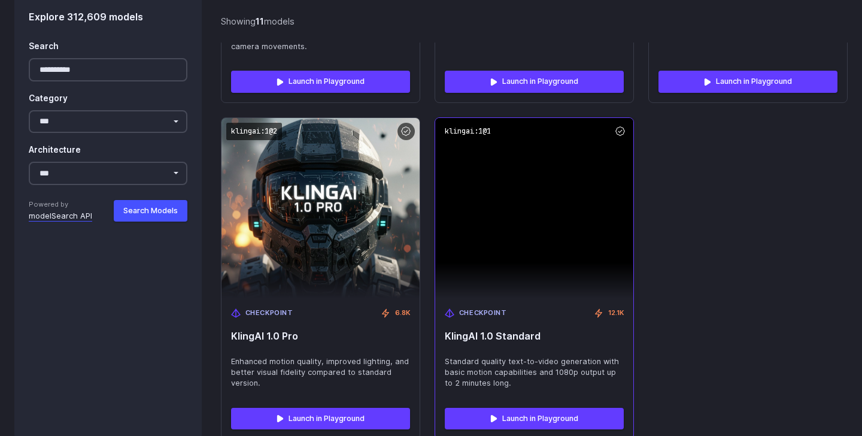
click at [470, 121] on img at bounding box center [534, 208] width 198 height 180
click at [465, 130] on code "klingai:1@1" at bounding box center [468, 131] width 56 height 17
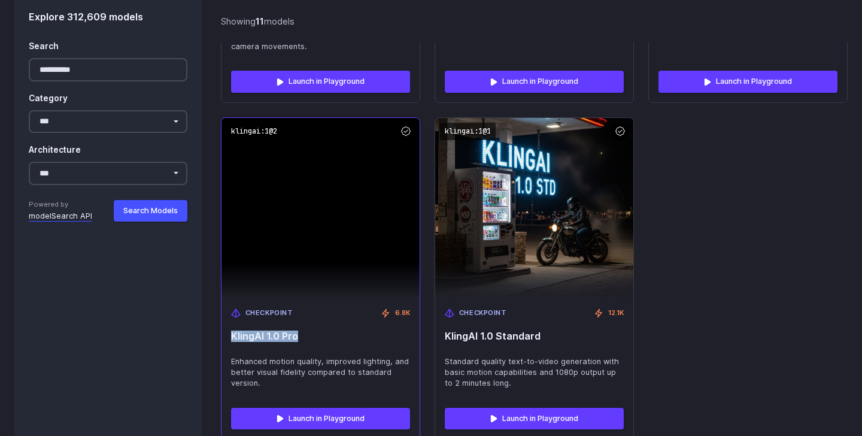
drag, startPoint x: 230, startPoint y: 333, endPoint x: 352, endPoint y: 331, distance: 122.1
click at [353, 331] on div "Checkpoint 6.8K KlingAI 1.0 Pro Enhanced motion quality, improved lighting, and…" at bounding box center [320, 348] width 198 height 100
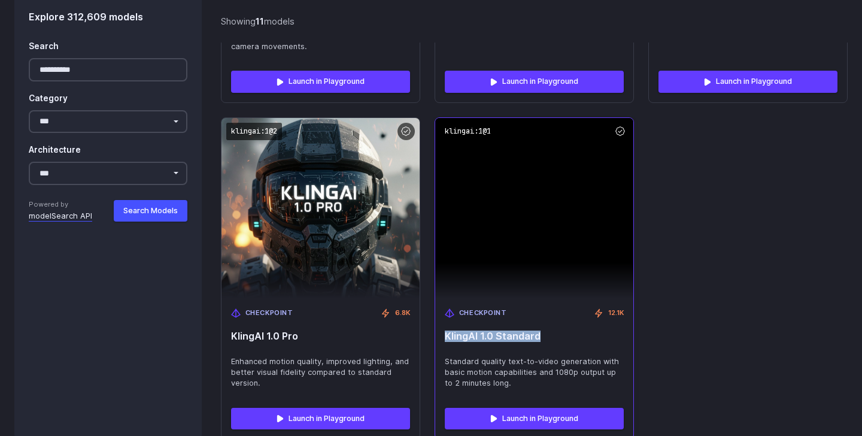
drag, startPoint x: 445, startPoint y: 337, endPoint x: 575, endPoint y: 334, distance: 130.5
click at [576, 334] on span "KlingAI 1.0 Standard" at bounding box center [534, 335] width 179 height 11
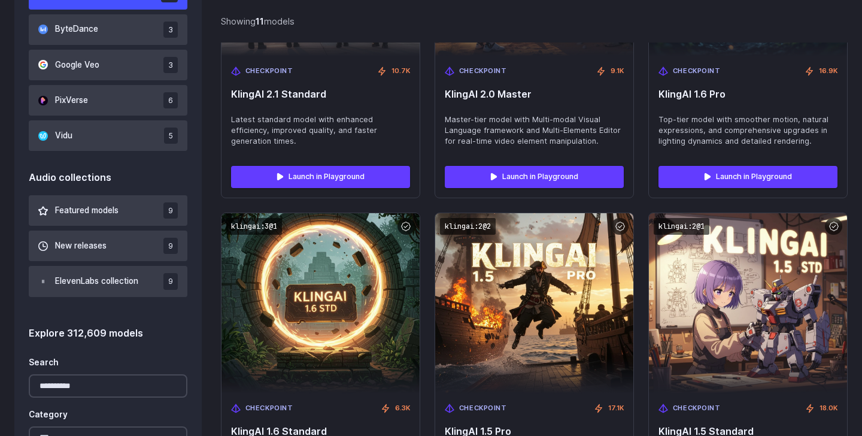
scroll to position [797, 0]
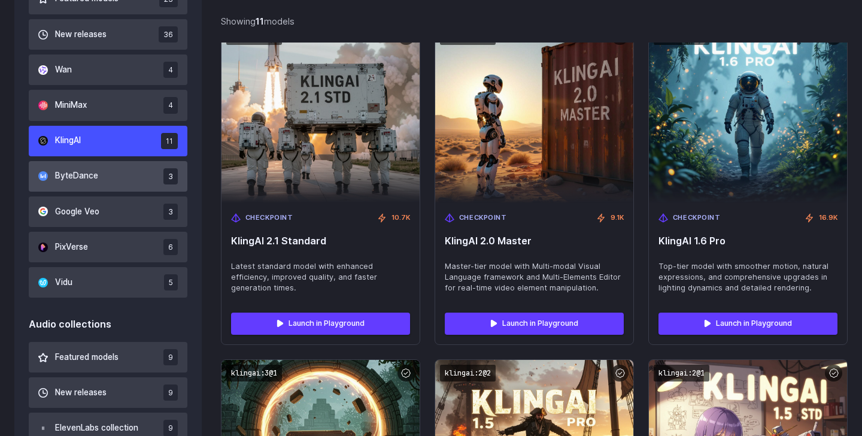
click at [124, 174] on button "ByteDance 3" at bounding box center [108, 176] width 159 height 31
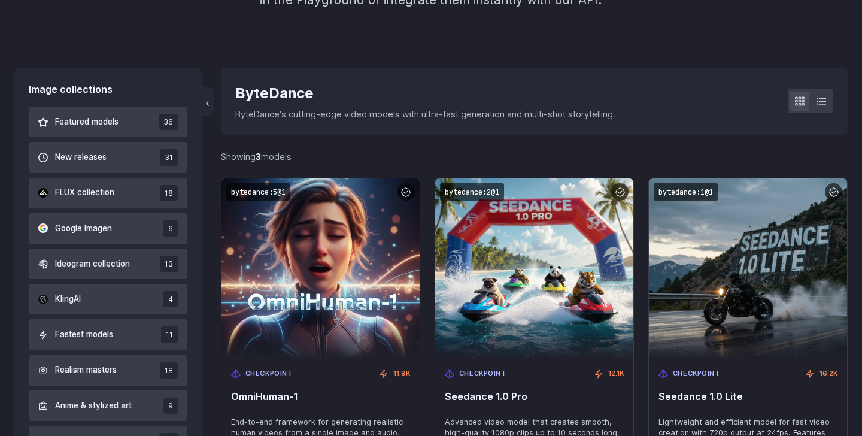
scroll to position [271, 0]
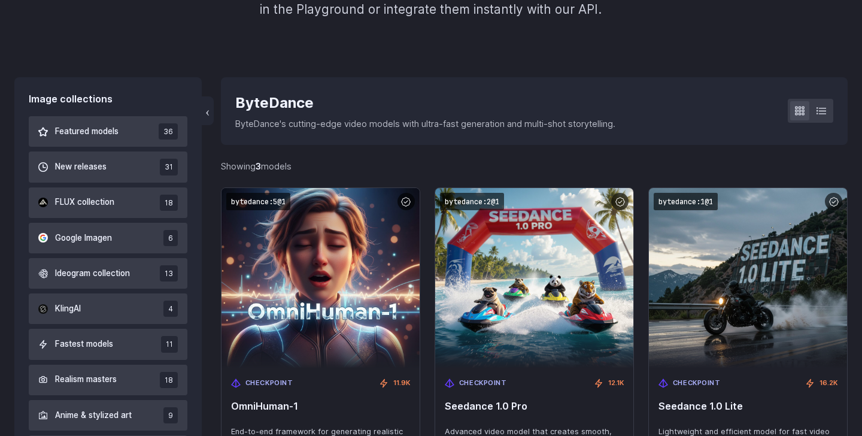
click at [275, 109] on div "ByteDance" at bounding box center [425, 103] width 380 height 23
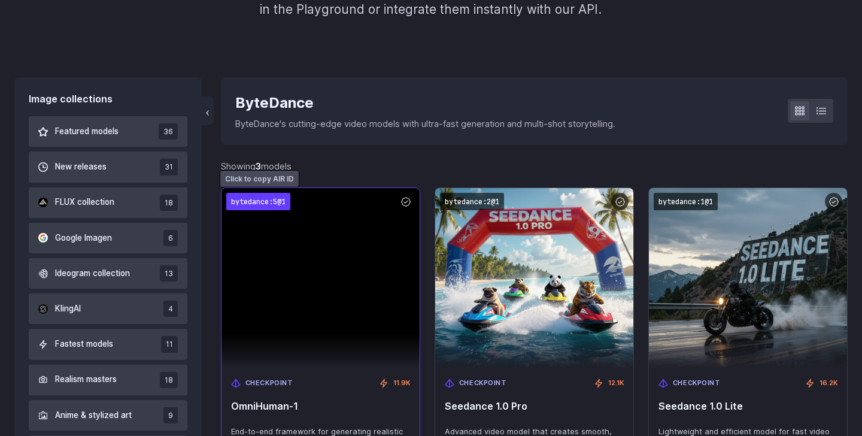
click at [264, 199] on code "bytedance:5@1" at bounding box center [258, 201] width 64 height 17
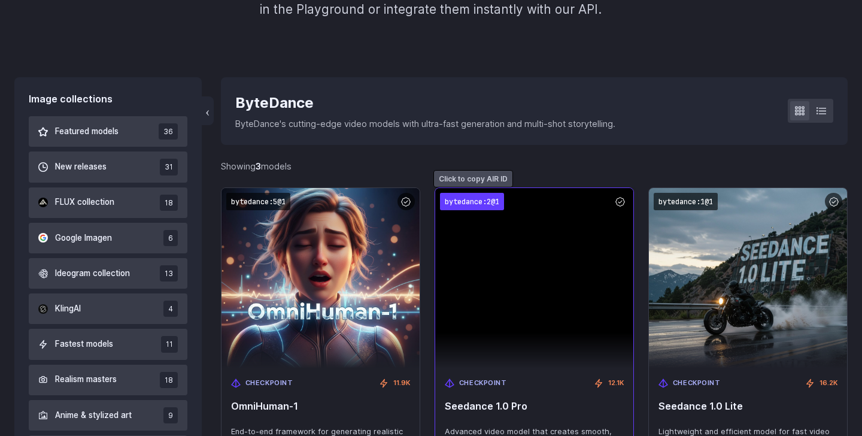
click at [463, 197] on code "bytedance:2@1" at bounding box center [472, 201] width 64 height 17
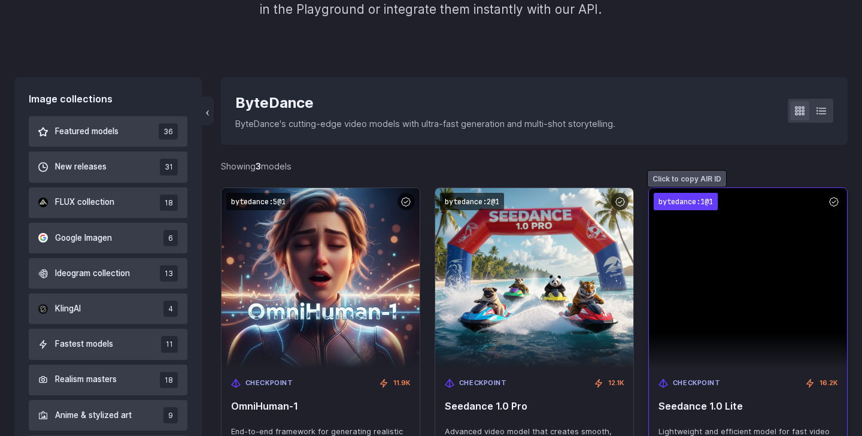
click at [670, 197] on code "bytedance:1@1" at bounding box center [685, 201] width 64 height 17
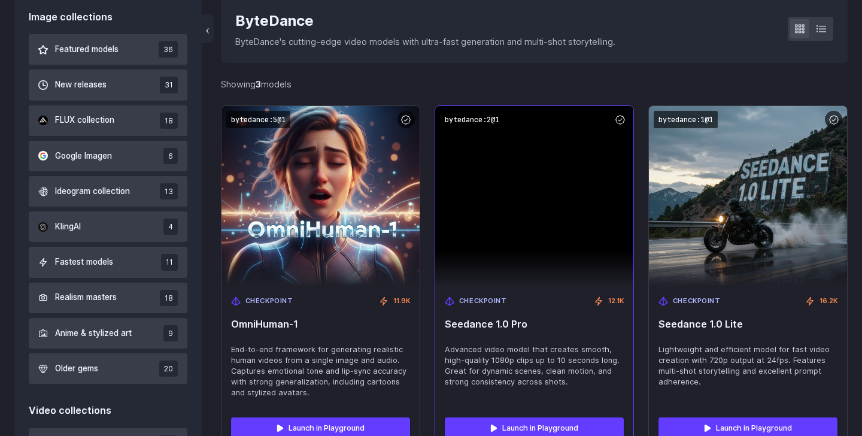
scroll to position [329, 0]
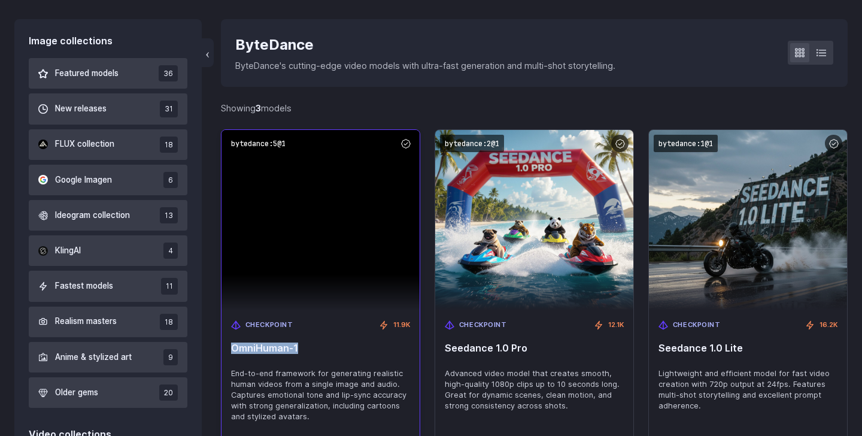
drag, startPoint x: 232, startPoint y: 348, endPoint x: 384, endPoint y: 348, distance: 152.0
click at [384, 348] on span "OmniHuman-1" at bounding box center [320, 347] width 179 height 11
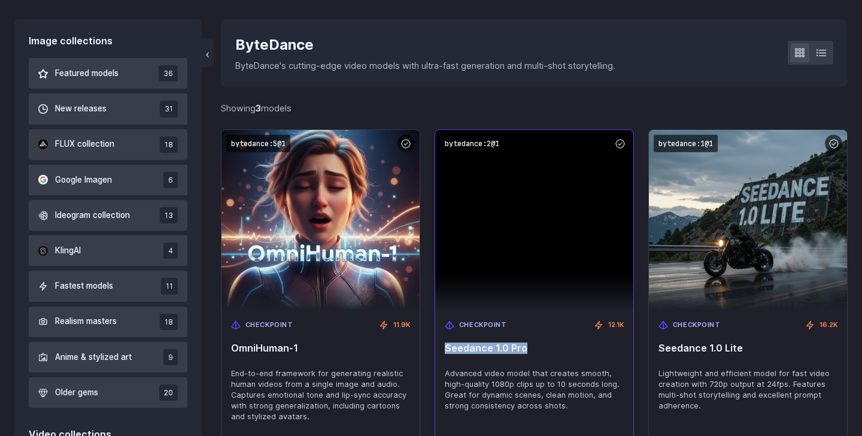
drag, startPoint x: 442, startPoint y: 349, endPoint x: 576, endPoint y: 345, distance: 134.7
click at [578, 346] on div "Checkpoint 12.1K Seedance 1.0 Pro Advanced video model that creates smooth, hig…" at bounding box center [534, 370] width 198 height 121
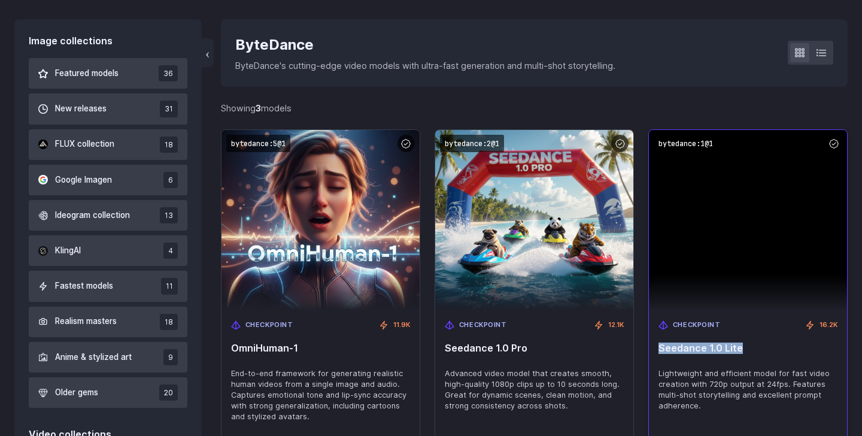
drag, startPoint x: 659, startPoint y: 347, endPoint x: 783, endPoint y: 347, distance: 124.4
click at [783, 347] on span "Seedance 1.0 Lite" at bounding box center [747, 347] width 179 height 11
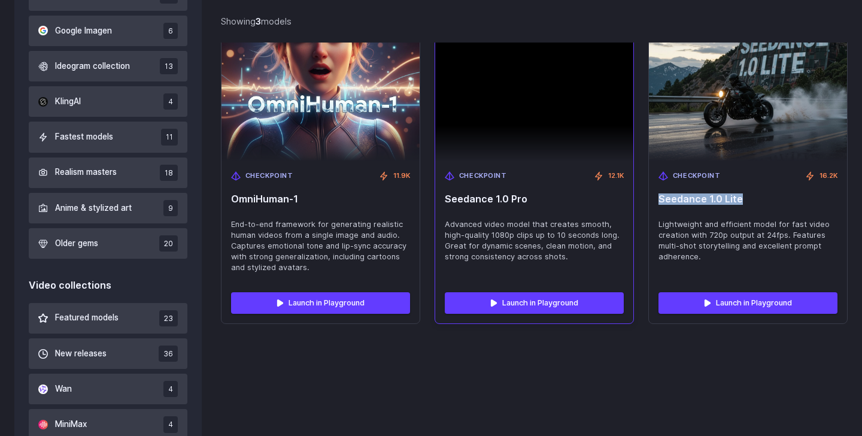
scroll to position [542, 0]
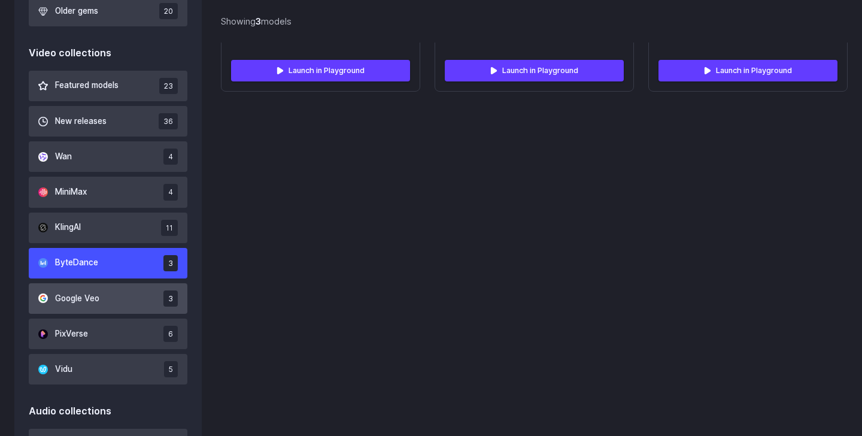
click at [118, 300] on button "Google Veo 3" at bounding box center [108, 298] width 159 height 31
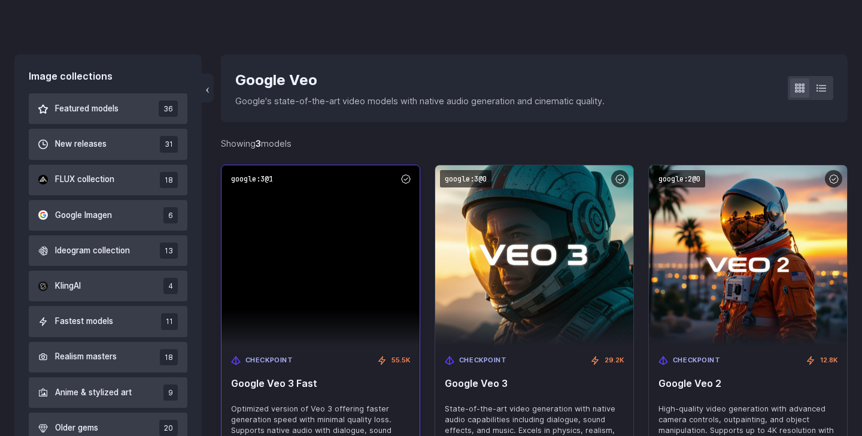
scroll to position [299, 0]
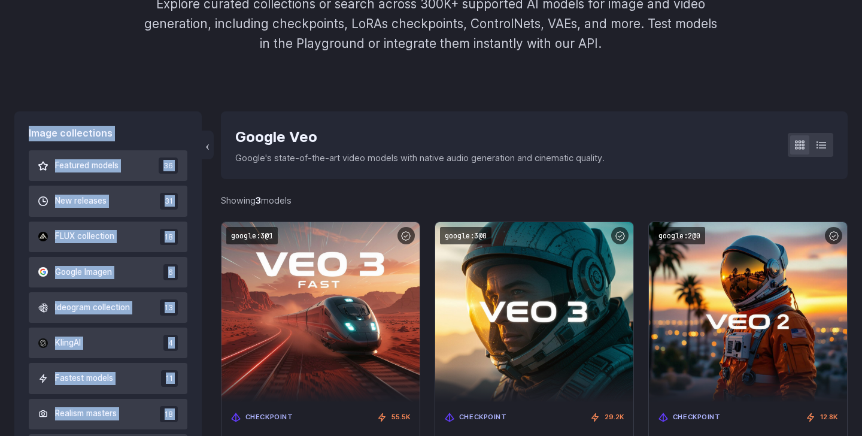
drag, startPoint x: 235, startPoint y: 74, endPoint x: 282, endPoint y: 76, distance: 47.3
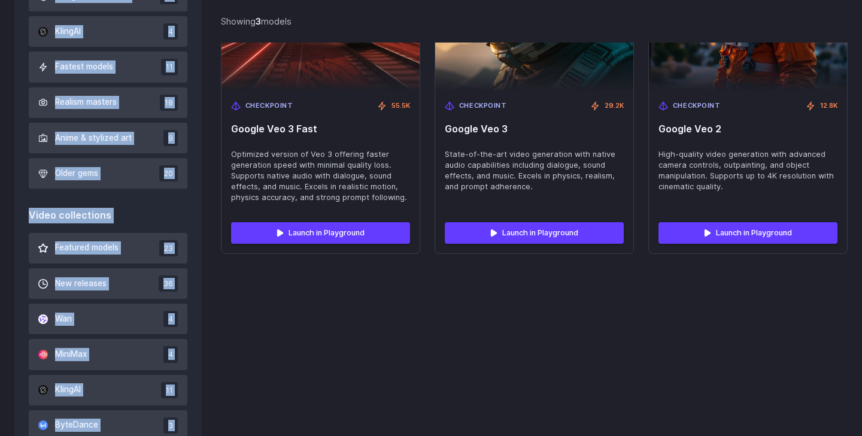
scroll to position [577, 0]
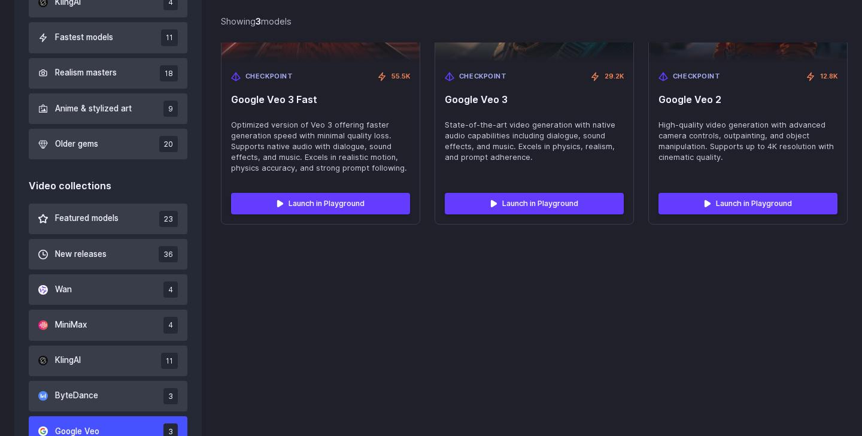
click at [286, 356] on div "‹ Google Veo Google's state-of-the-art video models with native audio generatio…" at bounding box center [534, 349] width 626 height 1157
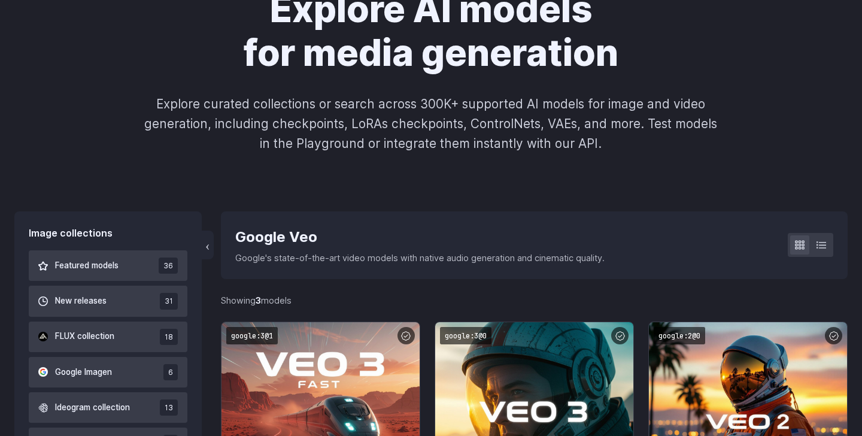
scroll to position [102, 0]
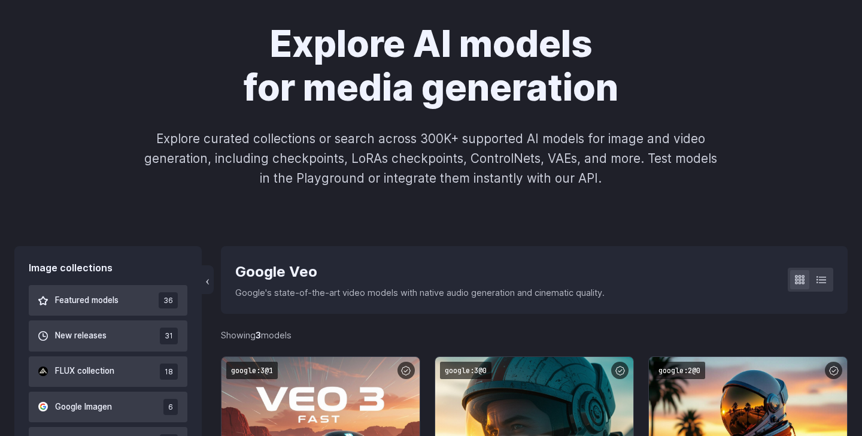
click at [267, 270] on div "Google Veo" at bounding box center [419, 271] width 369 height 23
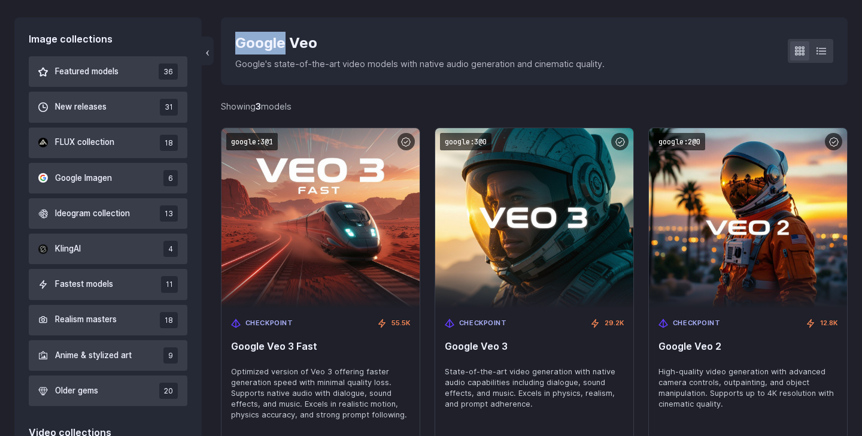
scroll to position [333, 0]
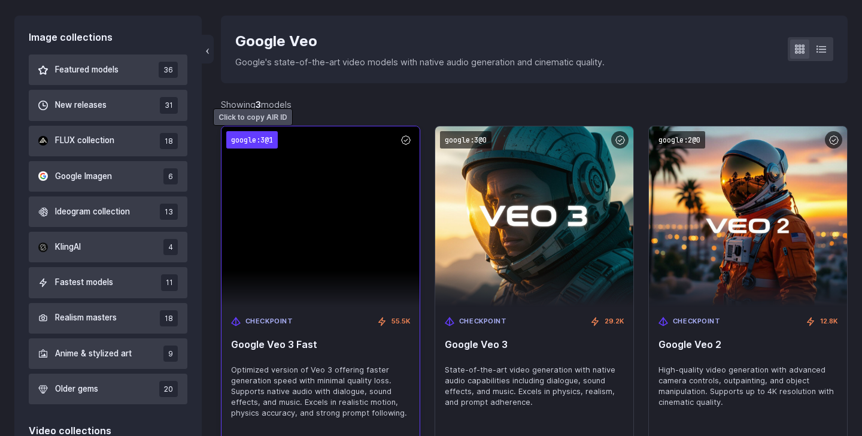
click at [255, 135] on code "google:3@1" at bounding box center [251, 139] width 51 height 17
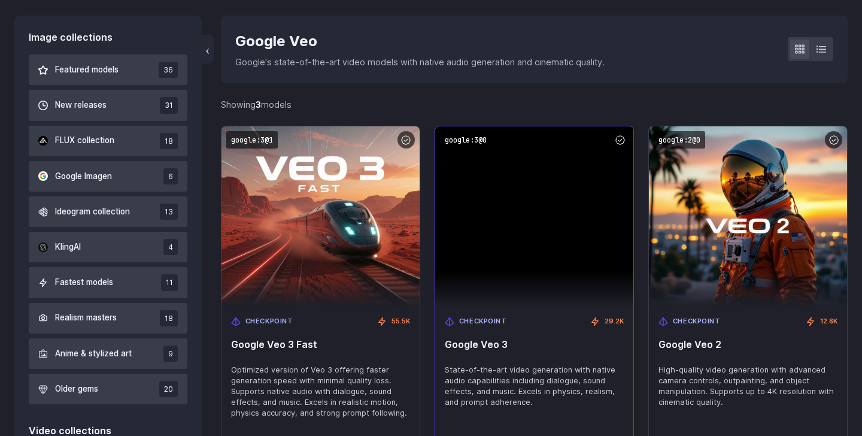
click at [468, 126] on img at bounding box center [534, 216] width 198 height 180
click at [468, 132] on code "google:3@0" at bounding box center [465, 139] width 51 height 17
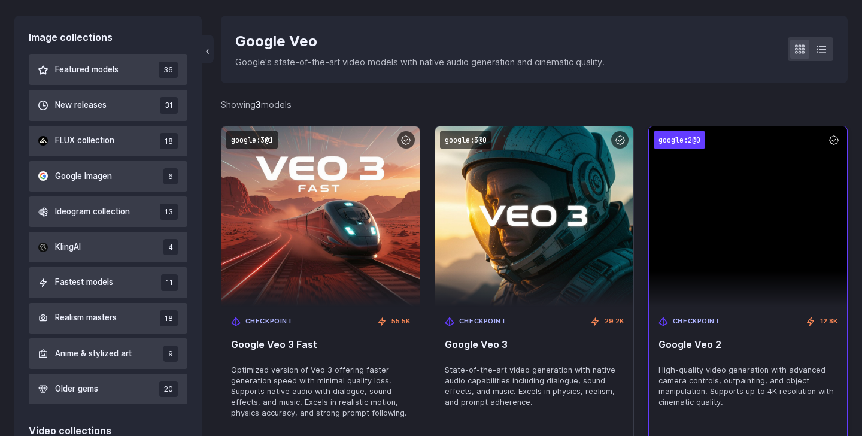
click at [665, 142] on code "google:2@0" at bounding box center [678, 139] width 51 height 17
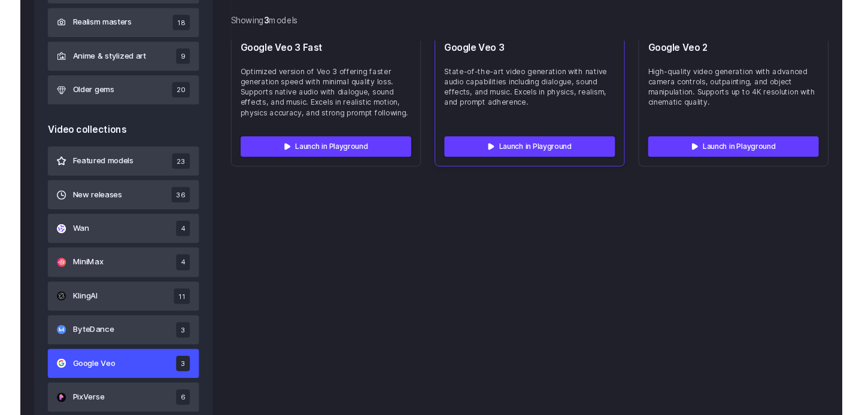
scroll to position [442, 0]
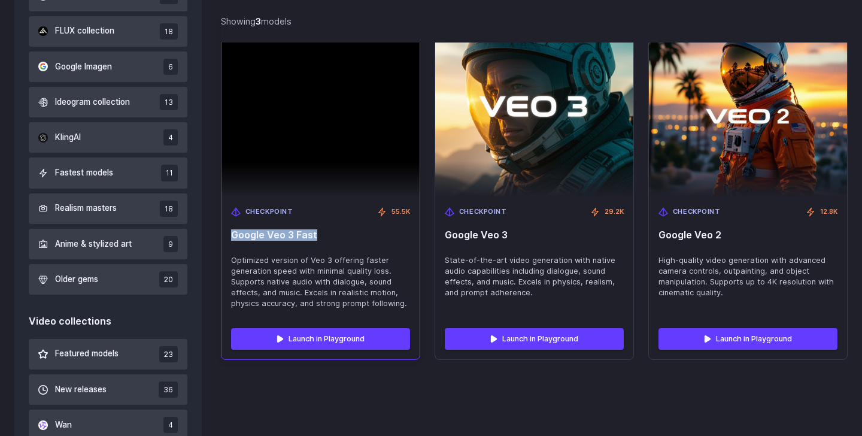
drag, startPoint x: 230, startPoint y: 233, endPoint x: 375, endPoint y: 233, distance: 145.4
click at [376, 233] on div "Checkpoint 55.5K Google Veo 3 Fast Optimized version of Veo 3 offering faster g…" at bounding box center [320, 257] width 198 height 121
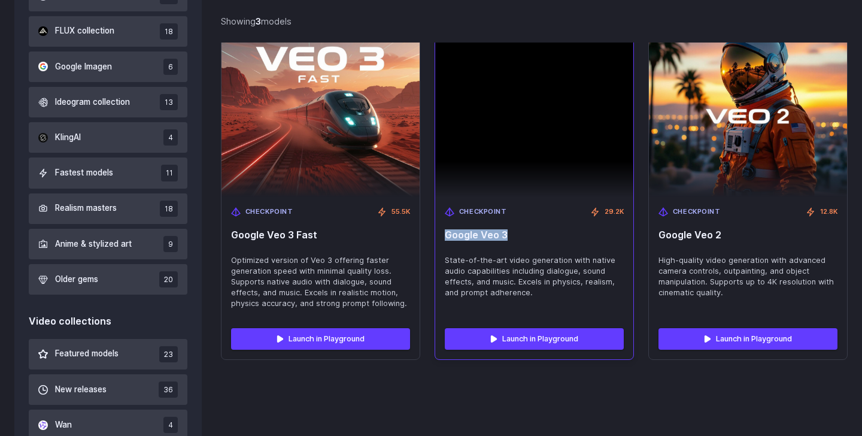
drag, startPoint x: 443, startPoint y: 235, endPoint x: 558, endPoint y: 235, distance: 114.9
click at [558, 235] on div "Checkpoint 29.2K Google Veo 3 State-of-the-art video generation with native aud…" at bounding box center [534, 257] width 198 height 121
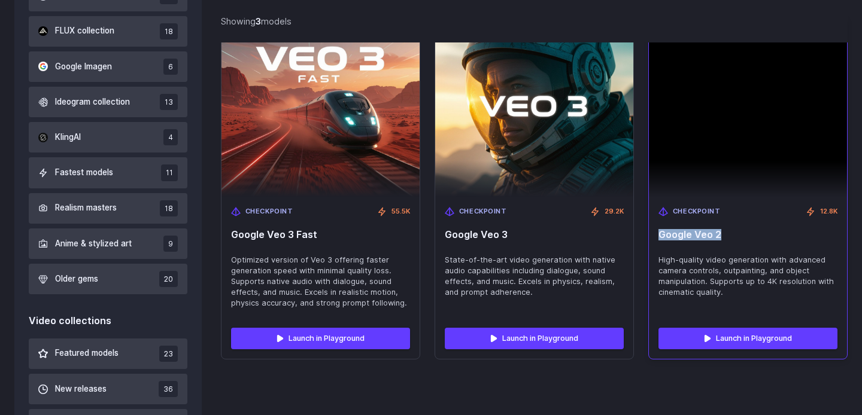
drag, startPoint x: 659, startPoint y: 232, endPoint x: 766, endPoint y: 232, distance: 107.1
click at [767, 232] on span "Google Veo 2" at bounding box center [747, 234] width 179 height 11
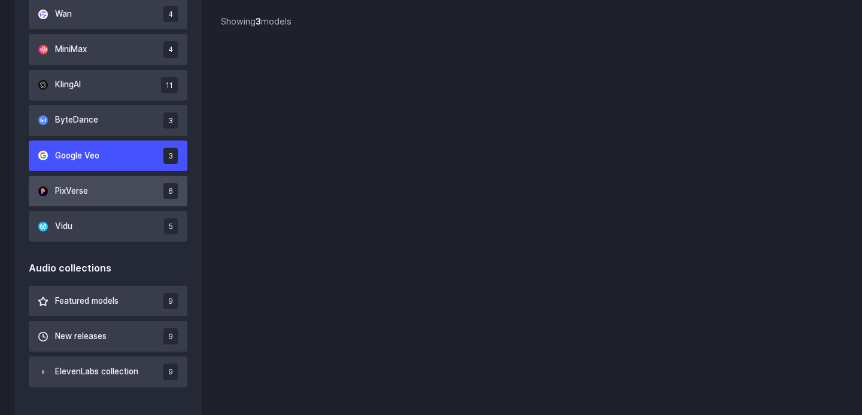
click at [111, 185] on button "PixVerse 6" at bounding box center [108, 191] width 159 height 31
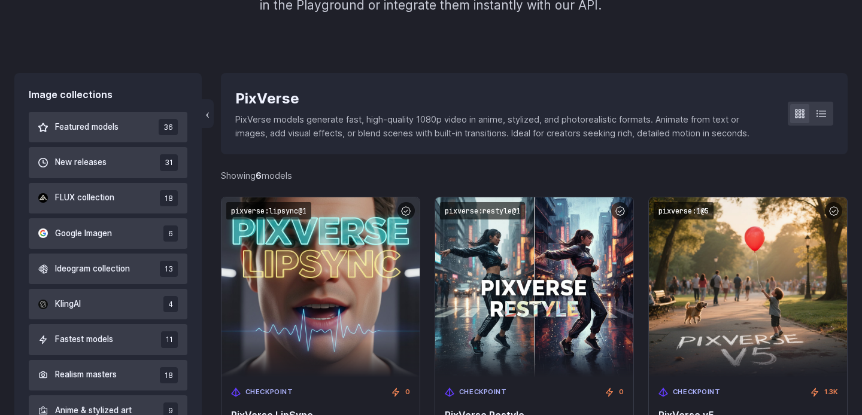
scroll to position [271, 0]
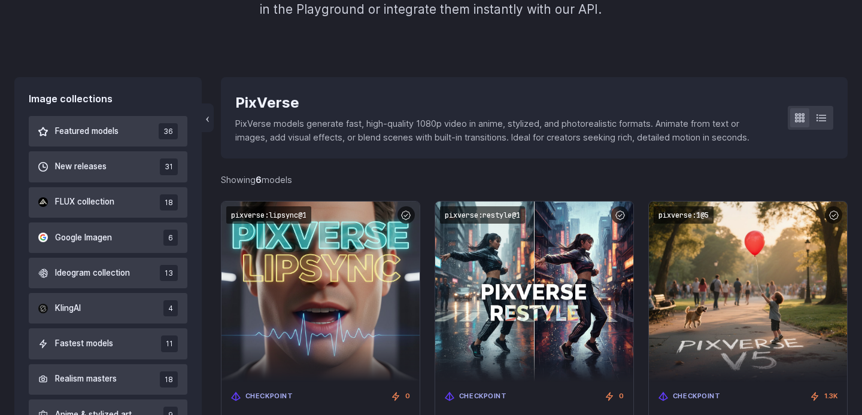
click at [270, 95] on div "PixVerse" at bounding box center [501, 103] width 533 height 23
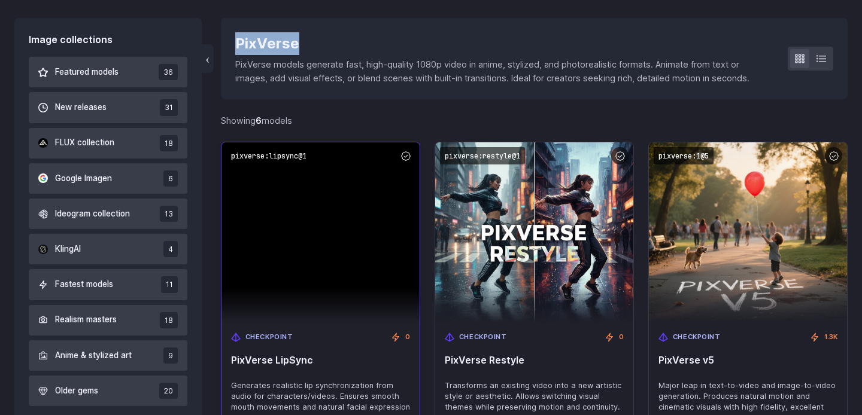
scroll to position [411, 0]
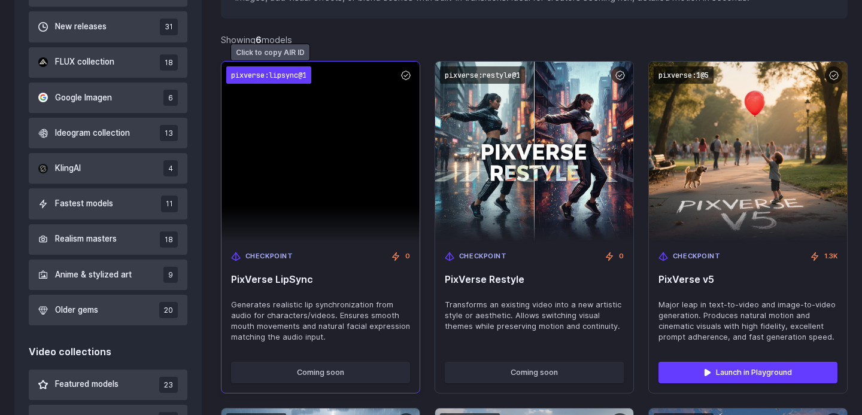
click at [285, 75] on code "pixverse:lipsync@1" at bounding box center [268, 74] width 85 height 17
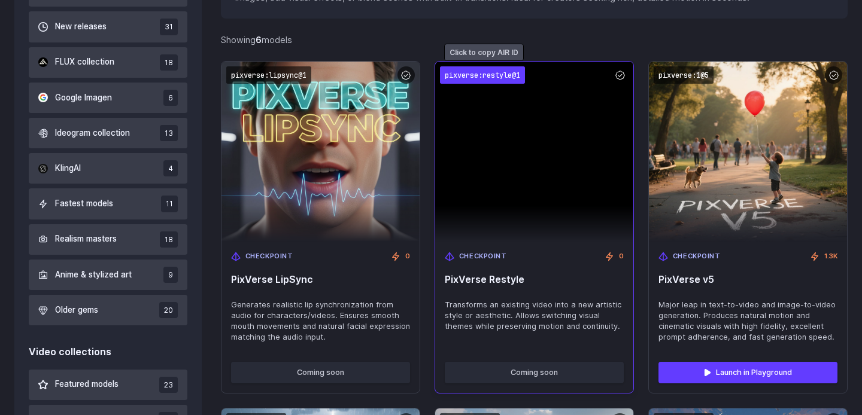
click at [486, 74] on code "pixverse:restyle@1" at bounding box center [482, 74] width 85 height 17
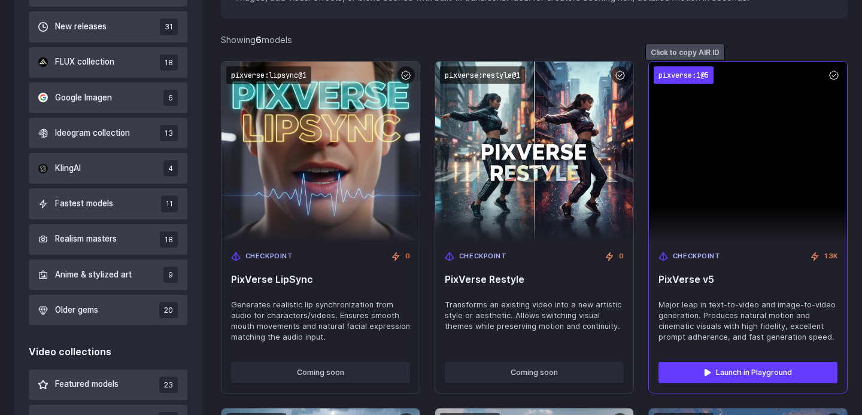
click at [678, 73] on code "pixverse:1@5" at bounding box center [683, 74] width 60 height 17
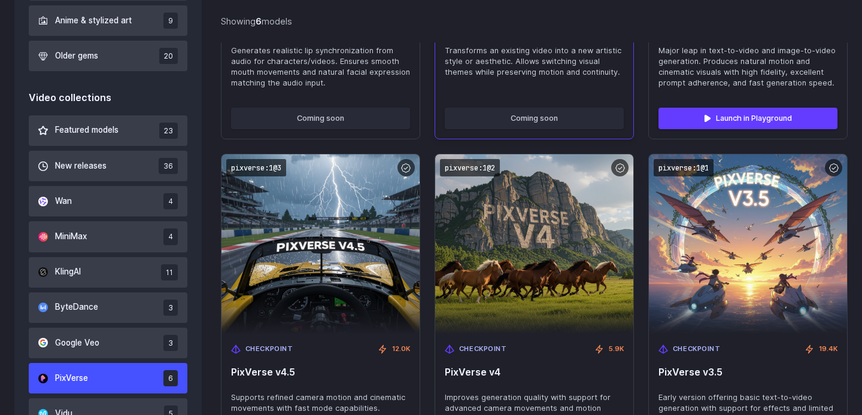
scroll to position [693, 0]
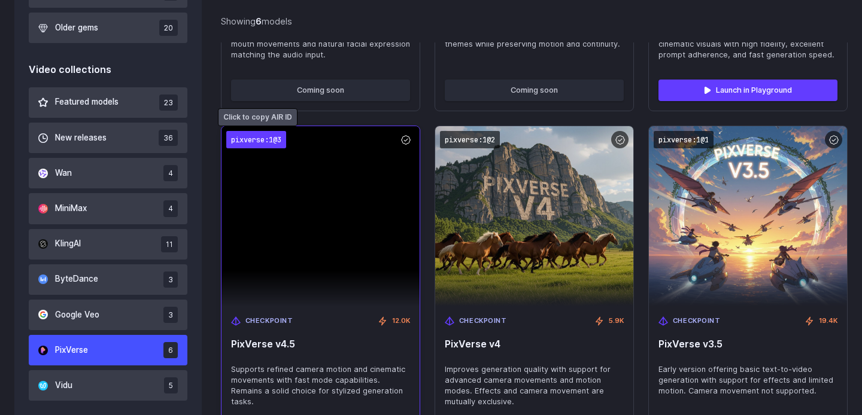
click at [270, 136] on code "pixverse:1@3" at bounding box center [256, 139] width 60 height 17
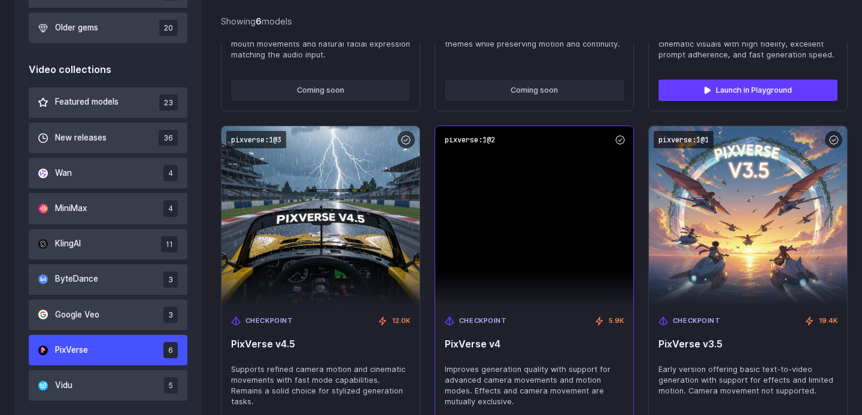
click at [484, 129] on img at bounding box center [534, 216] width 198 height 180
click at [481, 138] on code "pixverse:1@2" at bounding box center [470, 139] width 60 height 17
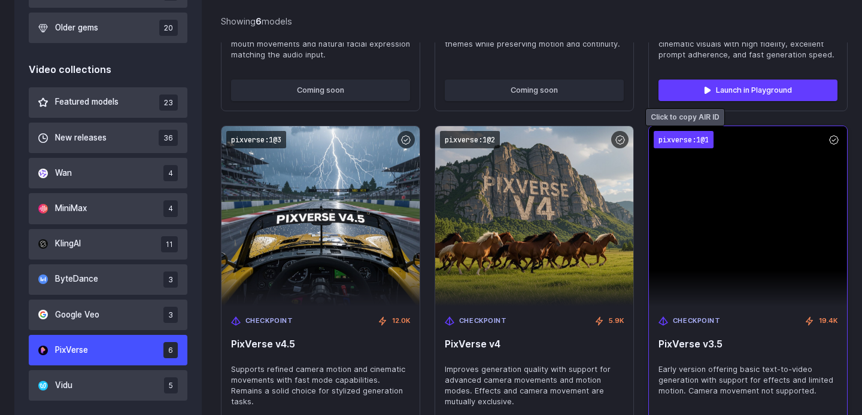
click at [671, 140] on code "pixverse:1@1" at bounding box center [683, 139] width 60 height 17
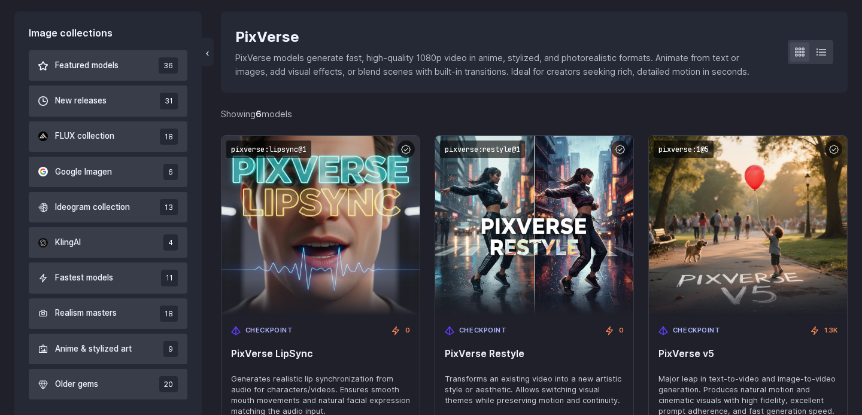
scroll to position [333, 0]
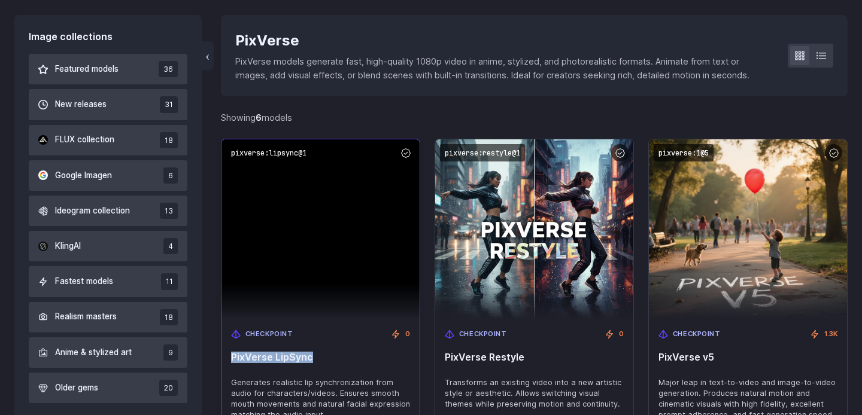
drag, startPoint x: 232, startPoint y: 357, endPoint x: 393, endPoint y: 357, distance: 160.9
click at [394, 357] on span "PixVerse LipSync" at bounding box center [320, 357] width 179 height 11
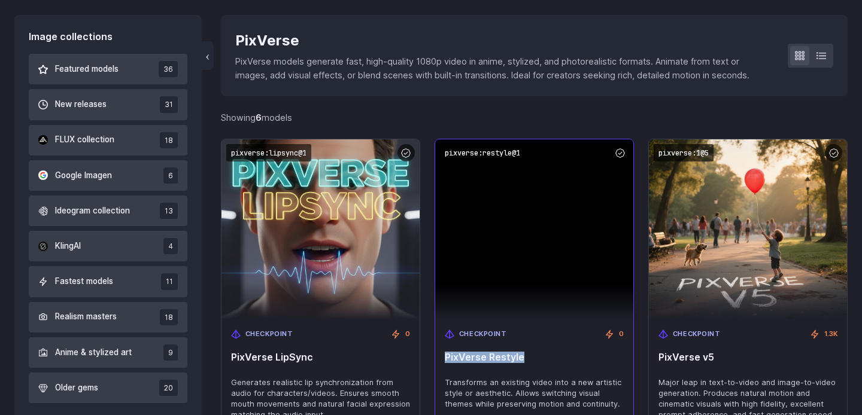
drag, startPoint x: 445, startPoint y: 352, endPoint x: 568, endPoint y: 352, distance: 122.7
click at [568, 352] on span "PixVerse Restyle" at bounding box center [534, 357] width 179 height 11
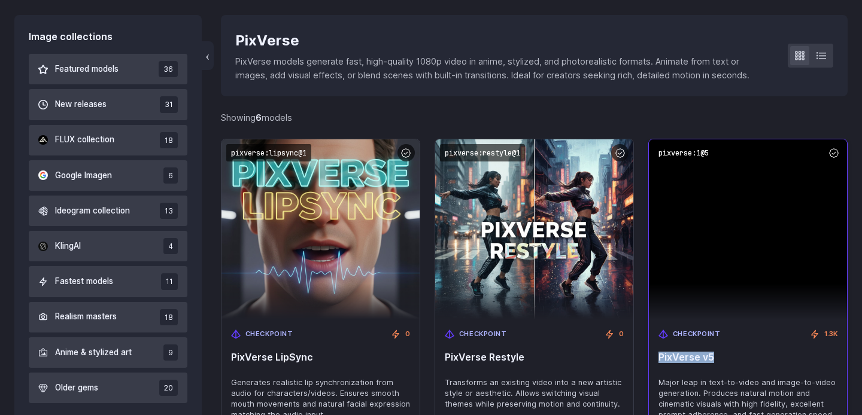
drag, startPoint x: 669, startPoint y: 355, endPoint x: 748, endPoint y: 355, distance: 79.6
click at [748, 355] on span "PixVerse v5" at bounding box center [747, 357] width 179 height 11
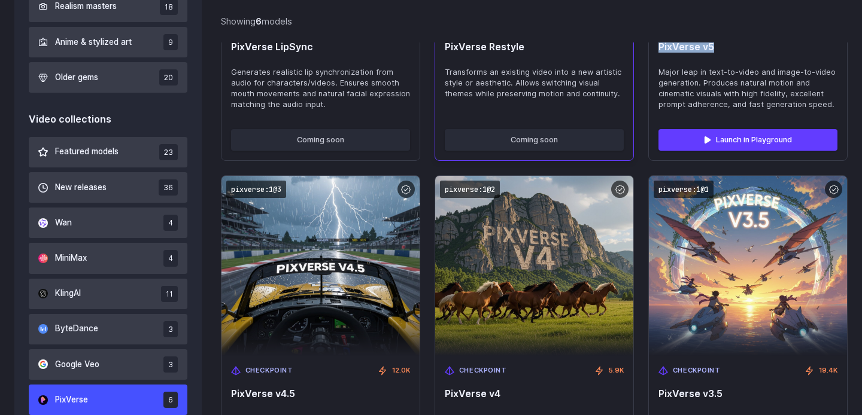
scroll to position [649, 0]
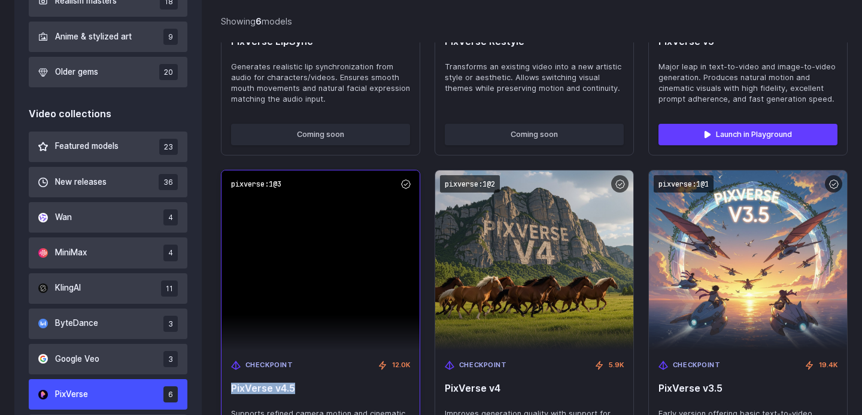
drag, startPoint x: 231, startPoint y: 386, endPoint x: 351, endPoint y: 386, distance: 120.3
click at [351, 386] on span "PixVerse v4.5" at bounding box center [320, 388] width 179 height 11
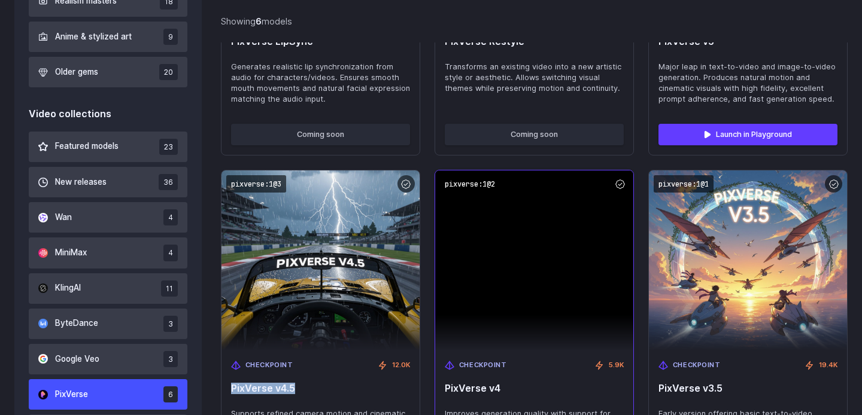
scroll to position [708, 0]
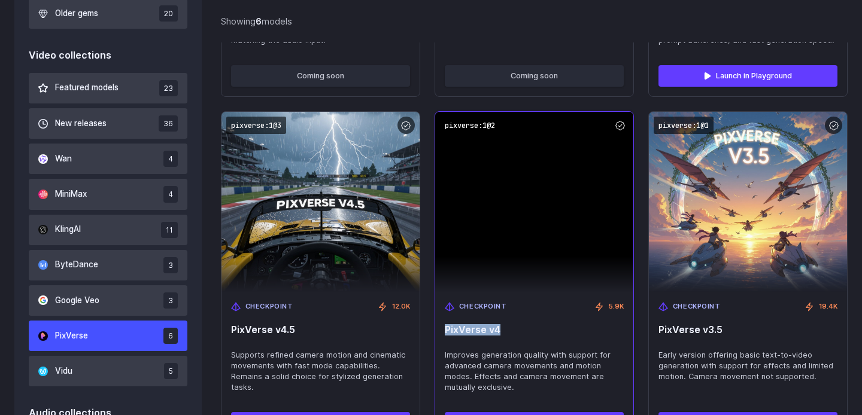
drag, startPoint x: 444, startPoint y: 328, endPoint x: 528, endPoint y: 328, distance: 84.4
click at [529, 328] on div "Checkpoint 5.9K PixVerse v4 Improves generation quality with support for advanc…" at bounding box center [534, 347] width 198 height 111
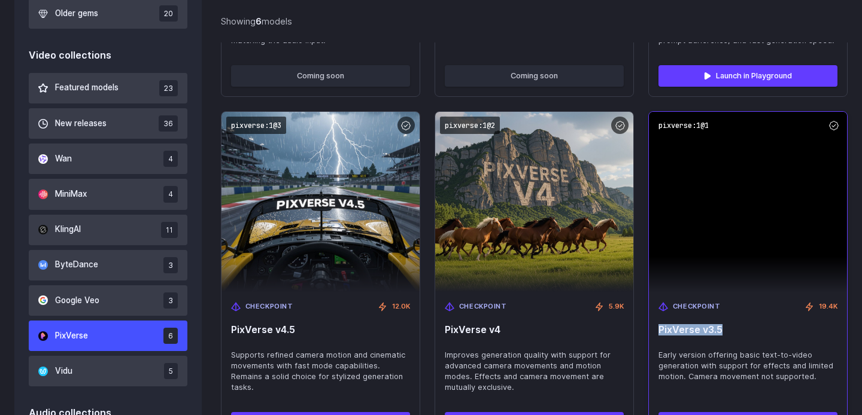
drag, startPoint x: 655, startPoint y: 331, endPoint x: 726, endPoint y: 330, distance: 71.2
click at [727, 331] on div "Checkpoint 19.4K PixVerse v3.5 Early version offering basic text-to-video gener…" at bounding box center [748, 347] width 198 height 111
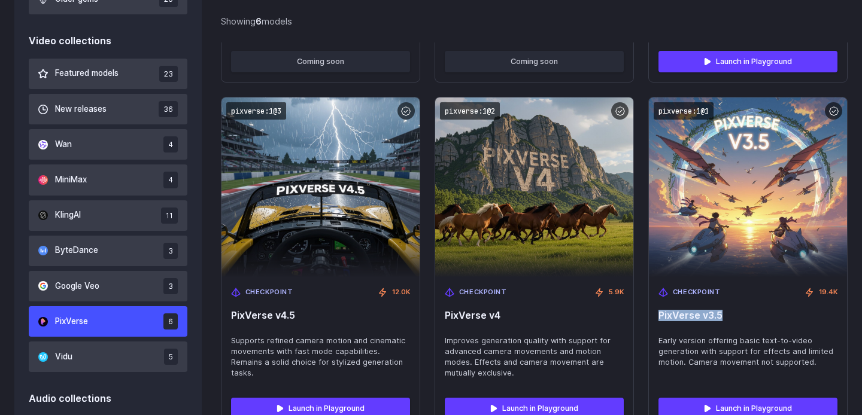
scroll to position [745, 0]
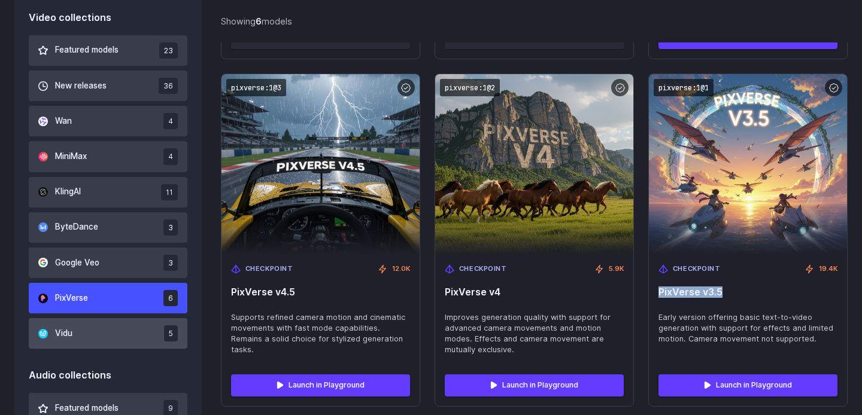
click at [88, 332] on button "Vidu 5" at bounding box center [108, 333] width 159 height 31
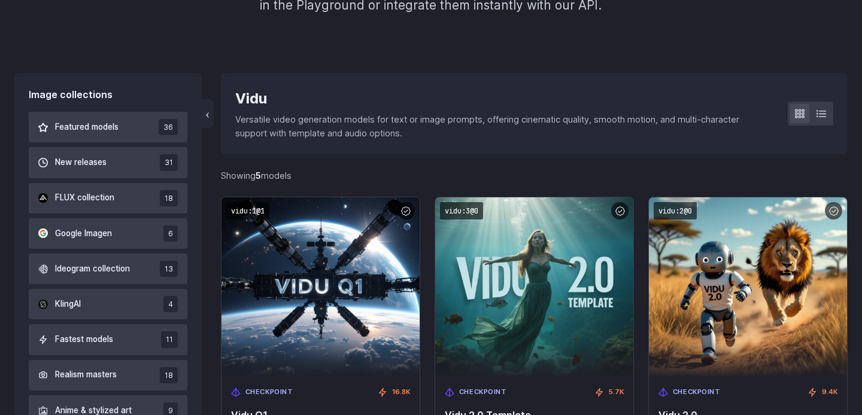
scroll to position [271, 0]
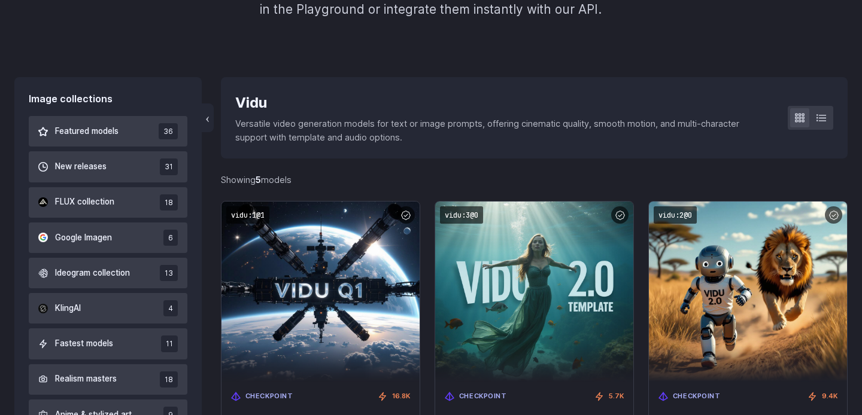
click at [258, 107] on div "Vidu" at bounding box center [501, 103] width 533 height 23
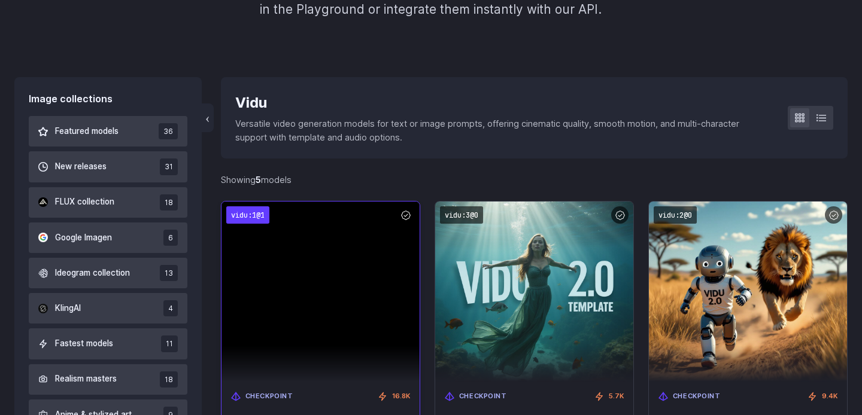
click at [256, 208] on code "vidu:1@1" at bounding box center [247, 214] width 43 height 17
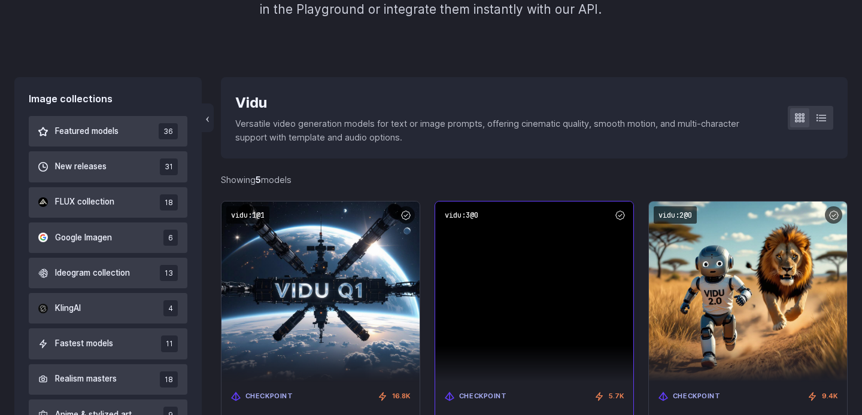
click at [466, 205] on img at bounding box center [534, 292] width 198 height 180
click at [465, 214] on code "vidu:3@0" at bounding box center [461, 214] width 43 height 17
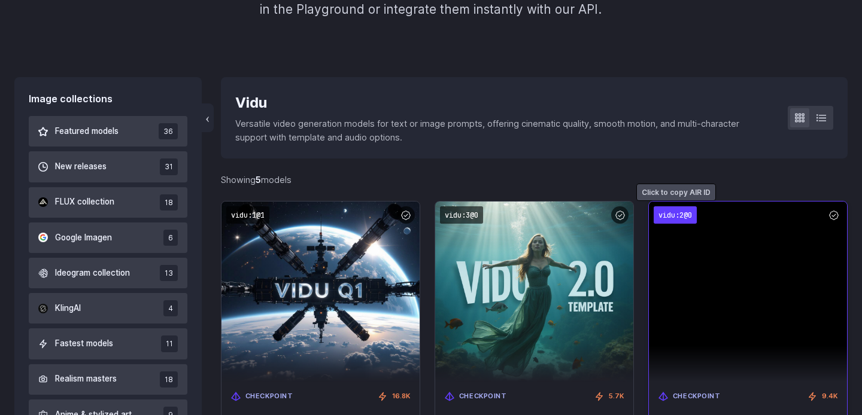
click at [674, 215] on code "vidu:2@0" at bounding box center [674, 214] width 43 height 17
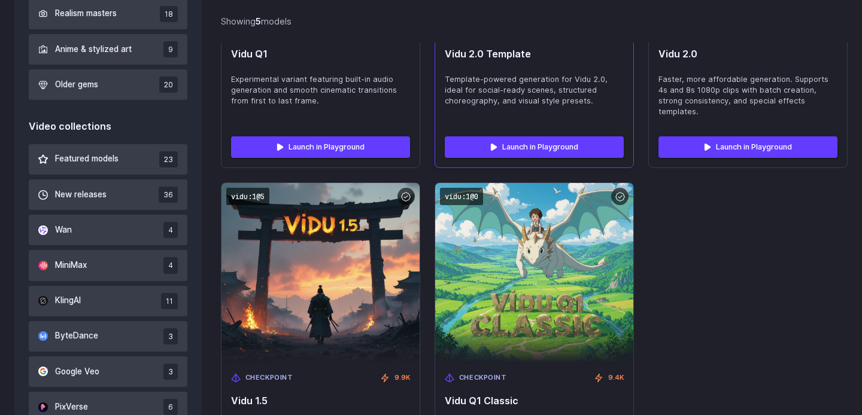
scroll to position [654, 0]
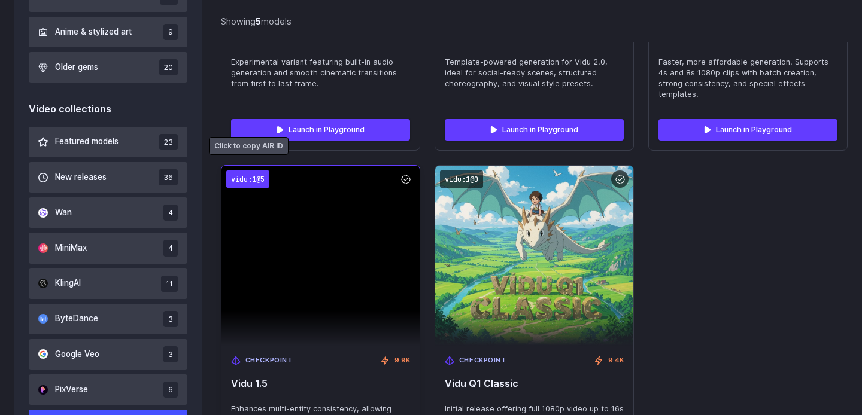
click at [260, 171] on code "vidu:1@5" at bounding box center [247, 179] width 43 height 17
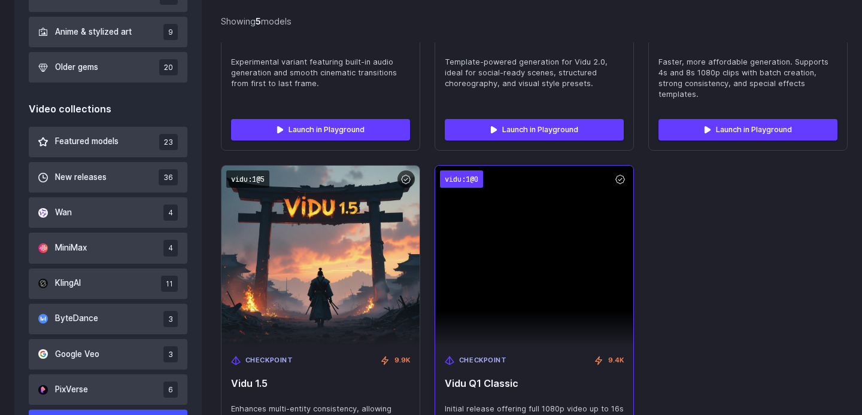
click at [444, 171] on code "vidu:1@0" at bounding box center [461, 179] width 43 height 17
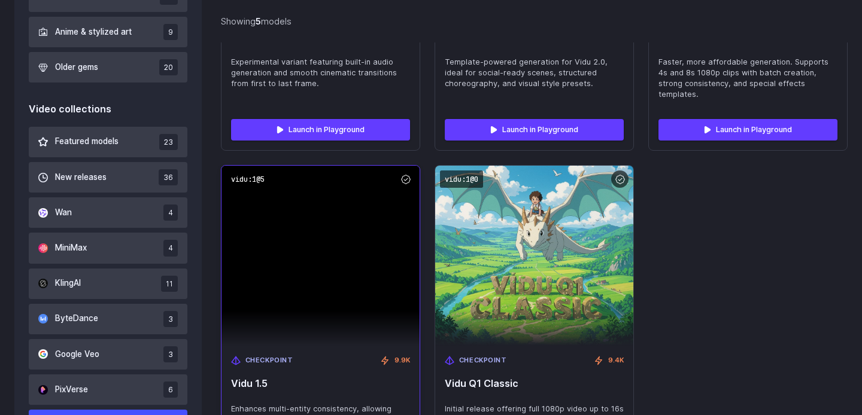
scroll to position [425, 0]
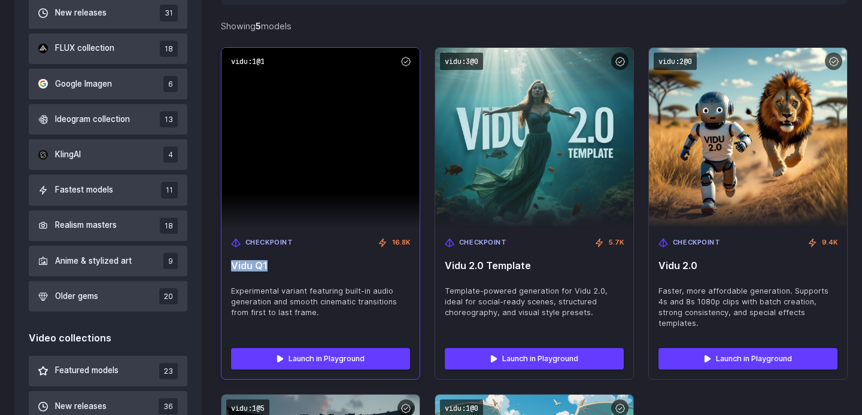
drag, startPoint x: 230, startPoint y: 261, endPoint x: 395, endPoint y: 261, distance: 164.5
click at [395, 261] on div "Checkpoint 16.8K Vidu Q1 Experimental variant featuring built-in audio generati…" at bounding box center [320, 283] width 198 height 111
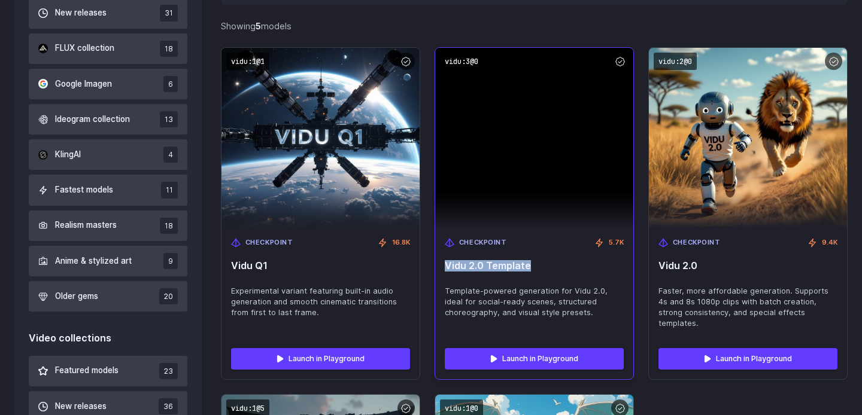
drag, startPoint x: 445, startPoint y: 266, endPoint x: 592, endPoint y: 264, distance: 147.8
click at [594, 265] on span "Vidu 2.0 Template" at bounding box center [534, 265] width 179 height 11
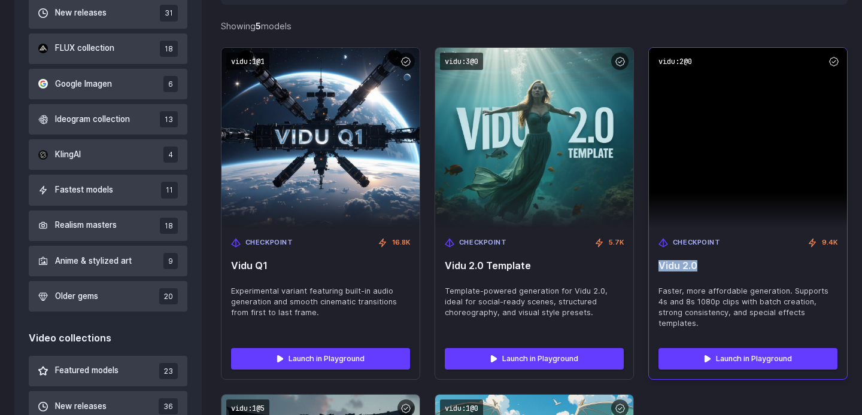
drag, startPoint x: 658, startPoint y: 264, endPoint x: 724, endPoint y: 263, distance: 66.4
click at [725, 264] on div "Checkpoint 9.4K Vidu 2.0 Faster, more affordable generation. Supports 4s and 8s…" at bounding box center [748, 283] width 198 height 111
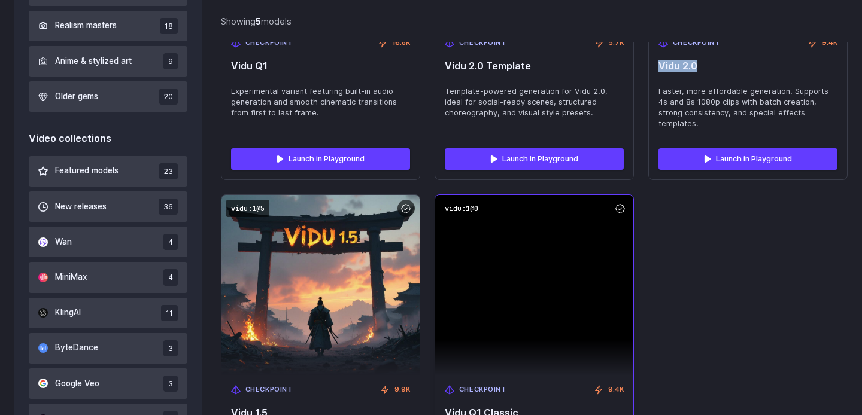
scroll to position [665, 0]
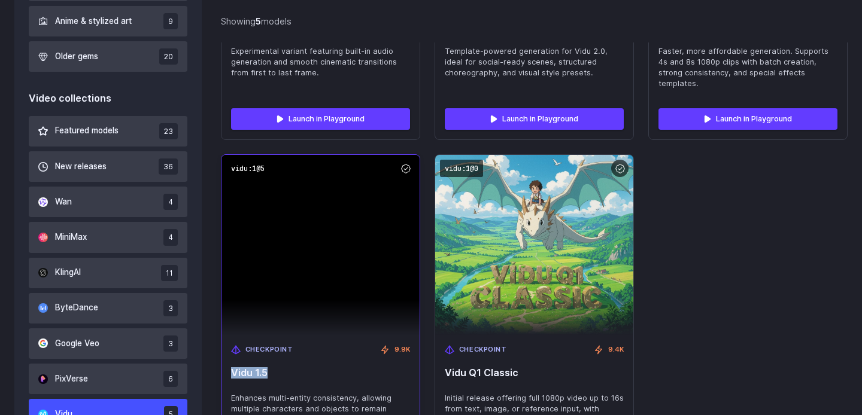
drag, startPoint x: 233, startPoint y: 360, endPoint x: 300, endPoint y: 360, distance: 66.4
click at [300, 367] on span "Vidu 1.5" at bounding box center [320, 372] width 179 height 11
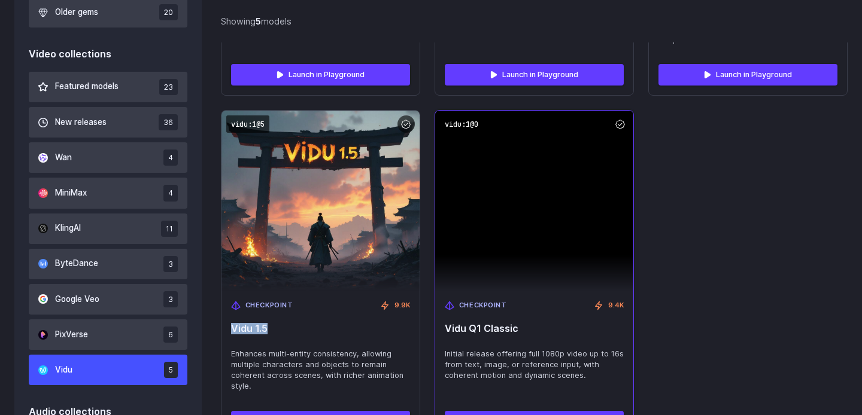
scroll to position [778, 0]
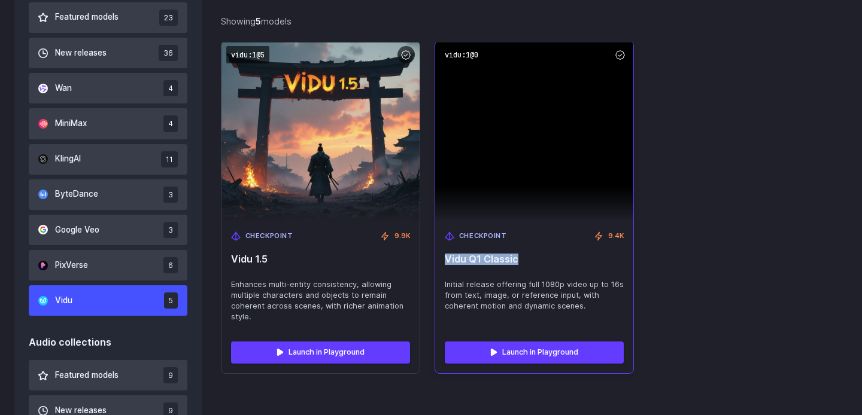
drag, startPoint x: 445, startPoint y: 246, endPoint x: 579, endPoint y: 246, distance: 133.4
click at [580, 254] on span "Vidu Q1 Classic" at bounding box center [534, 259] width 179 height 11
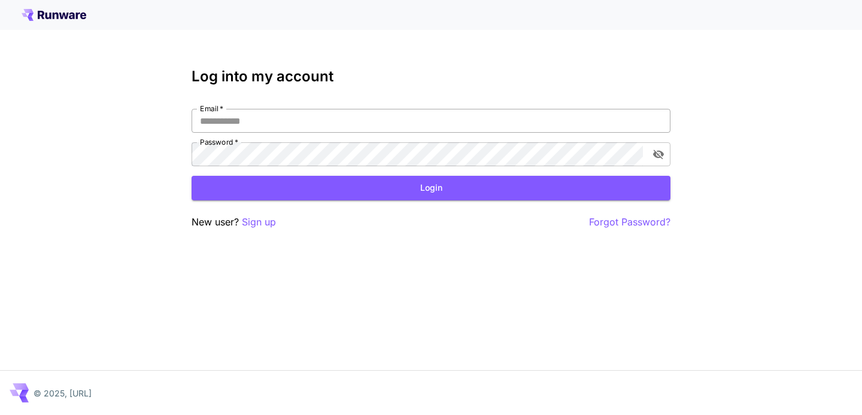
click at [308, 114] on input "Email   *" at bounding box center [430, 121] width 479 height 24
type input "**********"
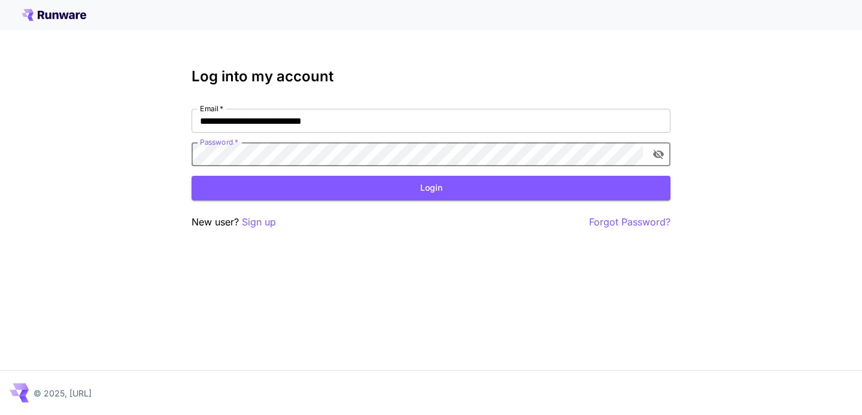
click at [661, 151] on icon "toggle password visibility" at bounding box center [658, 154] width 12 height 12
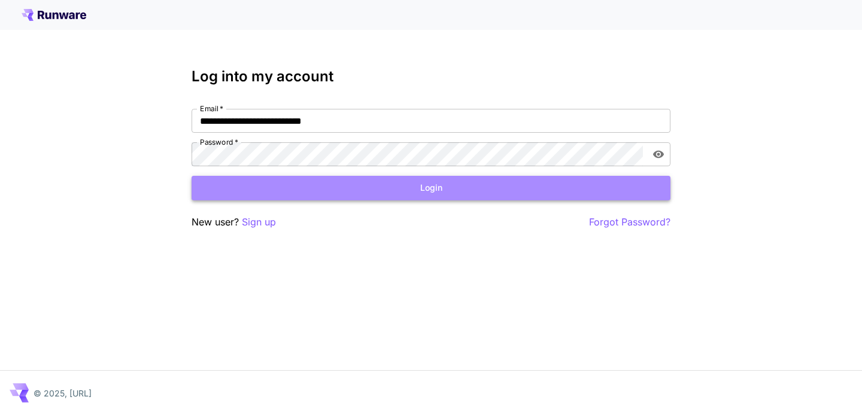
click at [599, 185] on button "Login" at bounding box center [430, 188] width 479 height 25
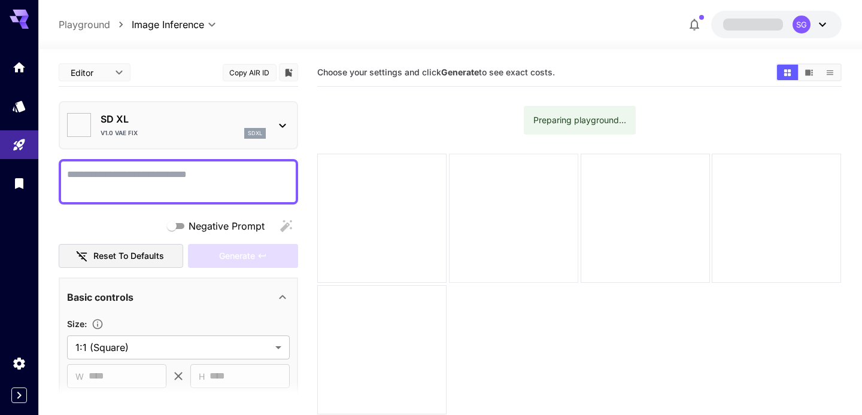
type input "**********"
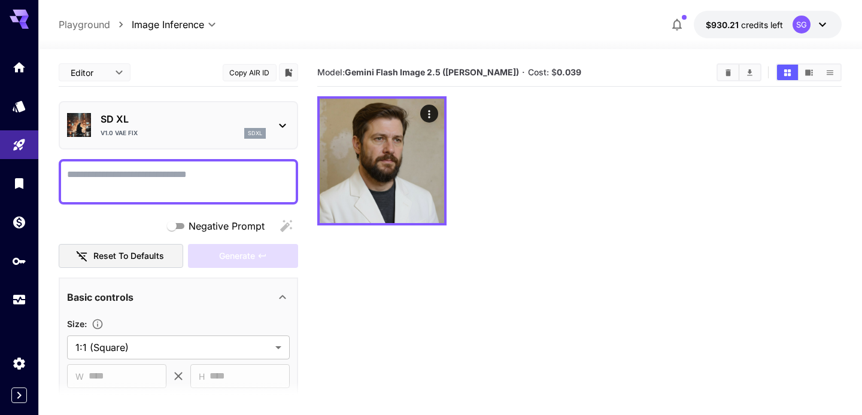
click at [236, 115] on p "SD XL" at bounding box center [183, 119] width 165 height 14
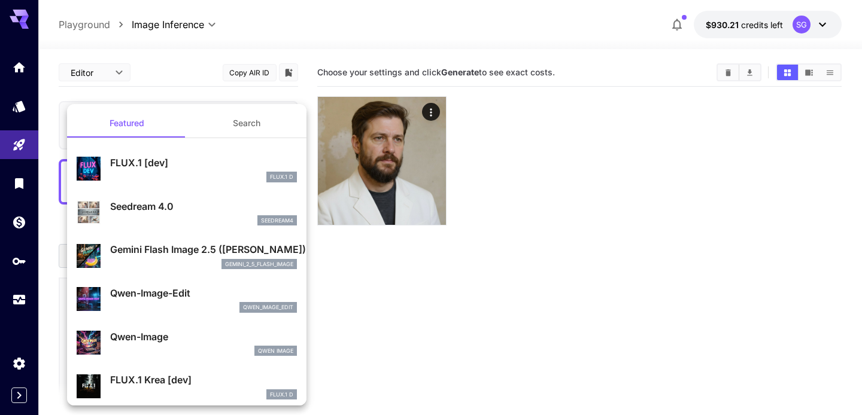
click at [421, 287] on div at bounding box center [431, 207] width 862 height 415
